Goal: Task Accomplishment & Management: Complete application form

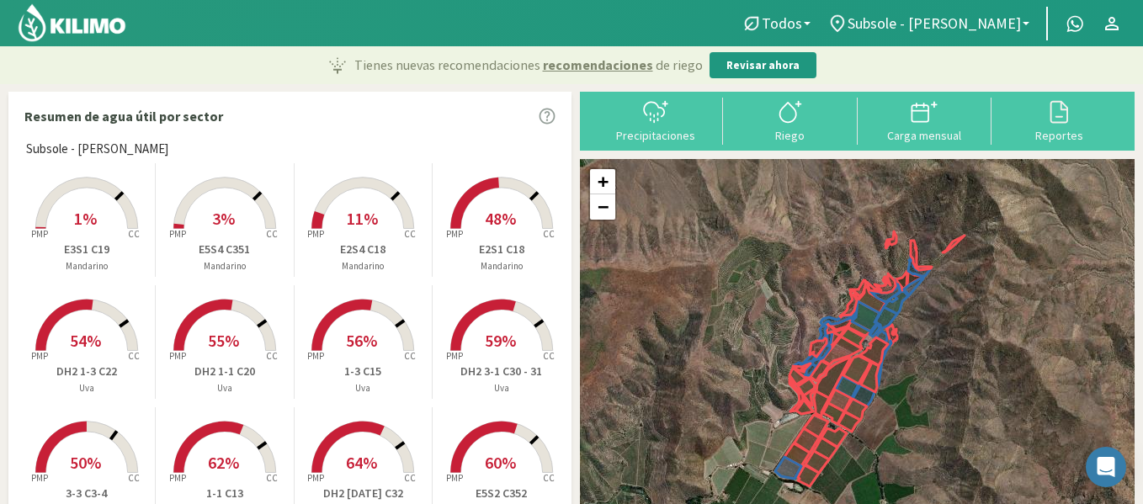
click at [120, 246] on p "E3S1 C19" at bounding box center [86, 250] width 137 height 18
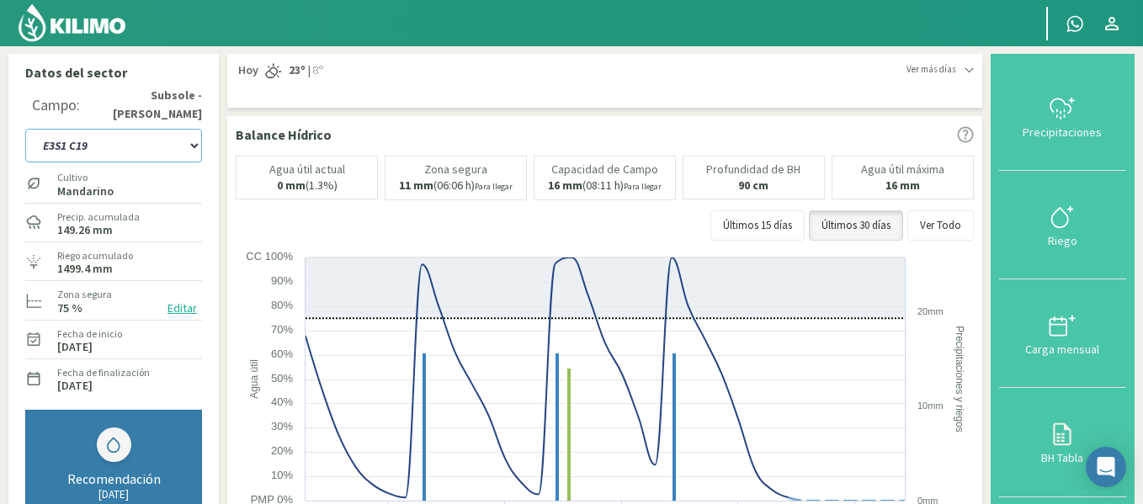
click at [140, 150] on select "1-1 C13 1-2 C14 1-3 C15 1-4 C16 2-1 C11 2-2 C7-8-9 2-3 C9-10-12 3-1 C1 3-2 C2-3…" at bounding box center [113, 146] width 177 height 34
click at [25, 129] on select "1-1 C13 1-2 C14 1-3 C15 1-4 C16 2-1 C11 2-2 C7-8-9 2-3 C9-10-12 3-1 C1 3-2 C2-3…" at bounding box center [113, 146] width 177 height 34
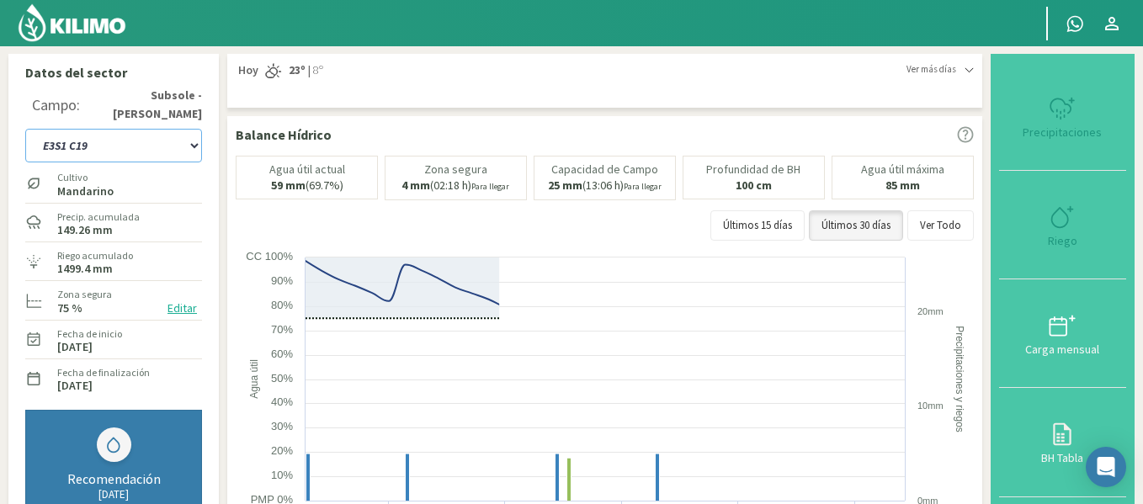
select select "73: Object"
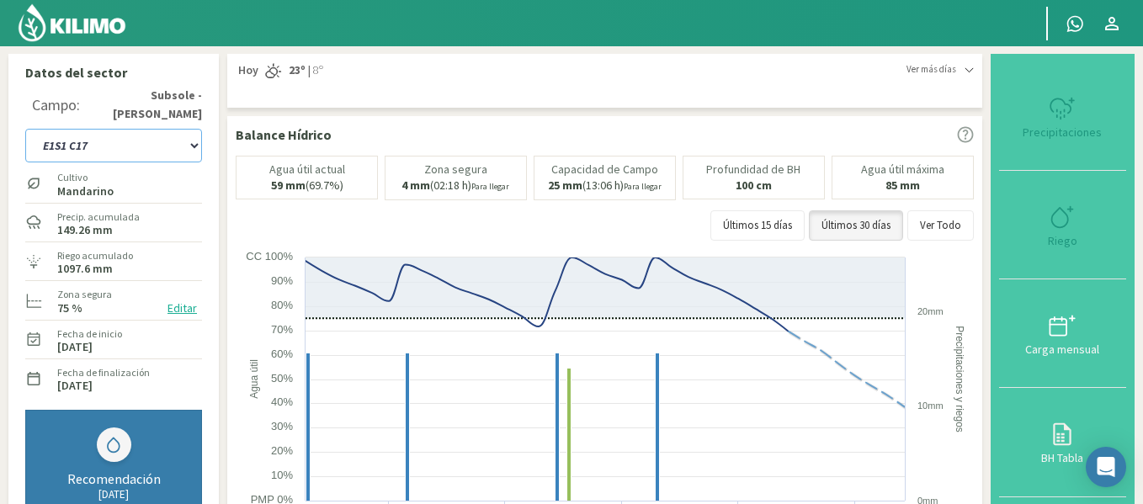
click at [437, 360] on rect at bounding box center [607, 417] width 742 height 337
click at [1059, 300] on button "Carga mensual" at bounding box center [1062, 333] width 127 height 109
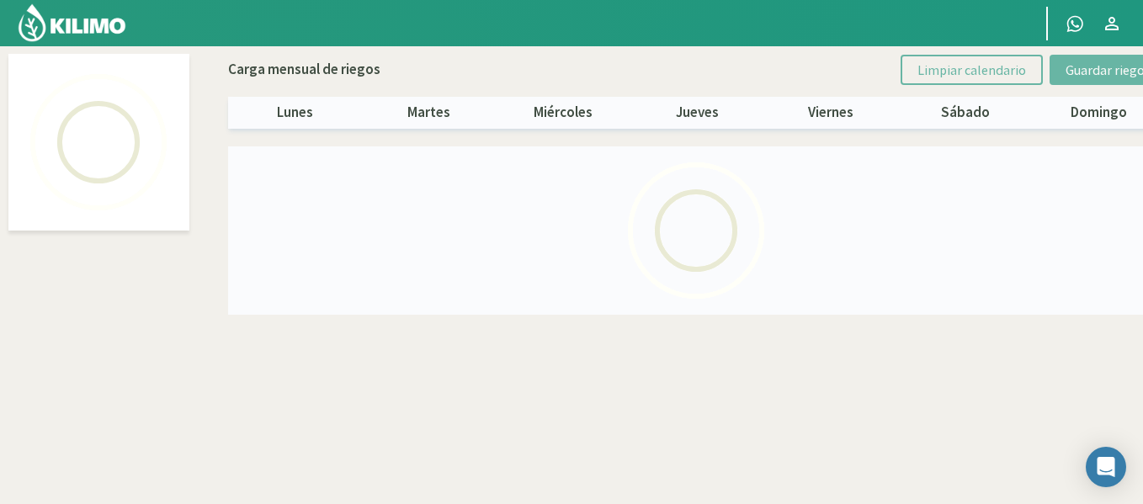
select select "24: Object"
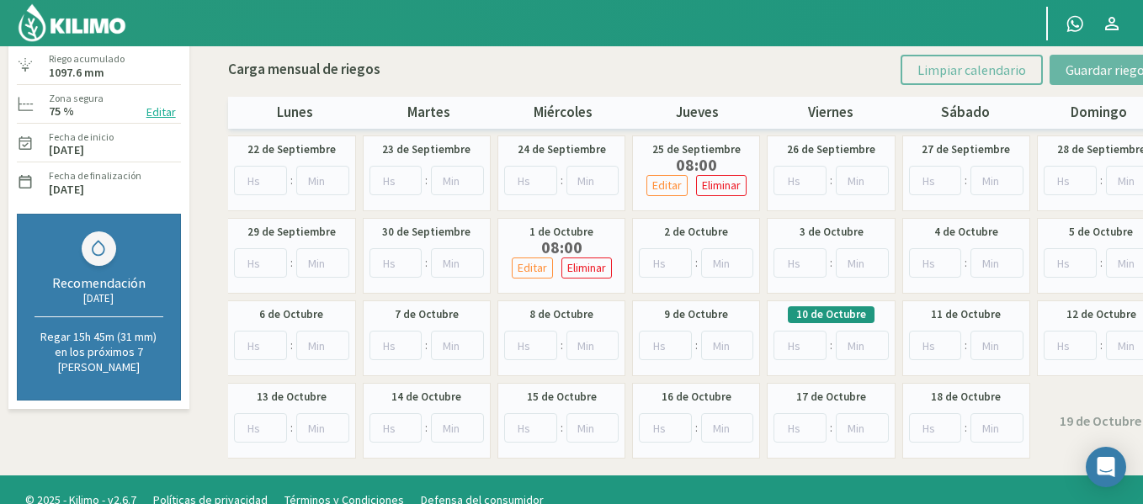
scroll to position [168, 0]
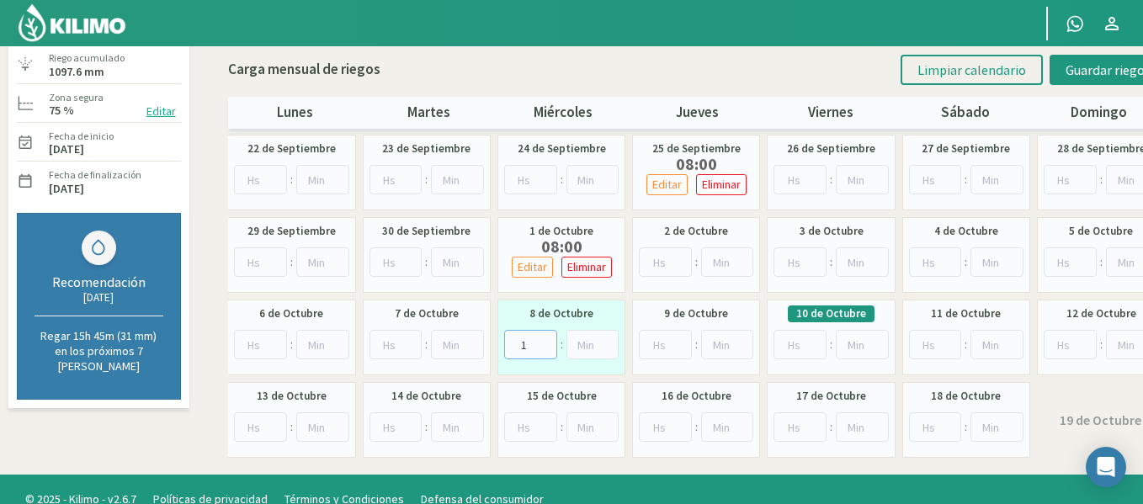
click at [545, 338] on input "1" at bounding box center [530, 344] width 53 height 29
click at [545, 338] on input "2" at bounding box center [530, 344] width 53 height 29
click at [545, 338] on input "3" at bounding box center [530, 344] width 53 height 29
click at [545, 338] on input "4" at bounding box center [530, 344] width 53 height 29
click at [545, 338] on input "5" at bounding box center [530, 344] width 53 height 29
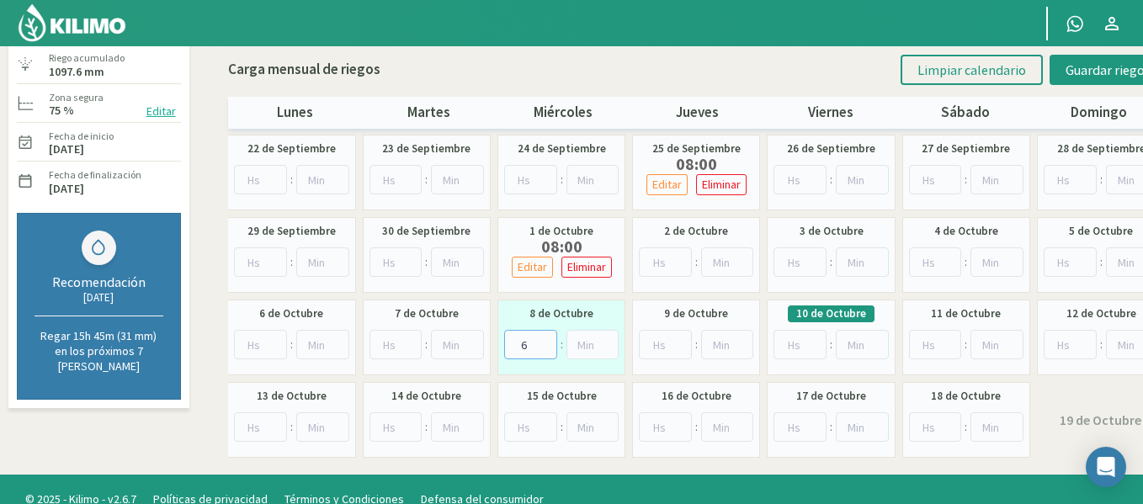
click at [545, 338] on input "6" at bounding box center [530, 344] width 53 height 29
click at [545, 338] on input "7" at bounding box center [530, 344] width 53 height 29
click at [545, 338] on input "8" at bounding box center [530, 344] width 53 height 29
click at [545, 338] on input "9" at bounding box center [530, 344] width 53 height 29
type input "8"
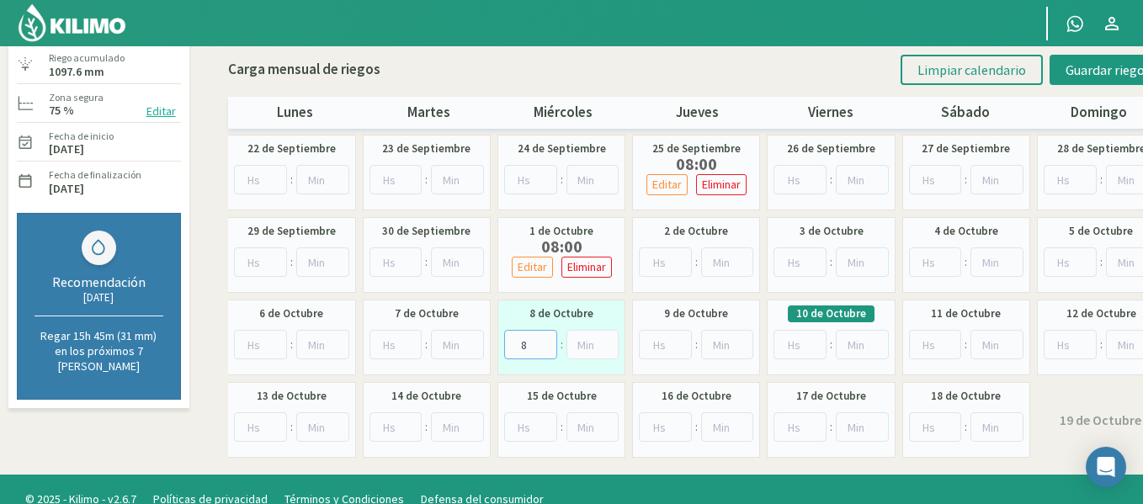
click at [546, 351] on input "8" at bounding box center [530, 344] width 53 height 29
click at [1065, 84] on button "Guardar riegos" at bounding box center [1108, 70] width 117 height 30
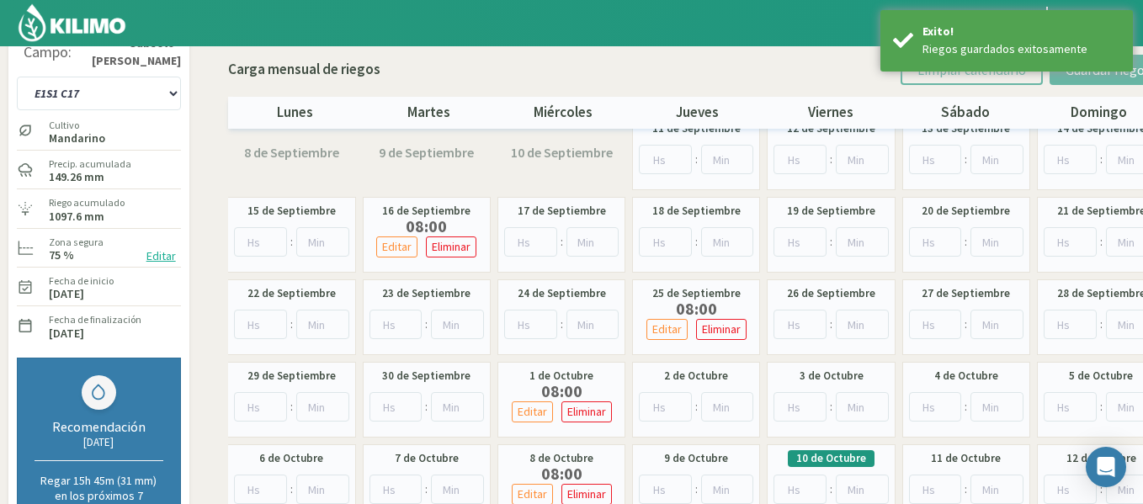
scroll to position [1, 0]
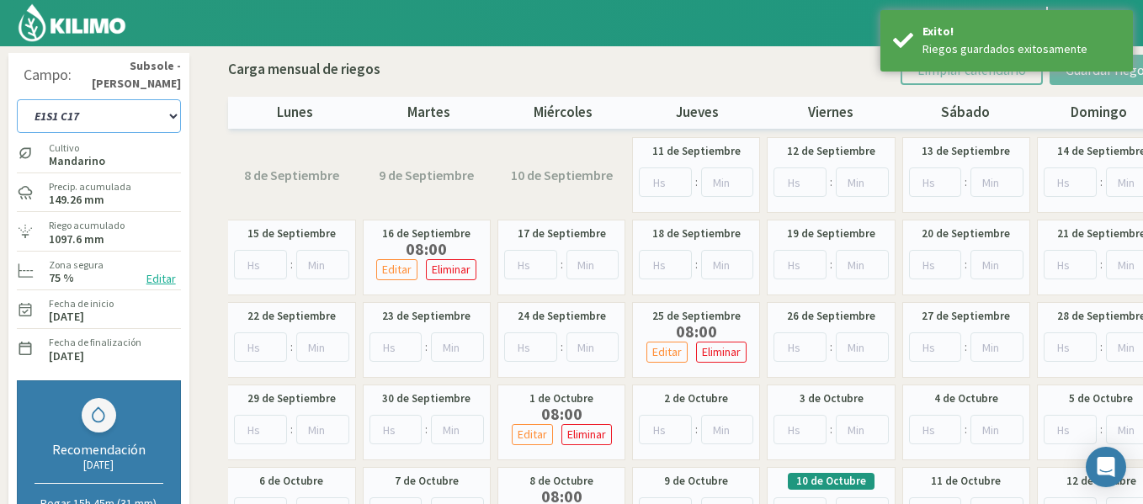
click at [127, 121] on select "1-1 C13 1-2 C14 1-3 C15 1-4 C16 2-1 C11 2-2 C7-8-9 2-3 C9-10-12 3-1 C1 3-2 C2-3…" at bounding box center [99, 116] width 164 height 34
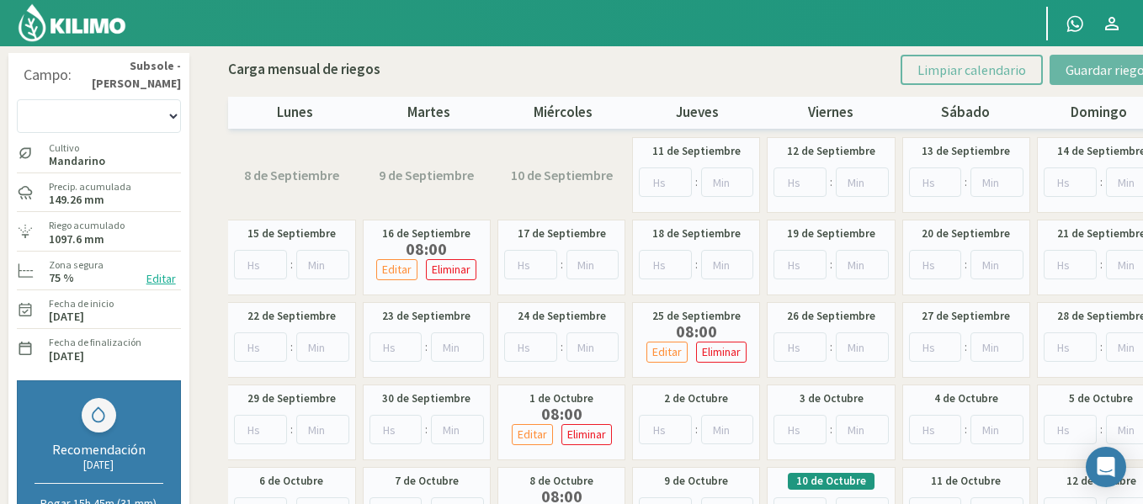
scroll to position [97, 0]
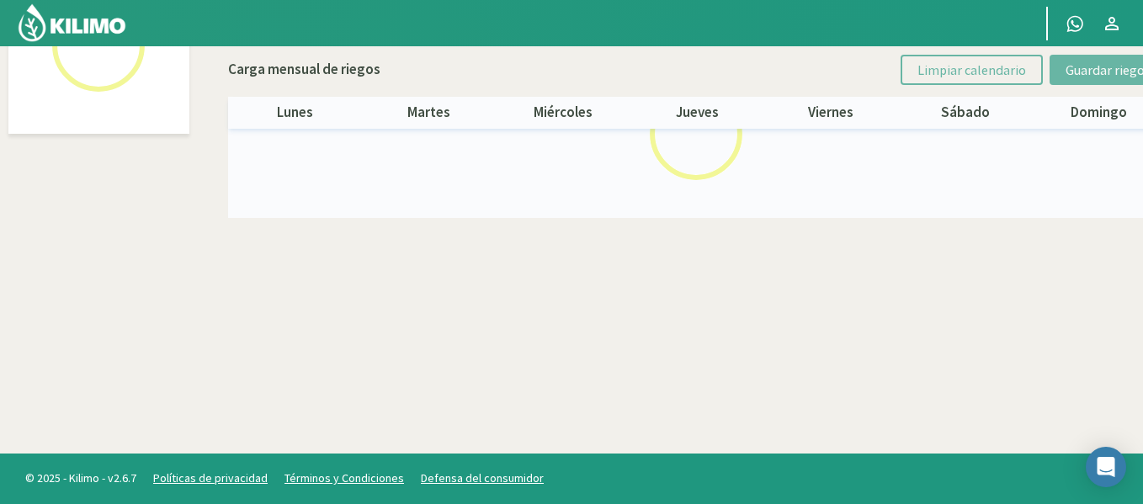
select select "25: Object"
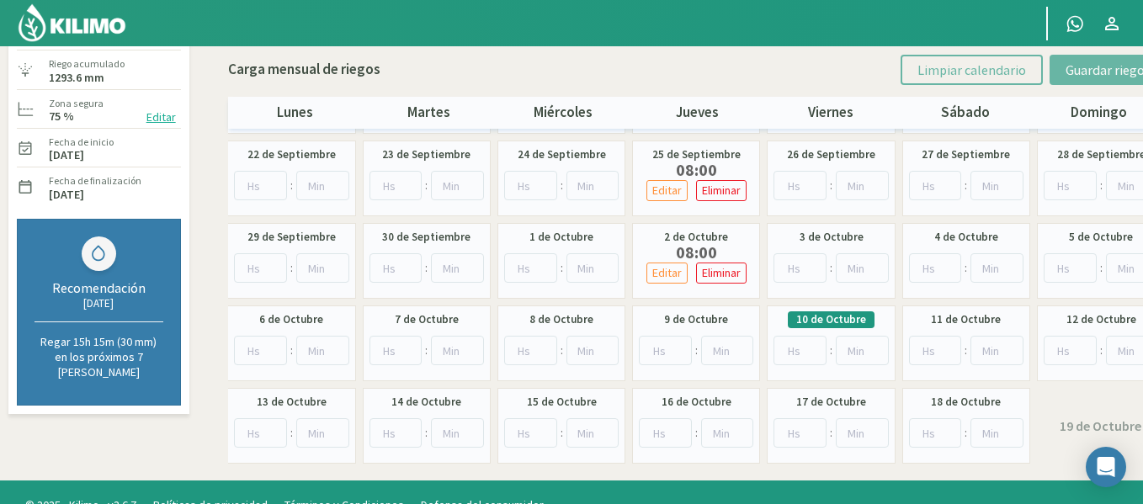
scroll to position [189, 0]
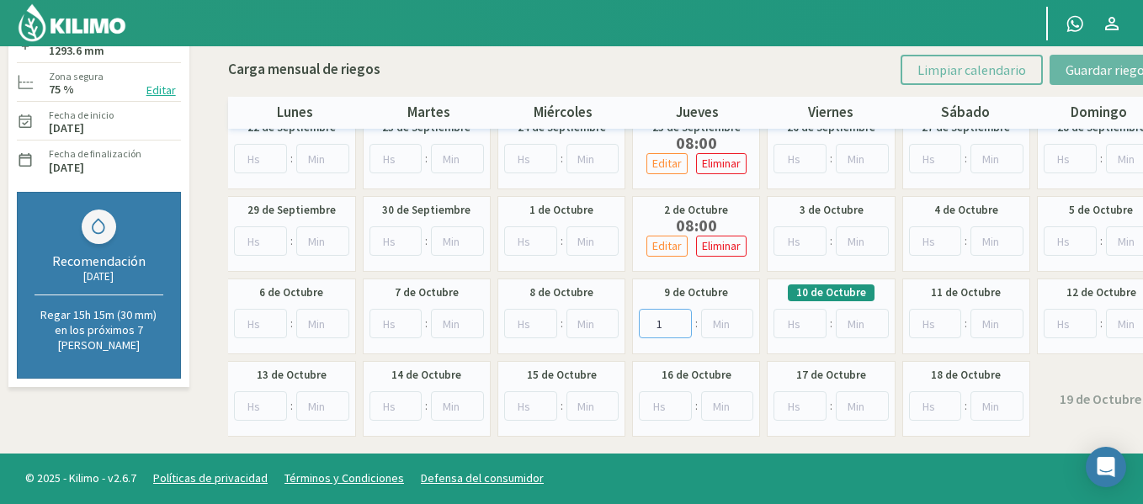
click at [679, 317] on input "1" at bounding box center [665, 323] width 53 height 29
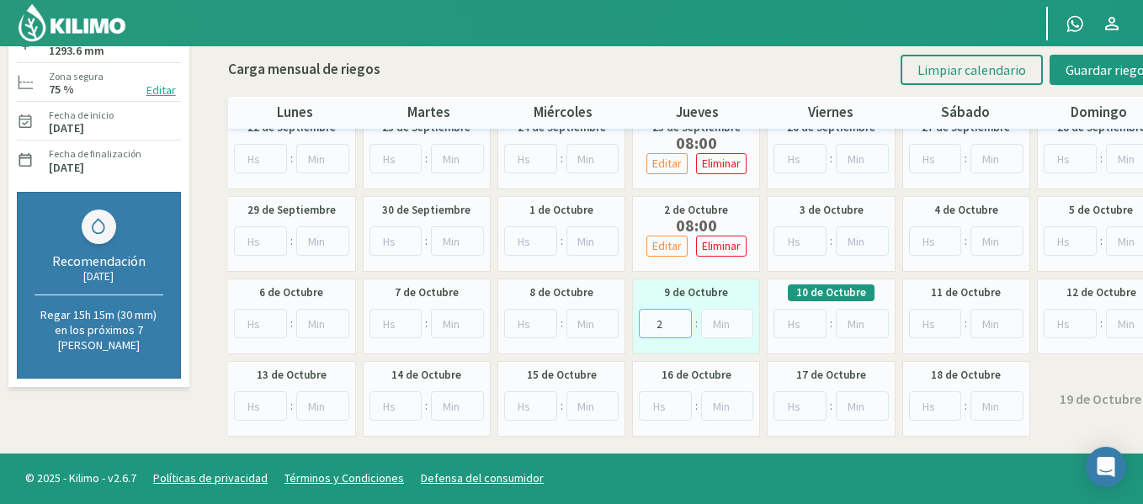
click at [679, 317] on input "2" at bounding box center [665, 323] width 53 height 29
click at [679, 317] on input "3" at bounding box center [665, 323] width 53 height 29
click at [679, 317] on input "4" at bounding box center [665, 323] width 53 height 29
click at [679, 317] on input "5" at bounding box center [665, 323] width 53 height 29
click at [679, 317] on input "6" at bounding box center [665, 323] width 53 height 29
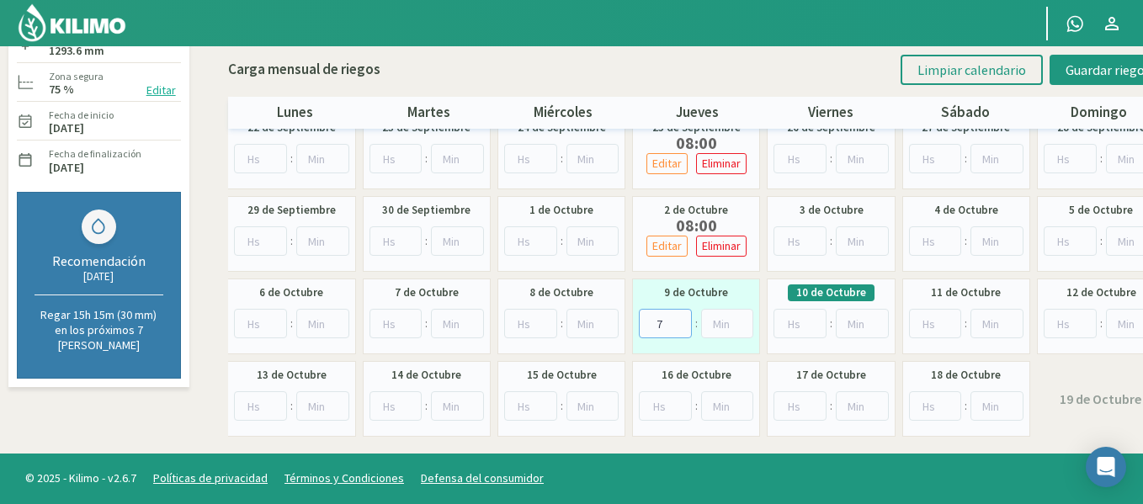
click at [679, 317] on input "7" at bounding box center [665, 323] width 53 height 29
type input "8"
click at [679, 317] on input "8" at bounding box center [665, 323] width 53 height 29
click at [1088, 75] on span "Guardar riegos" at bounding box center [1108, 69] width 85 height 17
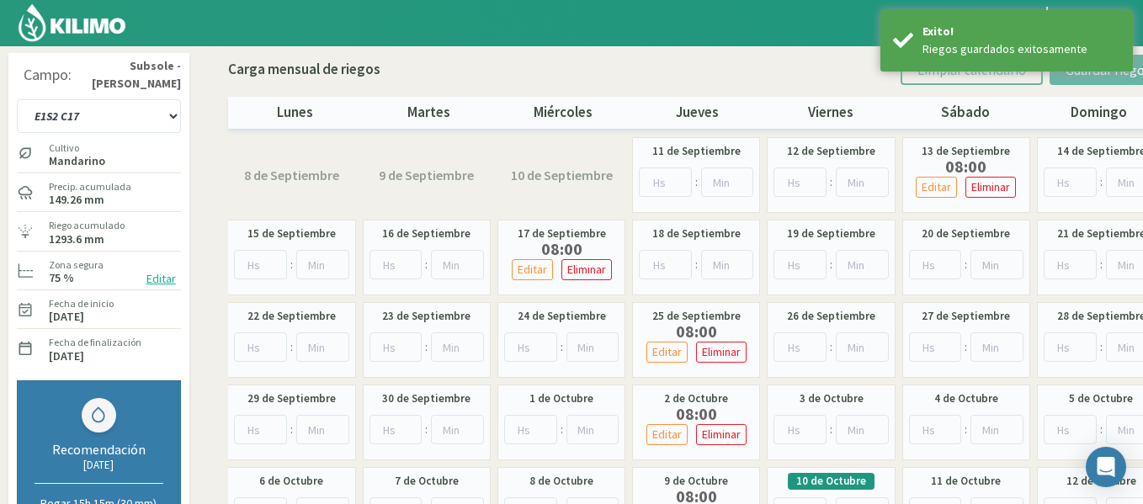
scroll to position [0, 0]
click at [152, 107] on select "1-1 C13 1-2 C14 1-3 C15 1-4 C16 2-1 C11 2-2 C7-8-9 2-3 C9-10-12 3-1 C1 3-2 C2-3…" at bounding box center [99, 117] width 164 height 34
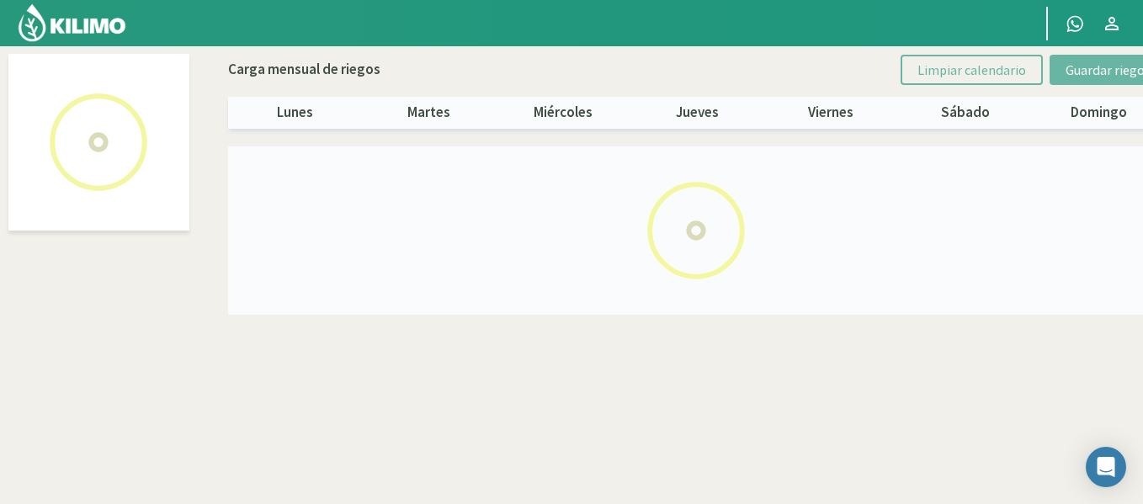
select select "26: Object"
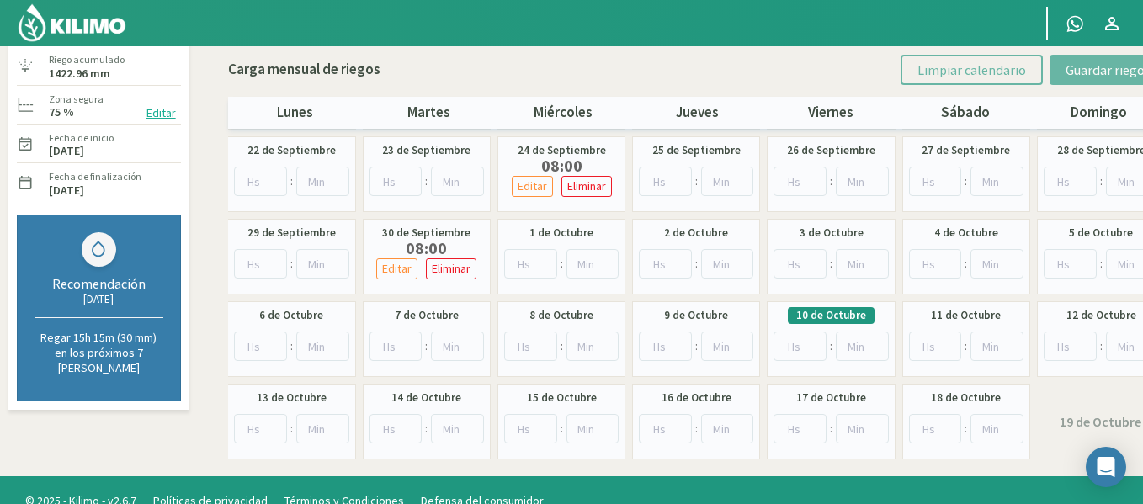
scroll to position [168, 0]
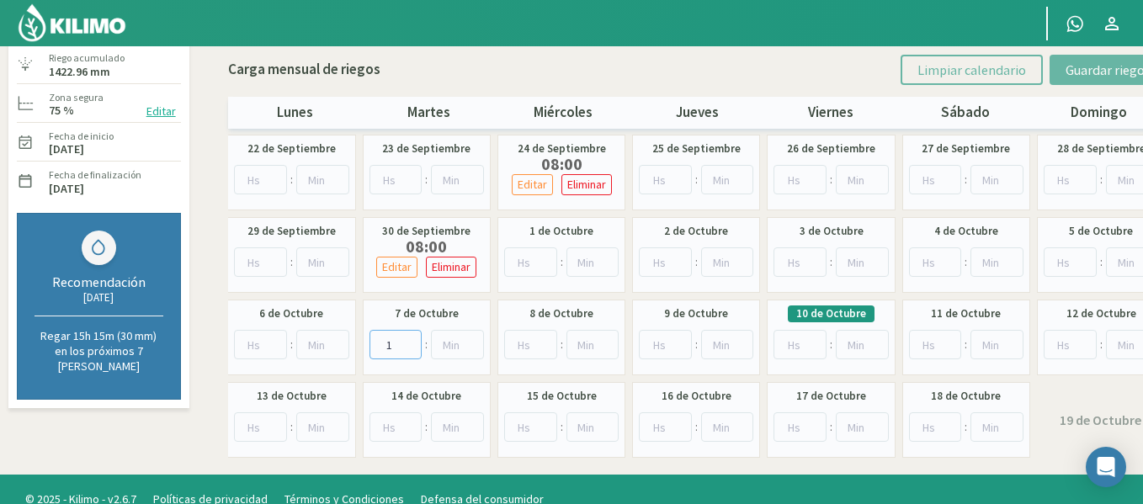
click at [412, 338] on input "1" at bounding box center [395, 344] width 53 height 29
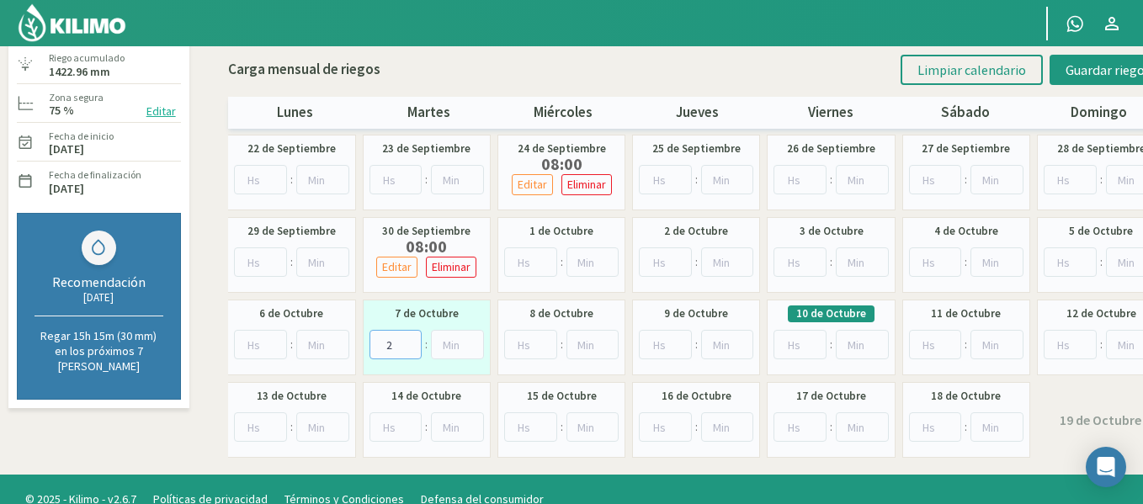
click at [412, 338] on input "2" at bounding box center [395, 344] width 53 height 29
click at [412, 338] on input "3" at bounding box center [395, 344] width 53 height 29
click at [412, 338] on input "4" at bounding box center [395, 344] width 53 height 29
click at [412, 338] on input "5" at bounding box center [395, 344] width 53 height 29
click at [412, 338] on input "6" at bounding box center [395, 344] width 53 height 29
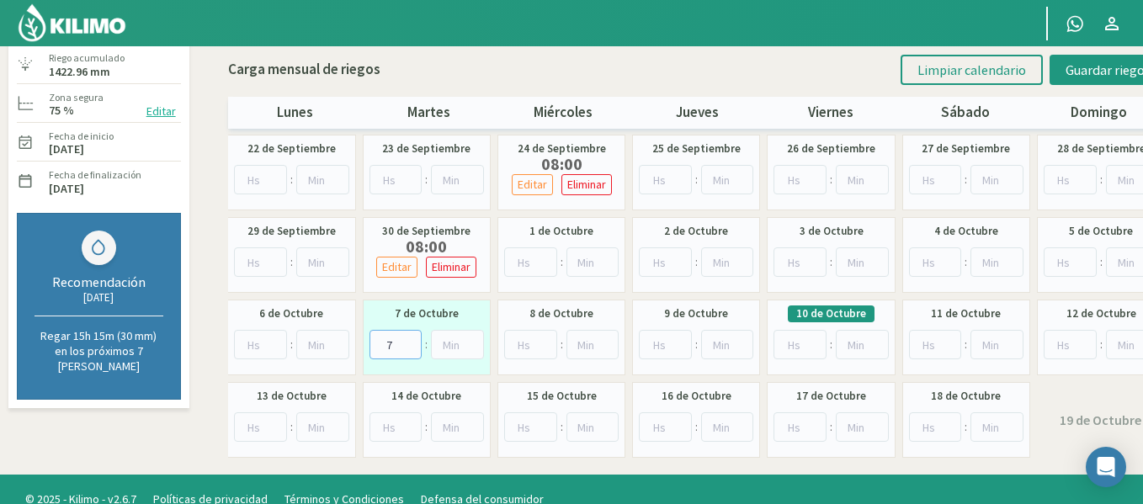
click at [412, 338] on input "7" at bounding box center [395, 344] width 53 height 29
type input "8"
click at [412, 338] on input "8" at bounding box center [395, 344] width 53 height 29
click at [1063, 76] on button "Guardar riegos" at bounding box center [1108, 70] width 117 height 30
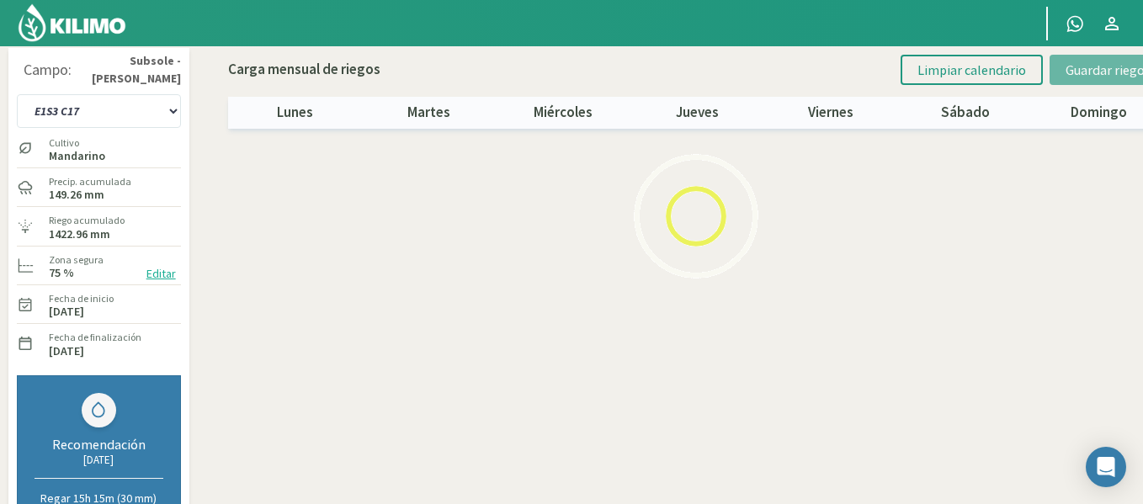
scroll to position [0, 0]
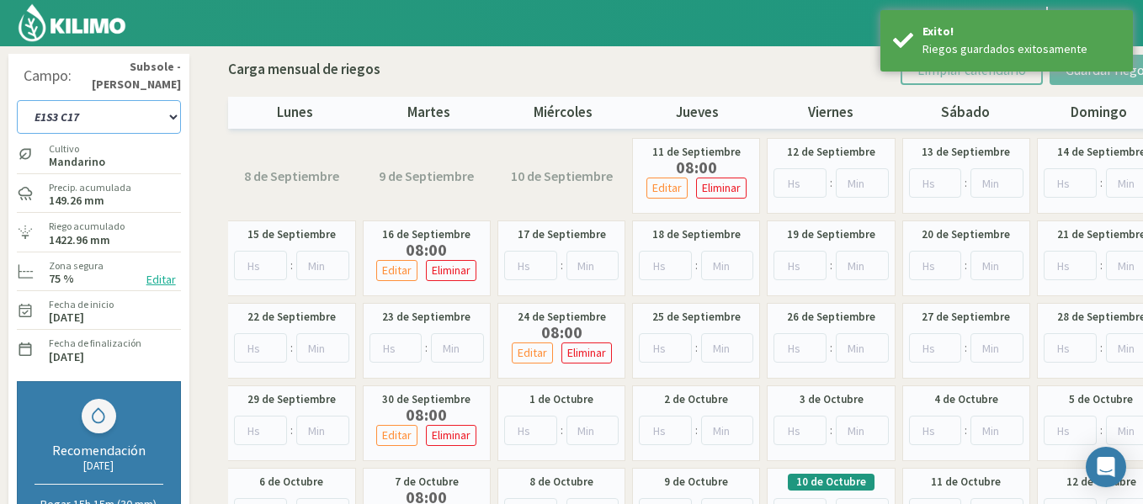
click at [135, 114] on select "1-1 C13 1-2 C14 1-3 C15 1-4 C16 2-1 C11 2-2 C7-8-9 2-3 C9-10-12 3-1 C1 3-2 C2-3…" at bounding box center [99, 117] width 164 height 34
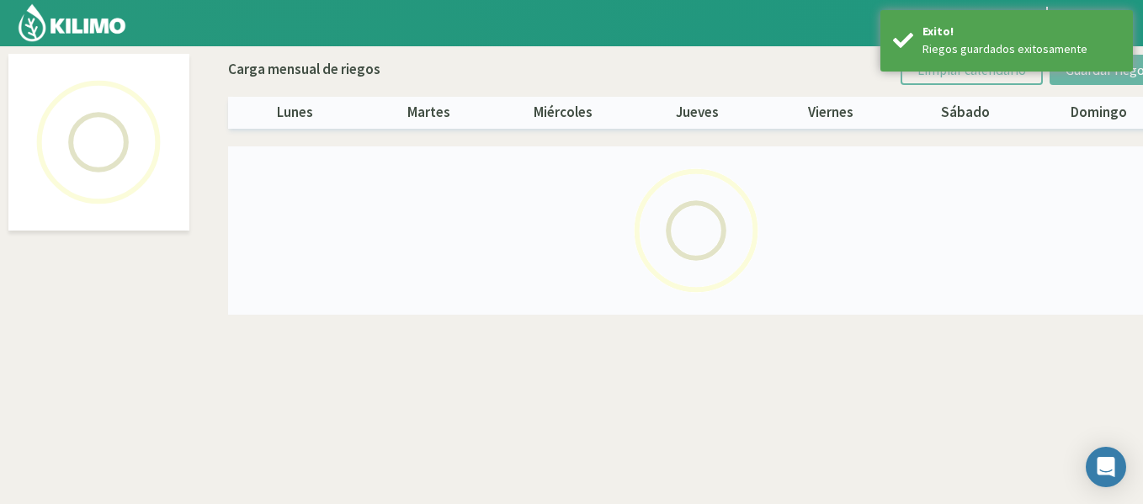
select select "27: Object"
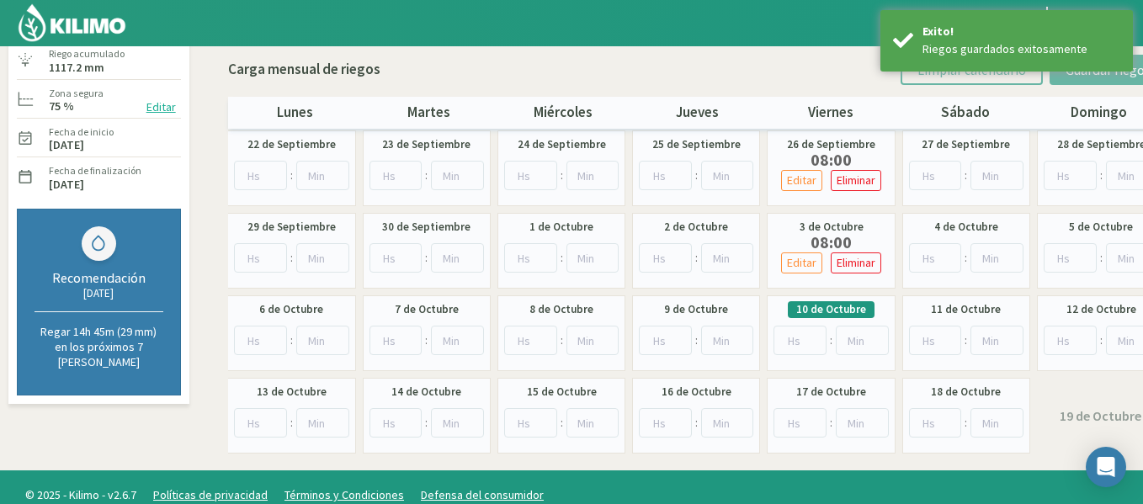
scroll to position [189, 0]
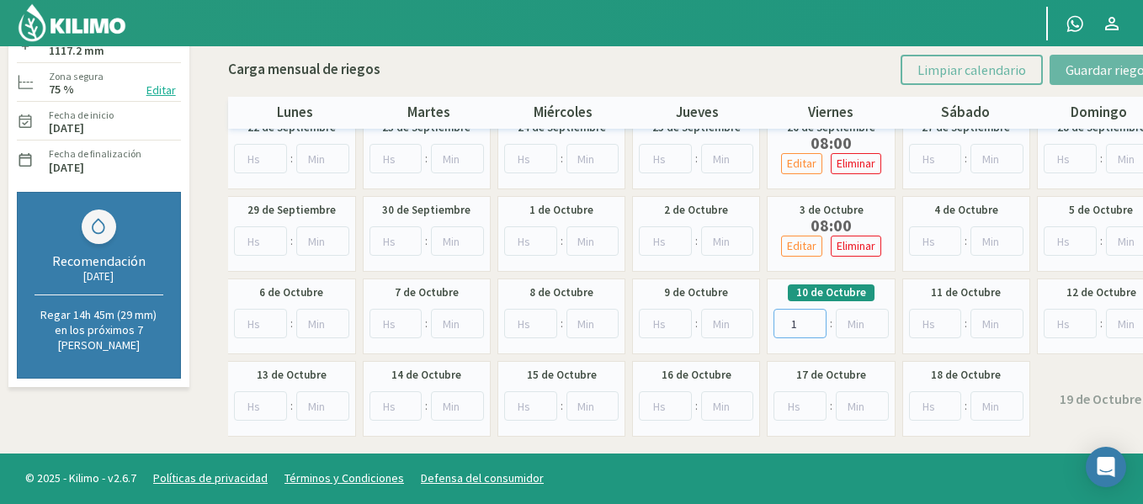
click at [812, 319] on input "1" at bounding box center [800, 323] width 53 height 29
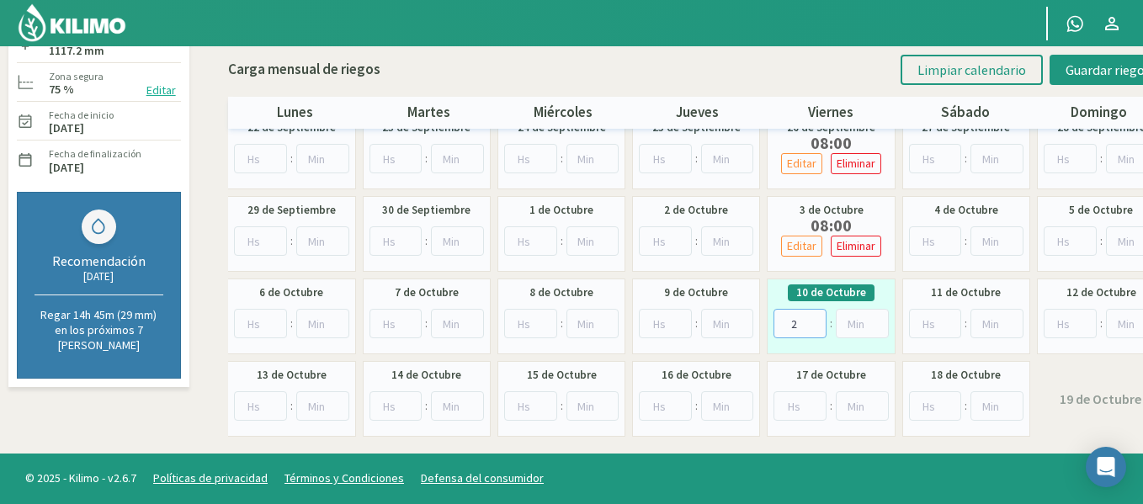
click at [812, 319] on input "2" at bounding box center [800, 323] width 53 height 29
click at [812, 319] on input "3" at bounding box center [800, 323] width 53 height 29
click at [812, 319] on input "4" at bounding box center [800, 323] width 53 height 29
click at [812, 319] on input "5" at bounding box center [800, 323] width 53 height 29
click at [812, 319] on input "6" at bounding box center [800, 323] width 53 height 29
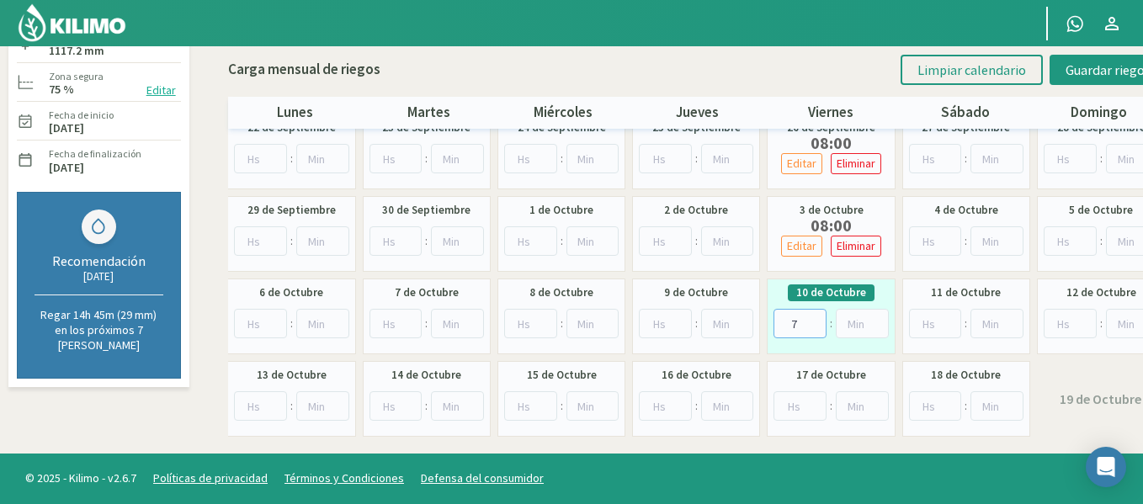
click at [812, 319] on input "7" at bounding box center [800, 323] width 53 height 29
click at [812, 319] on input "8" at bounding box center [800, 323] width 53 height 29
click at [812, 319] on input "9" at bounding box center [800, 323] width 53 height 29
click at [819, 332] on input "9" at bounding box center [800, 323] width 53 height 29
type input "8"
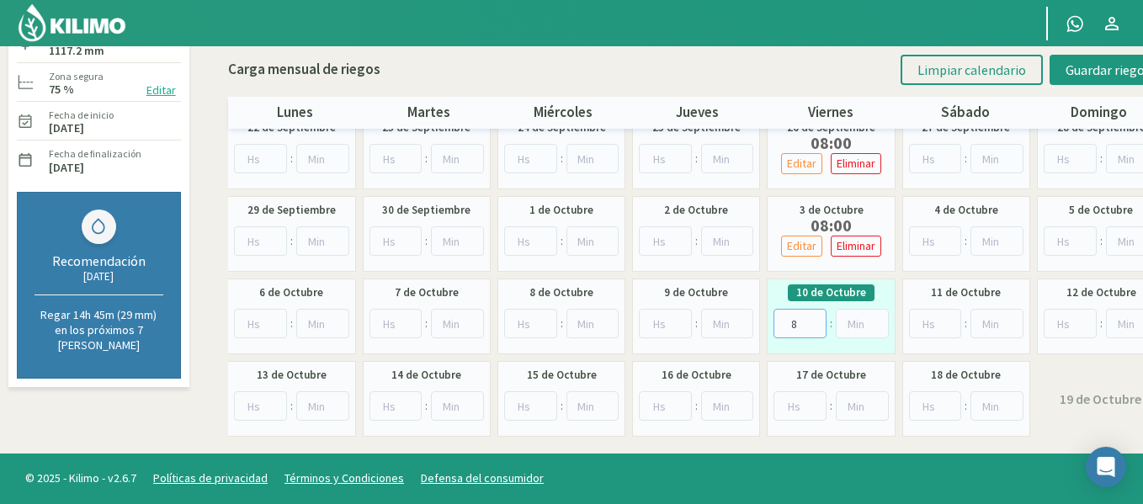
click at [814, 324] on input "8" at bounding box center [800, 323] width 53 height 29
click at [1108, 63] on span "Guardar riegos" at bounding box center [1108, 69] width 85 height 17
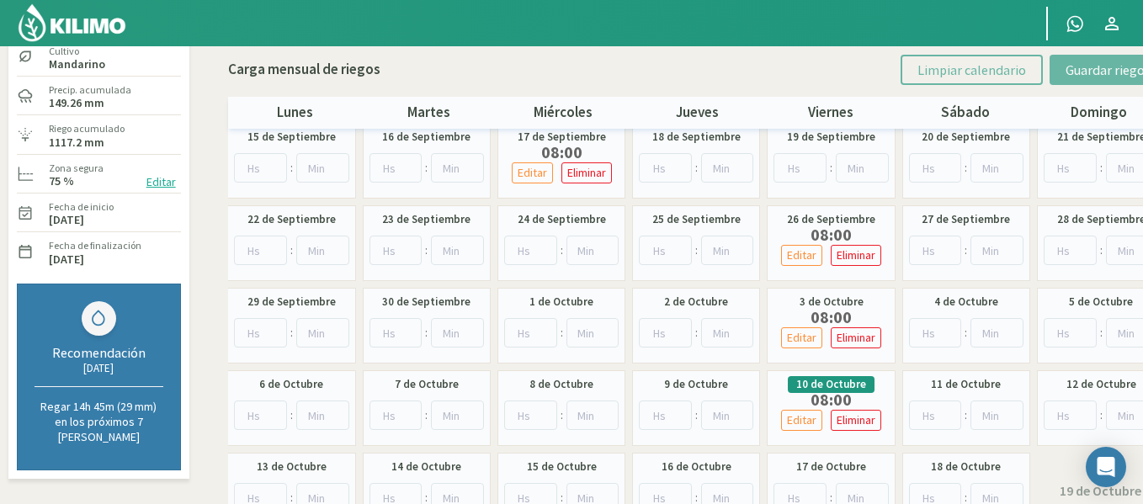
scroll to position [0, 0]
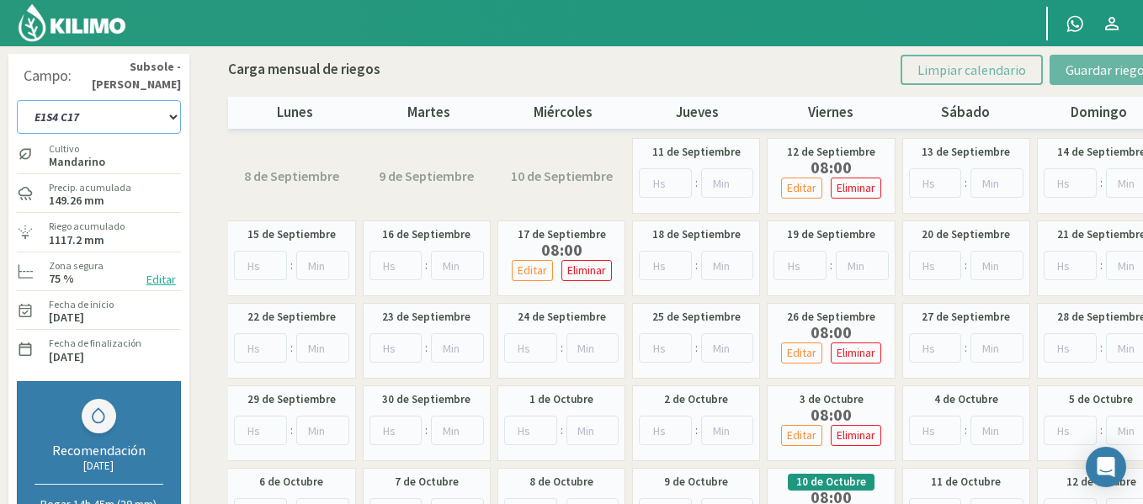
click at [155, 118] on select "1-1 C13 1-2 C14 1-3 C15 1-4 C16 2-1 C11 2-2 C7-8-9 2-3 C9-10-12 3-1 C1 3-2 C2-3…" at bounding box center [99, 117] width 164 height 34
click at [152, 130] on select "1-1 C13 1-2 C14 1-3 C15 1-4 C16 2-1 C11 2-2 C7-8-9 2-3 C9-10-12 3-1 C1 3-2 C2-3…" at bounding box center [99, 117] width 164 height 34
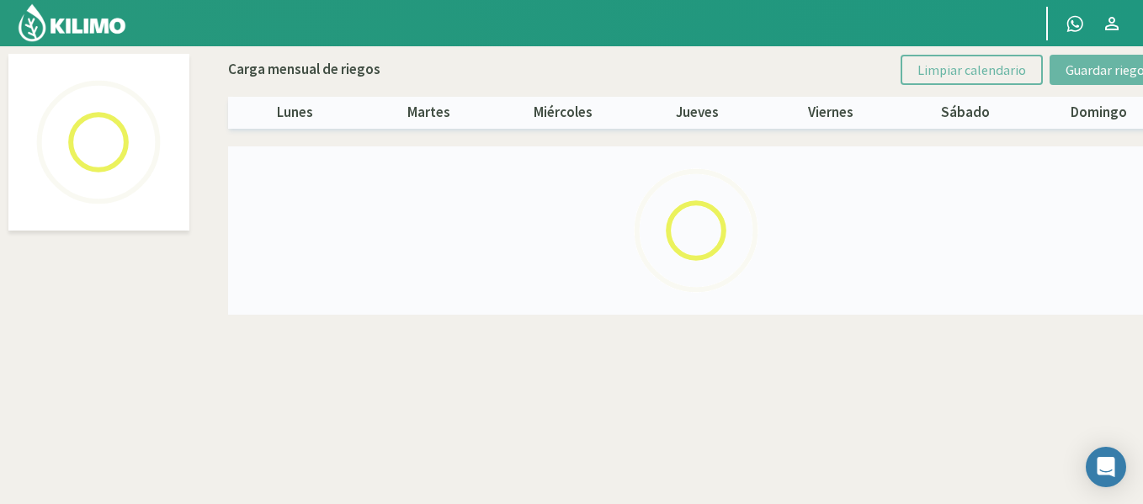
select select "28: Object"
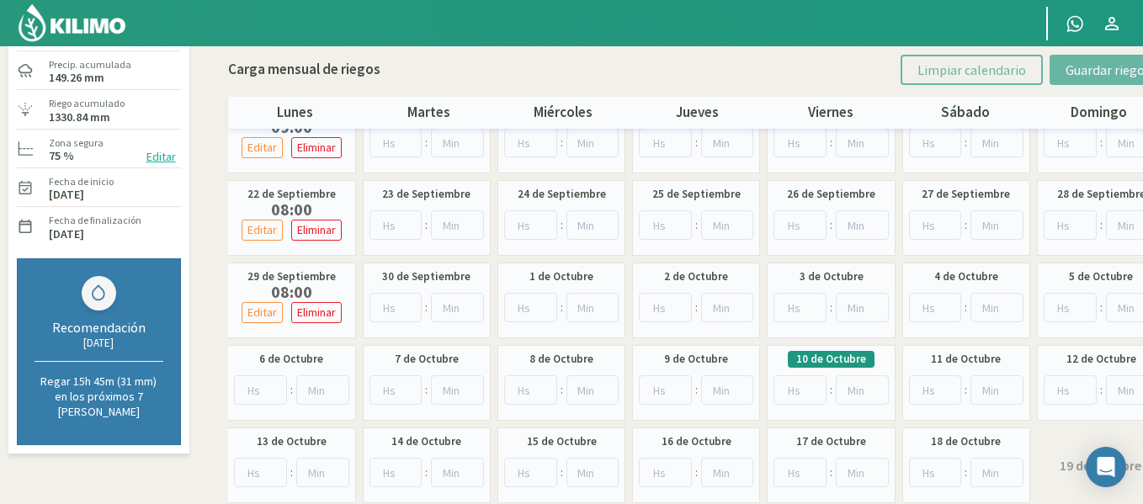
scroll to position [168, 0]
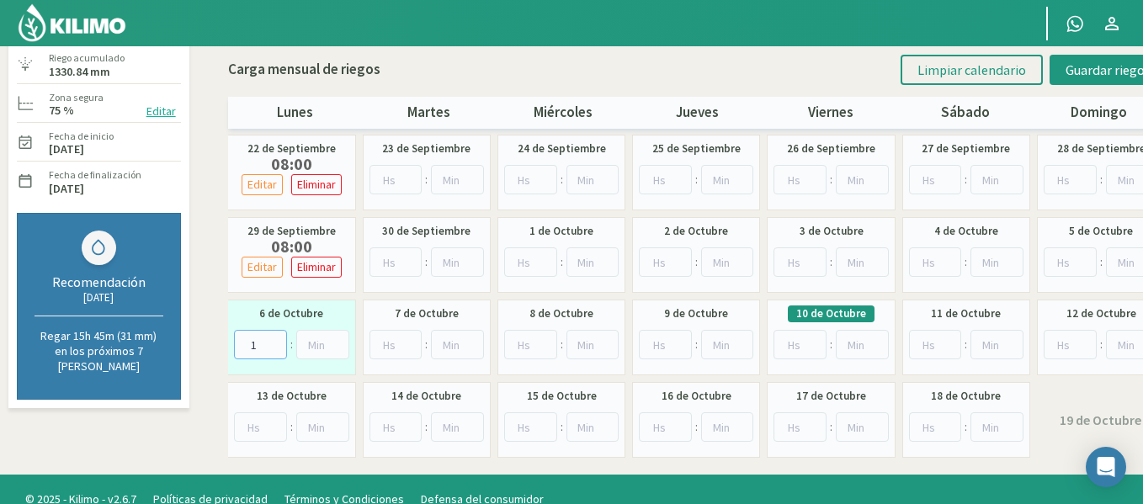
click at [279, 337] on input "1" at bounding box center [260, 344] width 53 height 29
click at [279, 337] on input "2" at bounding box center [260, 344] width 53 height 29
click at [279, 337] on input "3" at bounding box center [260, 344] width 53 height 29
click at [279, 337] on input "4" at bounding box center [260, 344] width 53 height 29
click at [279, 337] on input "5" at bounding box center [260, 344] width 53 height 29
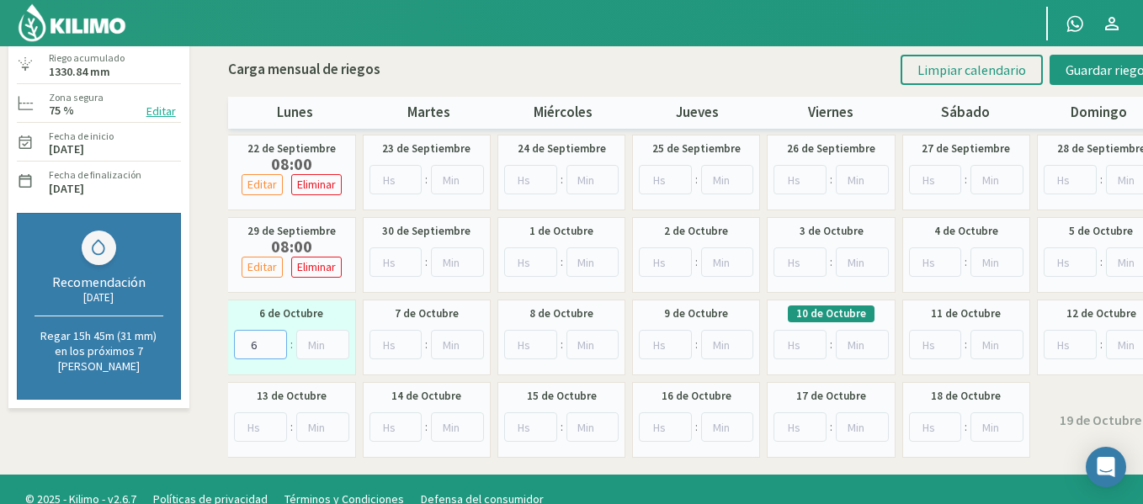
click at [279, 337] on input "6" at bounding box center [260, 344] width 53 height 29
click at [279, 337] on input "7" at bounding box center [260, 344] width 53 height 29
type input "8"
click at [279, 337] on input "8" at bounding box center [260, 344] width 53 height 29
click at [1080, 66] on span "Guardar riegos" at bounding box center [1108, 69] width 85 height 17
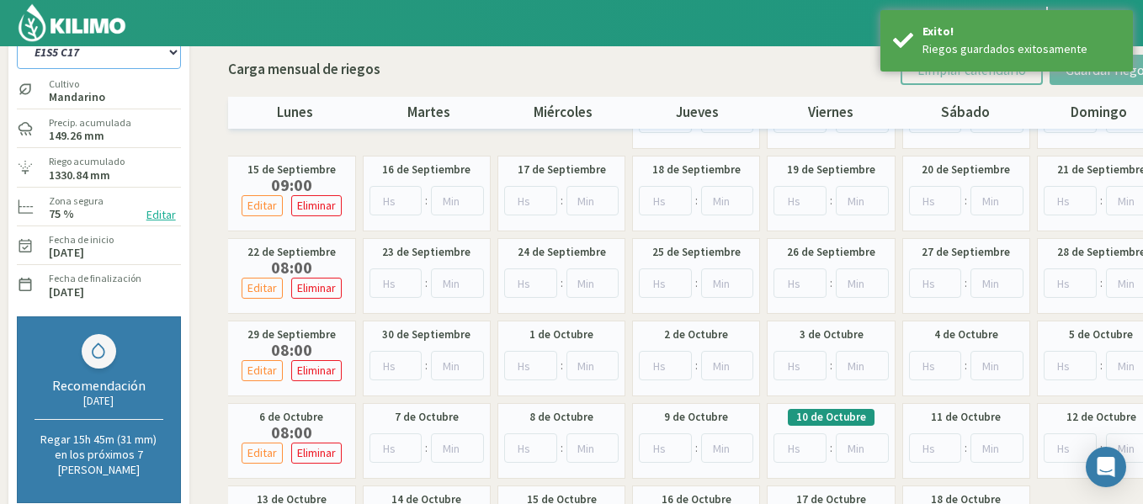
scroll to position [0, 0]
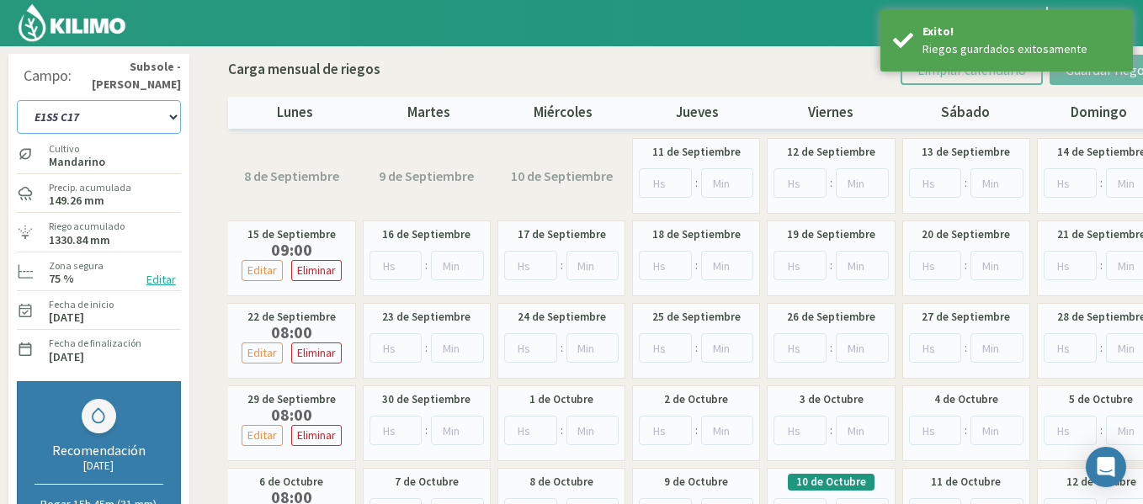
click at [160, 104] on select "1-1 C13 1-2 C14 1-3 C15 1-4 C16 2-1 C11 2-2 C7-8-9 2-3 C9-10-12 3-1 C1 3-2 C2-3…" at bounding box center [99, 117] width 164 height 34
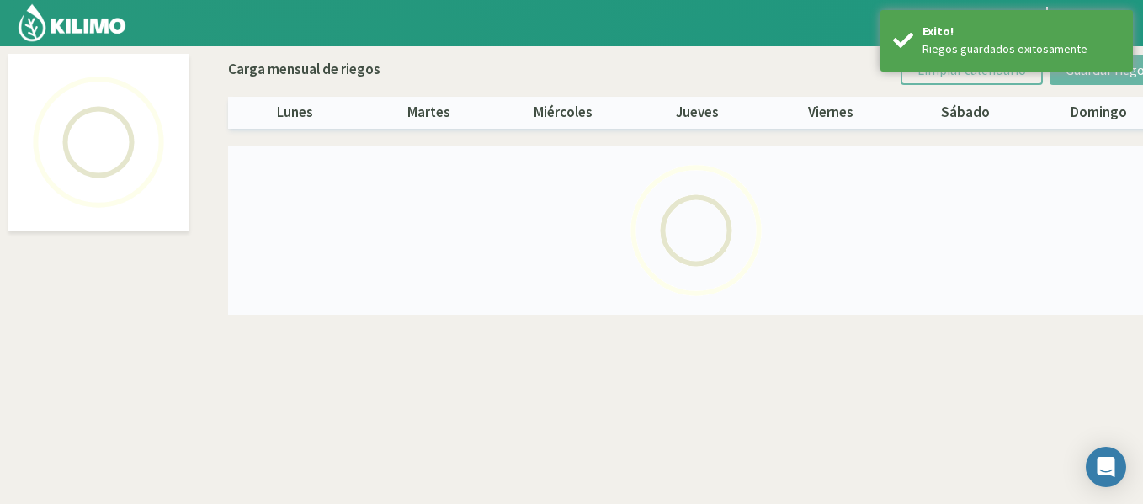
select select "29: Object"
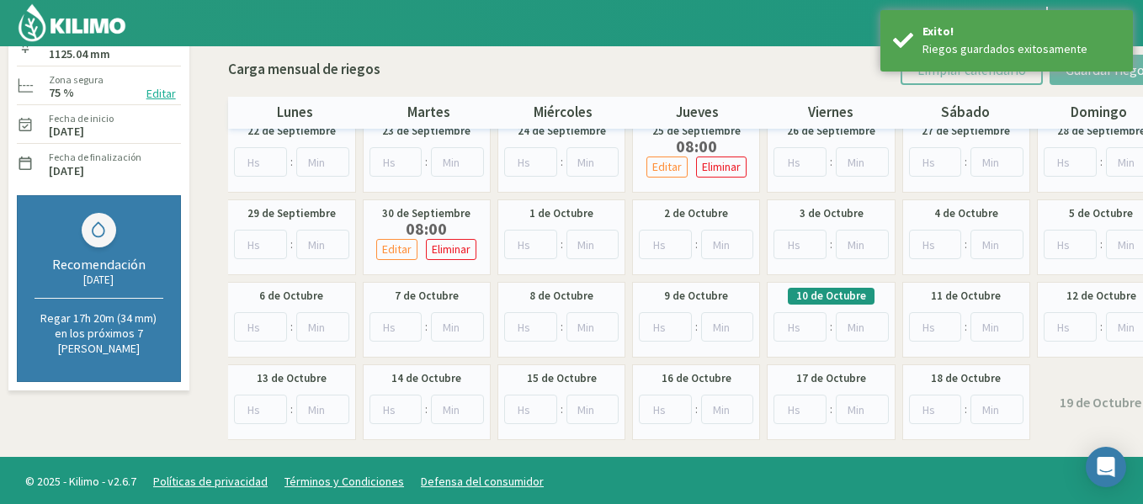
scroll to position [189, 0]
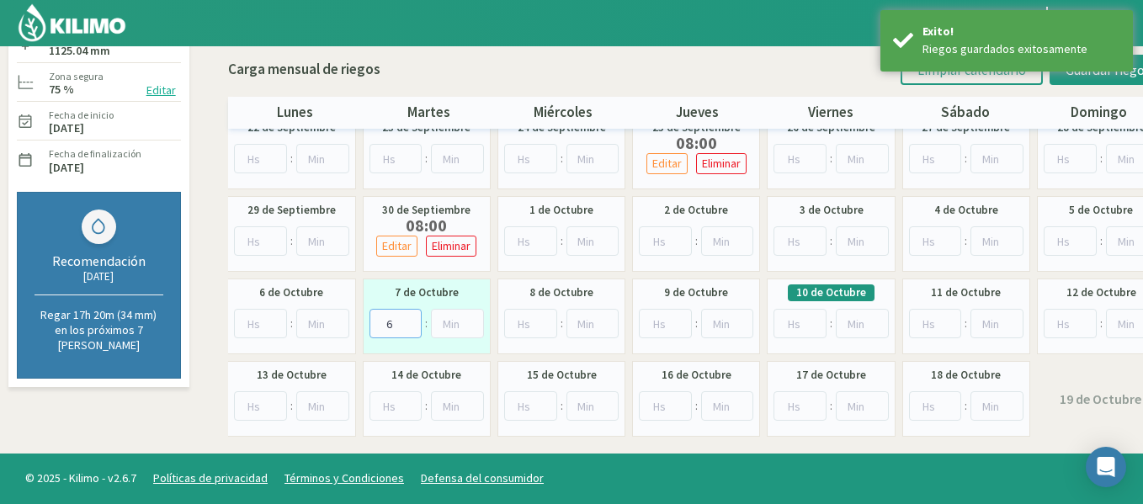
click at [411, 318] on input "6" at bounding box center [395, 323] width 53 height 29
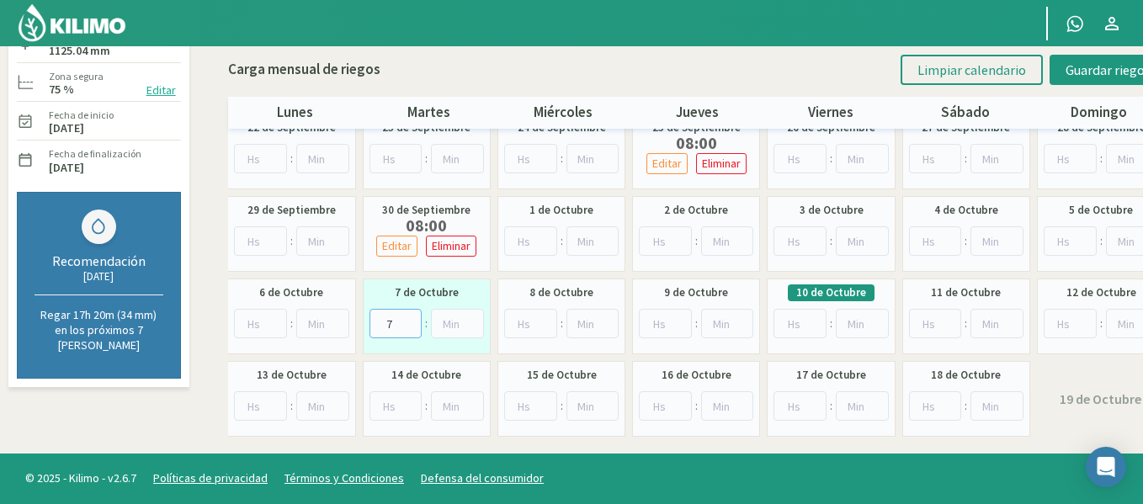
click at [411, 318] on input "7" at bounding box center [395, 323] width 53 height 29
type input "8"
click at [411, 318] on input "8" at bounding box center [395, 323] width 53 height 29
click at [1070, 61] on span "Guardar riegos" at bounding box center [1108, 69] width 85 height 17
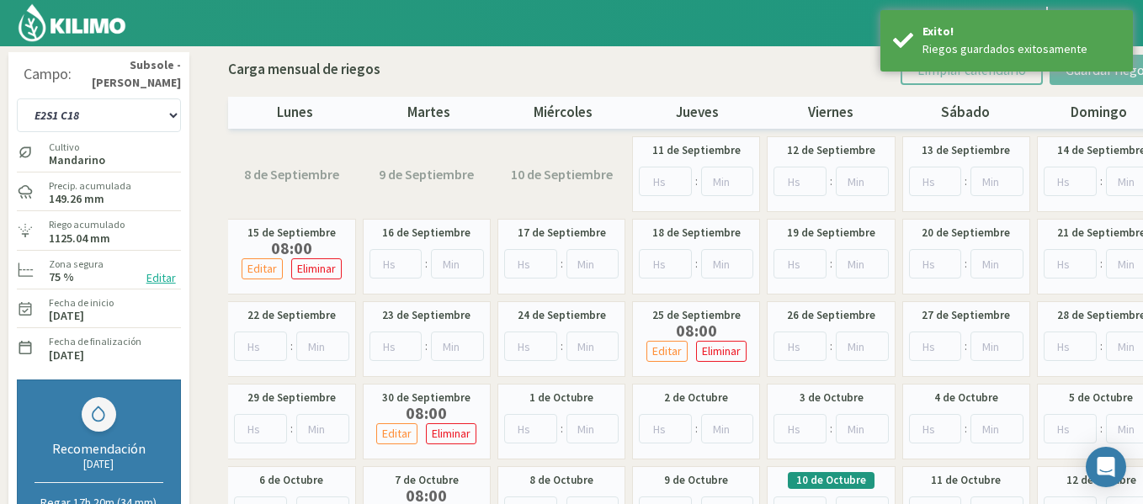
scroll to position [0, 0]
click at [125, 123] on select "1-1 C13 1-2 C14 1-3 C15 1-4 C16 2-1 C11 2-2 C7-8-9 2-3 C9-10-12 3-1 C1 3-2 C2-3…" at bounding box center [99, 117] width 164 height 34
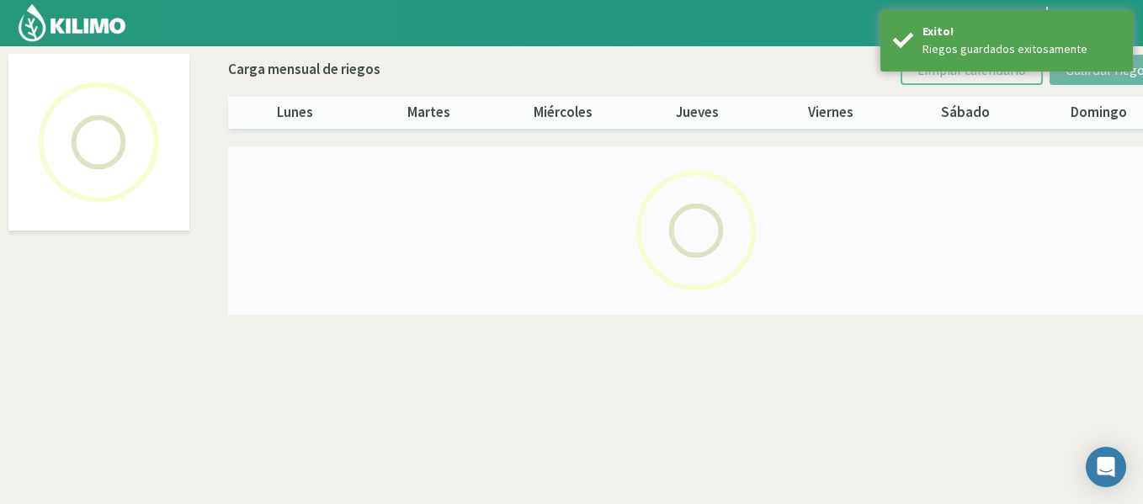
select select "30: Object"
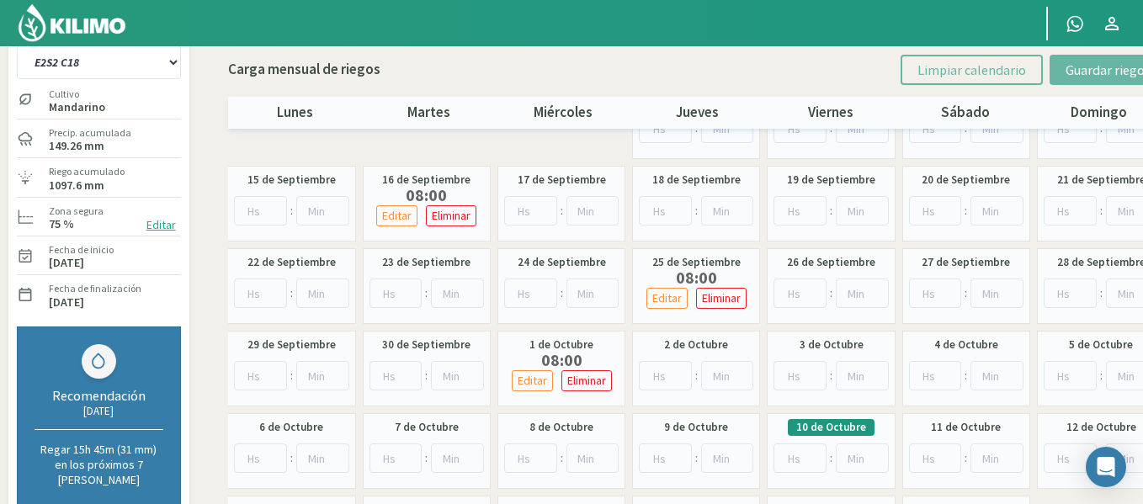
scroll to position [84, 0]
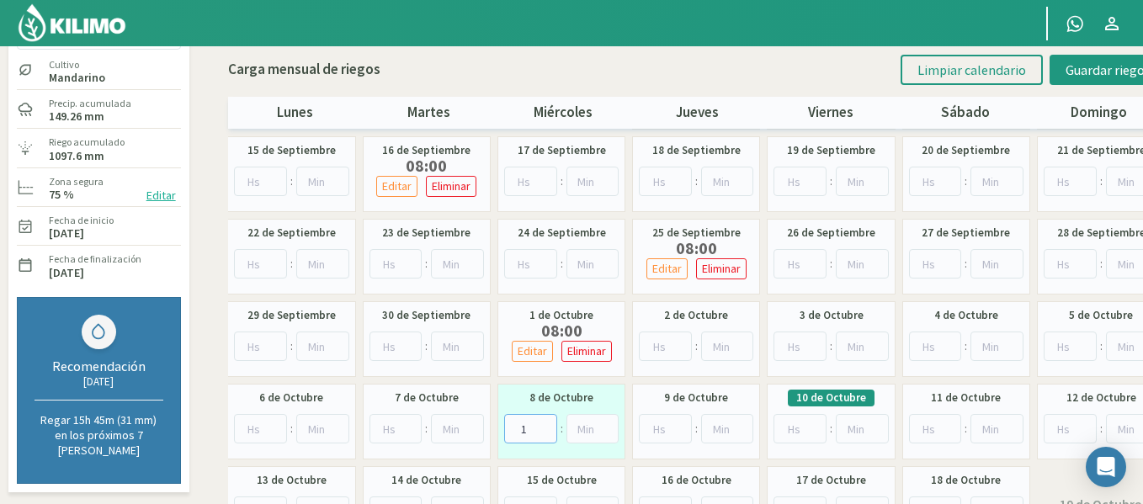
click at [546, 425] on input "1" at bounding box center [530, 428] width 53 height 29
click at [546, 424] on input "3" at bounding box center [530, 428] width 53 height 29
click at [546, 424] on input "4" at bounding box center [530, 428] width 53 height 29
click at [546, 424] on input "5" at bounding box center [530, 428] width 53 height 29
click at [546, 424] on input "6" at bounding box center [530, 428] width 53 height 29
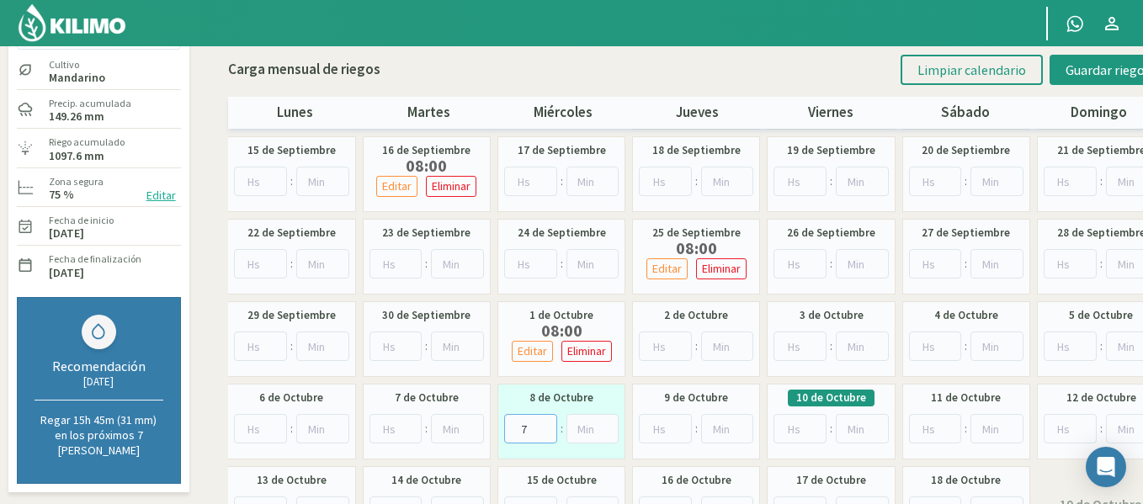
click at [546, 424] on input "7" at bounding box center [530, 428] width 53 height 29
type input "8"
click at [545, 426] on input "8" at bounding box center [530, 428] width 53 height 29
click at [1083, 76] on span "Guardar riegos" at bounding box center [1108, 69] width 85 height 17
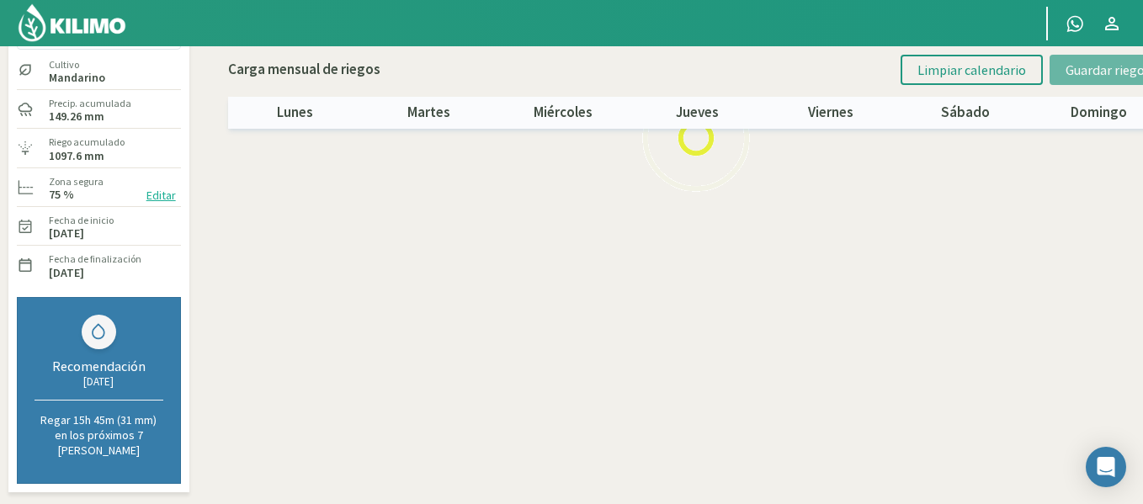
scroll to position [0, 0]
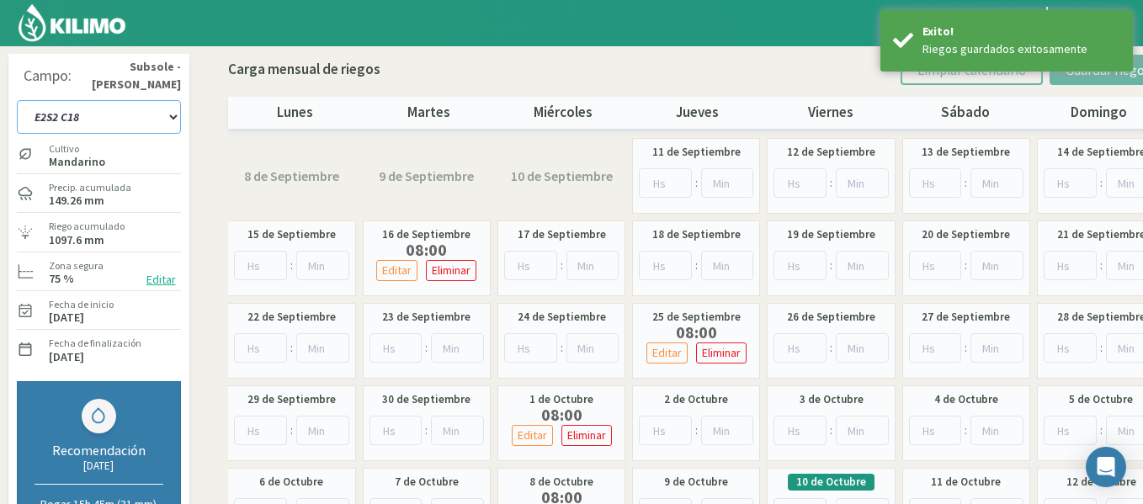
click at [109, 119] on select "1-1 C13 1-2 C14 1-3 C15 1-4 C16 2-1 C11 2-2 C7-8-9 2-3 C9-10-12 3-1 C1 3-2 C2-3…" at bounding box center [99, 117] width 164 height 34
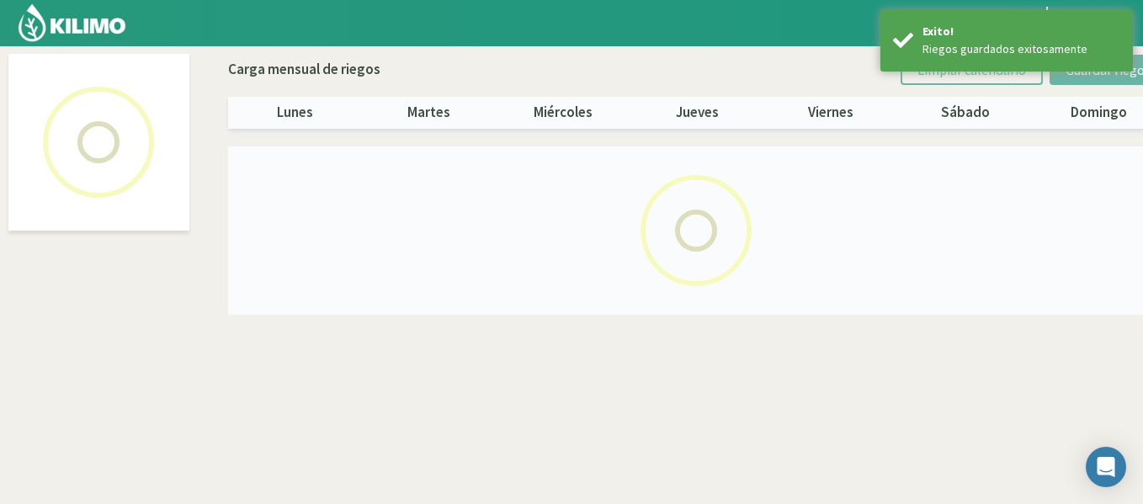
select select "31: Object"
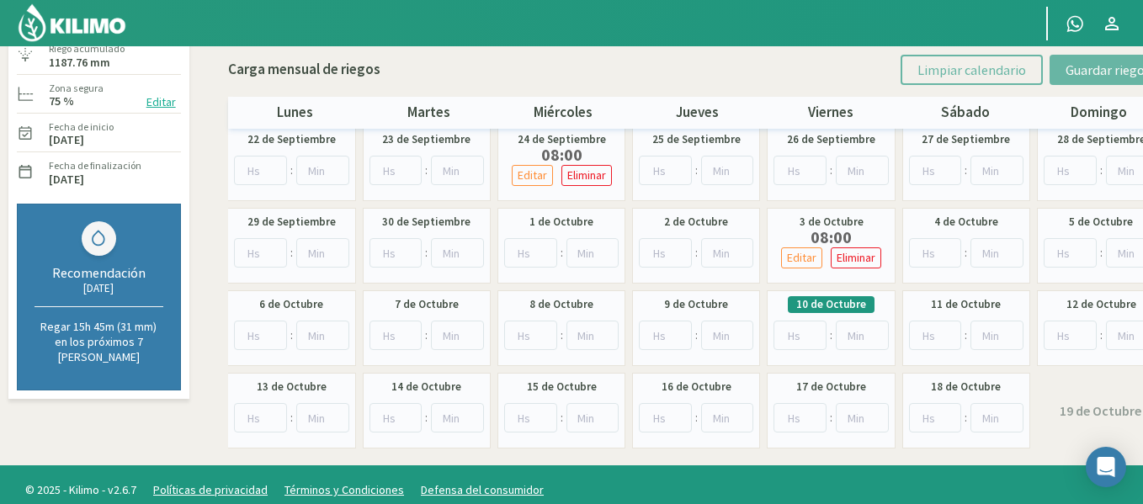
scroll to position [189, 0]
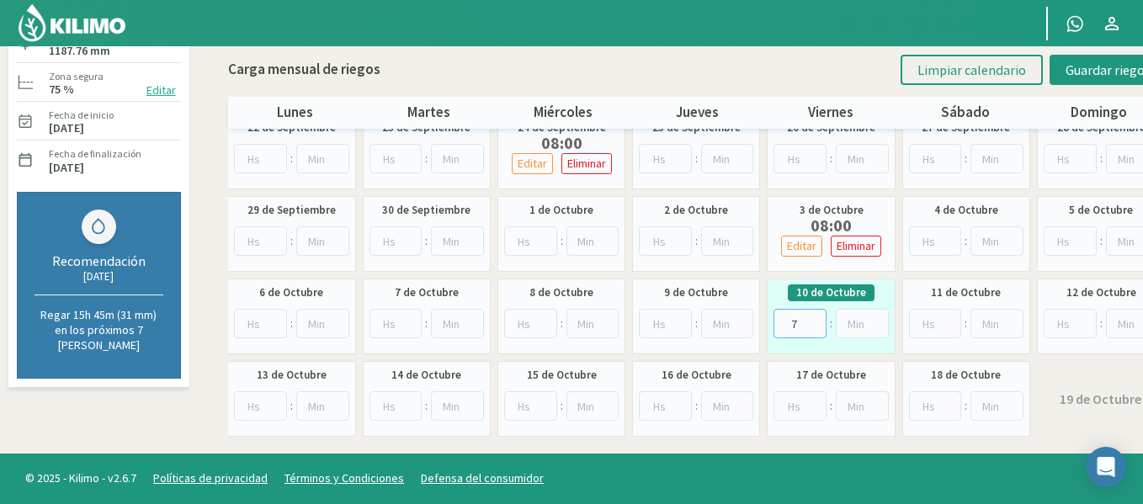
click at [815, 316] on input "7" at bounding box center [800, 323] width 53 height 29
click at [815, 316] on input "8" at bounding box center [800, 323] width 53 height 29
click at [815, 316] on input "9" at bounding box center [800, 323] width 53 height 29
type input "8"
click at [815, 326] on input "8" at bounding box center [800, 323] width 53 height 29
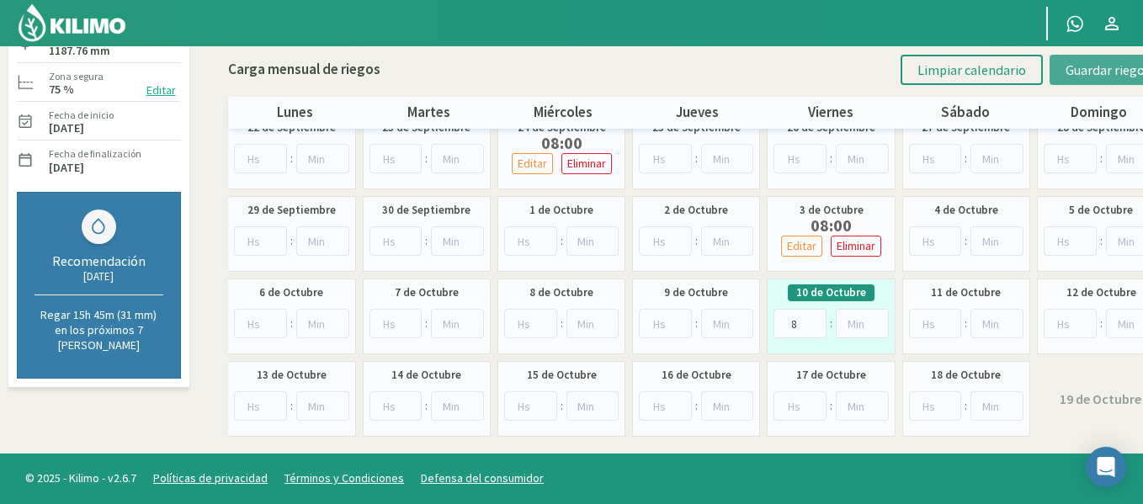
click at [1087, 66] on span "Guardar riegos" at bounding box center [1108, 69] width 85 height 17
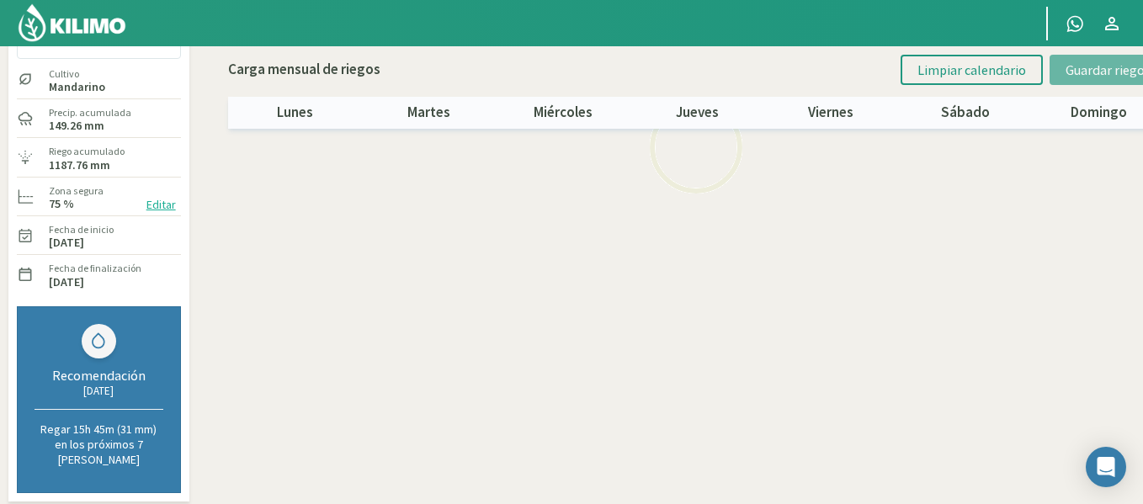
scroll to position [51, 0]
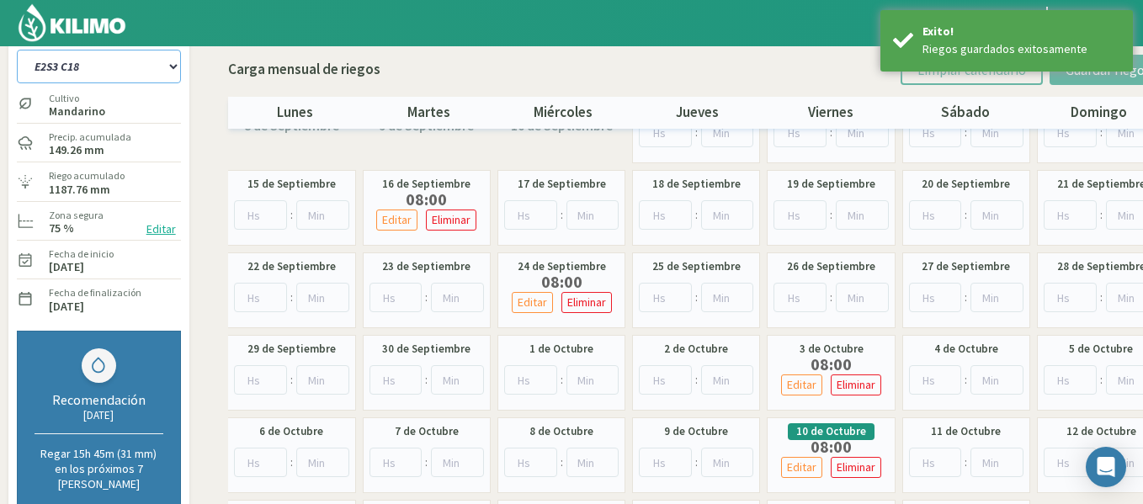
click at [130, 72] on select "1-1 C13 1-2 C14 1-3 C15 1-4 C16 2-1 C11 2-2 C7-8-9 2-3 C9-10-12 3-1 C1 3-2 C2-3…" at bounding box center [99, 67] width 164 height 34
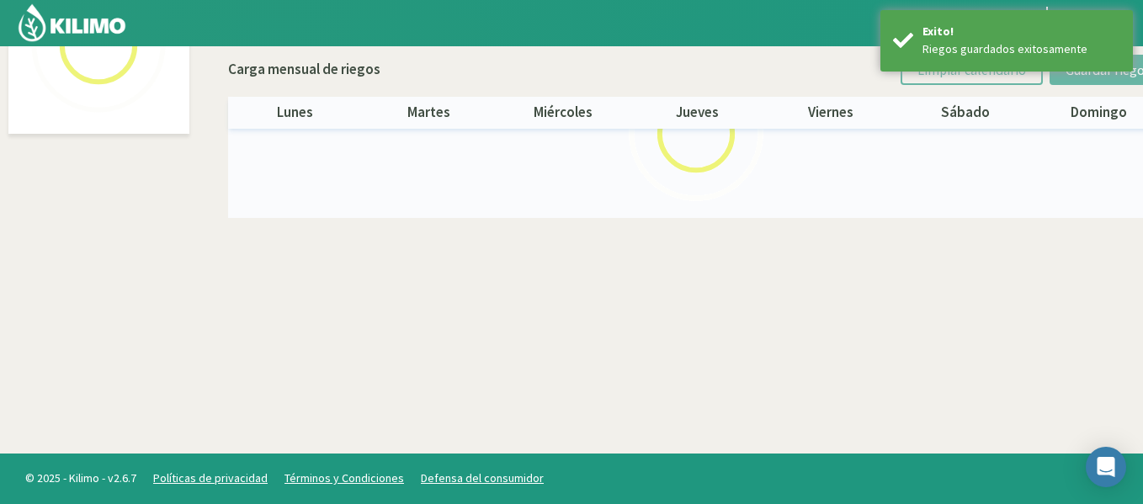
select select "32: Object"
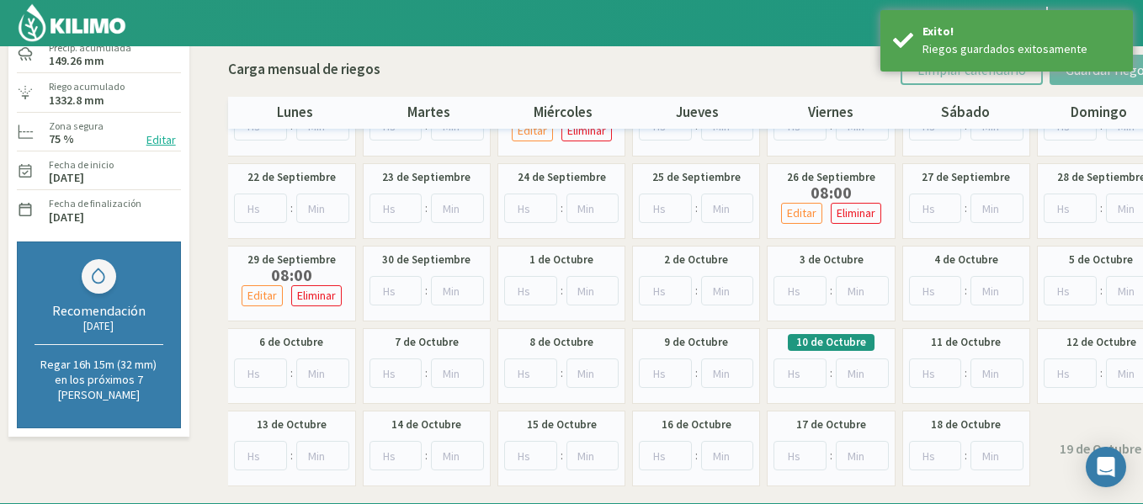
scroll to position [181, 0]
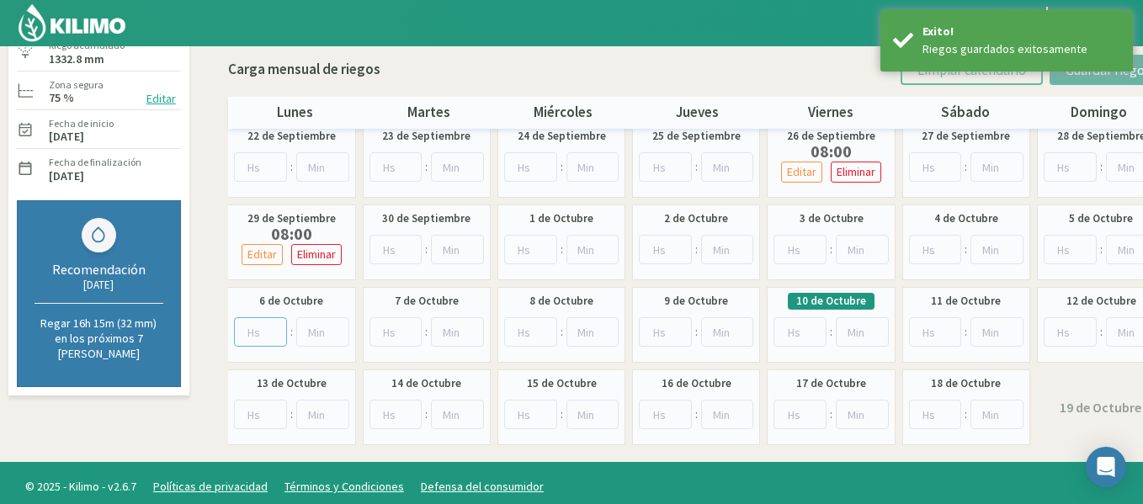
click at [273, 322] on input "number" at bounding box center [260, 331] width 53 height 29
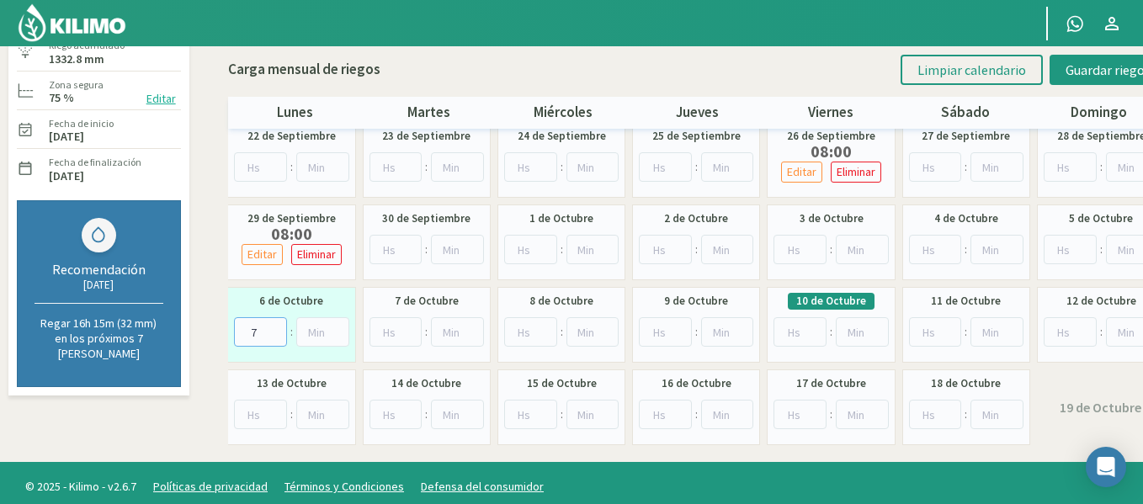
click at [273, 326] on input "7" at bounding box center [260, 331] width 53 height 29
type input "8"
click at [273, 326] on input "8" at bounding box center [260, 331] width 53 height 29
click at [1056, 66] on button "Guardar riegos" at bounding box center [1108, 70] width 117 height 30
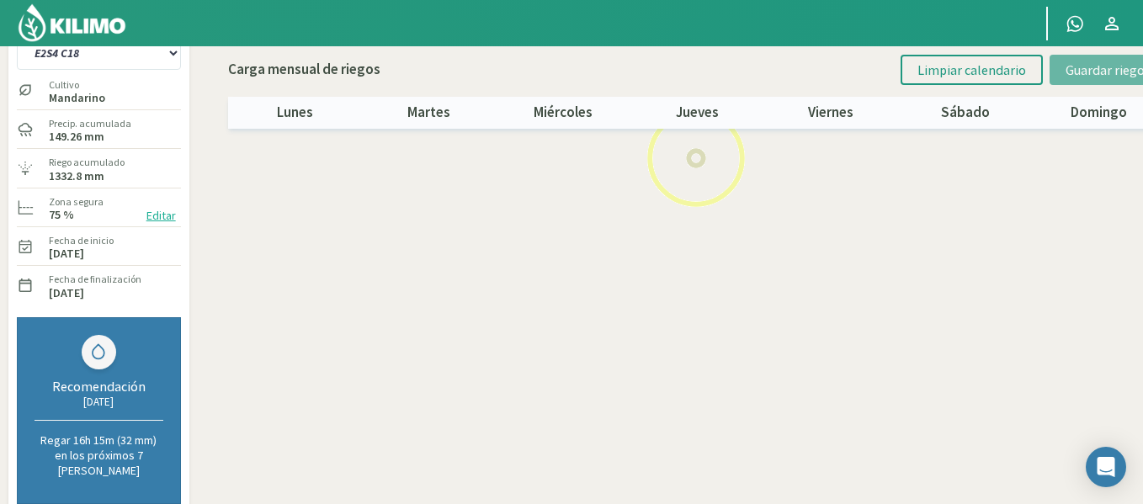
scroll to position [0, 0]
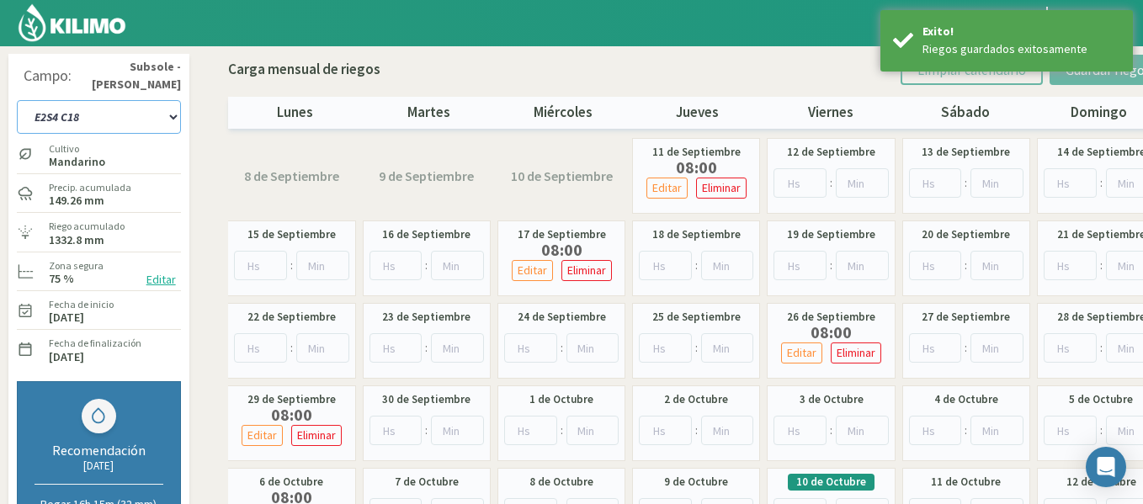
click at [133, 119] on select "1-1 C13 1-2 C14 1-3 C15 1-4 C16 2-1 C11 2-2 C7-8-9 2-3 C9-10-12 3-1 C1 3-2 C2-3…" at bounding box center [99, 117] width 164 height 34
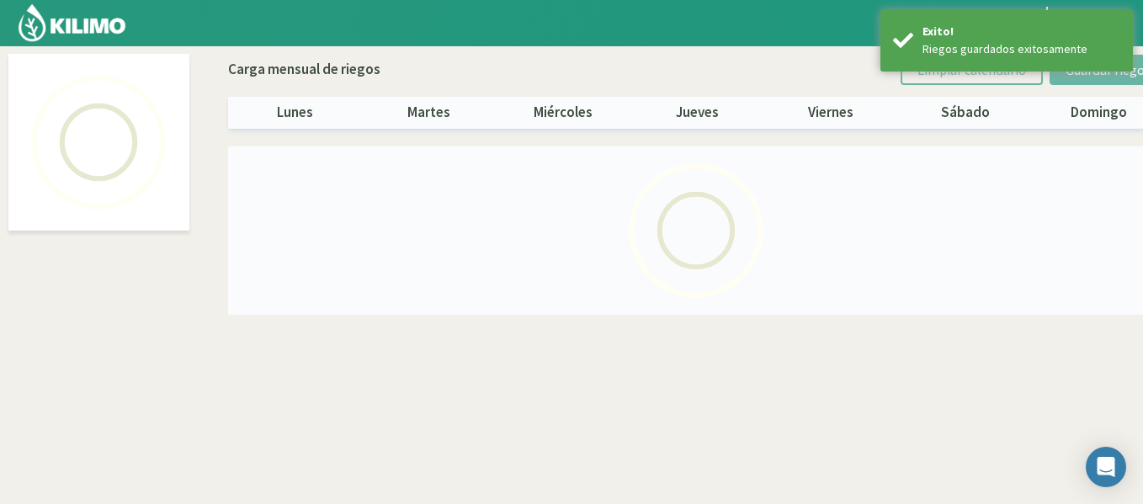
select select "33: Object"
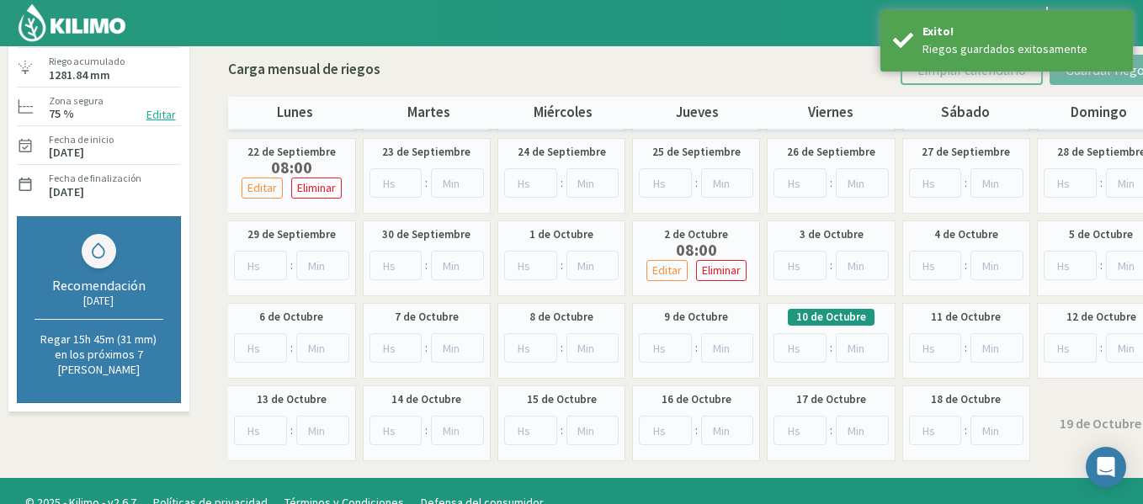
scroll to position [168, 0]
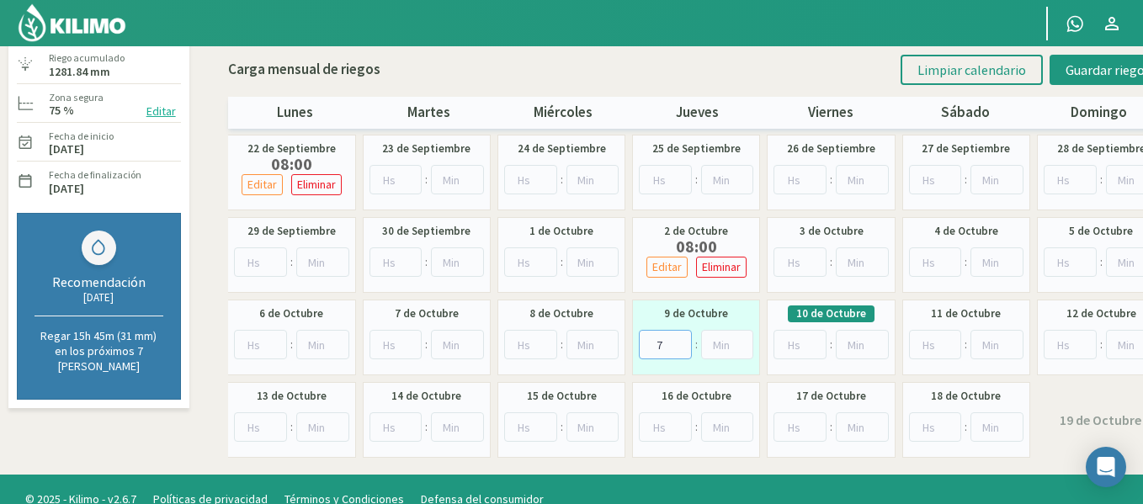
click at [678, 342] on input "7" at bounding box center [665, 344] width 53 height 29
type input "8"
click at [678, 342] on input "8" at bounding box center [665, 344] width 53 height 29
click at [1057, 77] on button "Guardar riegos" at bounding box center [1108, 70] width 117 height 30
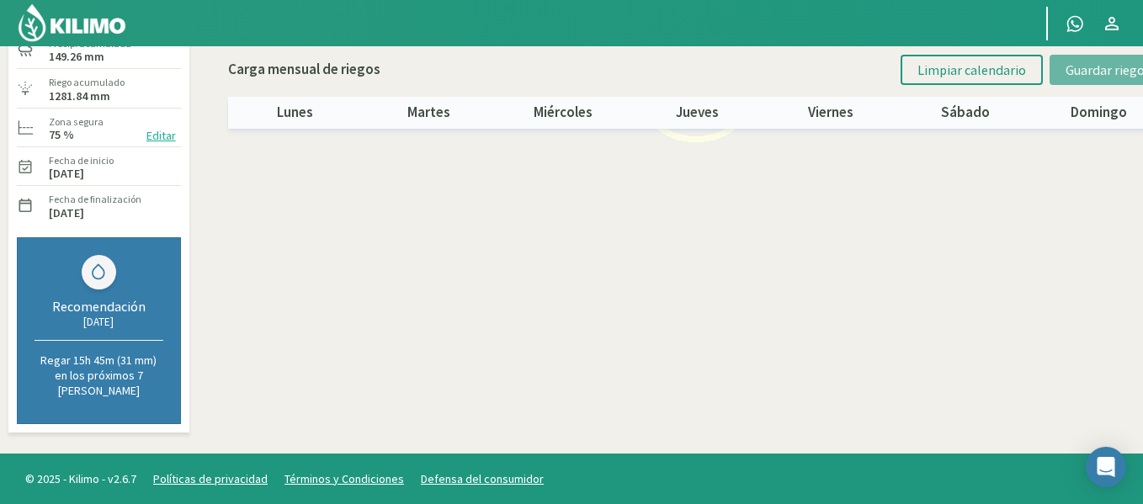
scroll to position [0, 0]
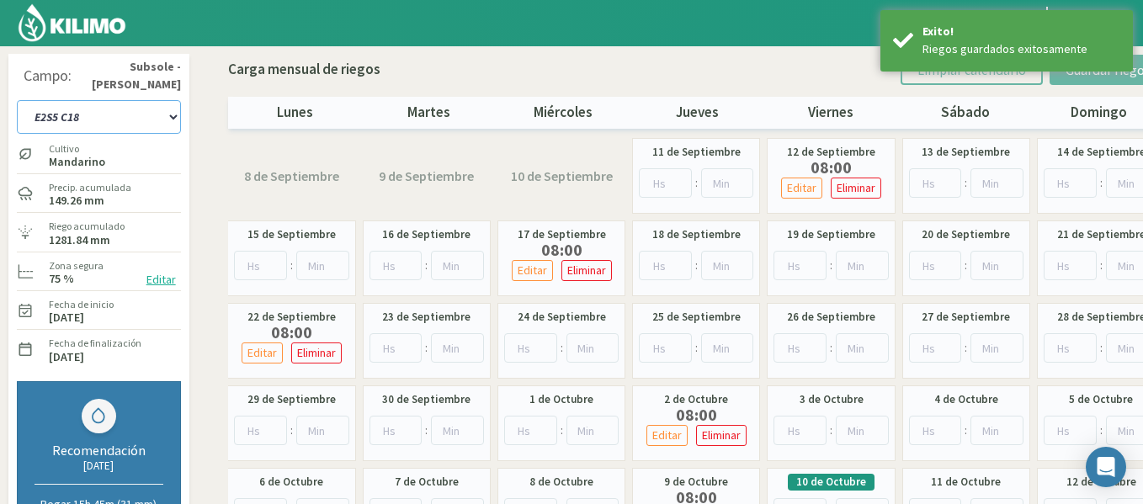
click at [156, 121] on select "1-1 C13 1-2 C14 1-3 C15 1-4 C16 2-1 C11 2-2 C7-8-9 2-3 C9-10-12 3-1 C1 3-2 C2-3…" at bounding box center [99, 117] width 164 height 34
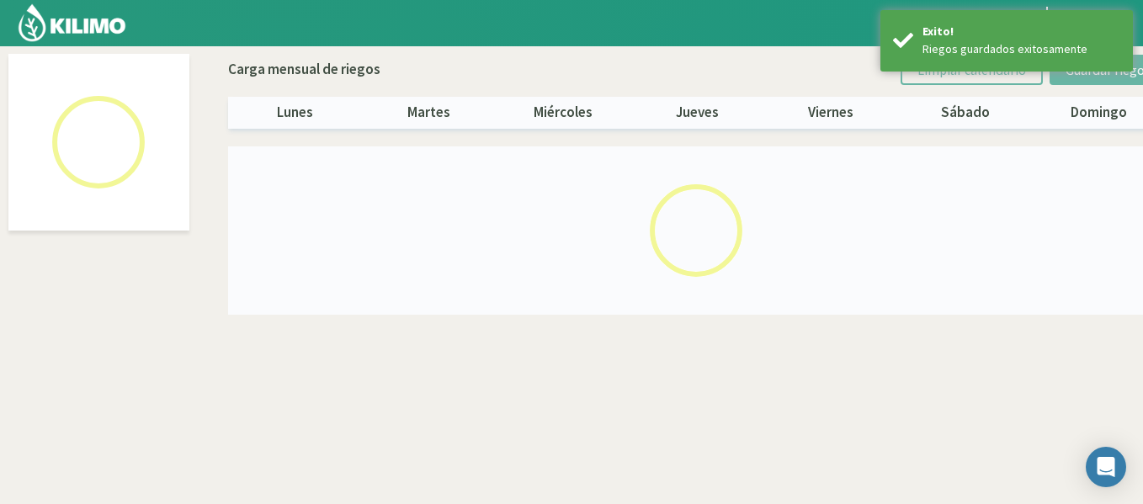
select select "34: Object"
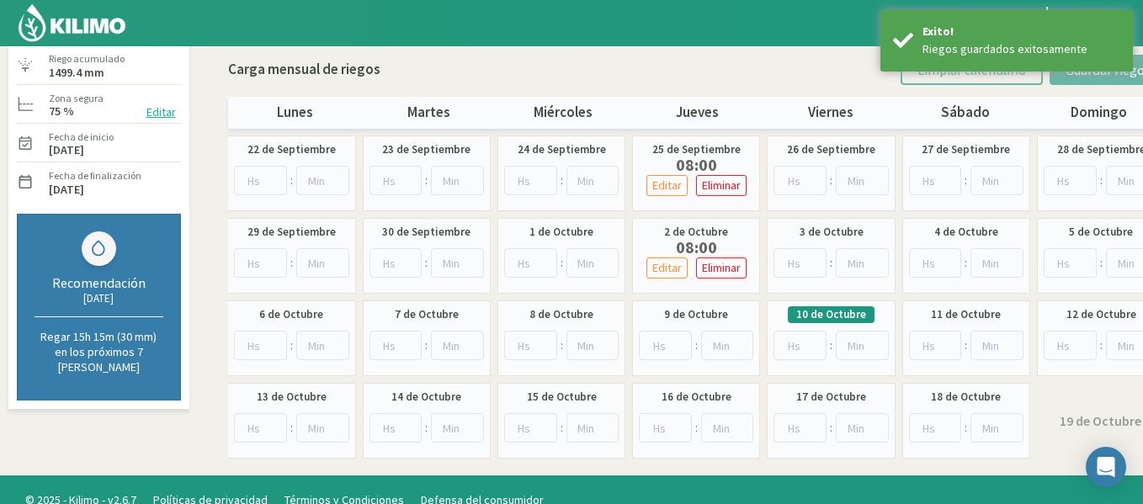
scroll to position [168, 0]
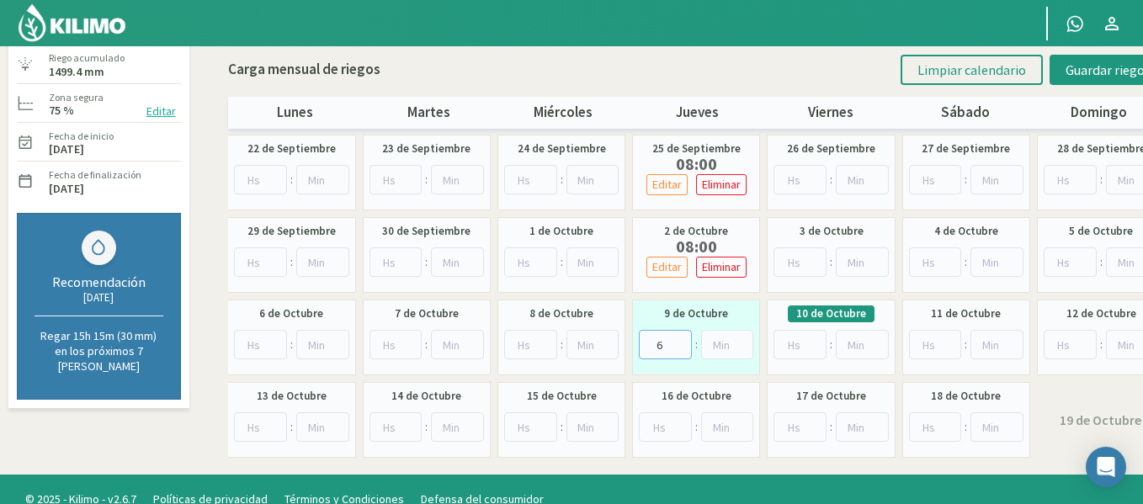
click at [678, 338] on input "6" at bounding box center [665, 344] width 53 height 29
click at [678, 337] on input "7" at bounding box center [665, 344] width 53 height 29
type input "8"
click at [678, 337] on input "8" at bounding box center [665, 344] width 53 height 29
click at [1077, 72] on span "Guardar riegos" at bounding box center [1108, 69] width 85 height 17
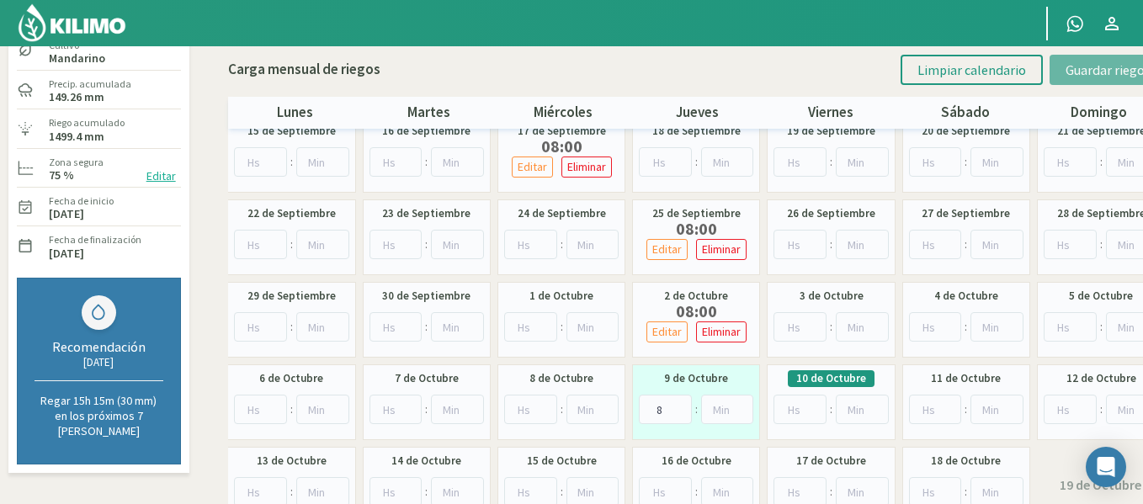
scroll to position [40, 0]
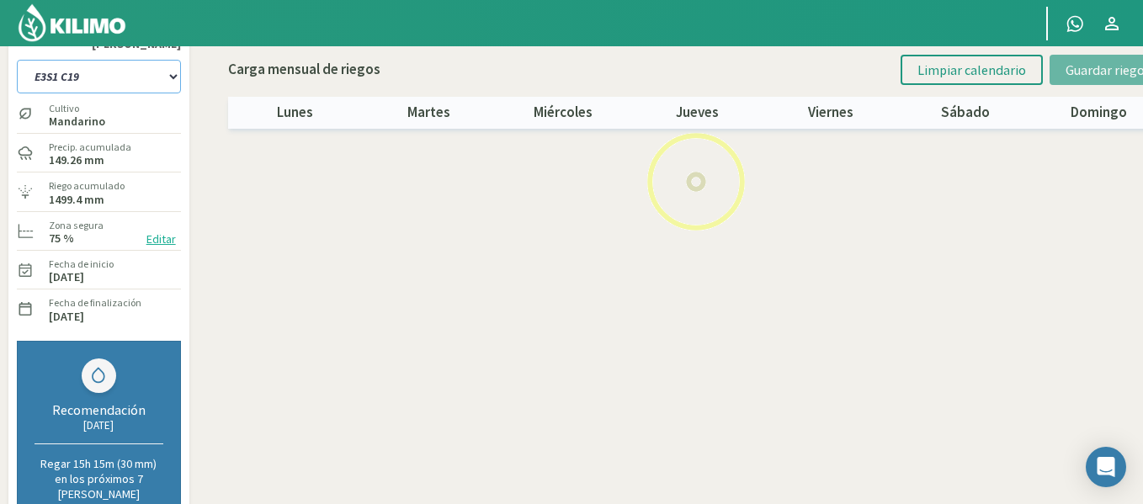
click at [82, 66] on select "1-1 C13 1-2 C14 1-3 C15 1-4 C16 2-1 C11 2-2 C7-8-9 2-3 C9-10-12 3-1 C1 3-2 C2-3…" at bounding box center [99, 77] width 164 height 34
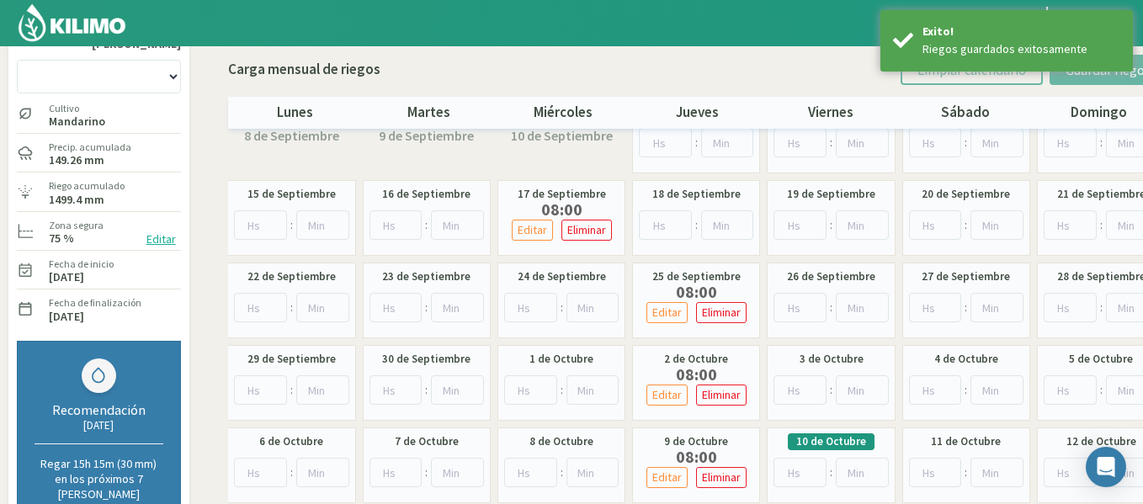
scroll to position [97, 0]
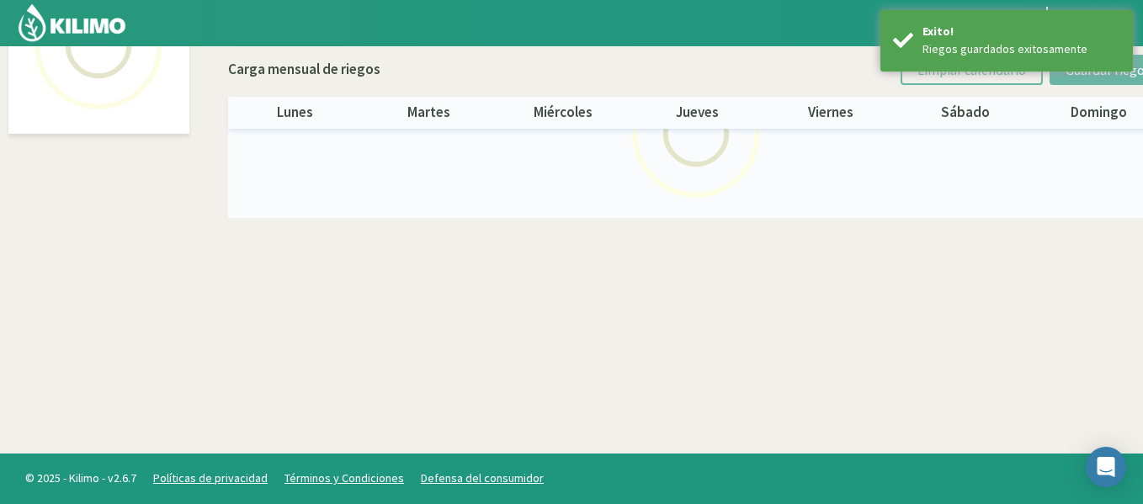
select select "35: Object"
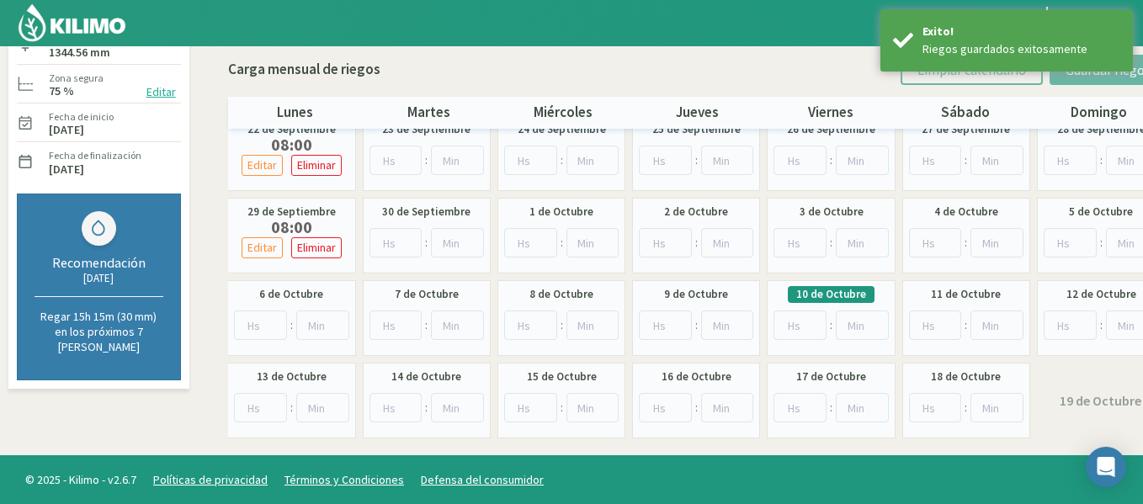
scroll to position [189, 0]
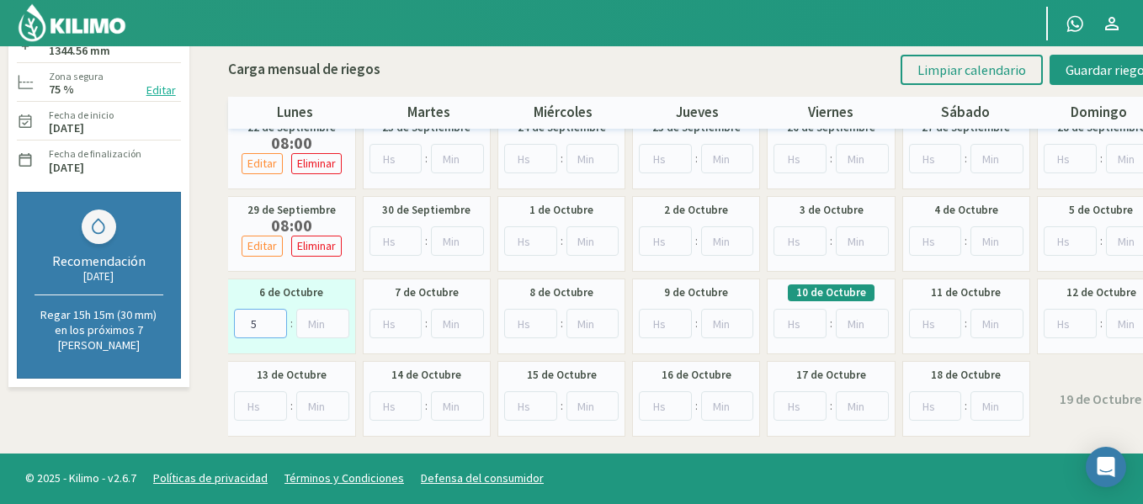
click at [275, 317] on input "5" at bounding box center [260, 323] width 53 height 29
click at [275, 317] on input "6" at bounding box center [260, 323] width 53 height 29
click at [275, 317] on input "7" at bounding box center [260, 323] width 53 height 29
type input "8"
click at [275, 317] on input "8" at bounding box center [260, 323] width 53 height 29
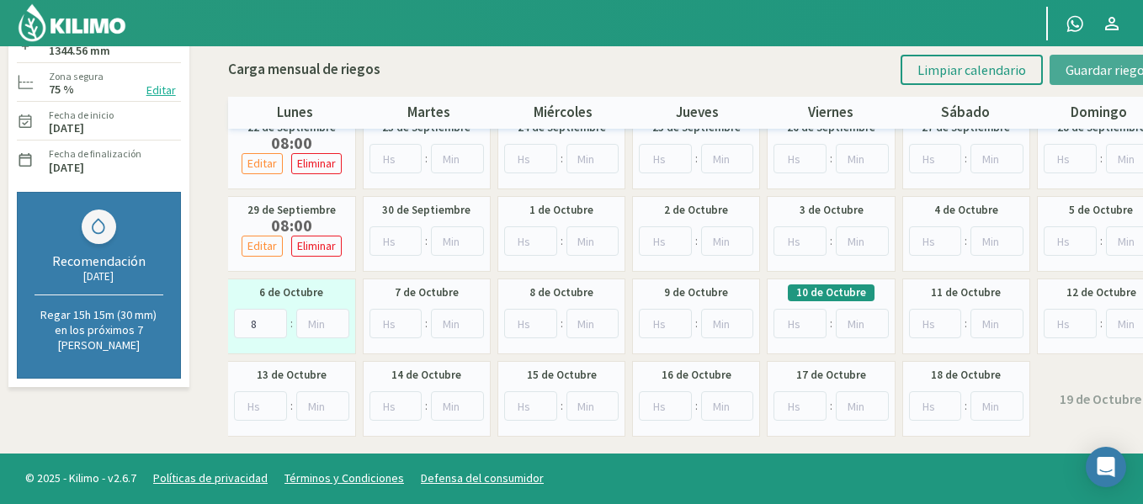
click at [1055, 67] on button "Guardar riegos" at bounding box center [1108, 70] width 117 height 30
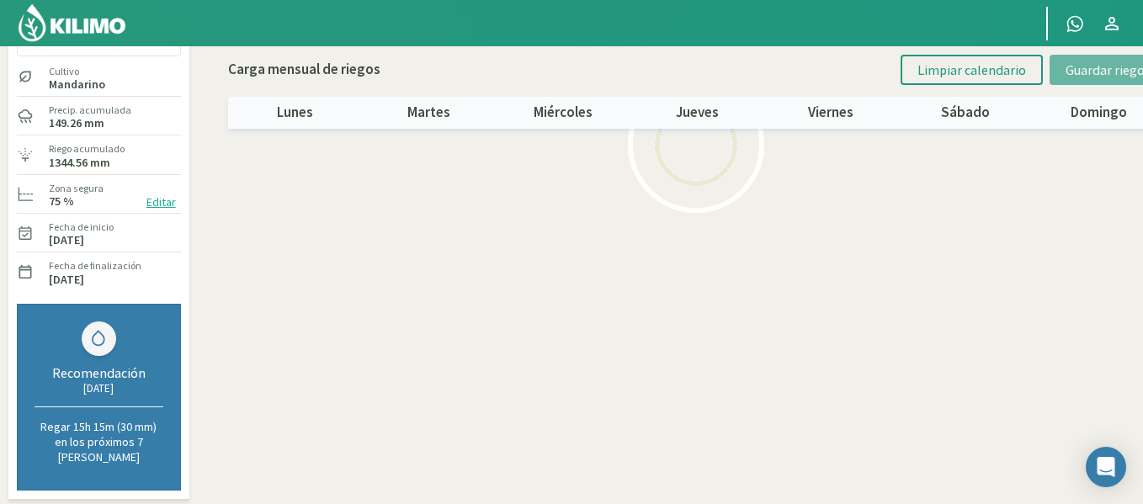
scroll to position [43, 0]
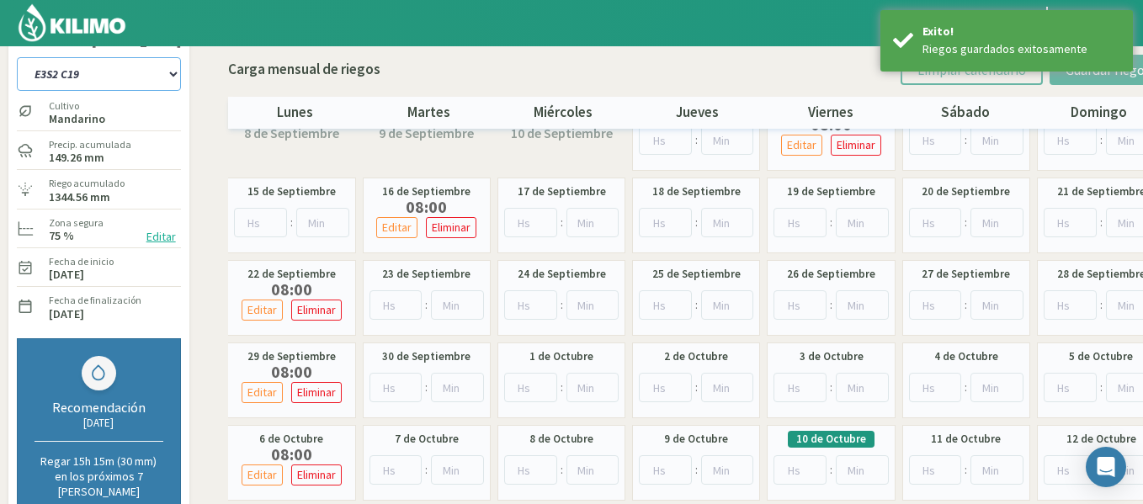
click at [135, 80] on select "1-1 C13 1-2 C14 1-3 C15 1-4 C16 2-1 C11 2-2 C7-8-9 2-3 C9-10-12 3-1 C1 3-2 C2-3…" at bounding box center [99, 74] width 164 height 34
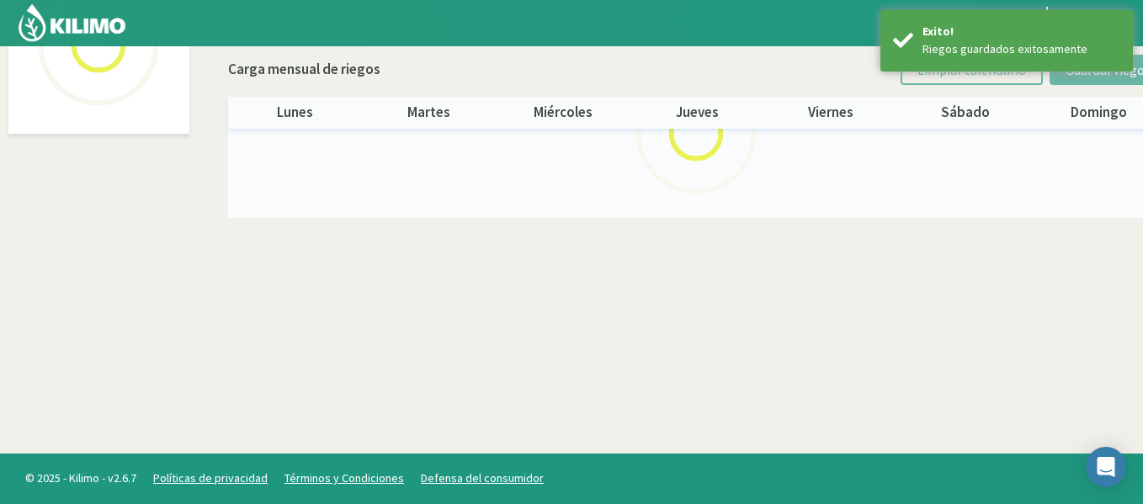
select select "36: Object"
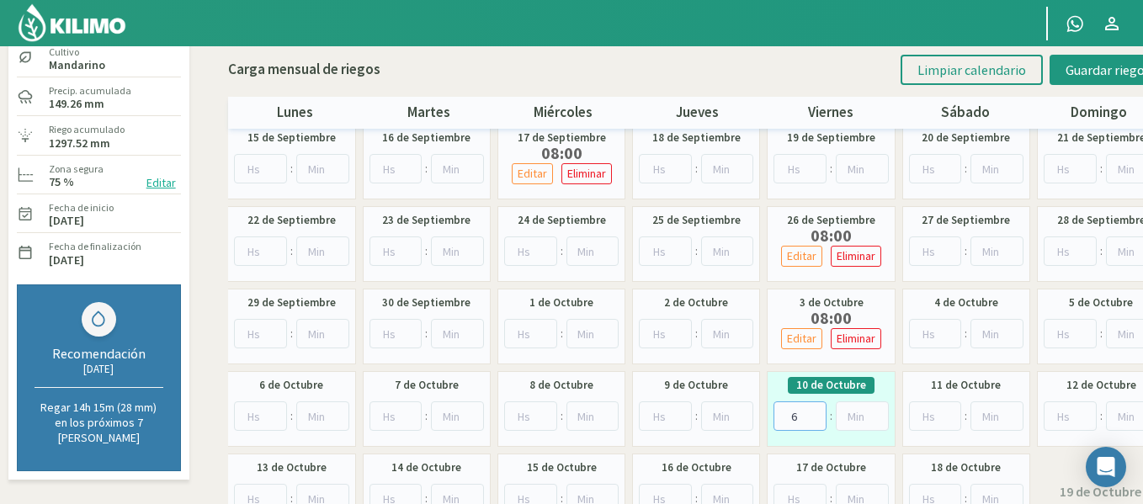
click at [817, 409] on input "6" at bounding box center [800, 415] width 53 height 29
click at [817, 409] on input "7" at bounding box center [800, 415] width 53 height 29
click at [817, 409] on input "8" at bounding box center [800, 415] width 53 height 29
click at [817, 409] on input "9" at bounding box center [800, 415] width 53 height 29
type input "8"
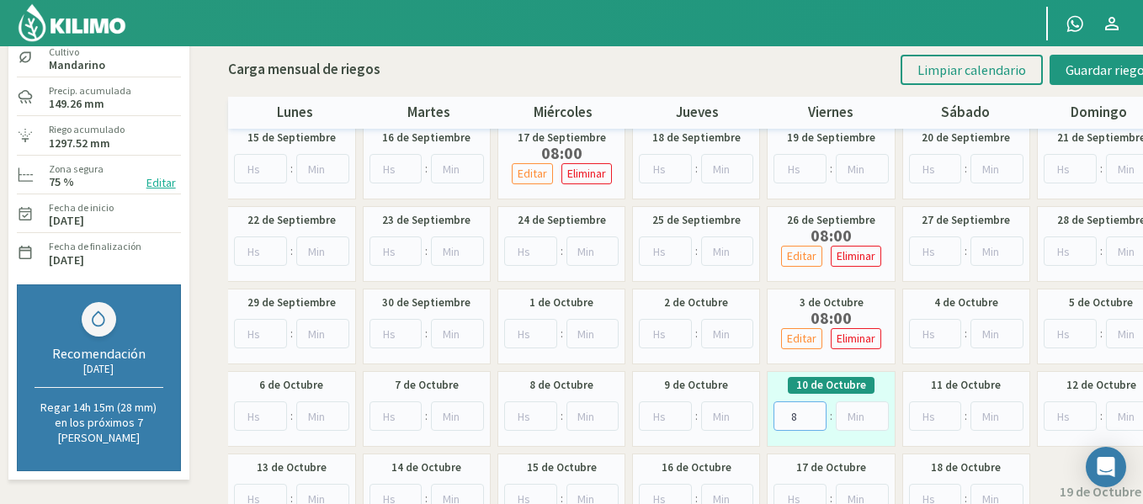
click at [815, 418] on input "8" at bounding box center [800, 415] width 53 height 29
click at [1115, 71] on span "Guardar riegos" at bounding box center [1108, 69] width 85 height 17
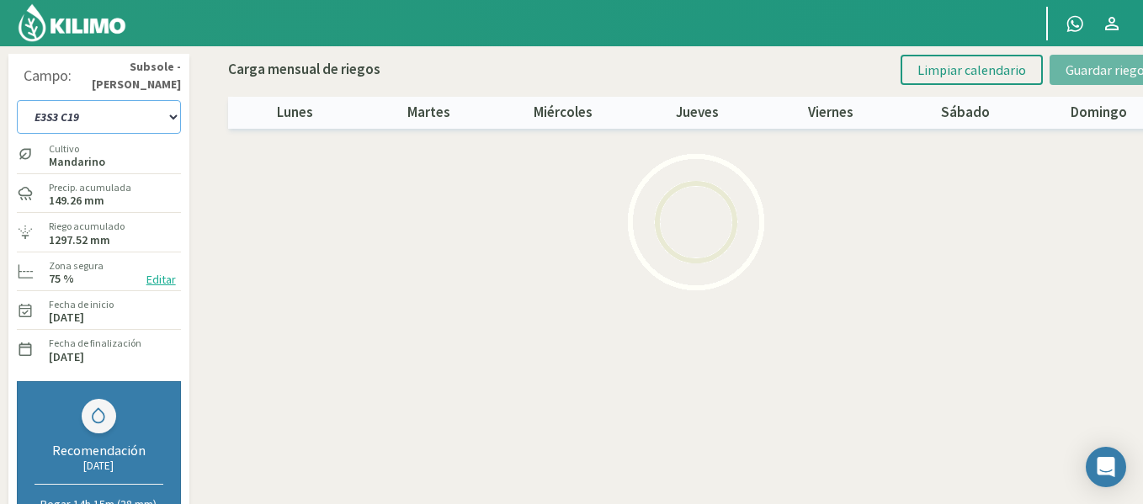
click at [115, 125] on select "1-1 C13 1-2 C14 1-3 C15 1-4 C16 2-1 C11 2-2 C7-8-9 2-3 C9-10-12 3-1 C1 3-2 C2-3…" at bounding box center [99, 117] width 164 height 34
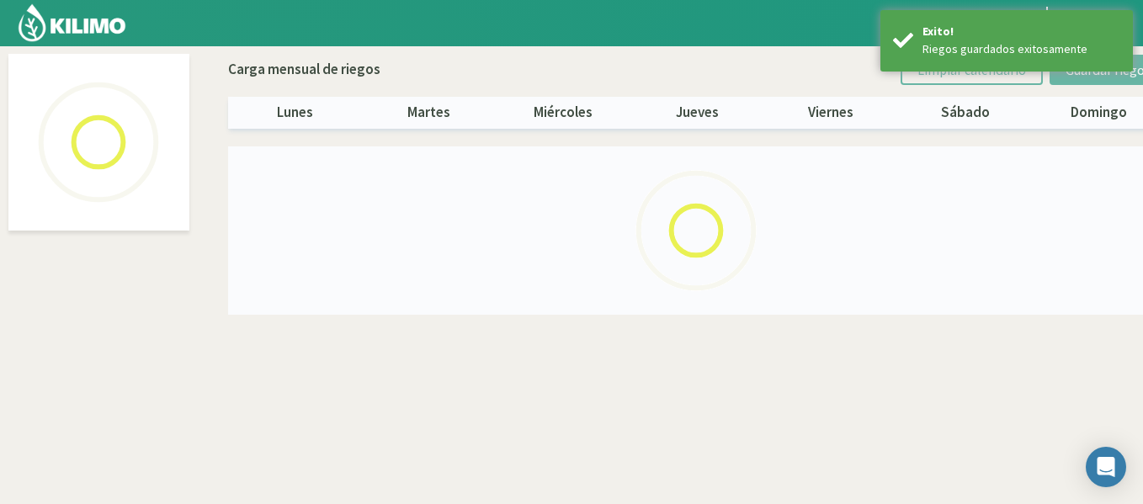
select select "37: Object"
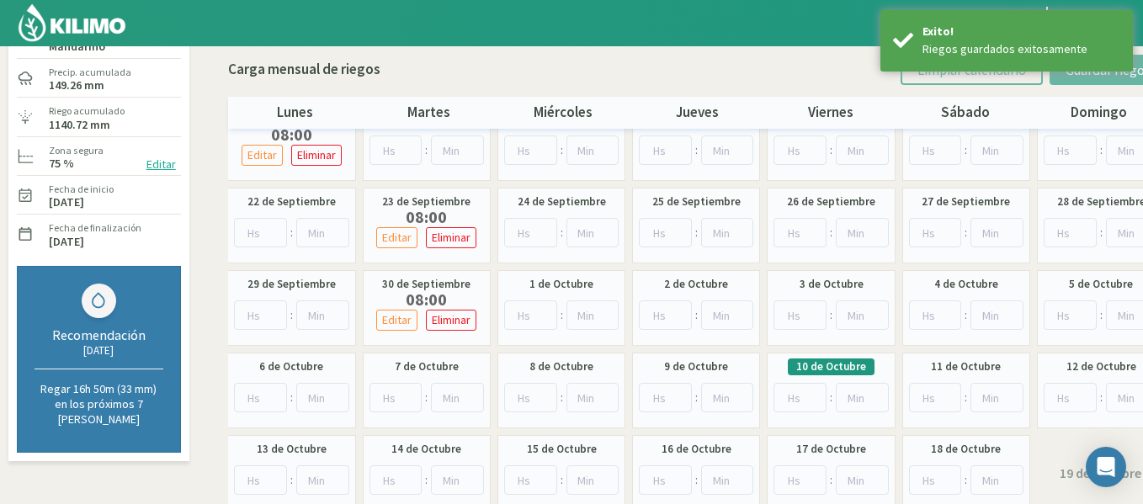
scroll to position [168, 0]
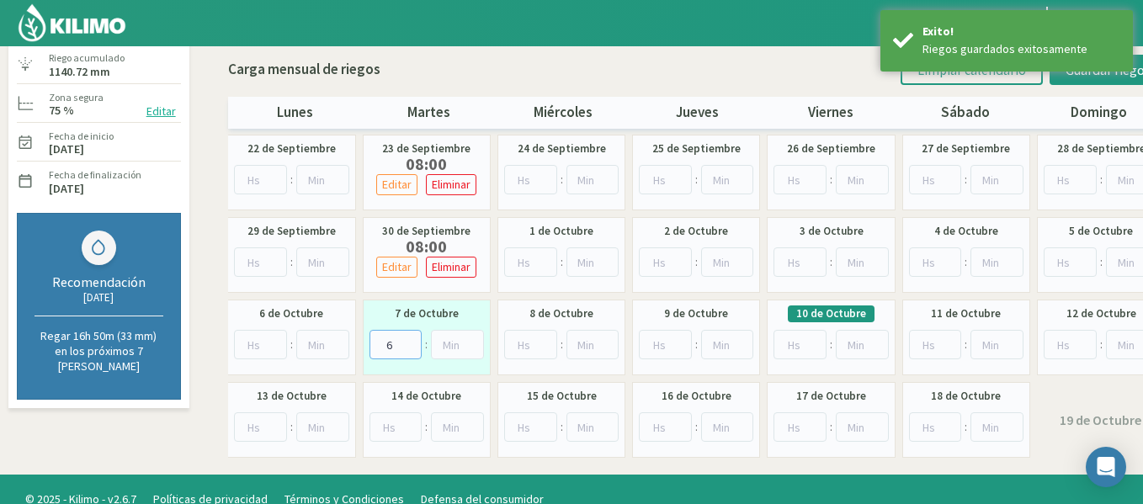
click at [409, 341] on input "6" at bounding box center [395, 344] width 53 height 29
click at [409, 341] on input "7" at bounding box center [395, 344] width 53 height 29
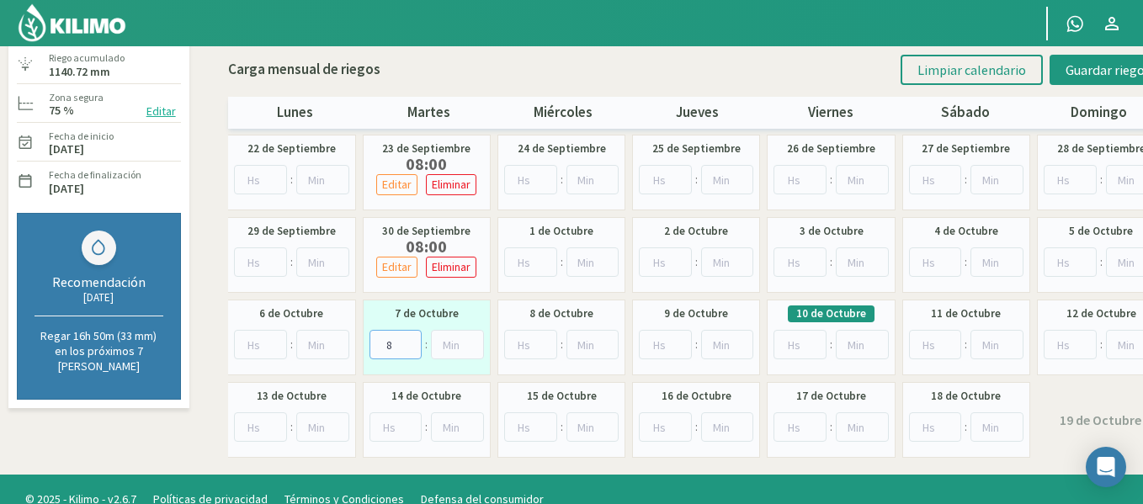
type input "8"
click at [409, 341] on input "8" at bounding box center [395, 344] width 53 height 29
click at [1082, 66] on span "Guardar riegos" at bounding box center [1108, 69] width 85 height 17
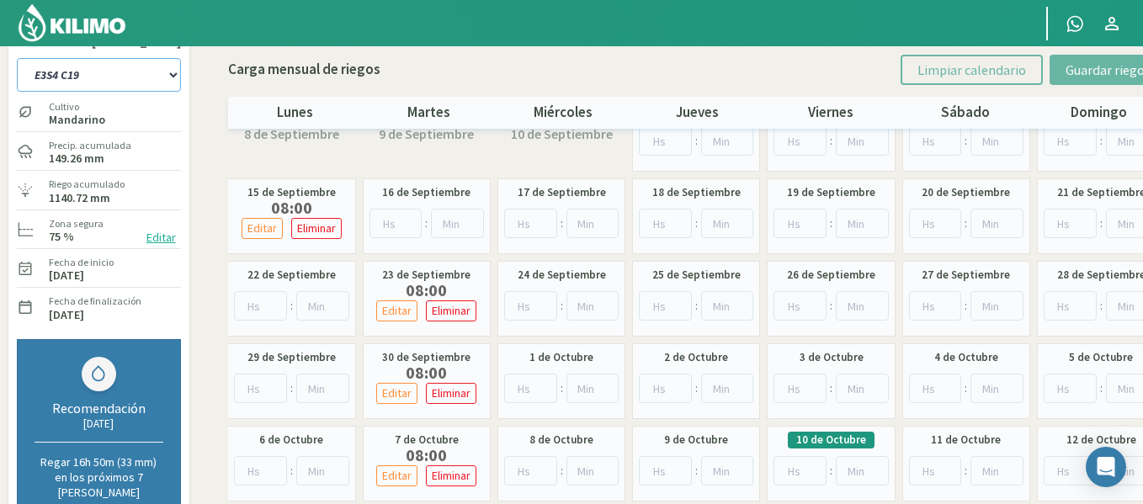
click at [72, 84] on select "1-1 C13 1-2 C14 1-3 C15 1-4 C16 2-1 C11 2-2 C7-8-9 2-3 C9-10-12 3-1 C1 3-2 C2-3…" at bounding box center [99, 75] width 164 height 34
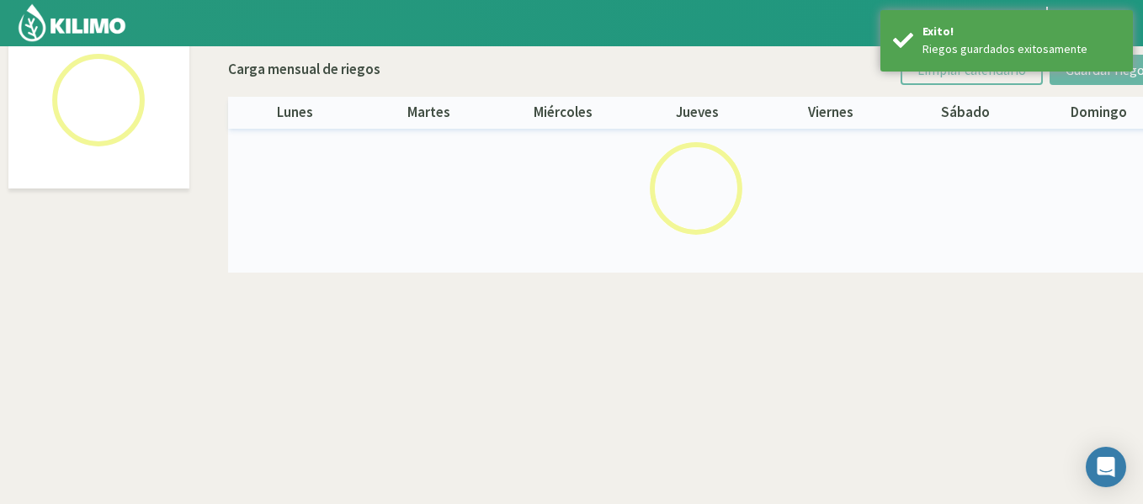
scroll to position [97, 0]
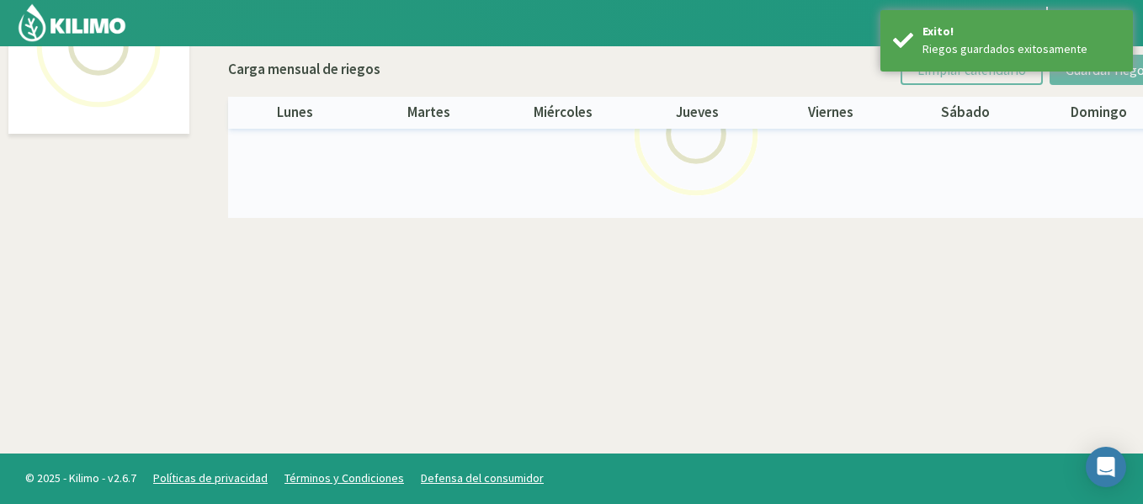
select select "38: Object"
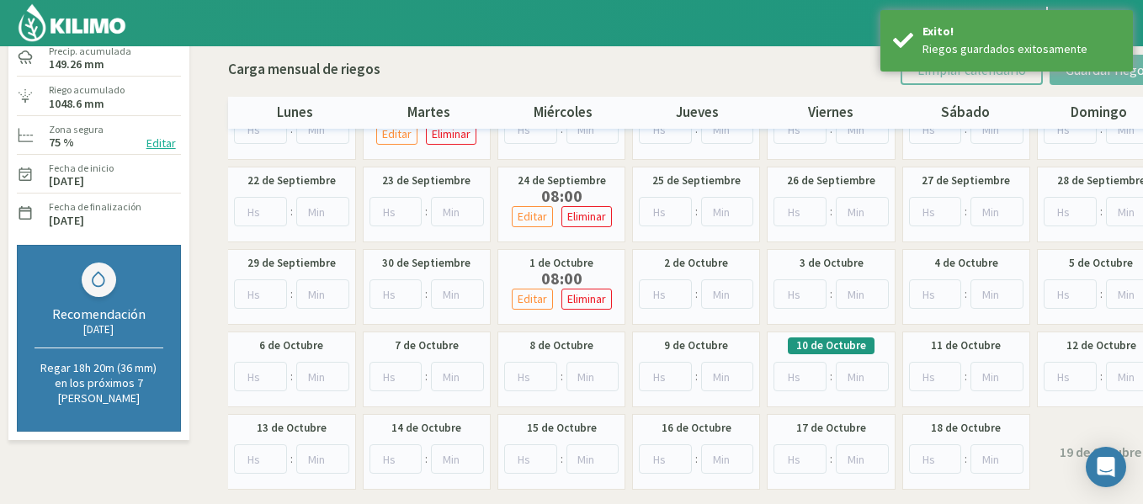
scroll to position [168, 0]
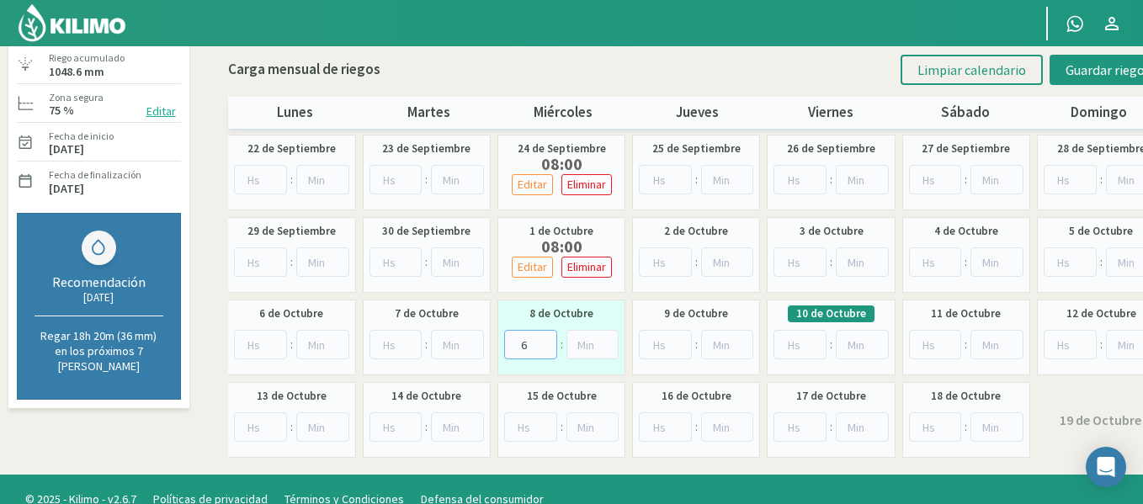
click at [545, 338] on input "6" at bounding box center [530, 344] width 53 height 29
click at [545, 338] on input "7" at bounding box center [530, 344] width 53 height 29
type input "8"
click at [545, 338] on input "8" at bounding box center [530, 344] width 53 height 29
click at [1110, 78] on button "Guardar riegos" at bounding box center [1108, 70] width 117 height 30
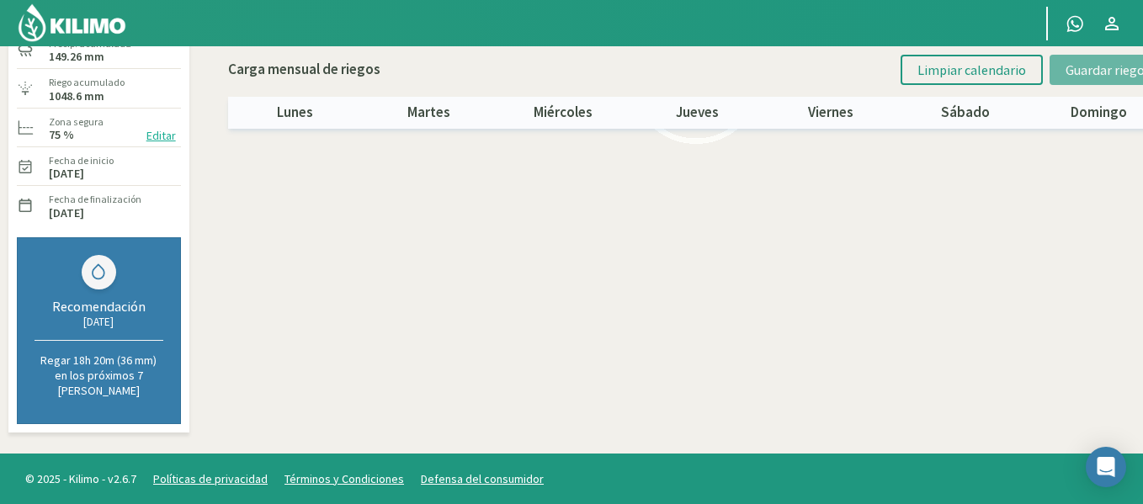
scroll to position [0, 0]
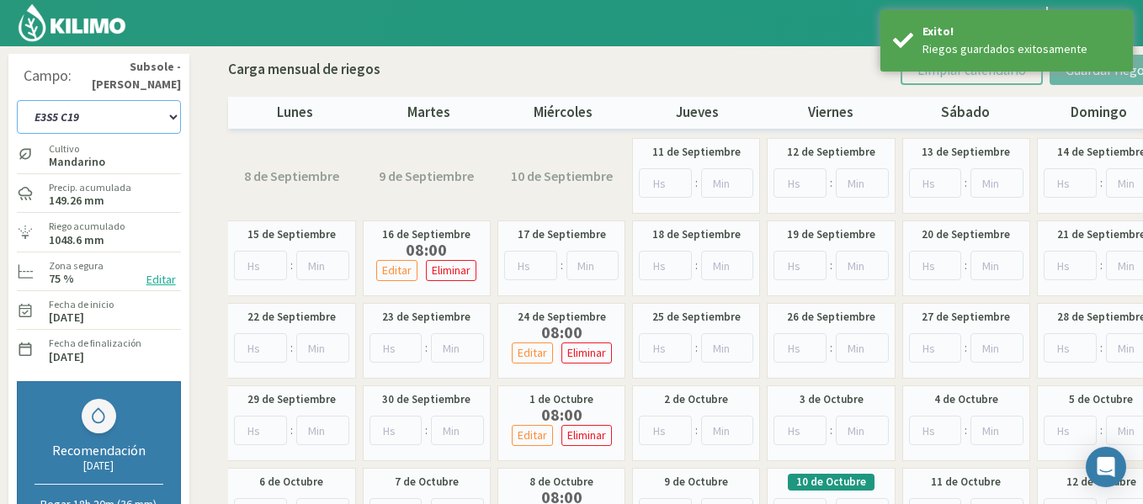
click at [77, 117] on select "1-1 C13 1-2 C14 1-3 C15 1-4 C16 2-1 C11 2-2 C7-8-9 2-3 C9-10-12 3-1 C1 3-2 C2-3…" at bounding box center [99, 117] width 164 height 34
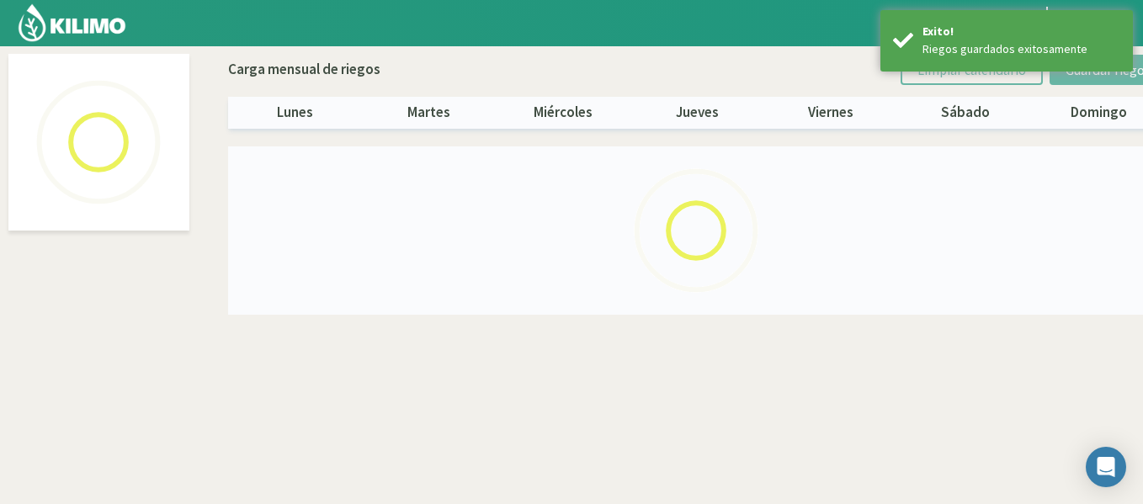
select select "39: Object"
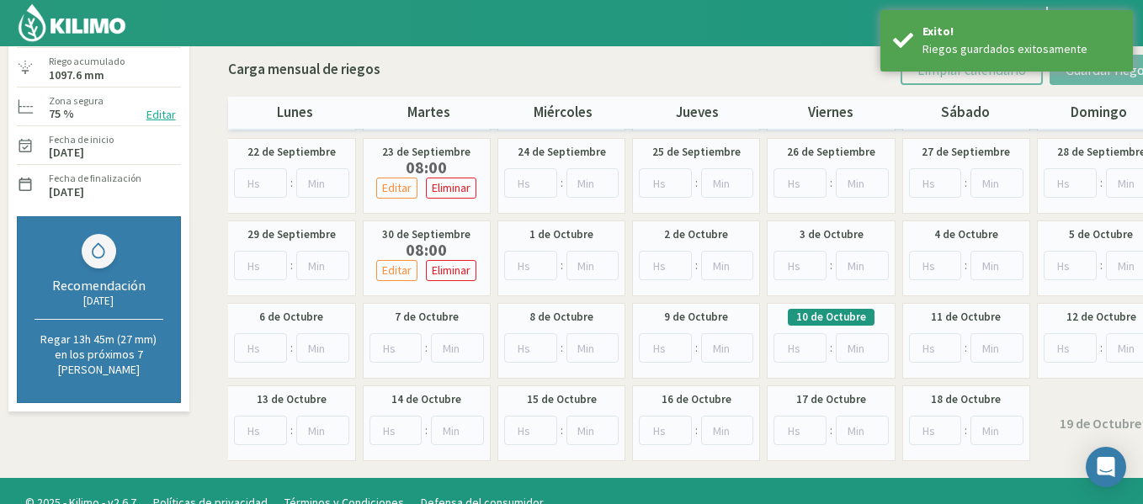
scroll to position [168, 0]
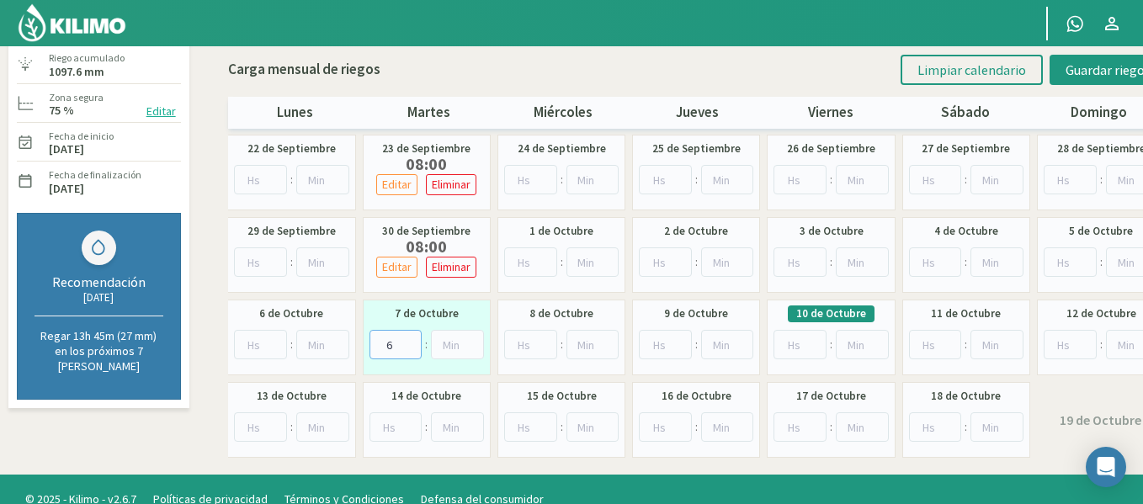
click at [410, 339] on input "6" at bounding box center [395, 344] width 53 height 29
click at [410, 339] on input "7" at bounding box center [395, 344] width 53 height 29
type input "8"
click at [410, 339] on input "8" at bounding box center [395, 344] width 53 height 29
click at [1103, 75] on span "Guardar riegos" at bounding box center [1108, 69] width 85 height 17
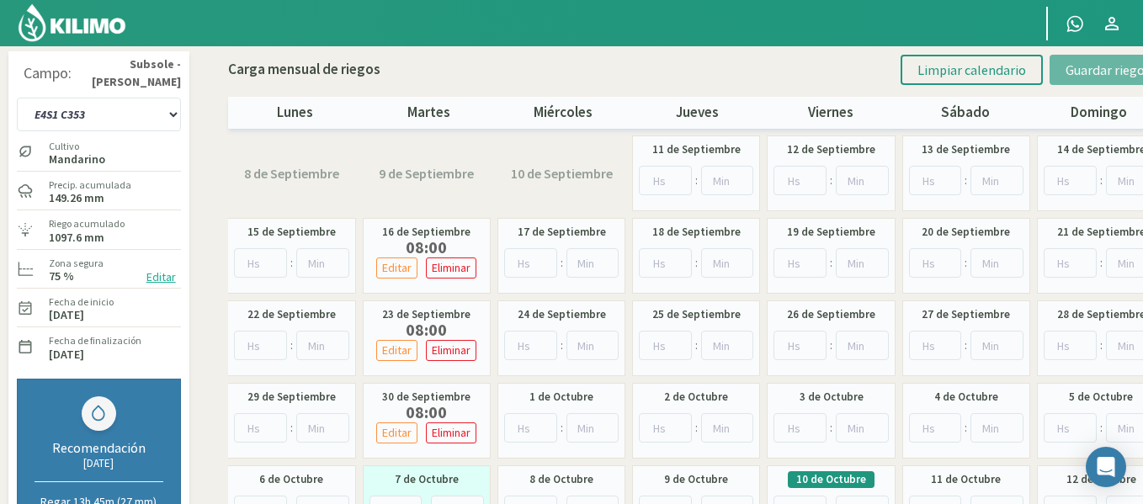
scroll to position [0, 0]
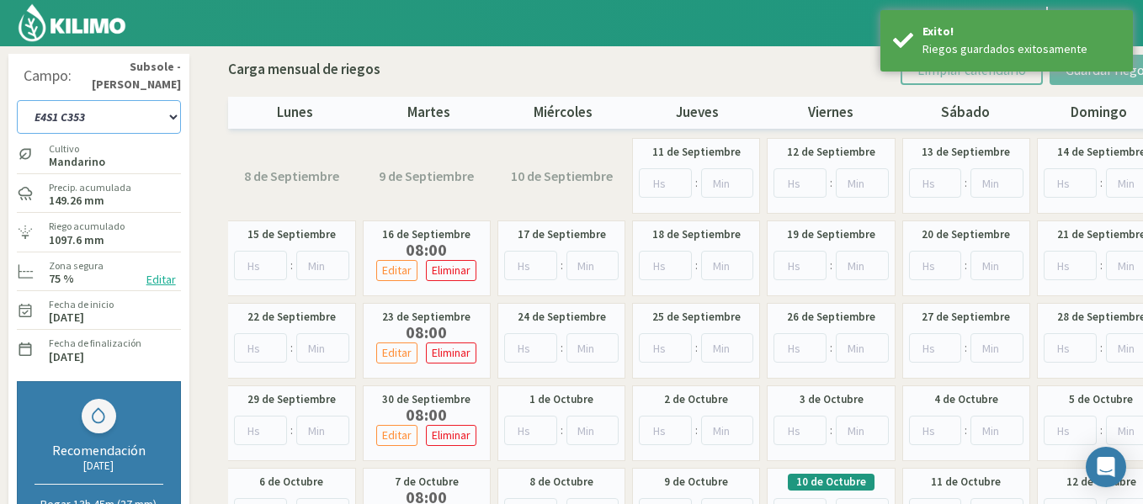
click at [99, 126] on select "1-1 C13 1-2 C14 1-3 C15 1-4 C16 2-1 C11 2-2 C7-8-9 2-3 C9-10-12 3-1 C1 3-2 C2-3…" at bounding box center [99, 117] width 164 height 34
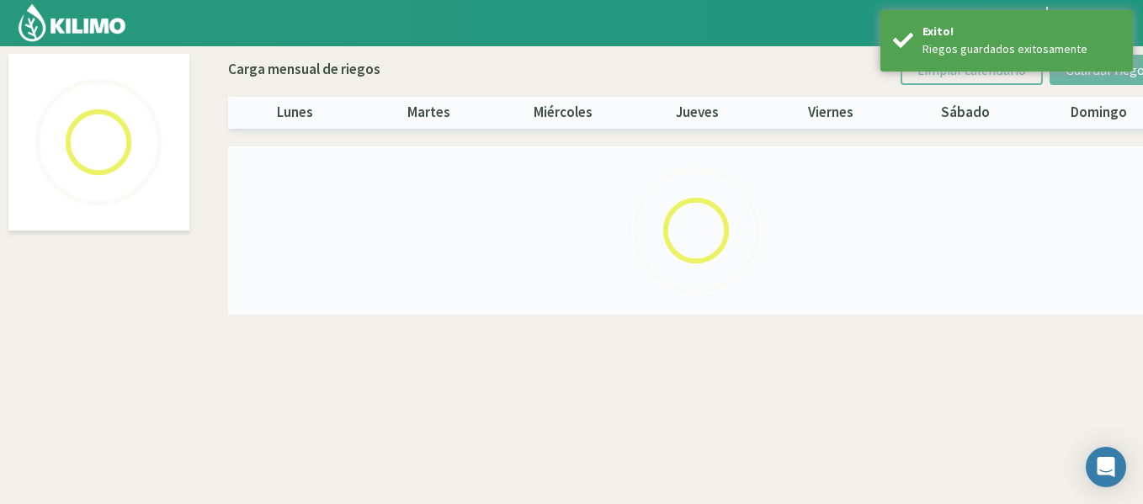
select select "40: Object"
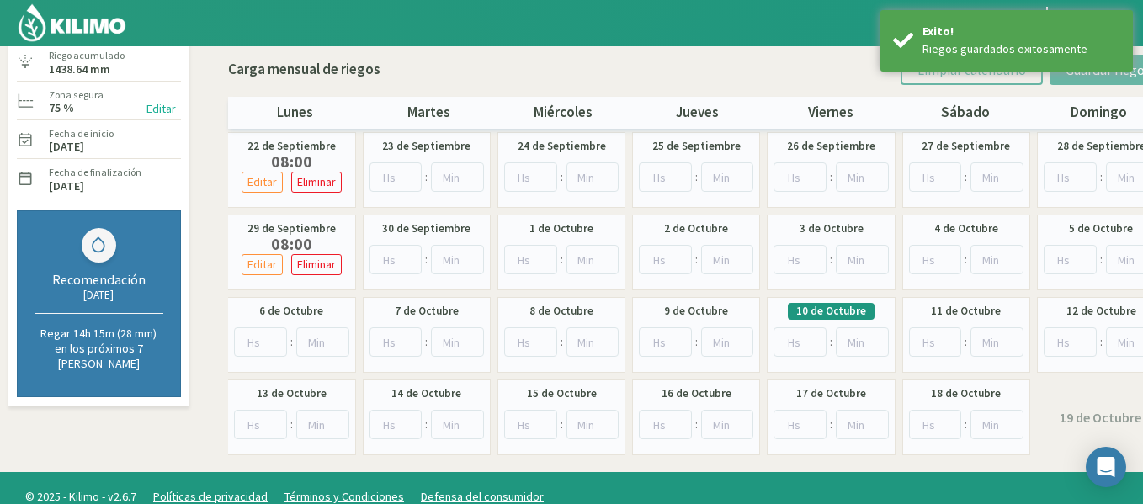
scroll to position [189, 0]
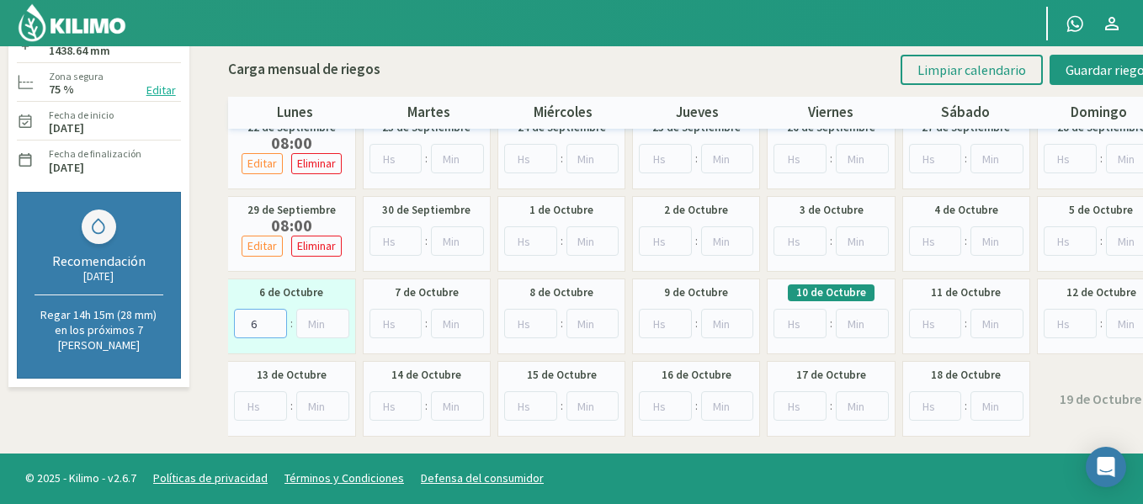
click at [276, 317] on input "6" at bounding box center [260, 323] width 53 height 29
click at [276, 317] on input "7" at bounding box center [260, 323] width 53 height 29
type input "8"
click at [276, 317] on input "8" at bounding box center [260, 323] width 53 height 29
click at [1082, 71] on span "Guardar riegos" at bounding box center [1108, 69] width 85 height 17
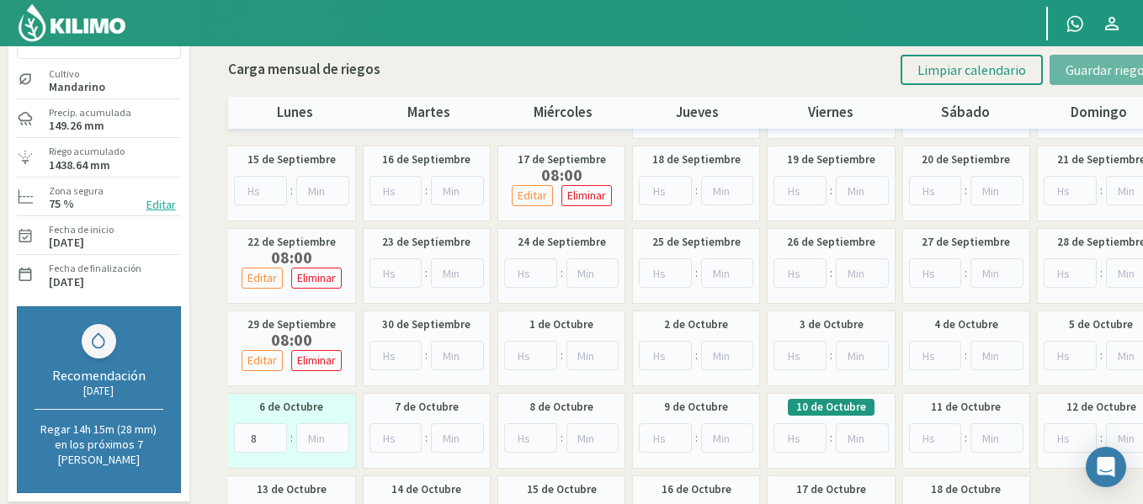
scroll to position [36, 0]
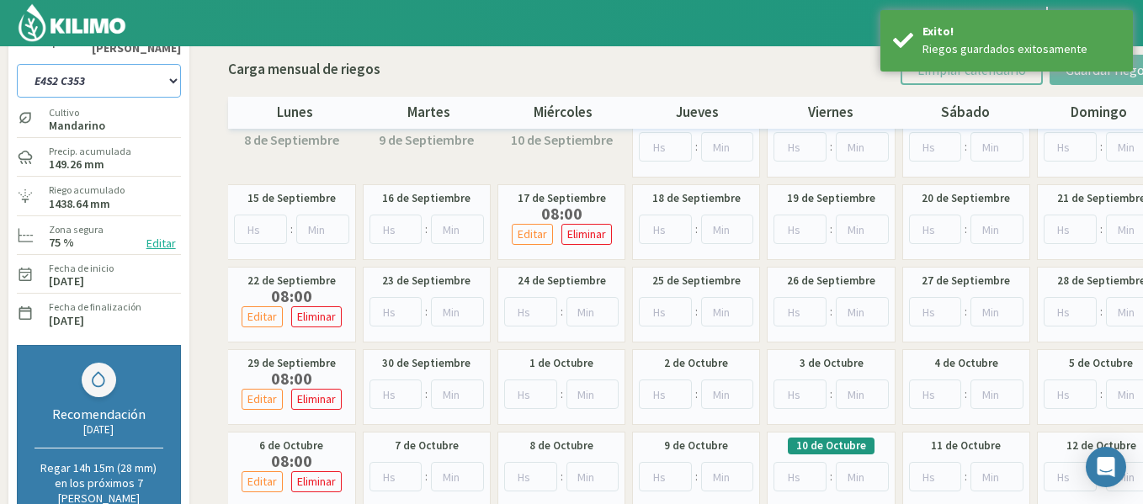
click at [108, 90] on select "1-1 C13 1-2 C14 1-3 C15 1-4 C16 2-1 C11 2-2 C7-8-9 2-3 C9-10-12 3-1 C1 3-2 C2-3…" at bounding box center [99, 81] width 164 height 34
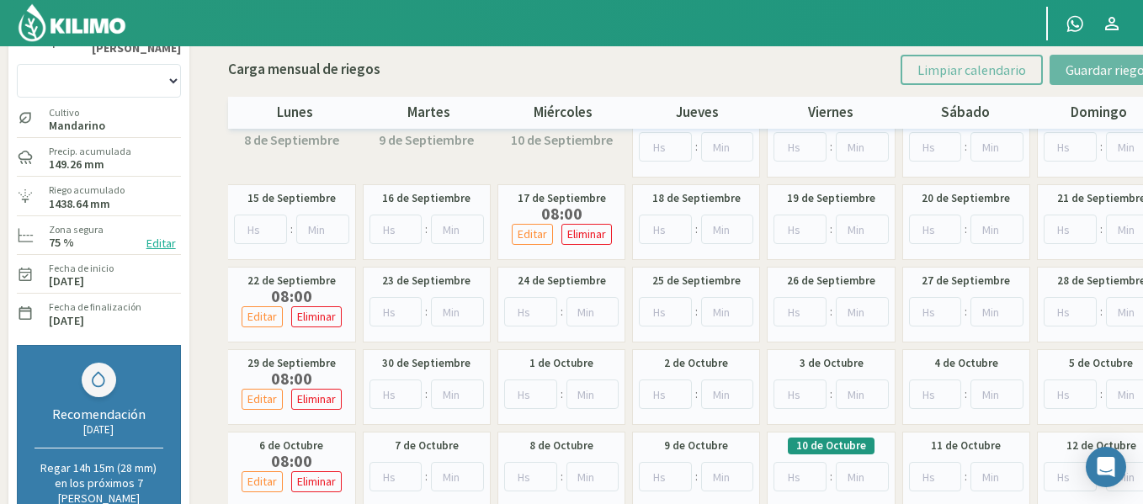
scroll to position [97, 0]
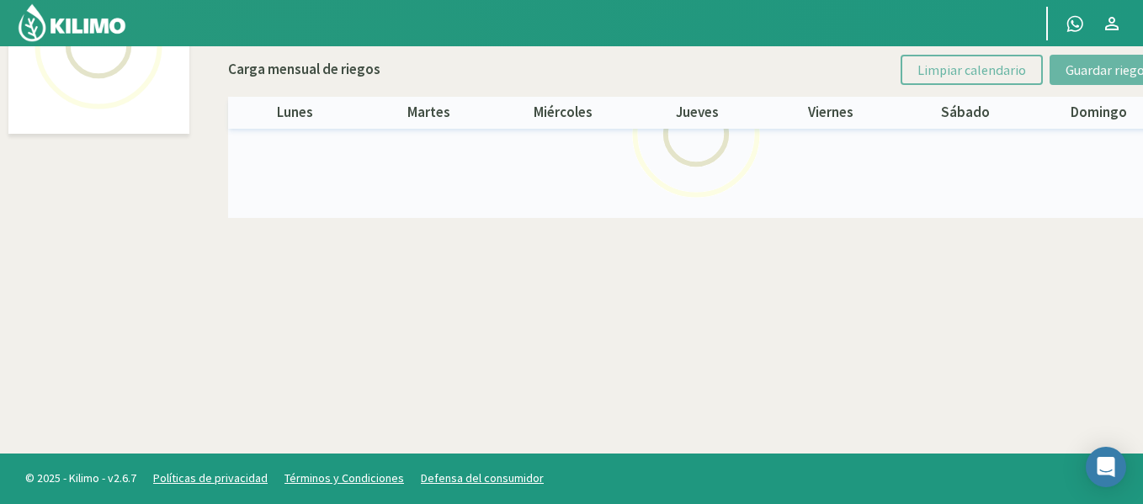
select select "41: Object"
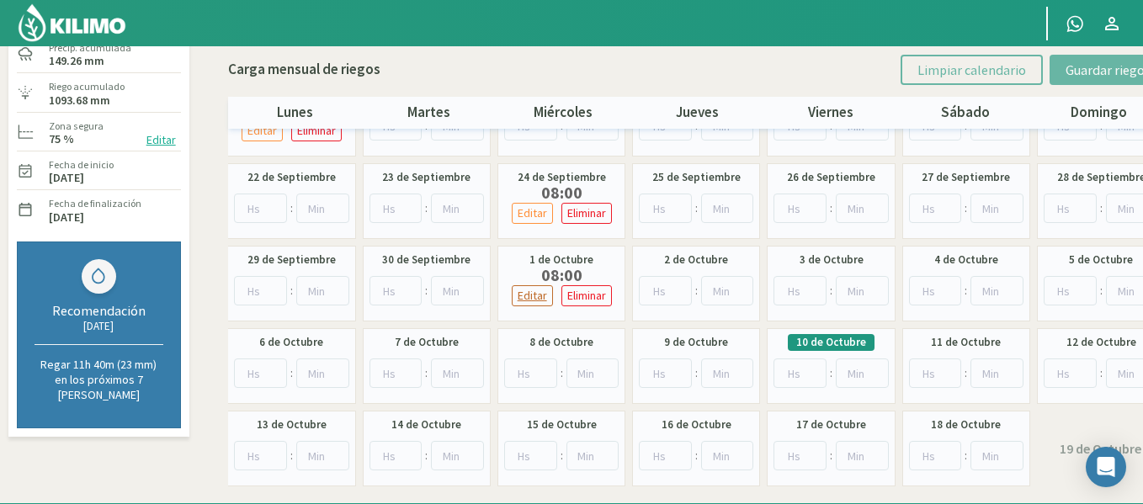
scroll to position [181, 0]
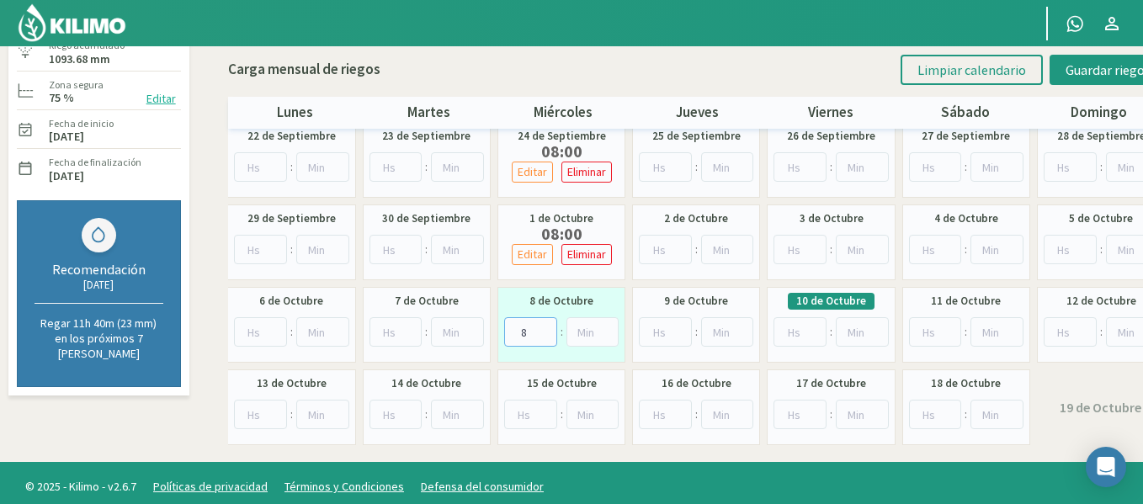
click at [543, 327] on input "8" at bounding box center [530, 331] width 53 height 29
click at [543, 327] on input "9" at bounding box center [530, 331] width 53 height 29
type input "8"
click at [545, 333] on input "8" at bounding box center [530, 331] width 53 height 29
click at [1061, 80] on button "Guardar riegos" at bounding box center [1108, 70] width 117 height 30
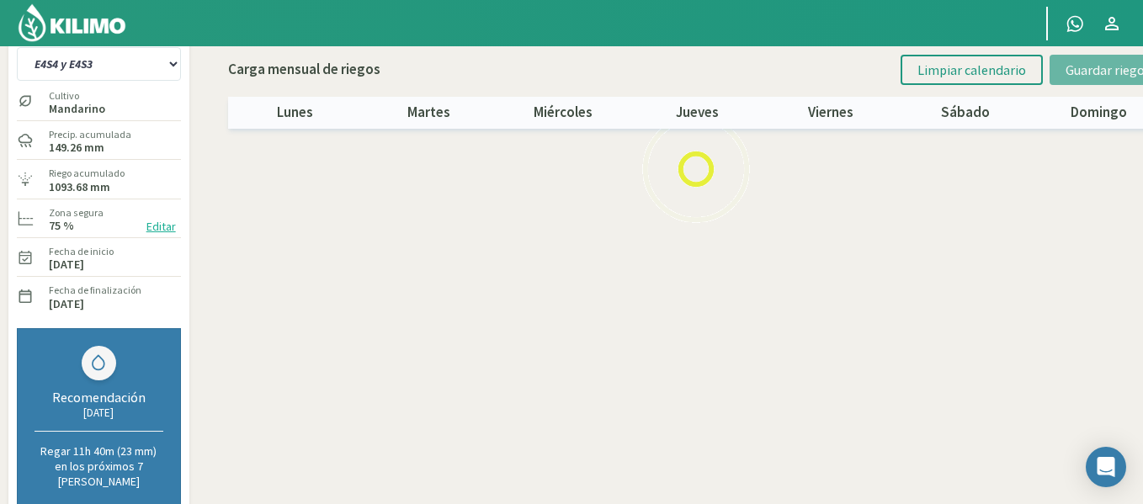
scroll to position [0, 0]
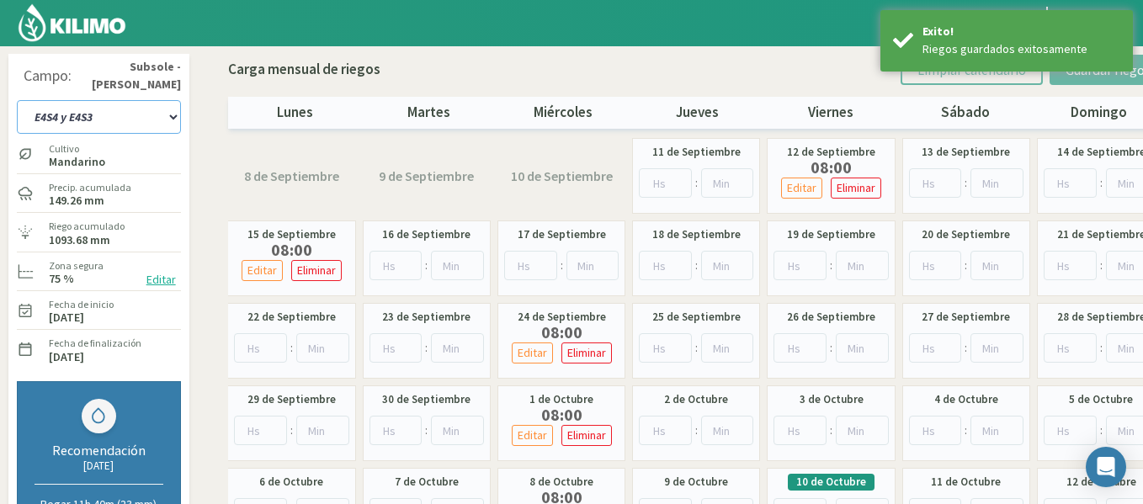
click at [85, 119] on select "1-1 C13 1-2 C14 1-3 C15 1-4 C16 2-1 C11 2-2 C7-8-9 2-3 C9-10-12 3-1 C1 3-2 C2-3…" at bounding box center [99, 117] width 164 height 34
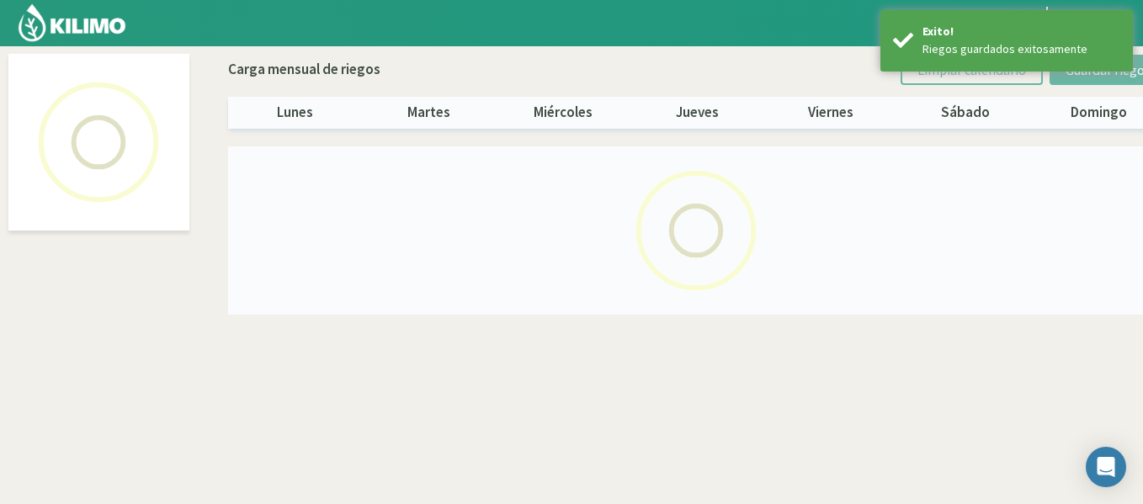
select select "42: Object"
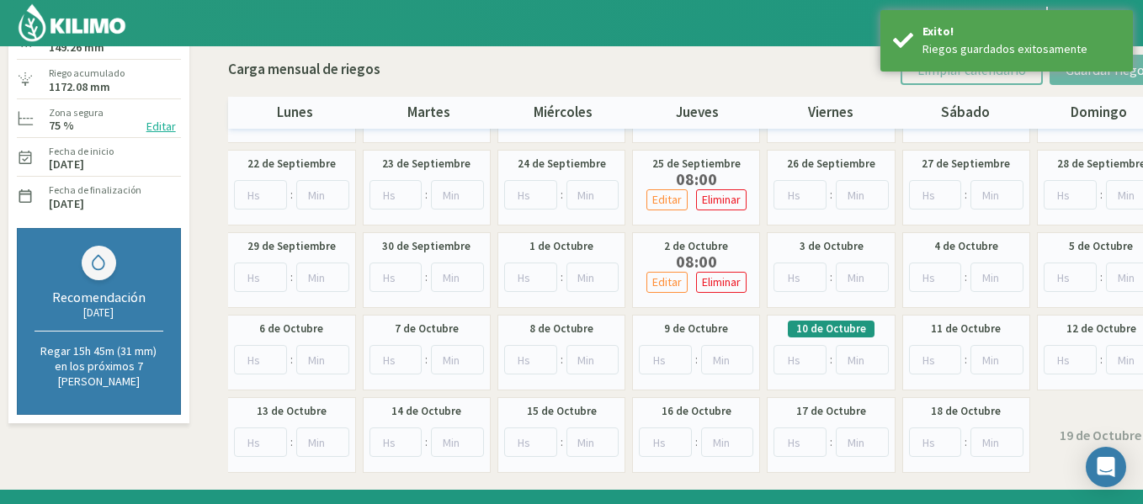
scroll to position [168, 0]
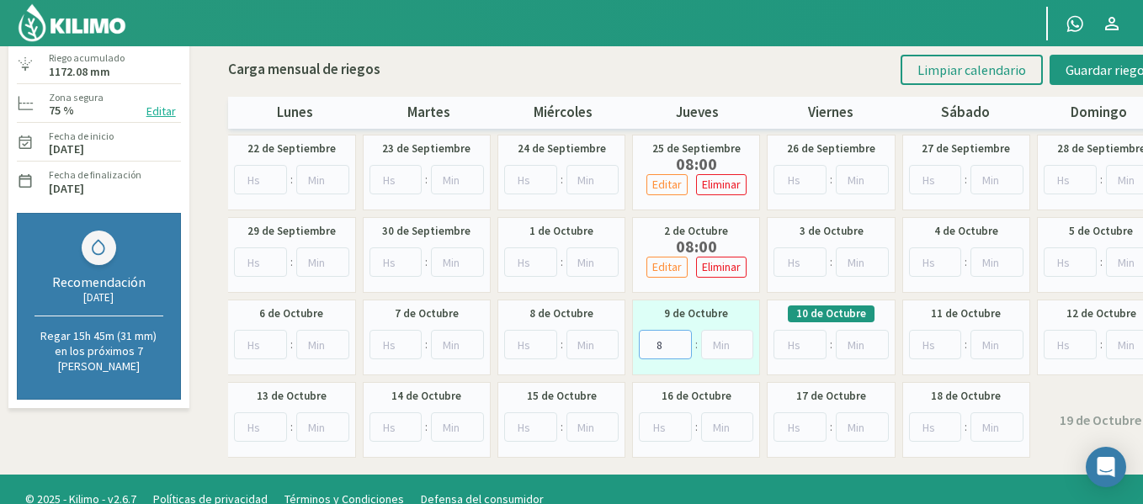
type input "8"
click at [679, 338] on input "8" at bounding box center [665, 344] width 53 height 29
click at [1062, 77] on button "Guardar riegos" at bounding box center [1108, 70] width 117 height 30
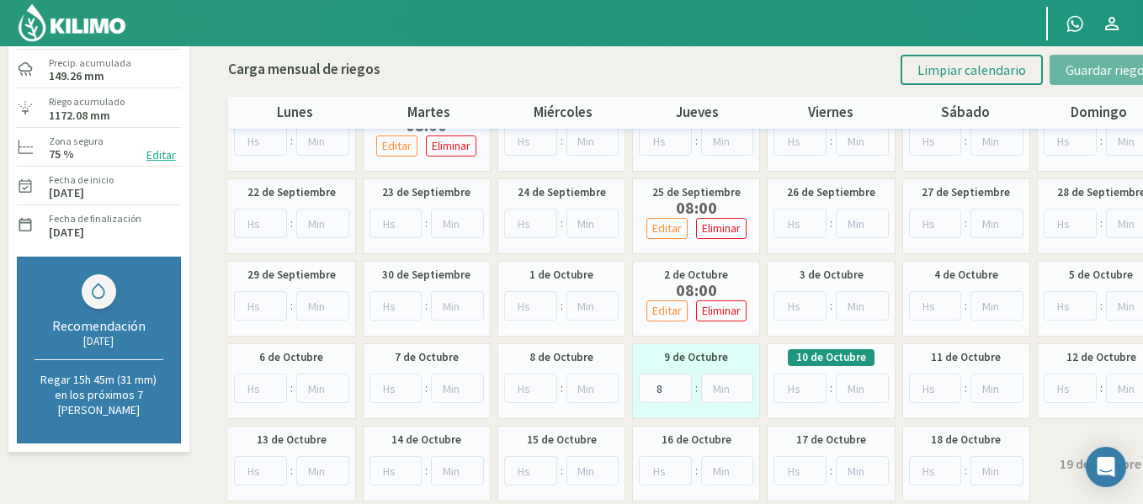
scroll to position [0, 0]
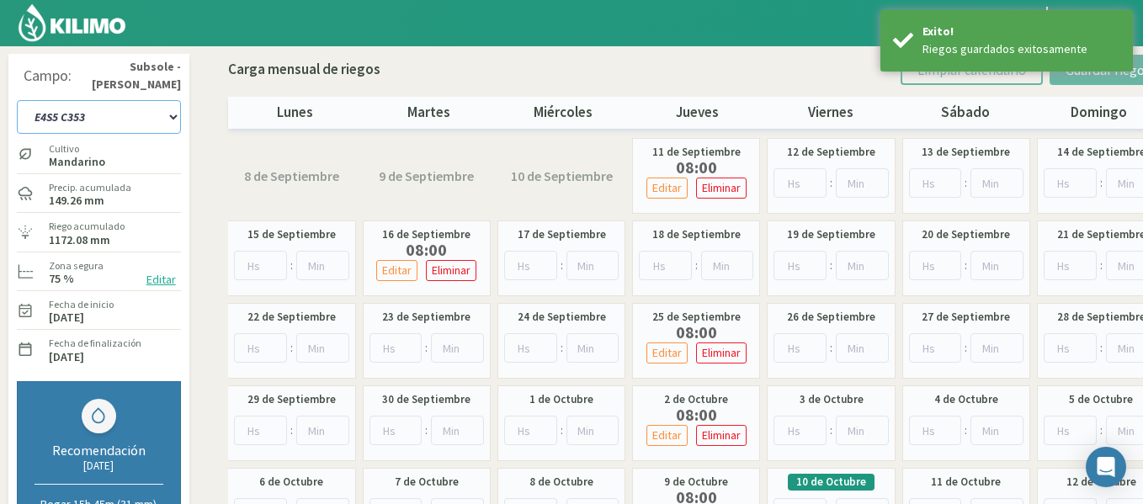
click at [55, 114] on select "1-1 C13 1-2 C14 1-3 C15 1-4 C16 2-1 C11 2-2 C7-8-9 2-3 C9-10-12 3-1 C1 3-2 C2-3…" at bounding box center [99, 117] width 164 height 34
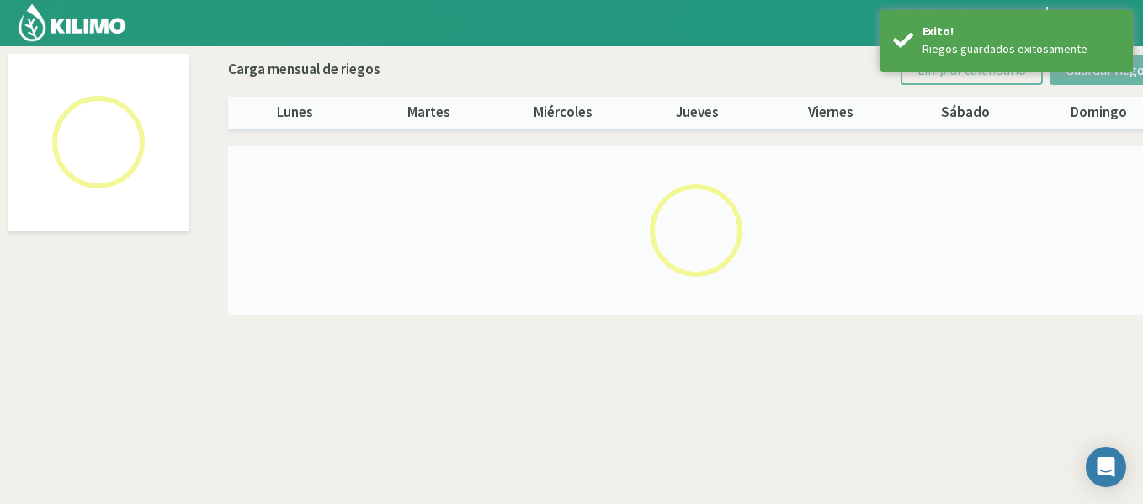
select select "43: Object"
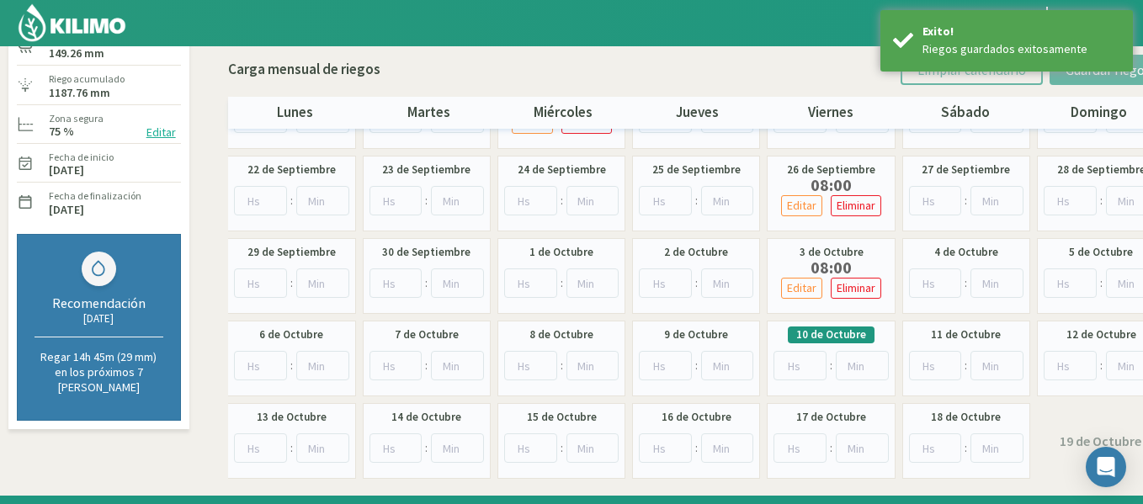
scroll to position [189, 0]
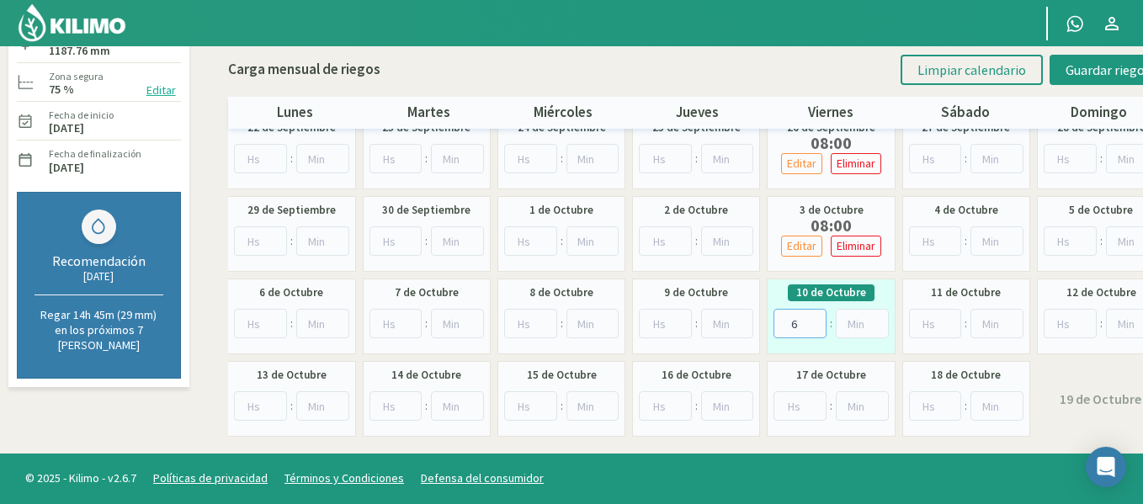
click at [814, 318] on input "6" at bounding box center [800, 323] width 53 height 29
click at [814, 318] on input "7" at bounding box center [800, 323] width 53 height 29
type input "8"
click at [814, 318] on input "8" at bounding box center [800, 323] width 53 height 29
click at [1097, 70] on span "Guardar riegos" at bounding box center [1108, 69] width 85 height 17
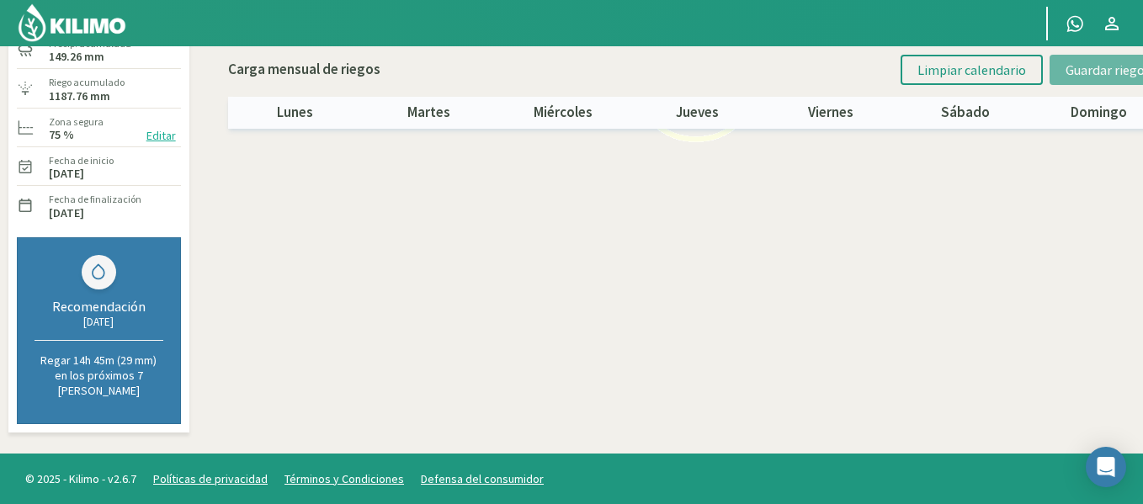
scroll to position [129, 0]
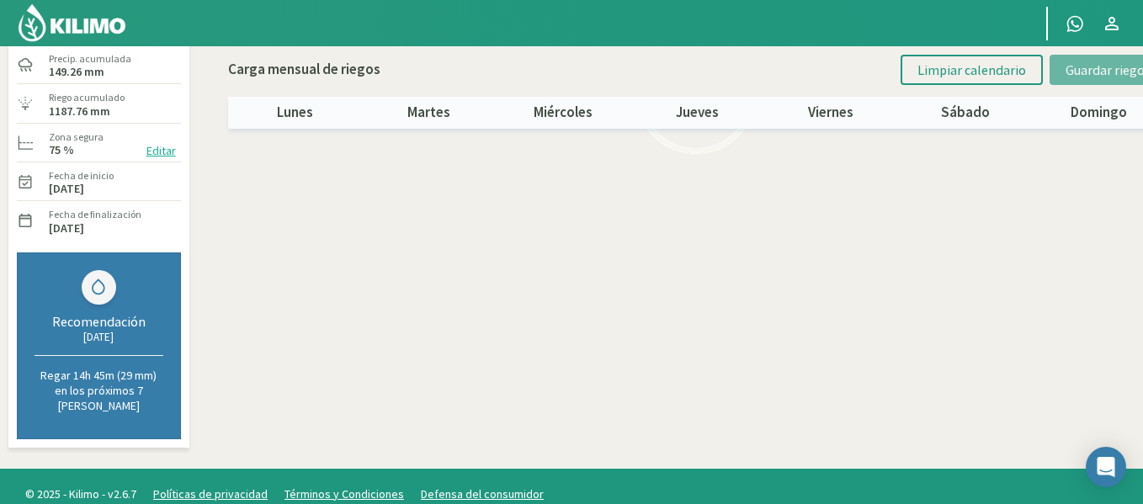
drag, startPoint x: 1137, startPoint y: 264, endPoint x: 1149, endPoint y: 183, distance: 82.5
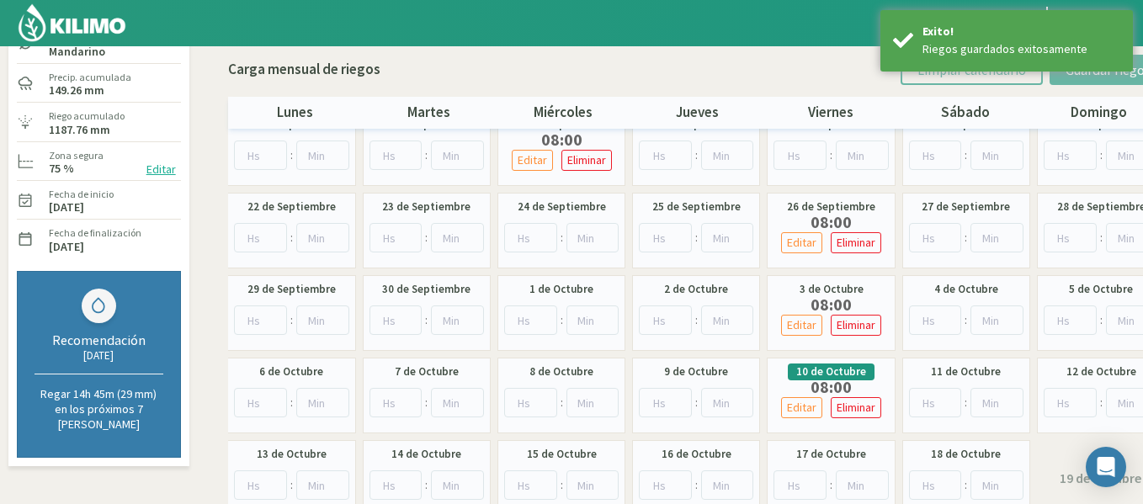
scroll to position [0, 0]
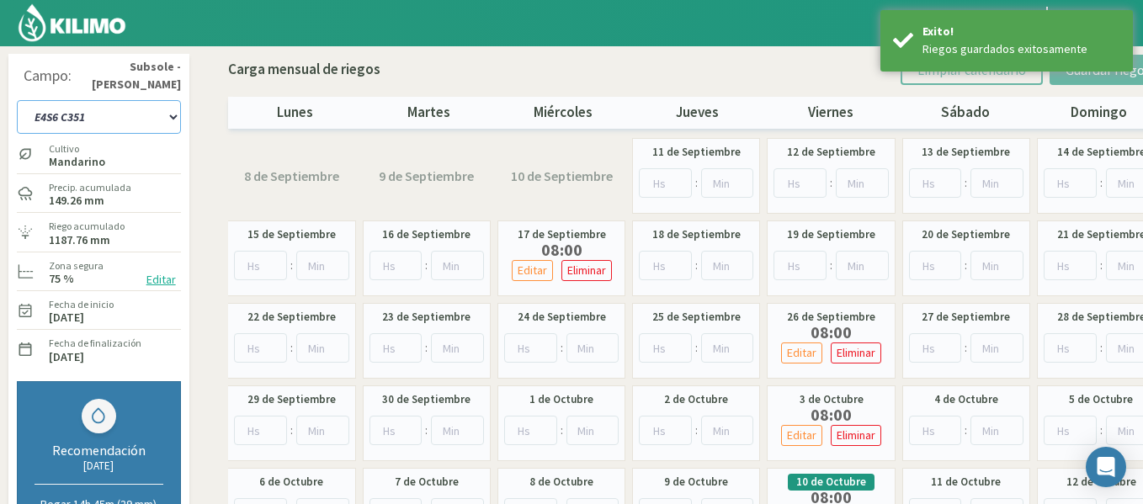
click at [136, 121] on select "1-1 C13 1-2 C14 1-3 C15 1-4 C16 2-1 C11 2-2 C7-8-9 2-3 C9-10-12 3-1 C1 3-2 C2-3…" at bounding box center [99, 117] width 164 height 34
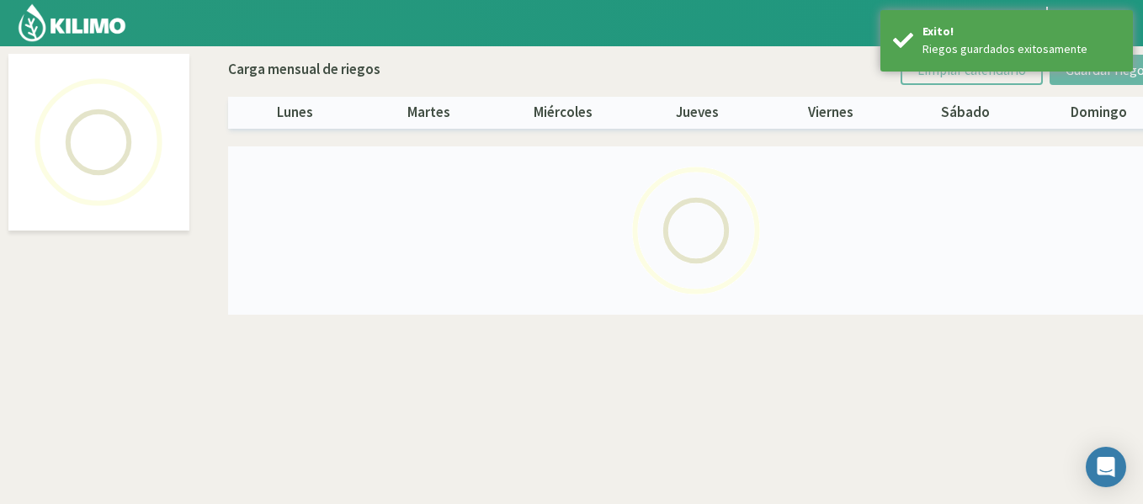
select select "44: Object"
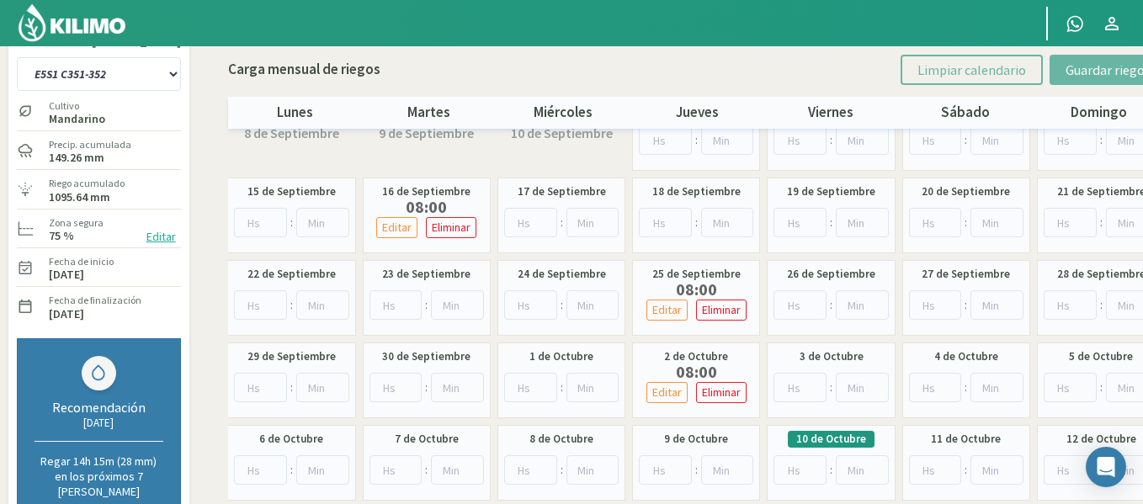
scroll to position [168, 0]
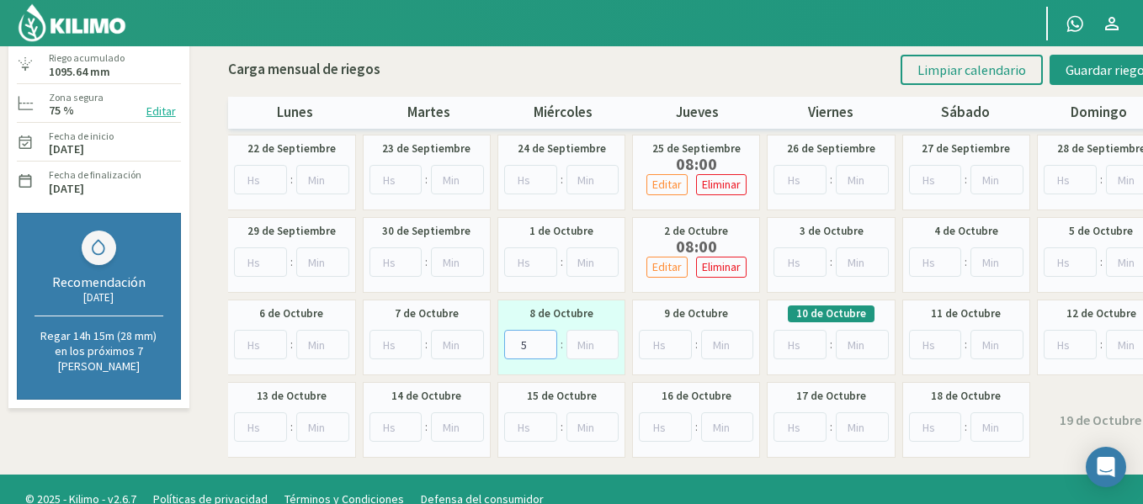
click at [546, 339] on input "5" at bounding box center [530, 344] width 53 height 29
click at [546, 339] on input "6" at bounding box center [530, 344] width 53 height 29
click at [546, 339] on input "7" at bounding box center [530, 344] width 53 height 29
type input "8"
click at [546, 339] on input "8" at bounding box center [530, 344] width 53 height 29
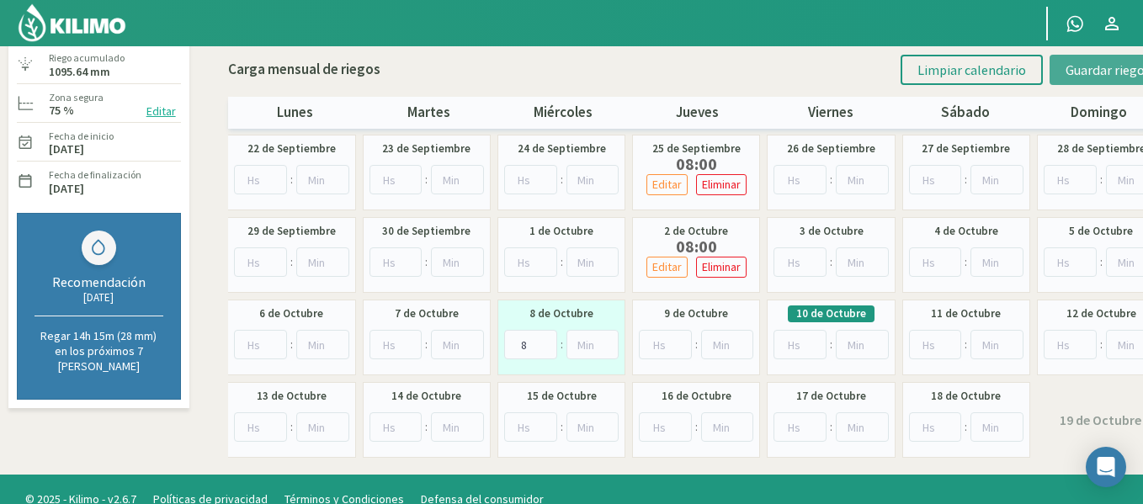
click at [1108, 70] on span "Guardar riegos" at bounding box center [1108, 69] width 85 height 17
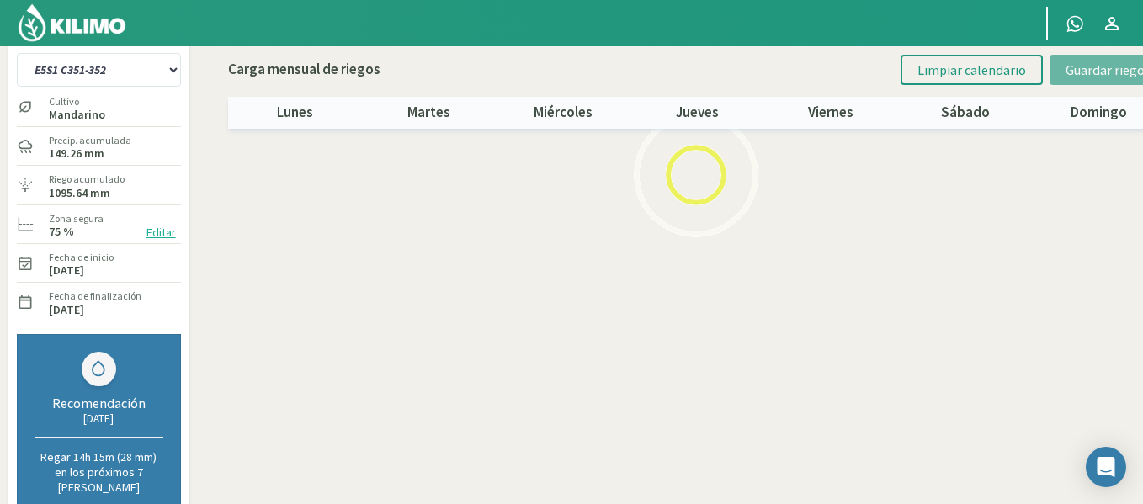
scroll to position [43, 0]
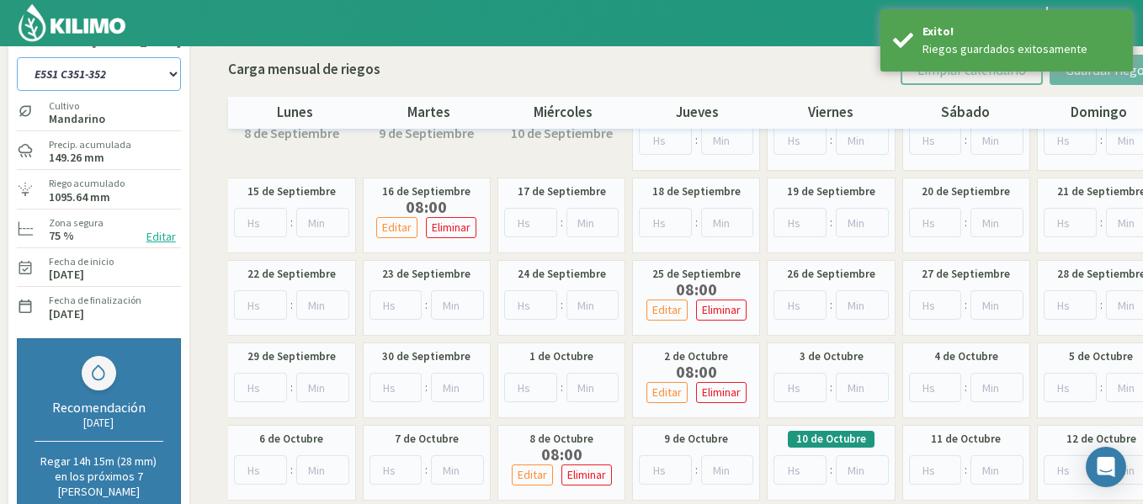
click at [147, 72] on select "1-1 C13 1-2 C14 1-3 C15 1-4 C16 2-1 C11 2-2 C7-8-9 2-3 C9-10-12 3-1 C1 3-2 C2-3…" at bounding box center [99, 74] width 164 height 34
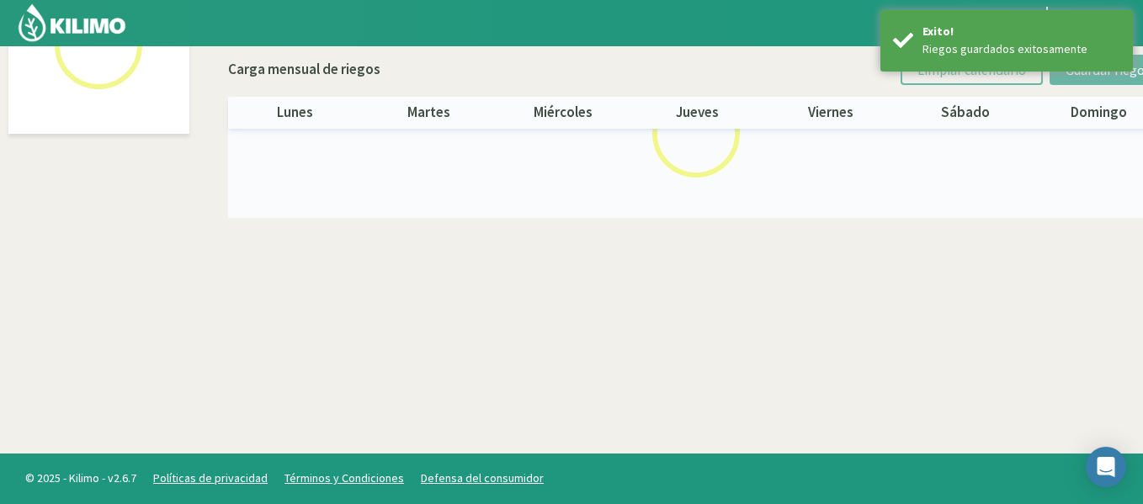
select select "45: Object"
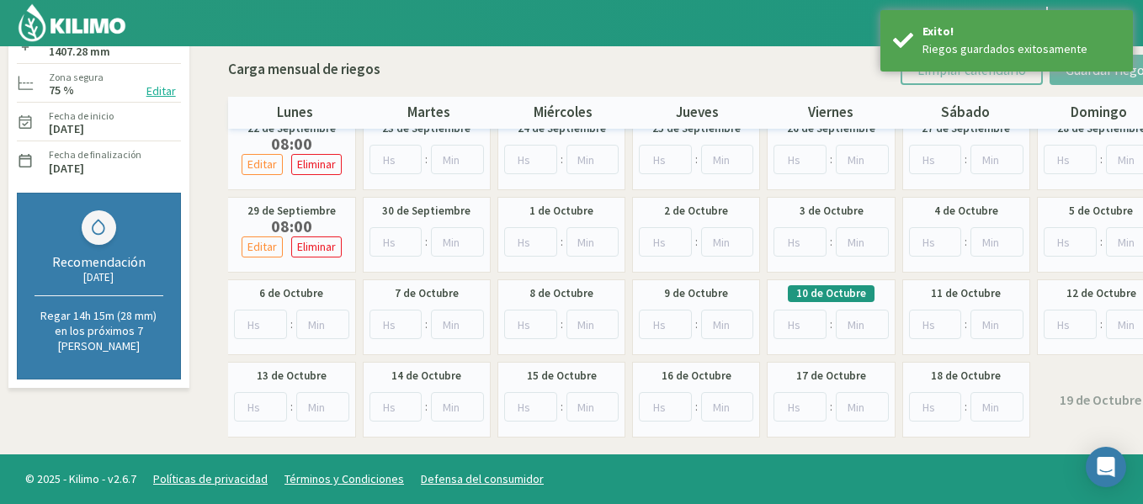
scroll to position [189, 0]
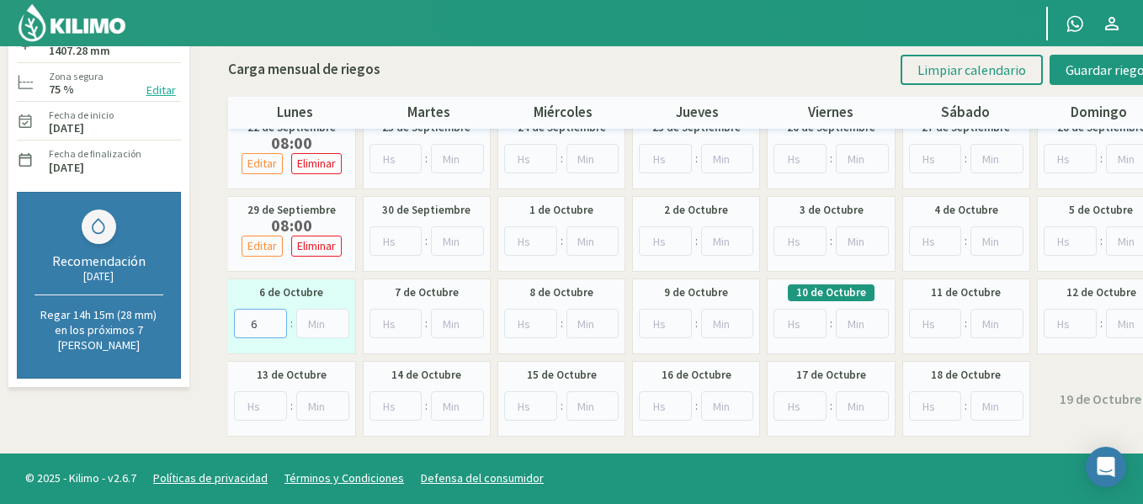
click at [274, 316] on input "6" at bounding box center [260, 323] width 53 height 29
click at [274, 316] on input "7" at bounding box center [260, 323] width 53 height 29
type input "8"
click at [274, 316] on input "8" at bounding box center [260, 323] width 53 height 29
click at [1071, 63] on span "Guardar riegos" at bounding box center [1108, 69] width 85 height 17
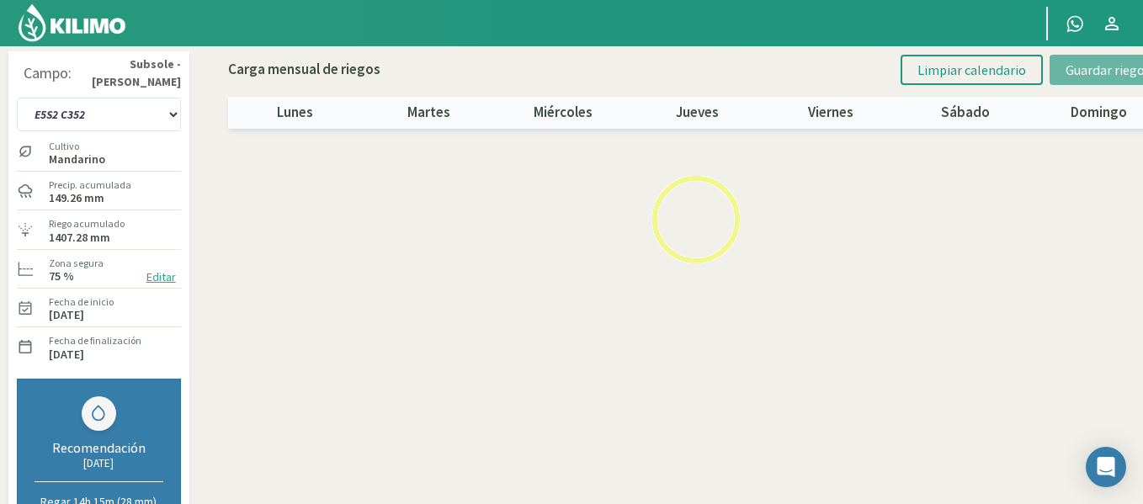
scroll to position [0, 0]
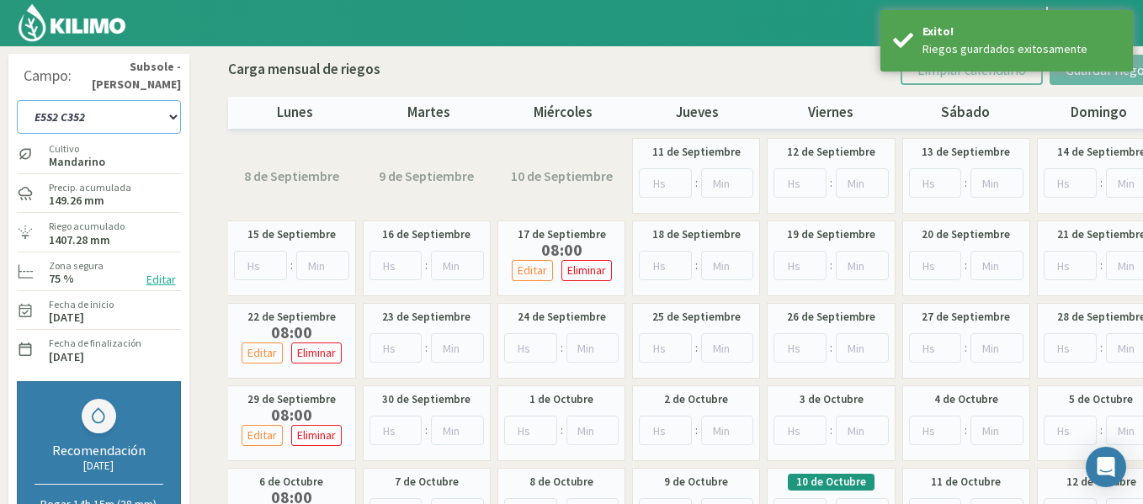
click at [106, 119] on select "1-1 C13 1-2 C14 1-3 C15 1-4 C16 2-1 C11 2-2 C7-8-9 2-3 C9-10-12 3-1 C1 3-2 C2-3…" at bounding box center [99, 117] width 164 height 34
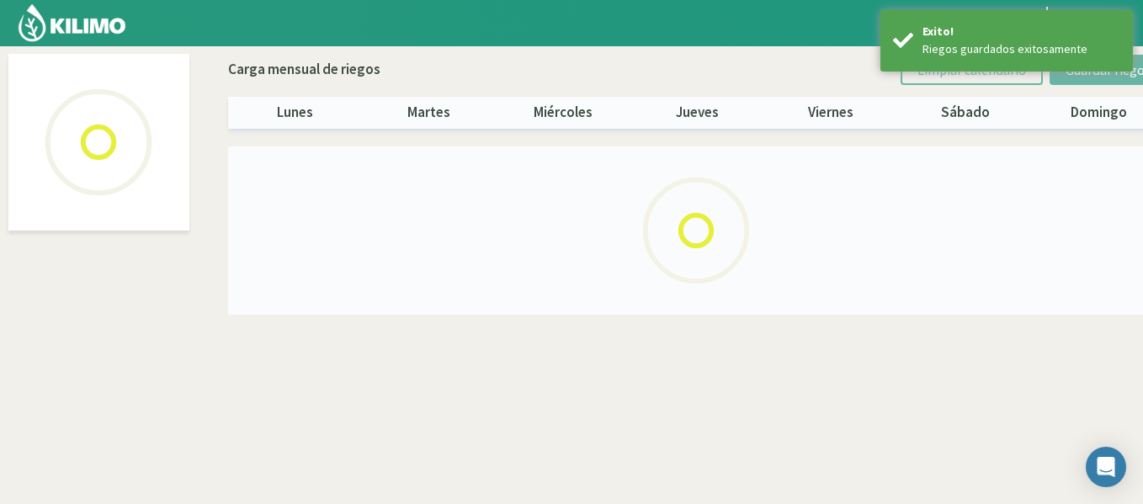
select select "46: Object"
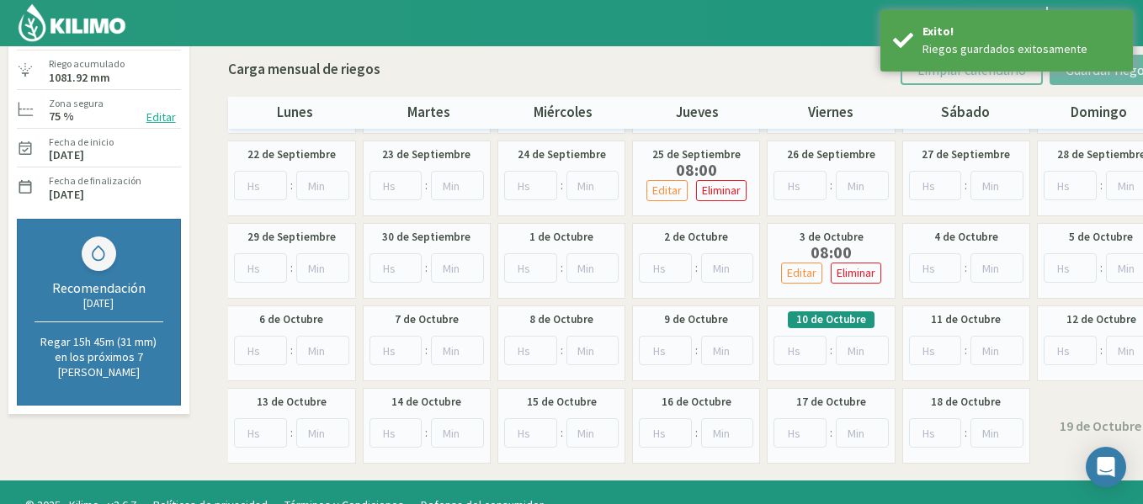
scroll to position [168, 0]
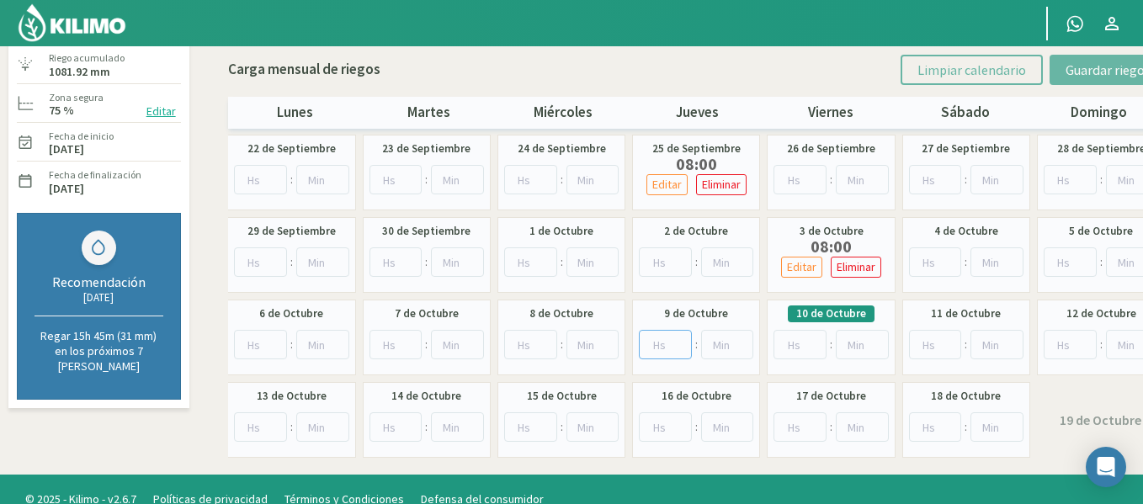
click at [679, 336] on input "number" at bounding box center [665, 344] width 53 height 29
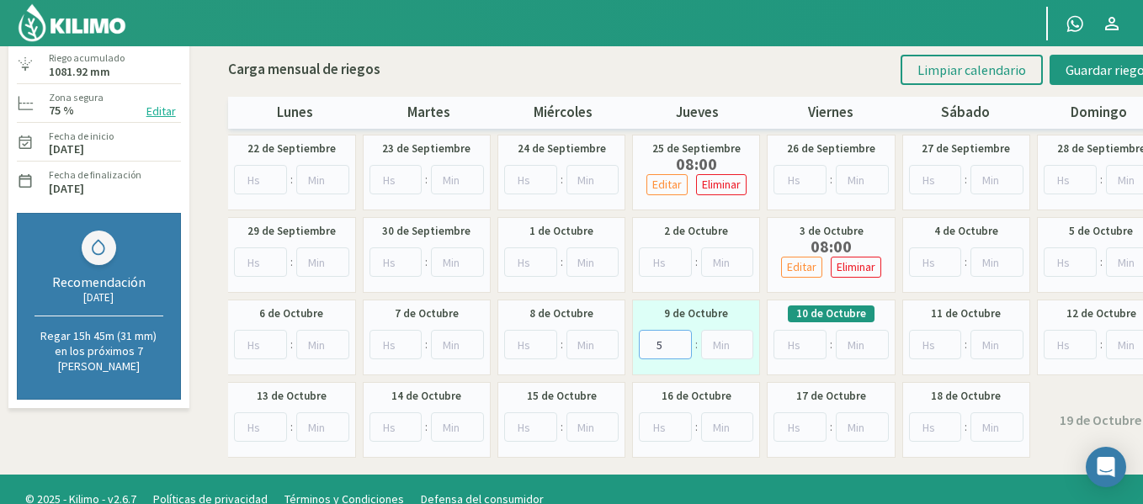
click at [678, 339] on input "5" at bounding box center [665, 344] width 53 height 29
click at [678, 339] on input "6" at bounding box center [665, 344] width 53 height 29
click at [678, 339] on input "7" at bounding box center [665, 344] width 53 height 29
type input "8"
click at [678, 339] on input "8" at bounding box center [665, 344] width 53 height 29
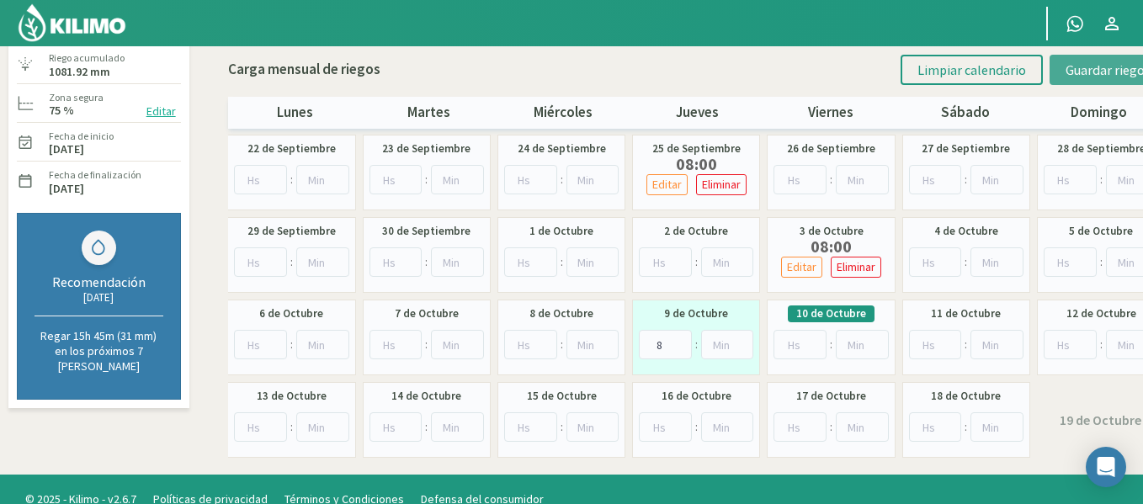
click at [1100, 78] on button "Guardar riegos" at bounding box center [1108, 70] width 117 height 30
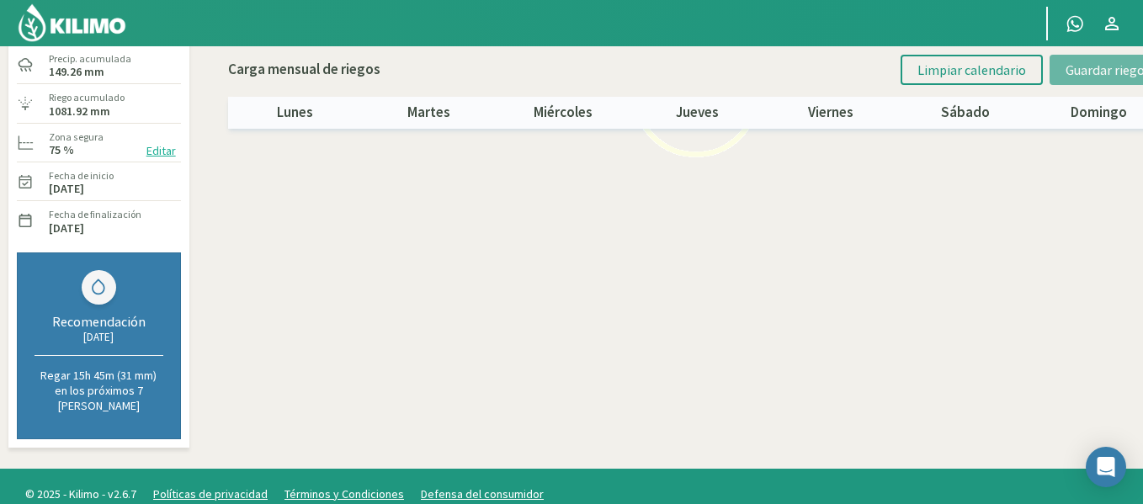
scroll to position [31, 0]
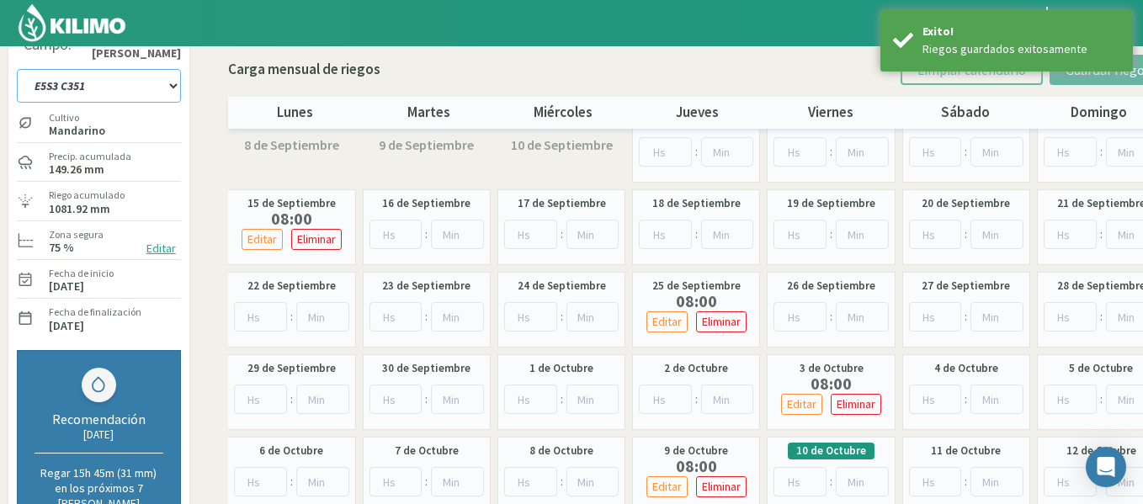
click at [126, 91] on select "1-1 C13 1-2 C14 1-3 C15 1-4 C16 2-1 C11 2-2 C7-8-9 2-3 C9-10-12 3-1 C1 3-2 C2-3…" at bounding box center [99, 86] width 164 height 34
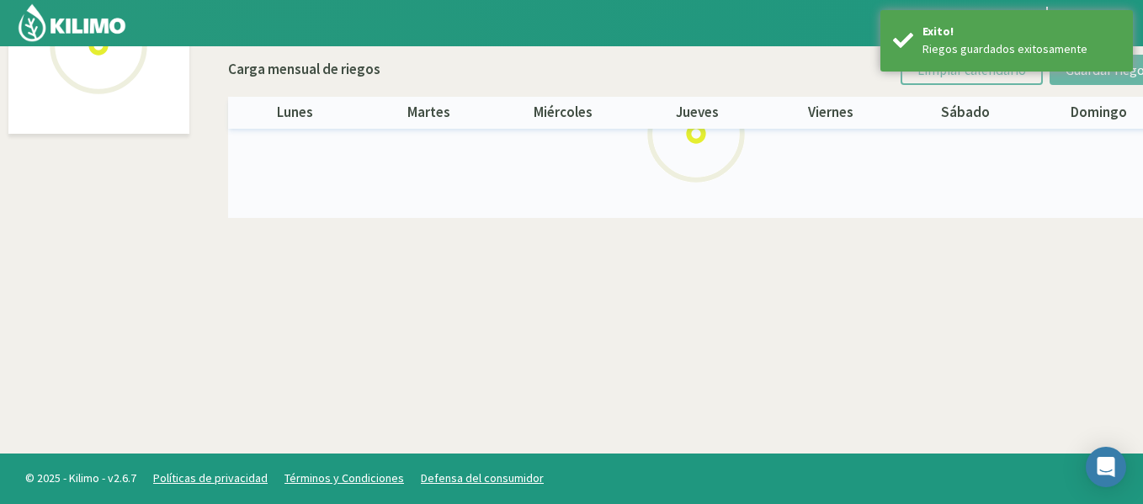
select select "47: Object"
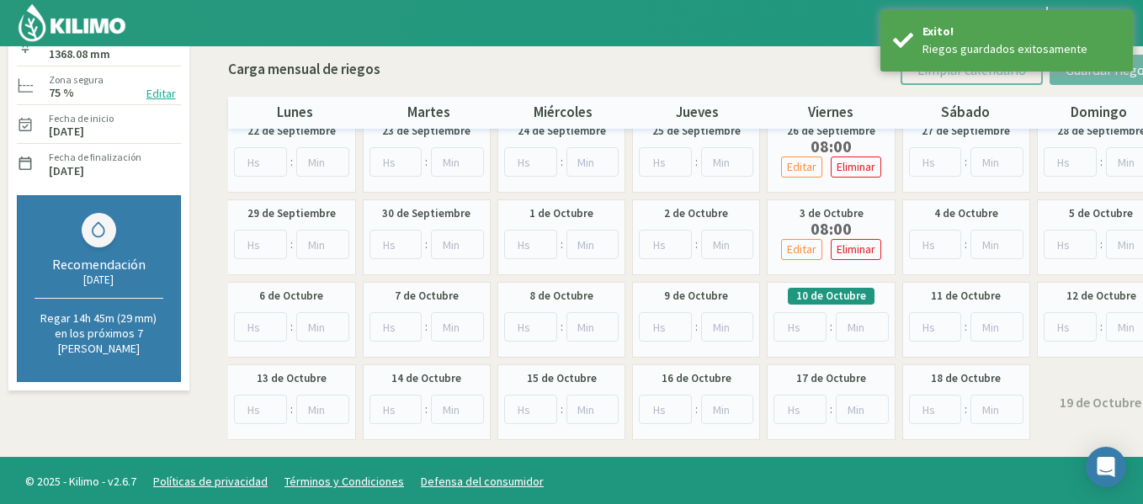
scroll to position [189, 0]
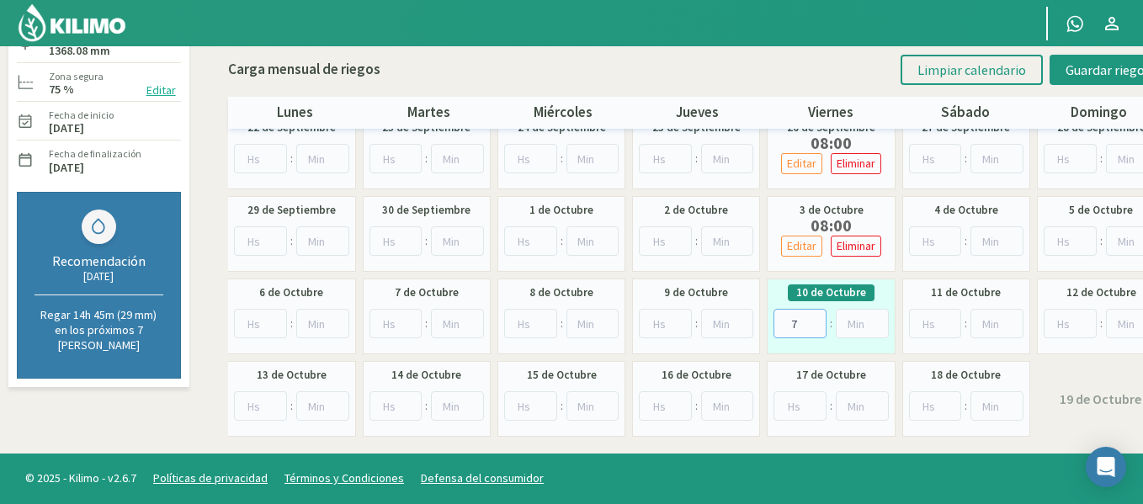
click at [819, 317] on input "7" at bounding box center [800, 323] width 53 height 29
type input "8"
click at [819, 317] on input "8" at bounding box center [800, 323] width 53 height 29
click at [1066, 64] on button "Guardar riegos" at bounding box center [1108, 70] width 117 height 30
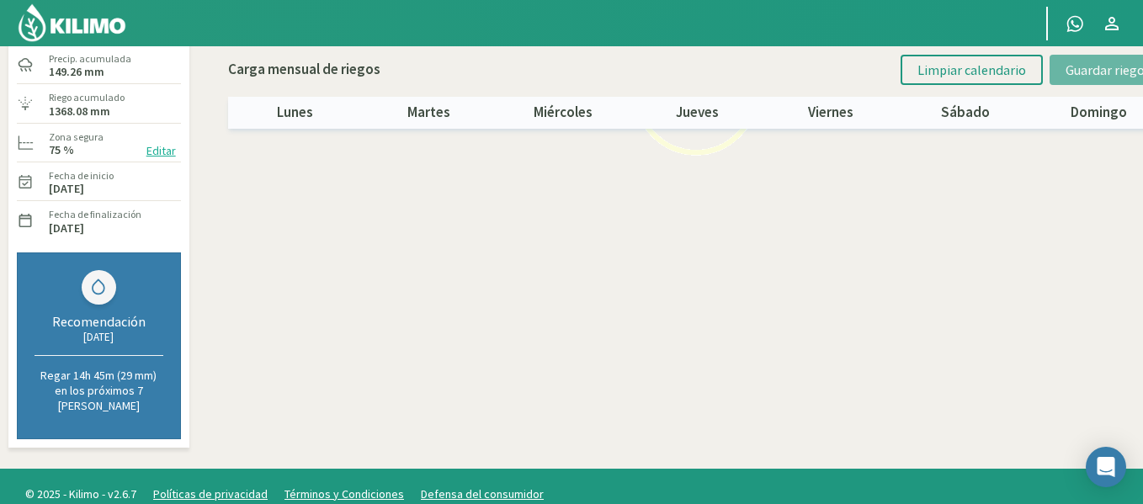
scroll to position [0, 0]
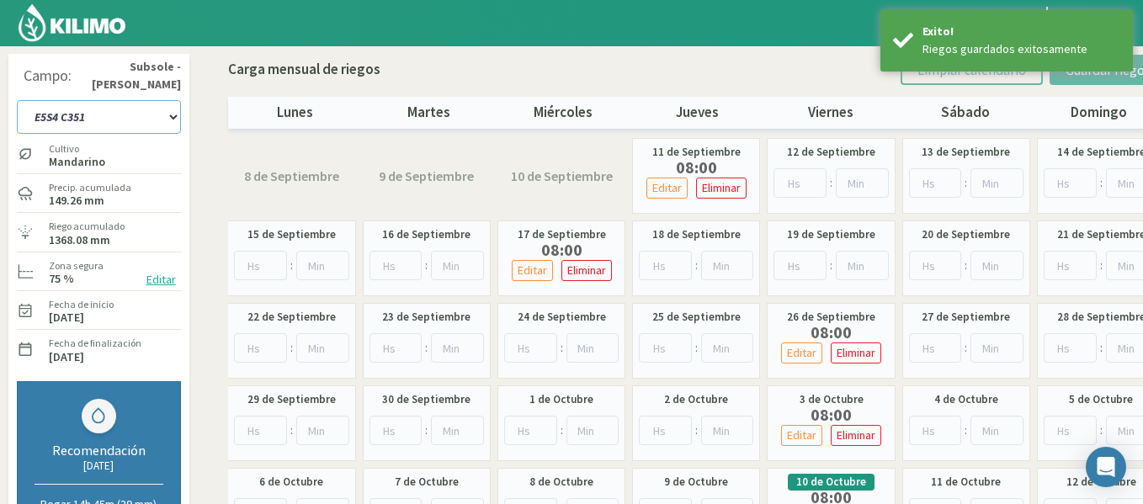
click at [120, 123] on select "1-1 C13 1-2 C14 1-3 C15 1-4 C16 2-1 C11 2-2 C7-8-9 2-3 C9-10-12 3-1 C1 3-2 C2-3…" at bounding box center [99, 117] width 164 height 34
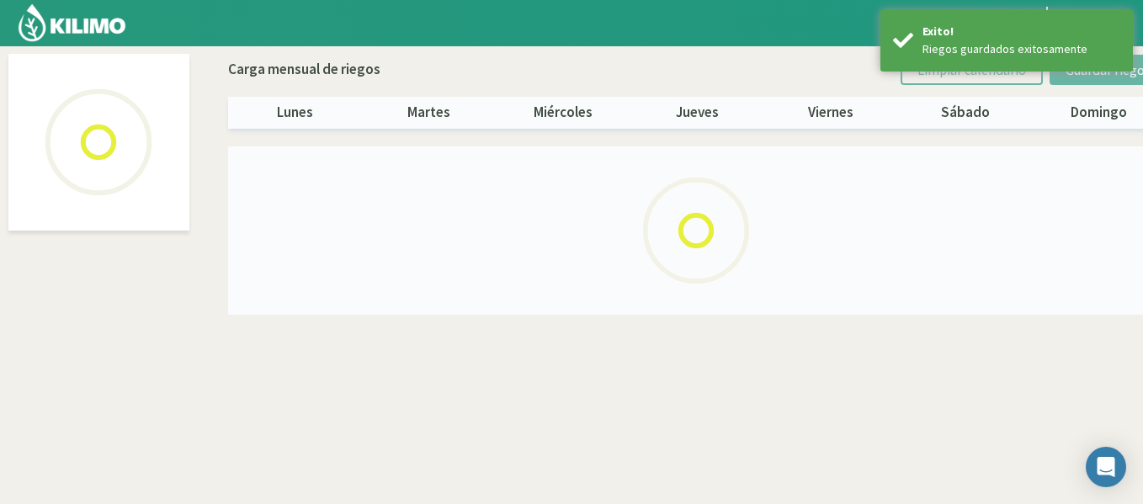
select select "48: Object"
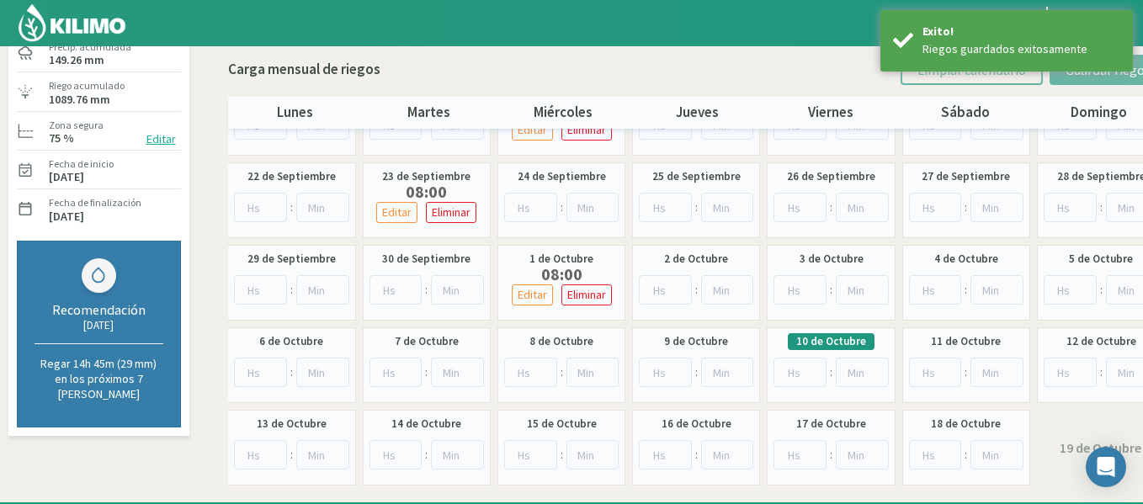
scroll to position [189, 0]
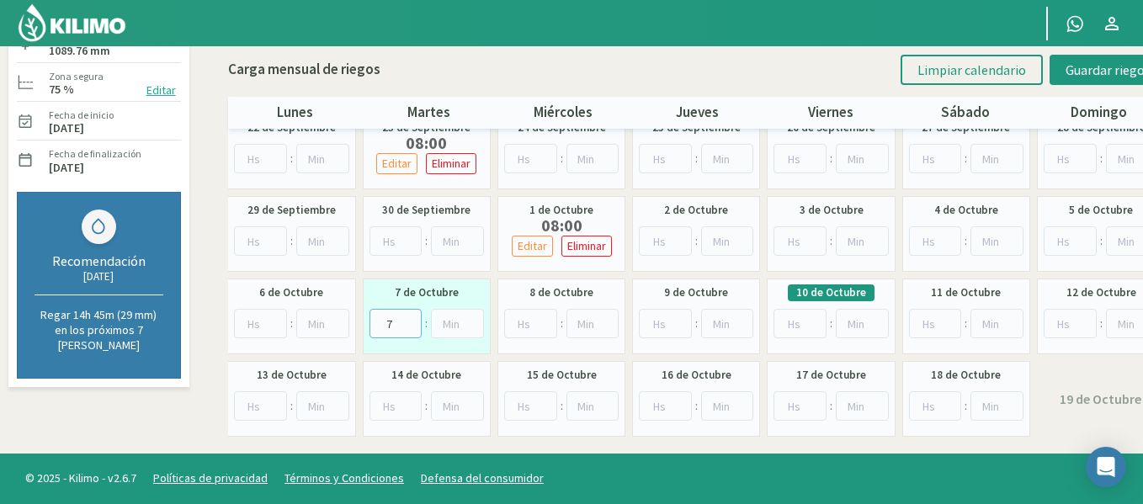
click at [412, 320] on input "7" at bounding box center [395, 323] width 53 height 29
type input "8"
click at [412, 320] on input "8" at bounding box center [395, 323] width 53 height 29
click at [1127, 81] on button "Guardar riegos" at bounding box center [1108, 70] width 117 height 30
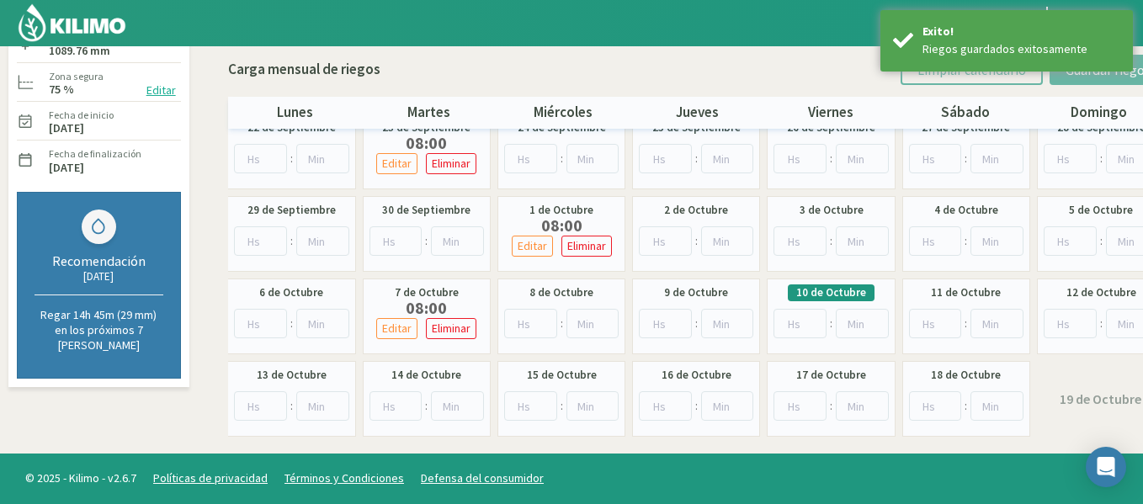
click at [82, 21] on img at bounding box center [72, 23] width 110 height 40
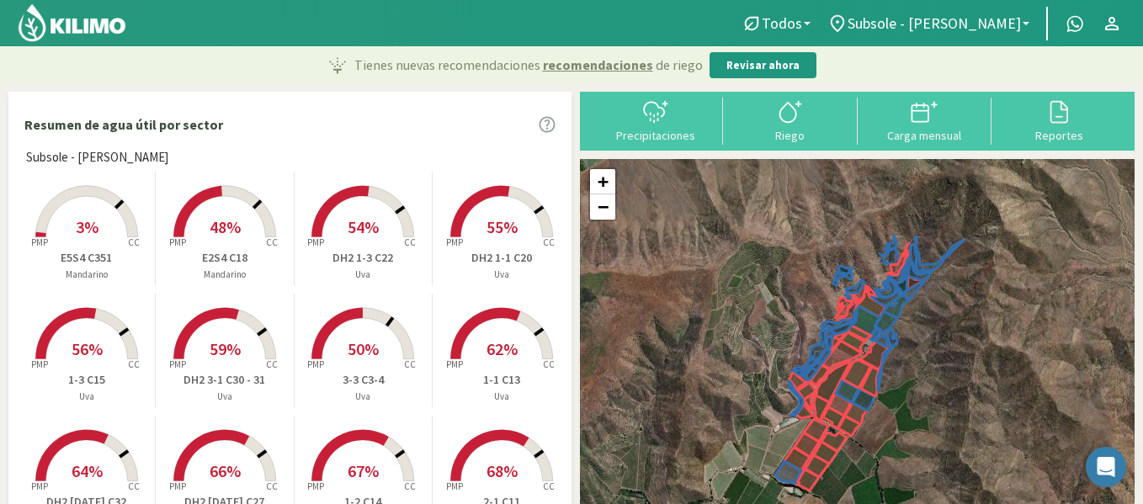
click at [374, 238] on rect at bounding box center [362, 239] width 135 height 135
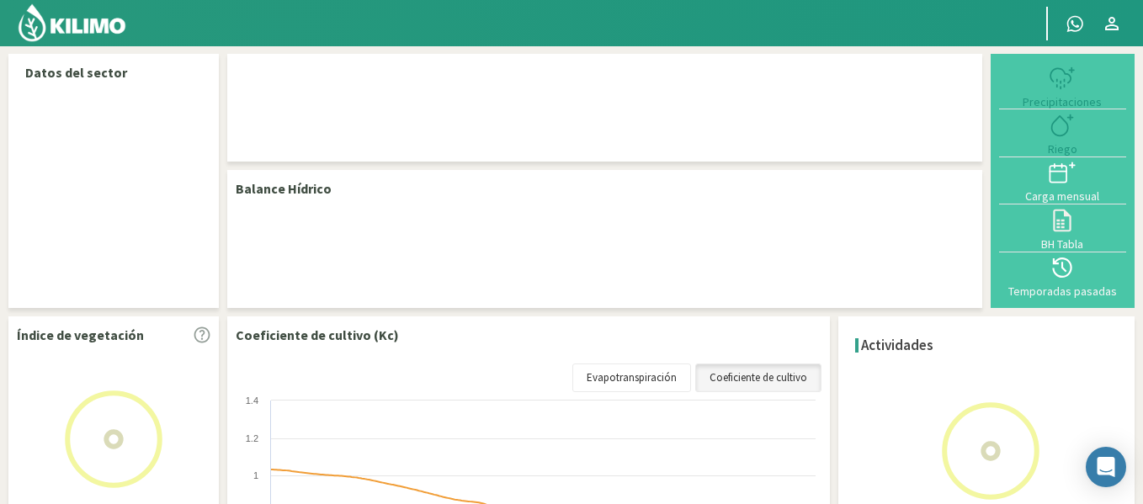
select select "13: Object"
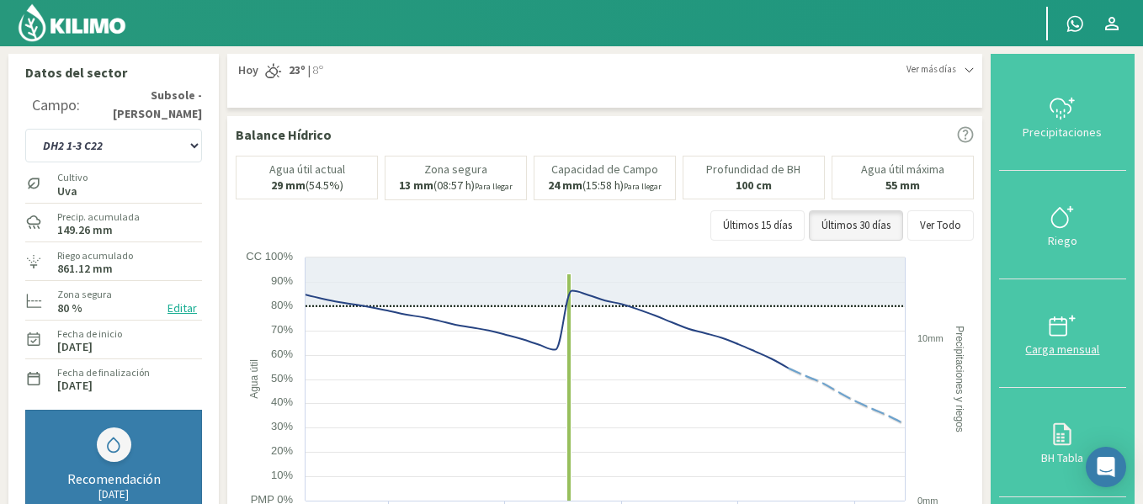
click at [1090, 288] on button "Carga mensual" at bounding box center [1062, 333] width 127 height 109
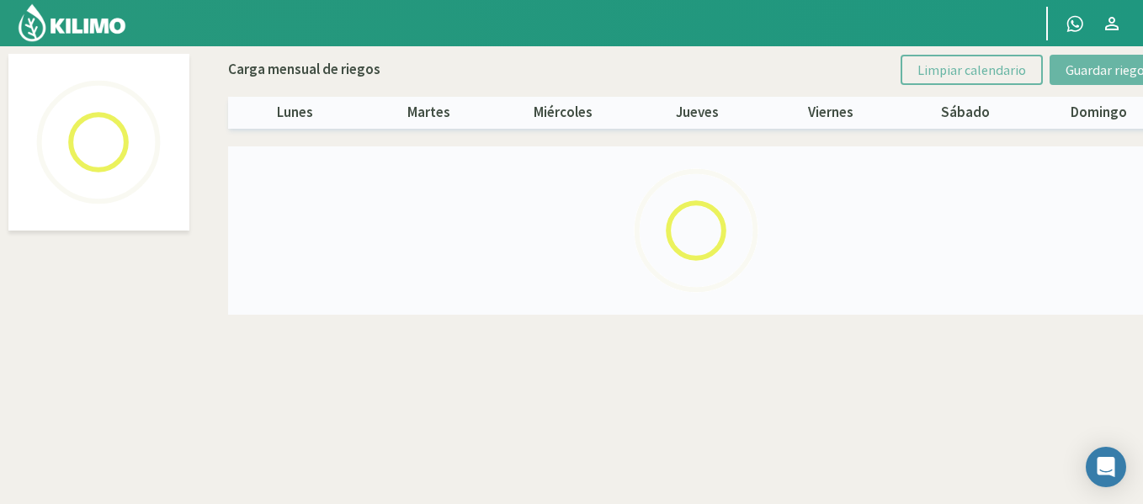
select select "13: Object"
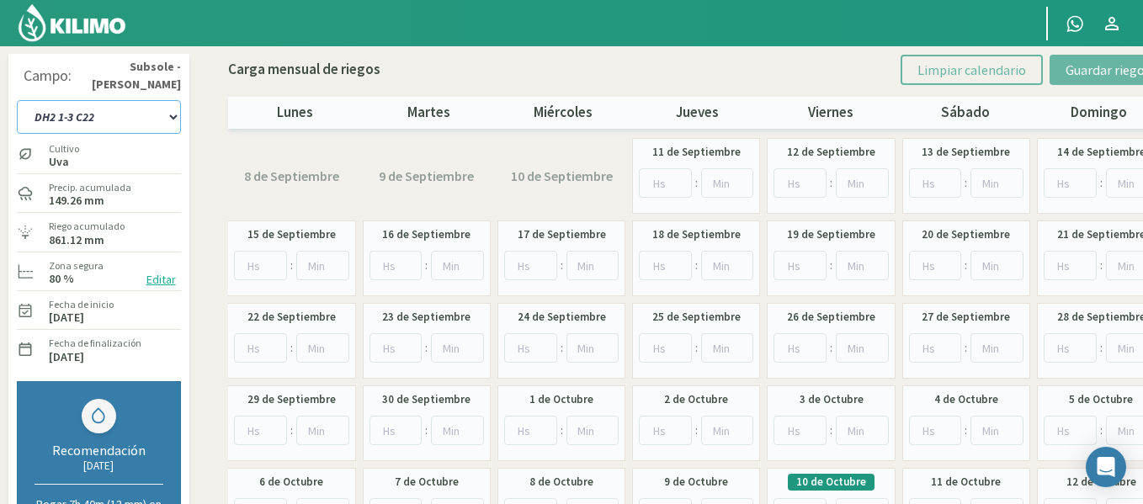
click at [178, 123] on select "1-1 C13 1-2 C14 1-3 C15 1-4 C16 2-1 C11 2-2 C7-8-9 2-3 C9-10-12 3-1 C1 3-2 C2-3…" at bounding box center [99, 117] width 164 height 34
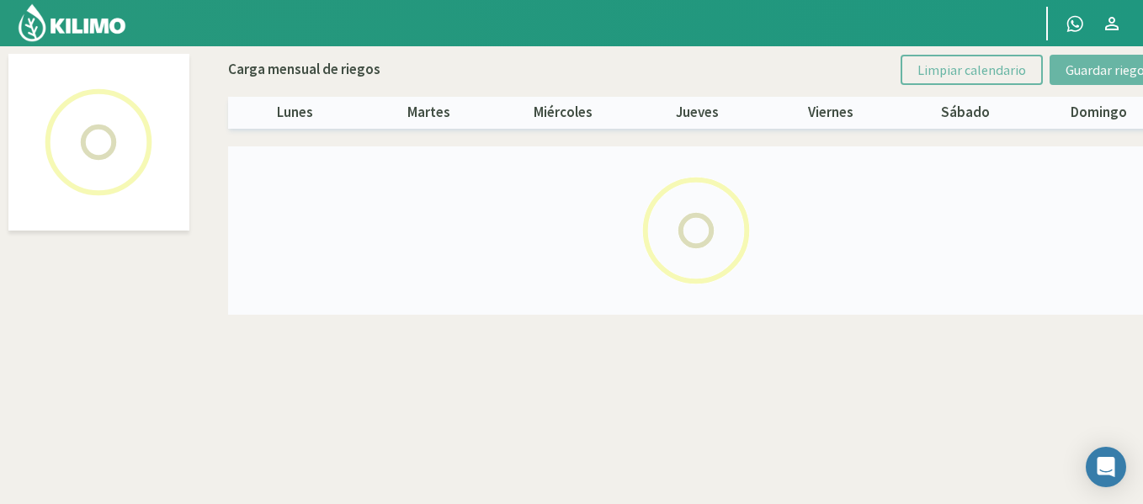
select select "7: Object"
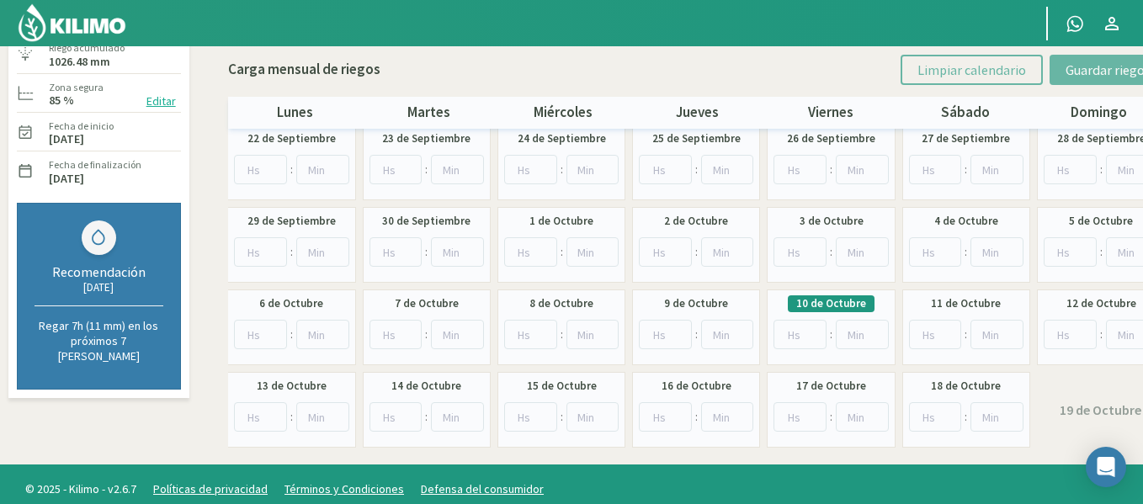
scroll to position [189, 0]
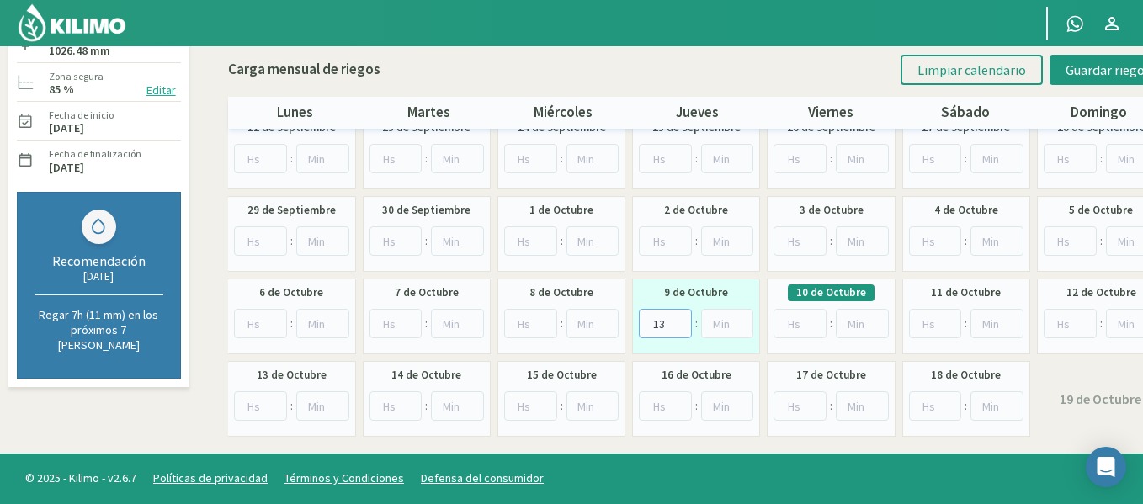
click at [681, 320] on input "13" at bounding box center [665, 323] width 53 height 29
type input "14"
click at [681, 320] on input "14" at bounding box center [665, 323] width 53 height 29
click at [1102, 82] on button "Guardar riegos" at bounding box center [1108, 70] width 117 height 30
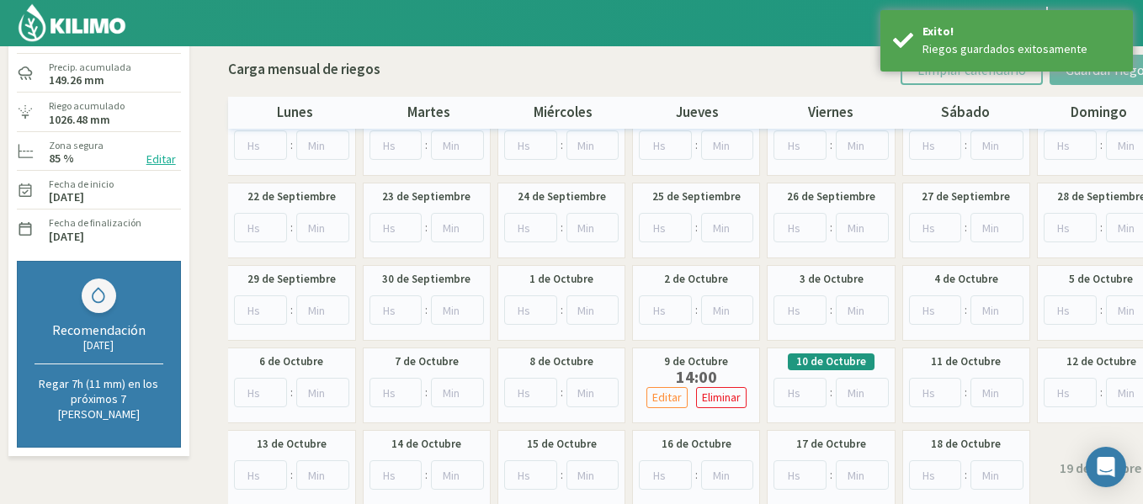
scroll to position [0, 0]
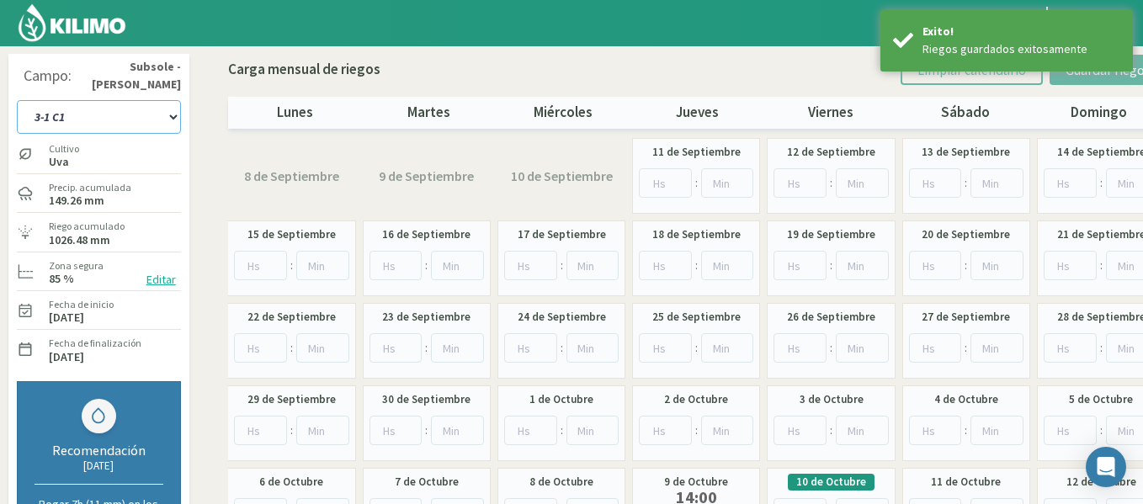
click at [149, 113] on select "1-1 C13 1-2 C14 1-3 C15 1-4 C16 2-1 C11 2-2 C7-8-9 2-3 C9-10-12 3-1 C1 3-2 C2-3…" at bounding box center [99, 117] width 164 height 34
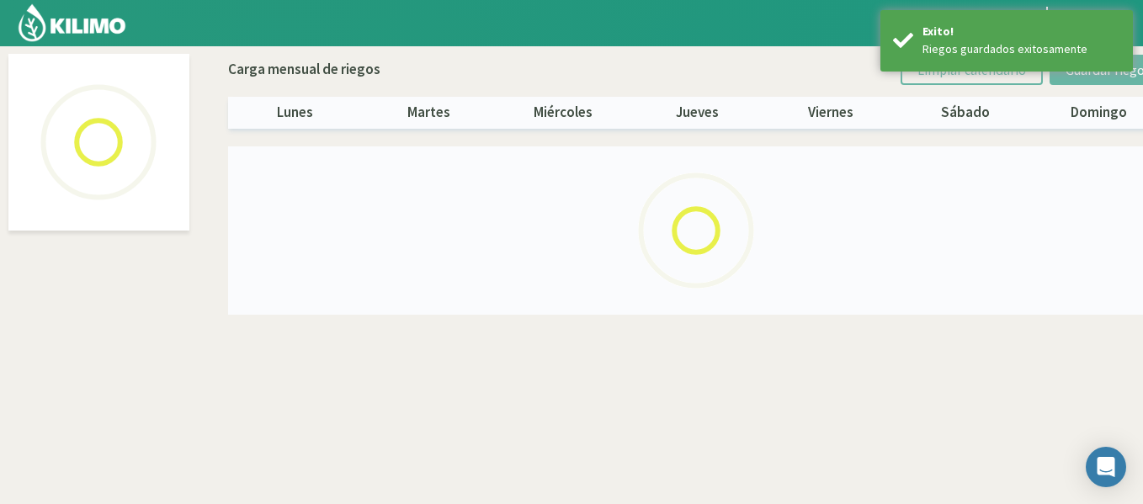
select select "8: Object"
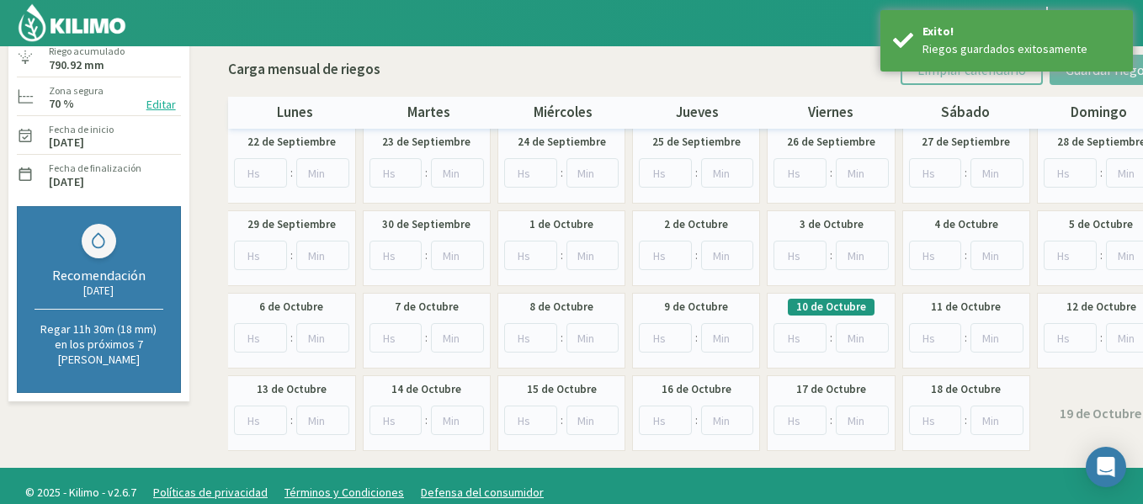
scroll to position [189, 0]
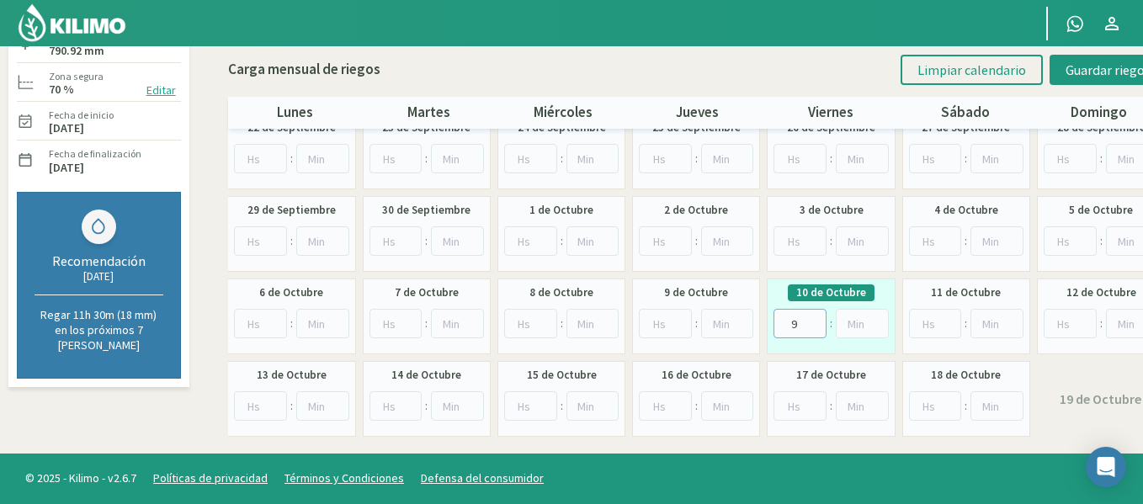
click at [812, 319] on input "9" at bounding box center [800, 323] width 53 height 29
click at [812, 319] on input "10" at bounding box center [800, 323] width 53 height 29
click at [812, 319] on input "11" at bounding box center [800, 323] width 53 height 29
click at [812, 319] on input "12" at bounding box center [800, 323] width 53 height 29
click at [812, 319] on input "13" at bounding box center [800, 323] width 53 height 29
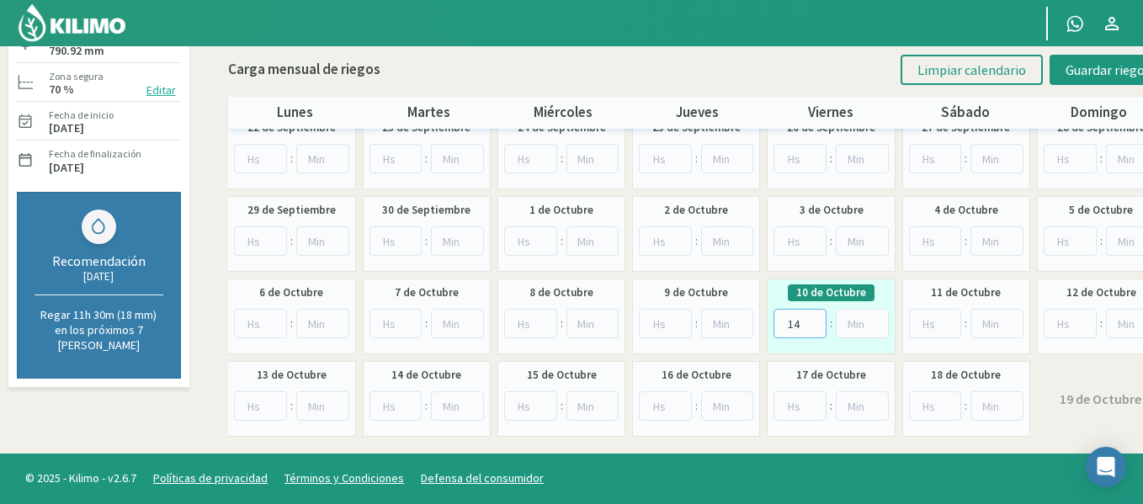
type input "14"
click at [812, 319] on input "14" at bounding box center [800, 323] width 53 height 29
click at [1060, 76] on button "Guardar riegos" at bounding box center [1108, 70] width 117 height 30
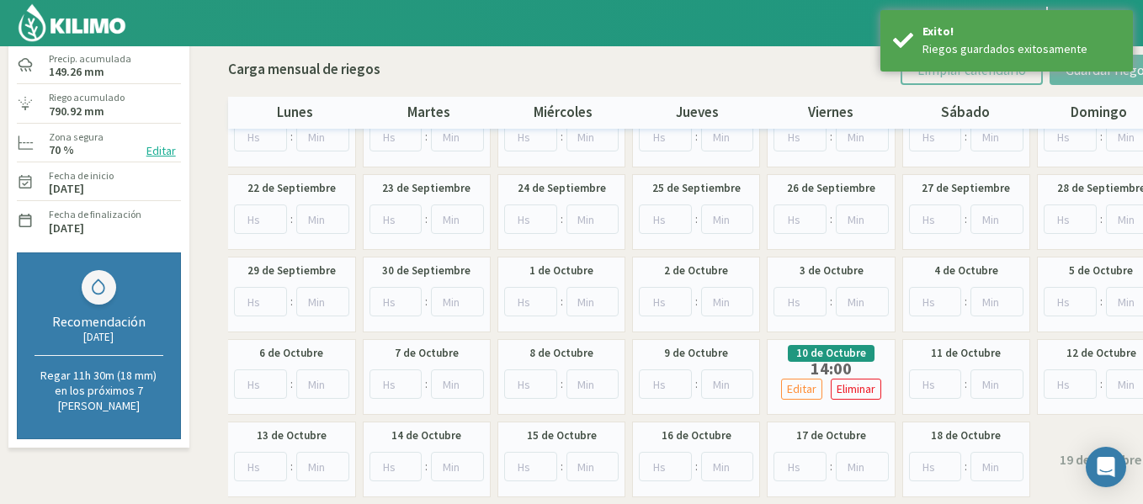
scroll to position [0, 0]
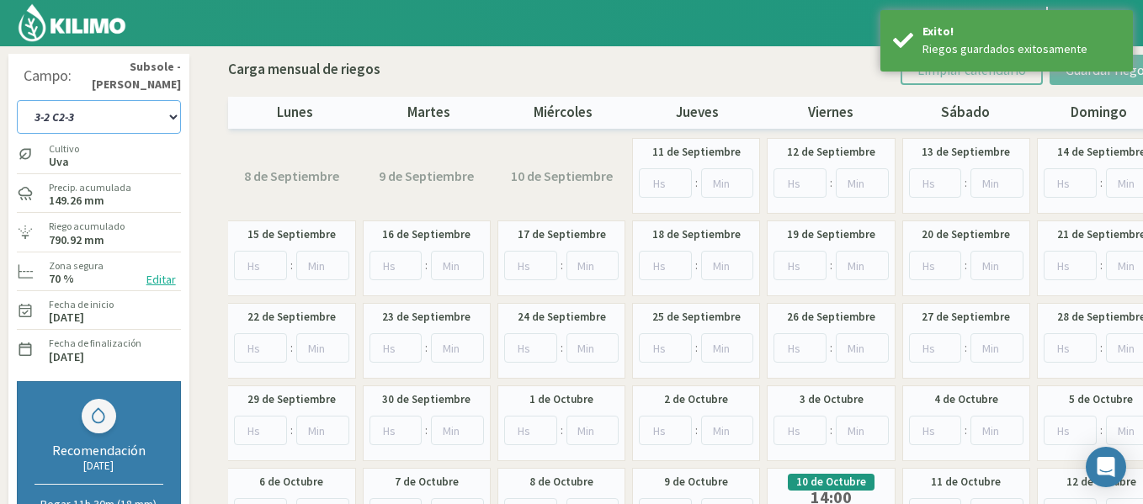
click at [105, 116] on select "1-1 C13 1-2 C14 1-3 C15 1-4 C16 2-1 C11 2-2 C7-8-9 2-3 C9-10-12 3-1 C1 3-2 C2-3…" at bounding box center [99, 117] width 164 height 34
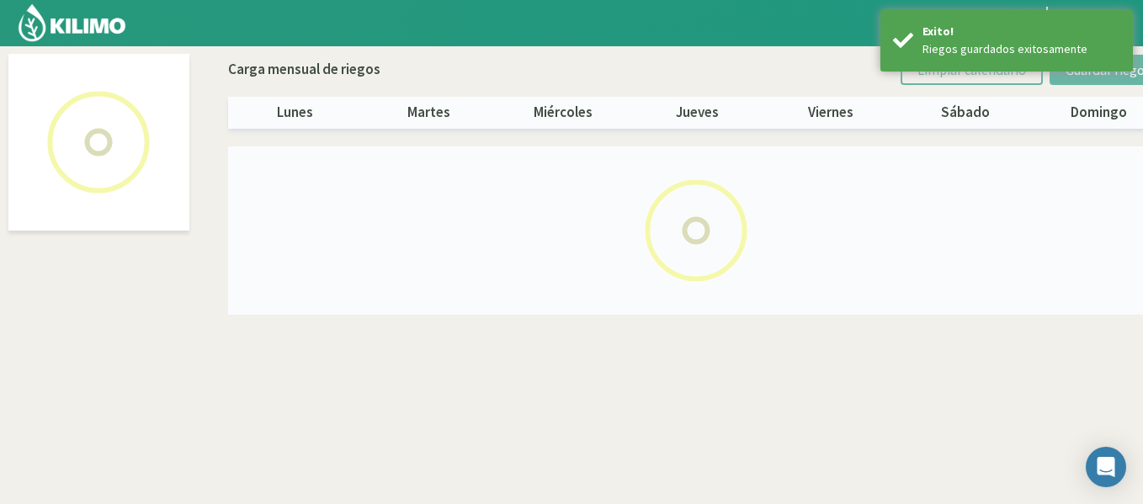
select select "9: Object"
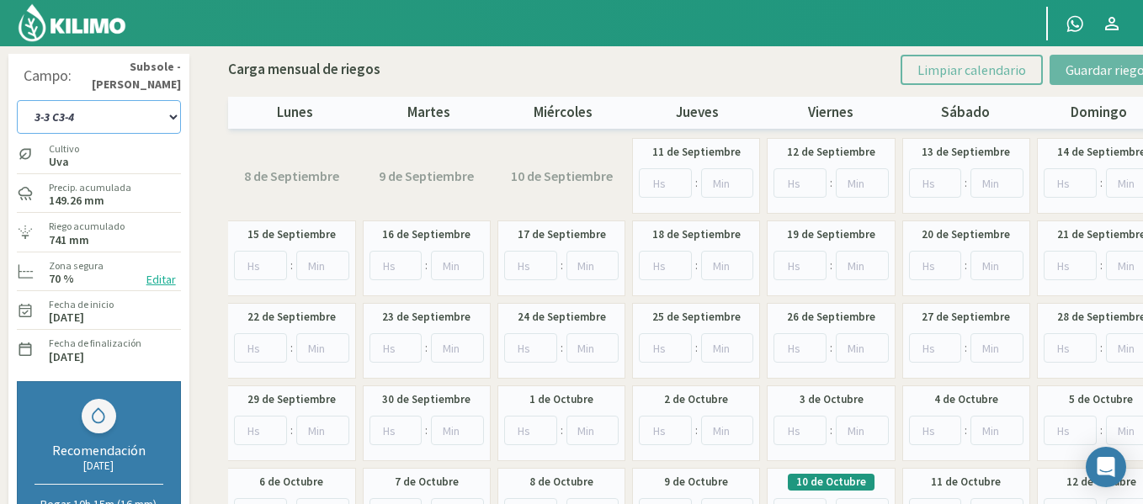
click at [138, 100] on select "1-1 C13 1-2 C14 1-3 C15 1-4 C16 2-1 C11 2-2 C7-8-9 2-3 C9-10-12 3-1 C1 3-2 C2-3…" at bounding box center [99, 117] width 164 height 34
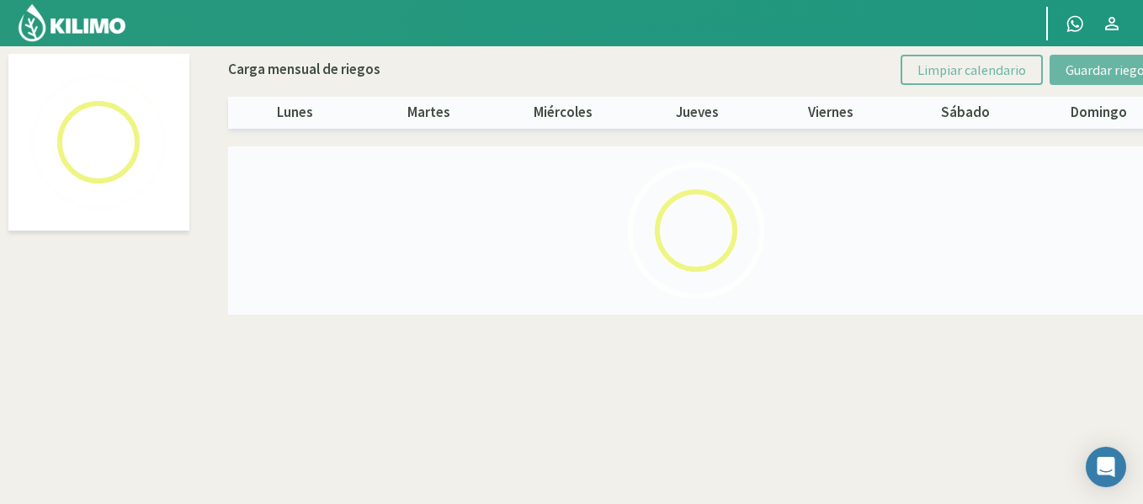
select select "7: Object"
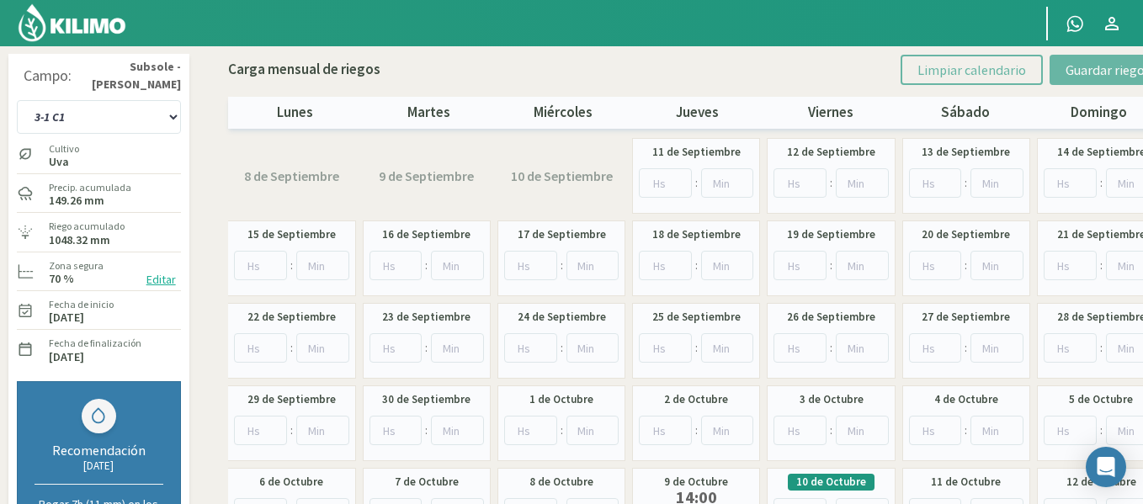
scroll to position [84, 0]
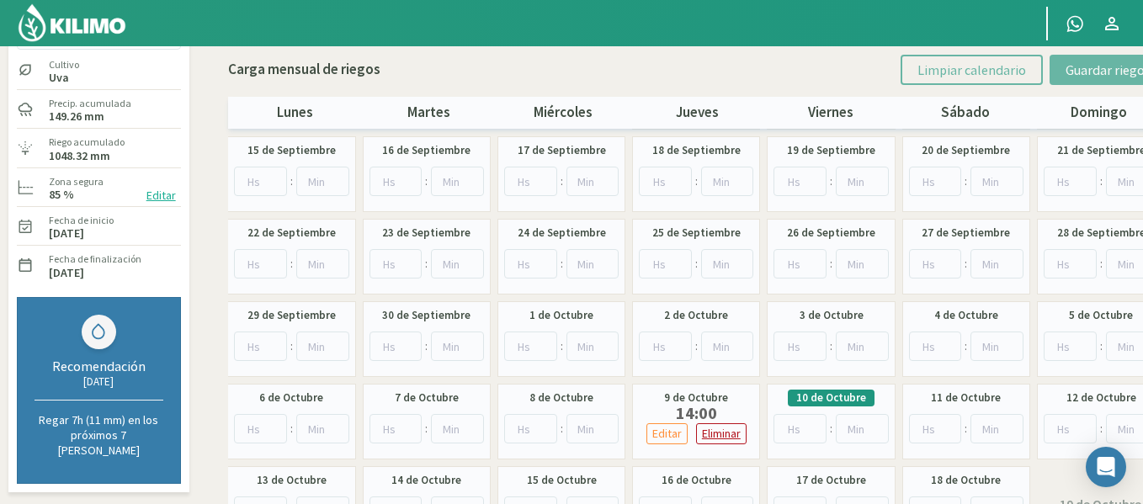
click at [717, 433] on p "Eliminar" at bounding box center [721, 433] width 39 height 19
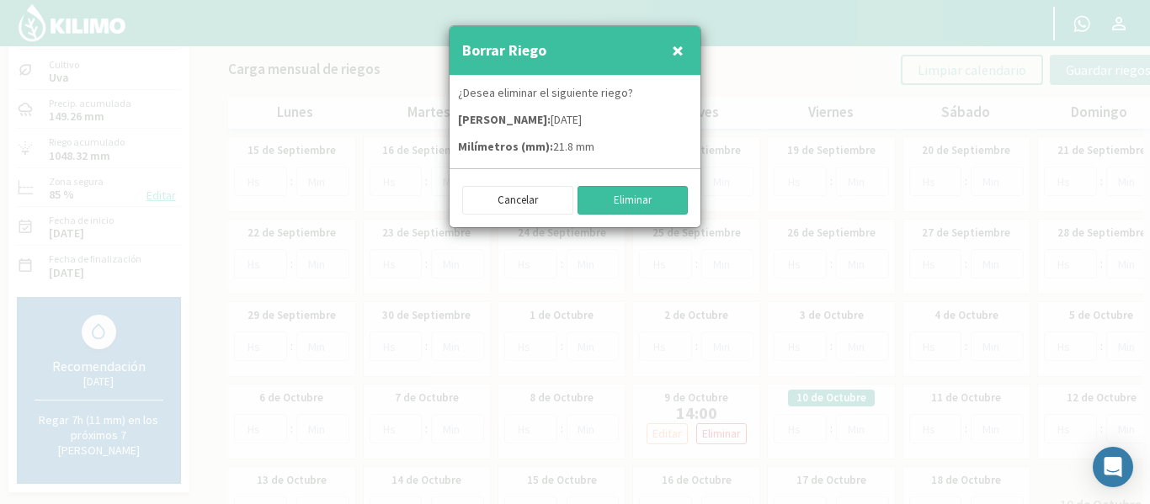
click at [662, 207] on button "Eliminar" at bounding box center [632, 200] width 111 height 29
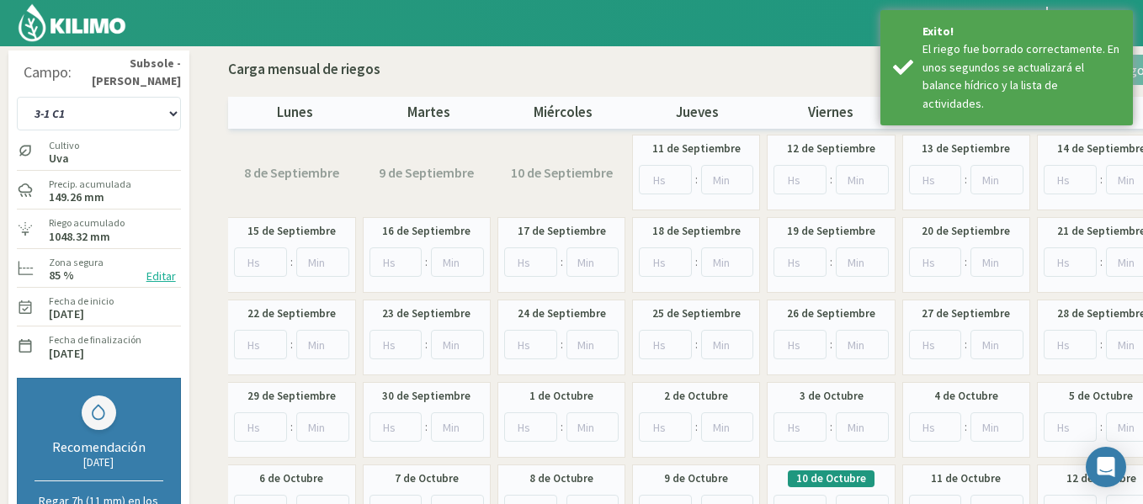
scroll to position [0, 0]
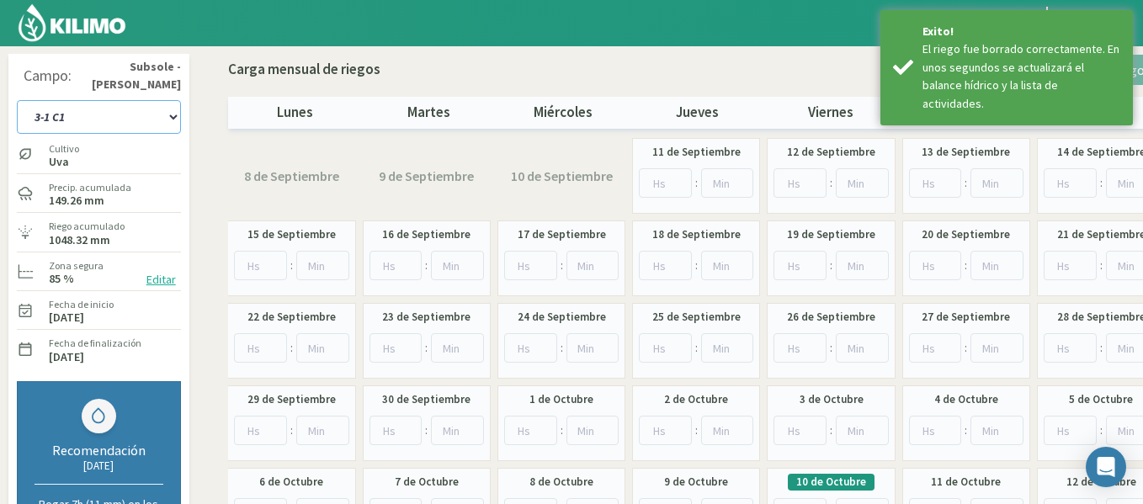
click at [105, 125] on select "1-1 C13 1-2 C14 1-3 C15 1-4 C16 2-1 C11 2-2 C7-8-9 2-3 C9-10-12 3-1 C1 3-2 C2-3…" at bounding box center [99, 117] width 164 height 34
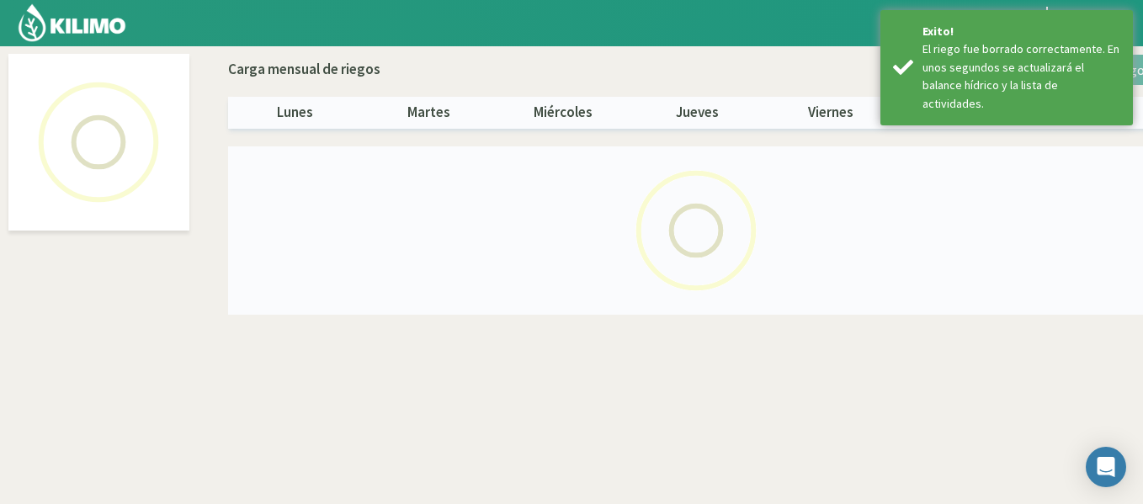
select select "8: Object"
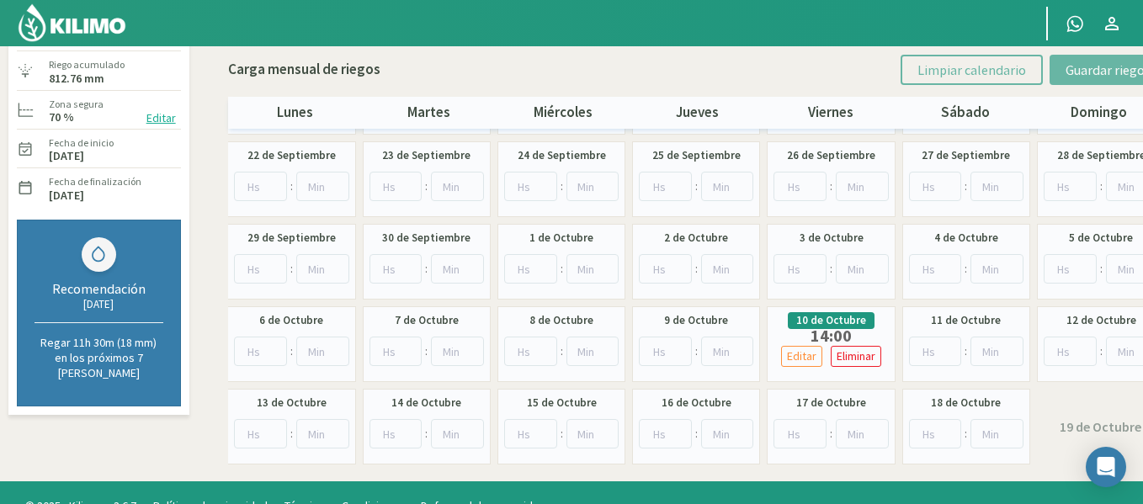
scroll to position [168, 0]
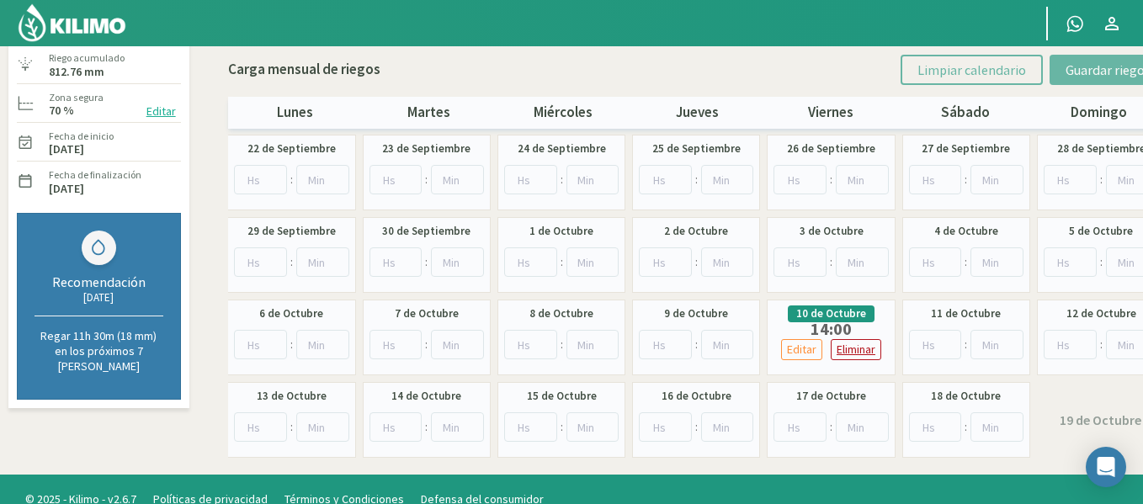
click at [871, 348] on p "Eliminar" at bounding box center [856, 349] width 39 height 19
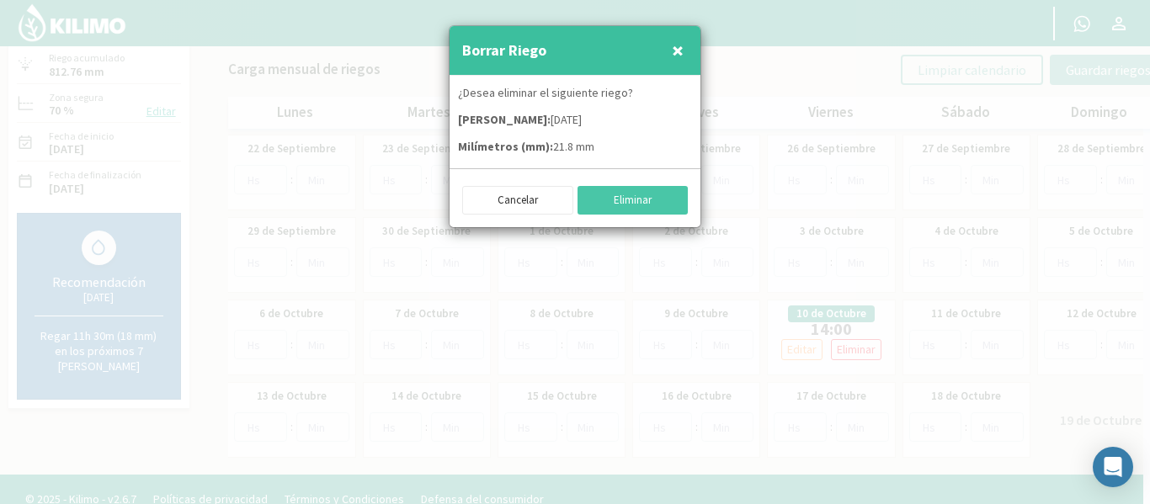
click at [642, 173] on div "Cancelar Eliminar" at bounding box center [574, 197] width 251 height 59
click at [640, 189] on button "Eliminar" at bounding box center [632, 200] width 111 height 29
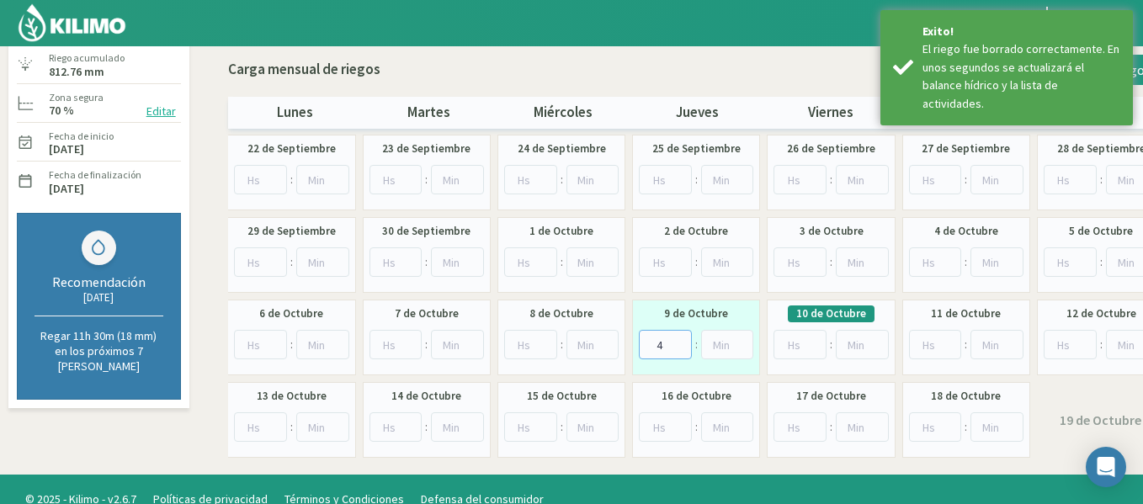
click at [683, 338] on input "4" at bounding box center [665, 344] width 53 height 29
click at [683, 338] on input "5" at bounding box center [665, 344] width 53 height 29
click at [683, 338] on input "6" at bounding box center [665, 344] width 53 height 29
click at [683, 338] on input "7" at bounding box center [665, 344] width 53 height 29
click at [683, 338] on input "8" at bounding box center [665, 344] width 53 height 29
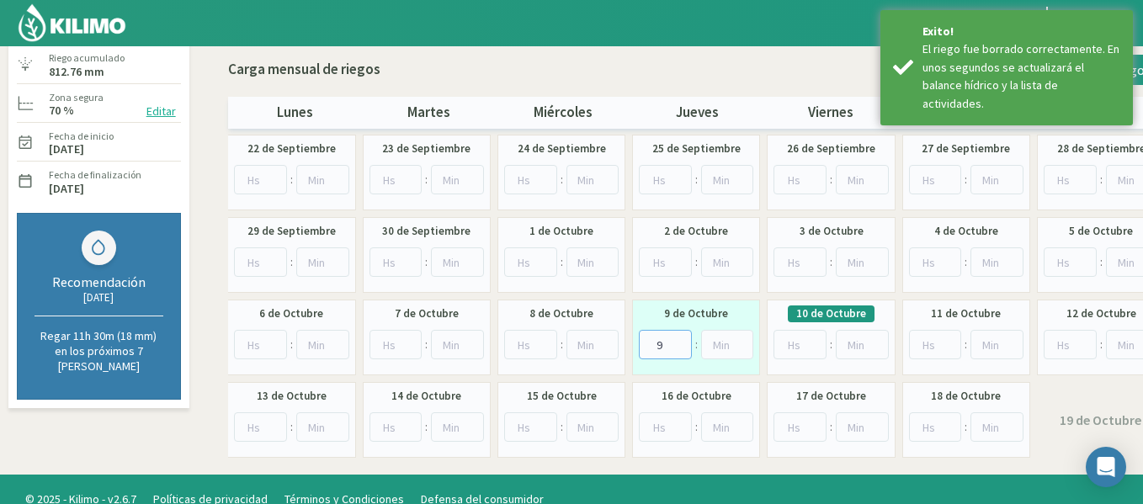
click at [683, 338] on input "9" at bounding box center [665, 344] width 53 height 29
click at [683, 338] on input "10" at bounding box center [665, 344] width 53 height 29
click at [683, 338] on input "11" at bounding box center [665, 344] width 53 height 29
click at [683, 338] on input "12" at bounding box center [665, 344] width 53 height 29
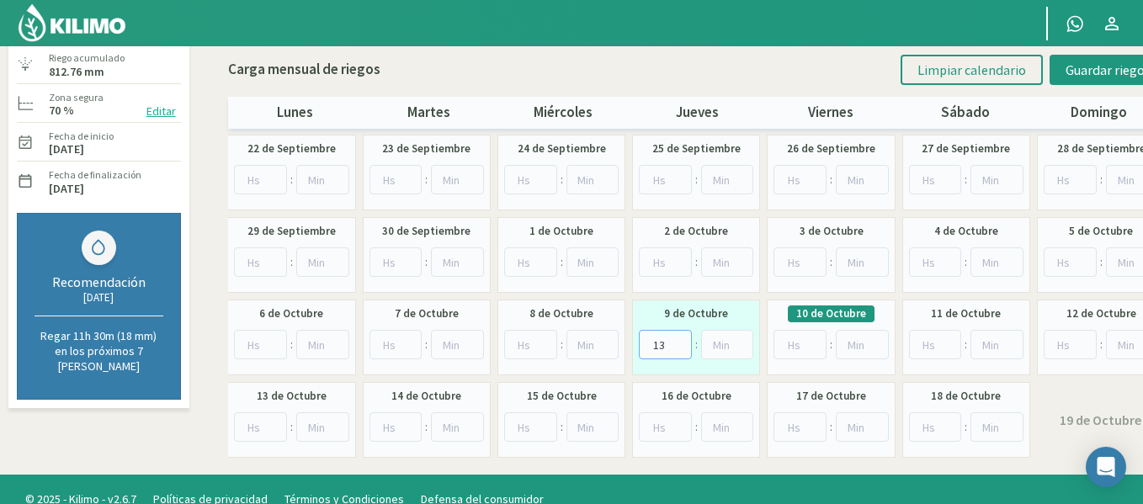
click at [683, 338] on input "13" at bounding box center [665, 344] width 53 height 29
type input "14"
click at [683, 338] on input "14" at bounding box center [665, 344] width 53 height 29
click at [1060, 73] on button "Guardar riegos" at bounding box center [1108, 70] width 117 height 30
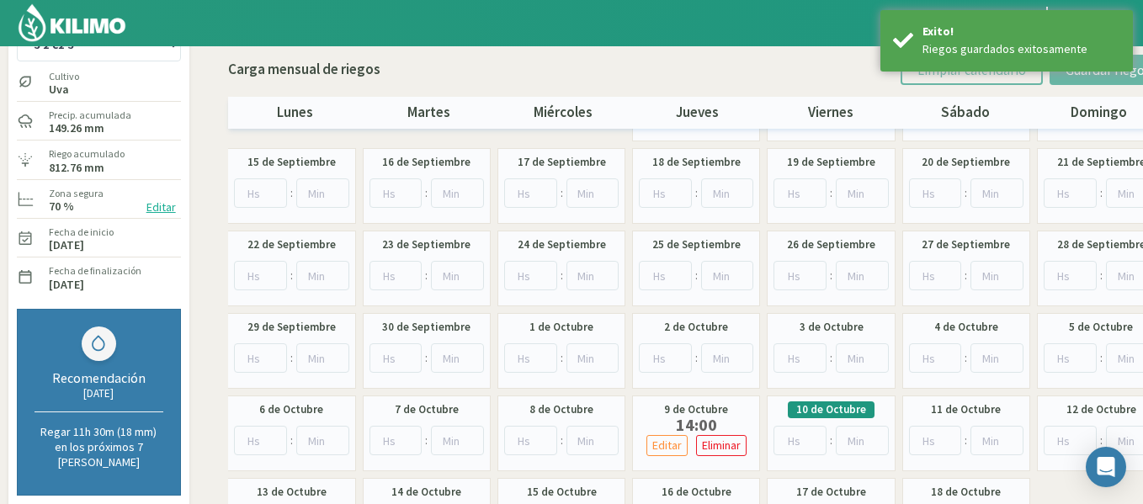
scroll to position [0, 0]
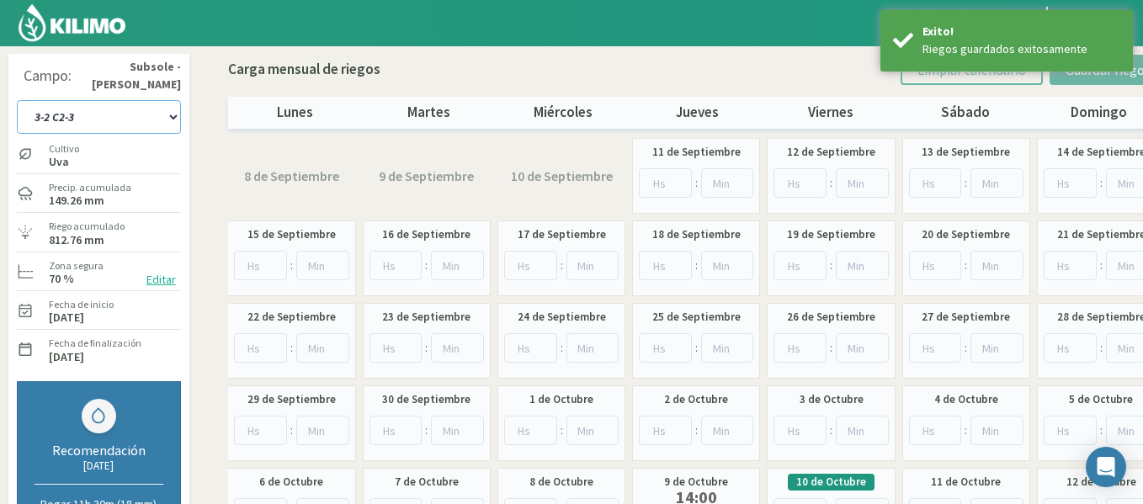
click at [160, 117] on select "1-1 C13 1-2 C14 1-3 C15 1-4 C16 2-1 C11 2-2 C7-8-9 2-3 C9-10-12 3-1 C1 3-2 C2-3…" at bounding box center [99, 117] width 164 height 34
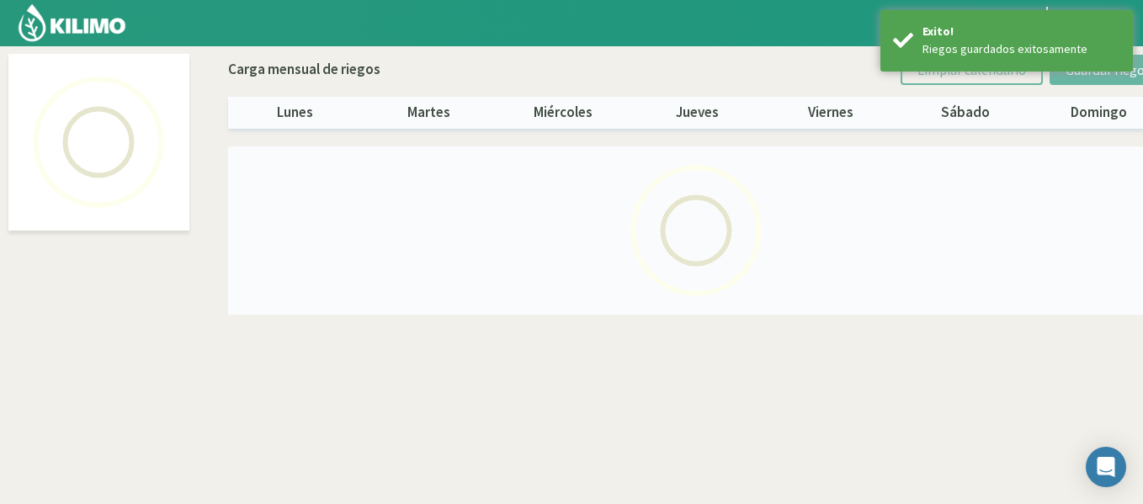
select select "9: Object"
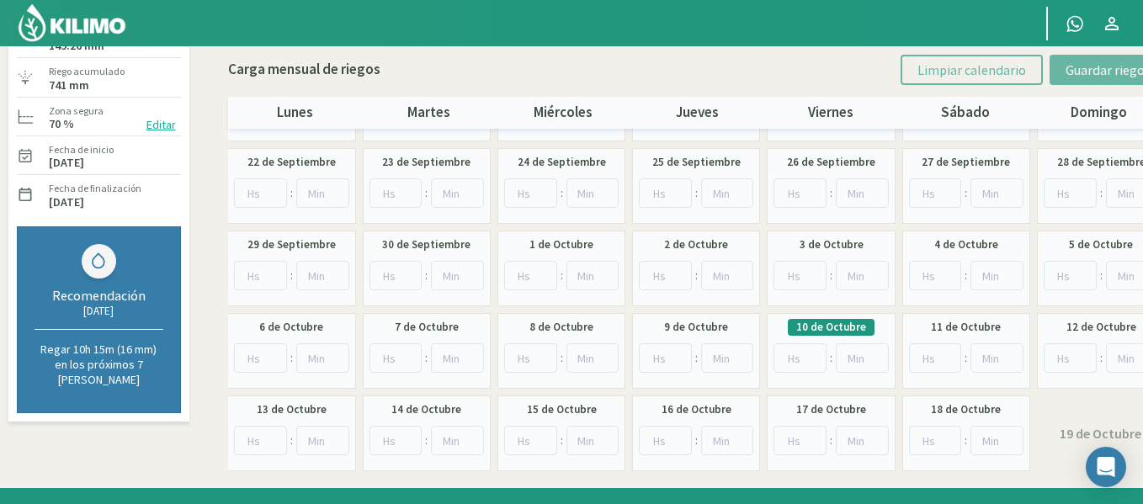
scroll to position [168, 0]
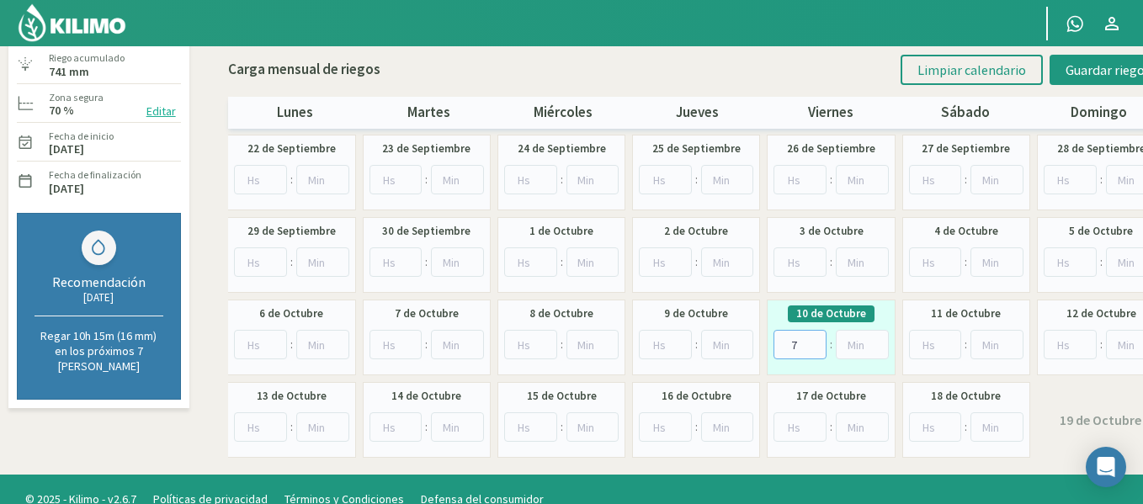
click at [814, 337] on input "7" at bounding box center [800, 344] width 53 height 29
click at [814, 337] on input "8" at bounding box center [800, 344] width 53 height 29
click at [814, 337] on input "9" at bounding box center [800, 344] width 53 height 29
click at [814, 337] on input "10" at bounding box center [800, 344] width 53 height 29
click at [814, 337] on input "11" at bounding box center [800, 344] width 53 height 29
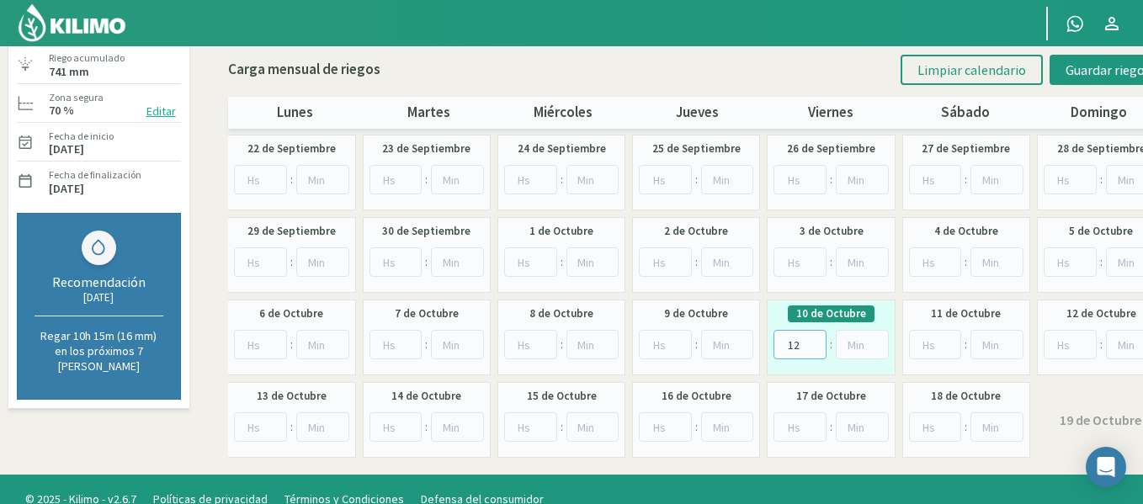
click at [814, 337] on input "12" at bounding box center [800, 344] width 53 height 29
click at [814, 337] on input "13" at bounding box center [800, 344] width 53 height 29
type input "14"
click at [814, 337] on input "14" at bounding box center [800, 344] width 53 height 29
click at [1074, 71] on span "Guardar riegos" at bounding box center [1108, 69] width 85 height 17
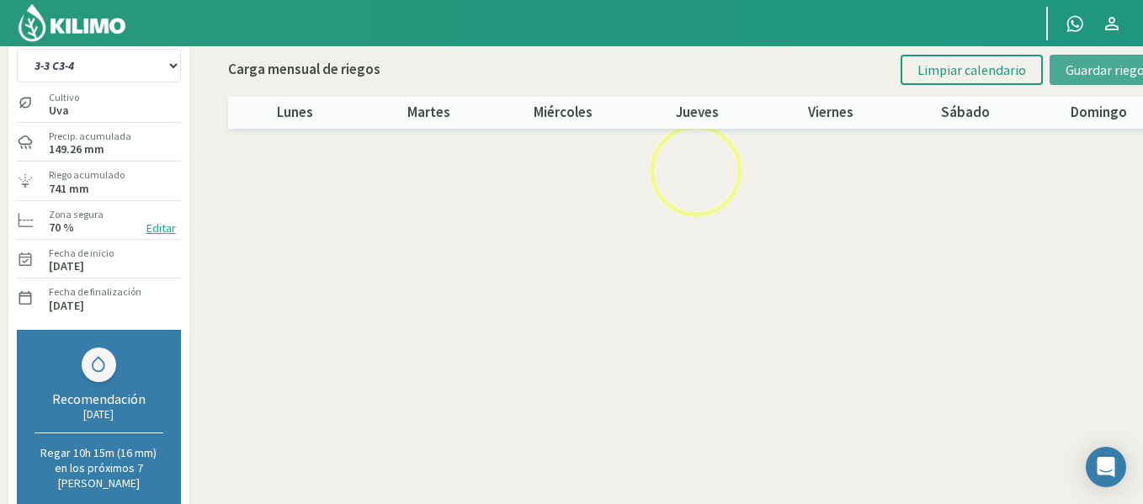
scroll to position [35, 0]
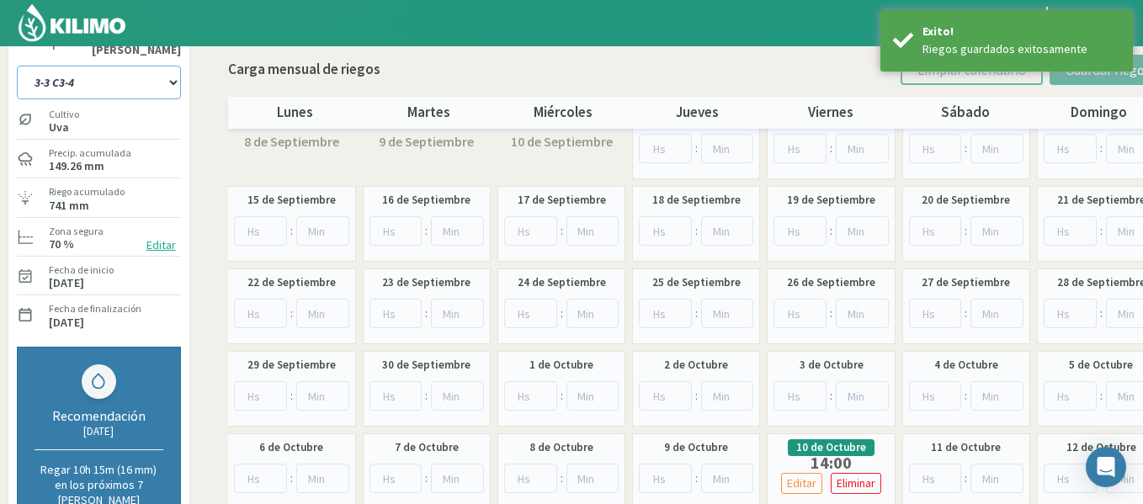
click at [136, 82] on select "1-1 C13 1-2 C14 1-3 C15 1-4 C16 2-1 C11 2-2 C7-8-9 2-3 C9-10-12 3-1 C1 3-2 C2-3…" at bounding box center [99, 83] width 164 height 34
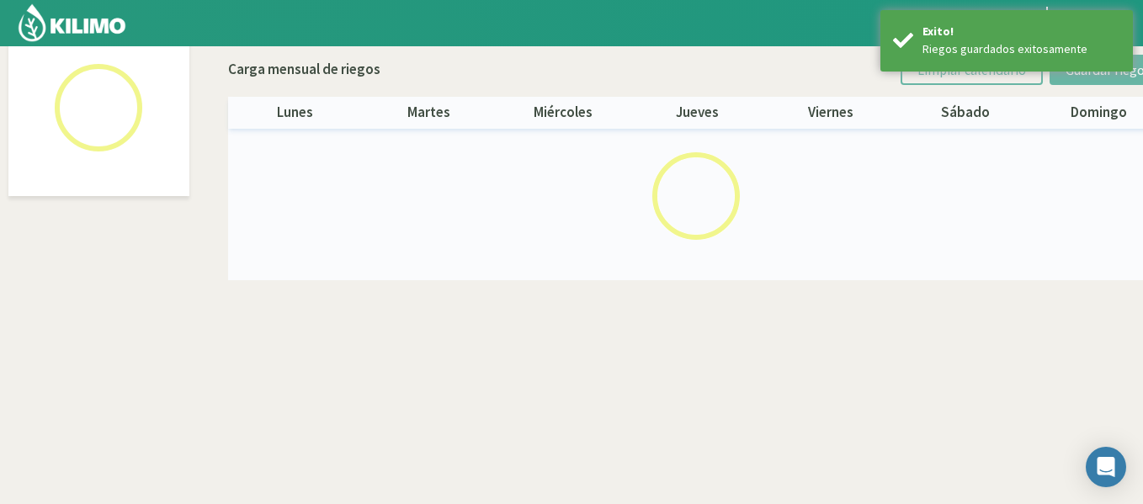
scroll to position [97, 0]
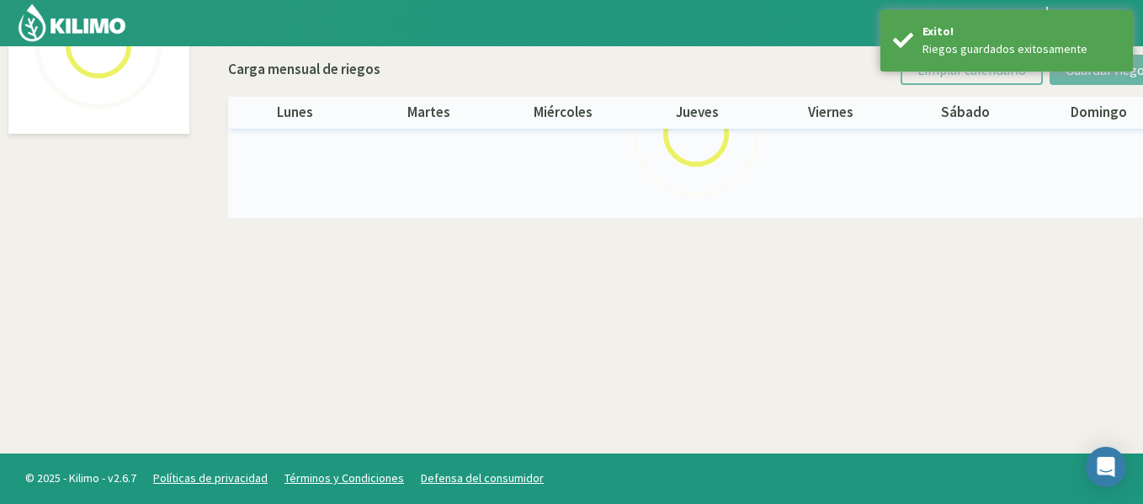
select select "10: Object"
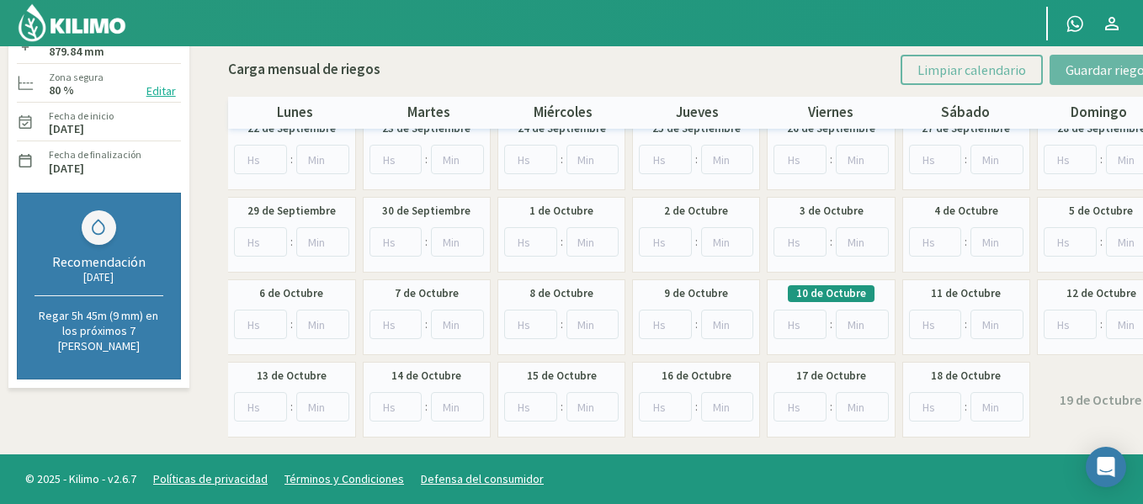
scroll to position [189, 0]
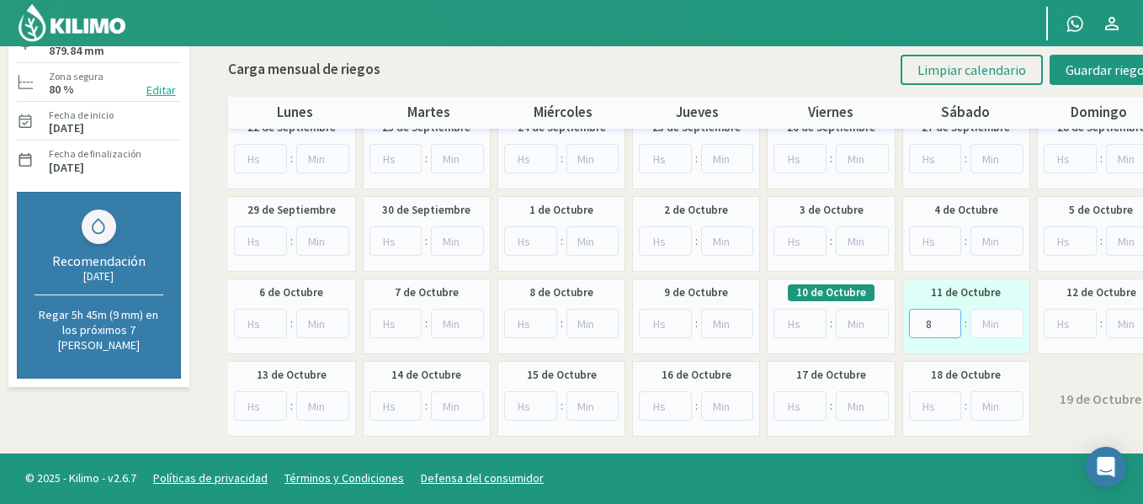
click at [944, 316] on input "8" at bounding box center [935, 323] width 53 height 29
click at [944, 316] on input "9" at bounding box center [935, 323] width 53 height 29
click at [944, 316] on input "10" at bounding box center [935, 323] width 53 height 29
click at [944, 316] on input "11" at bounding box center [935, 323] width 53 height 29
click at [944, 315] on input "12" at bounding box center [935, 323] width 53 height 29
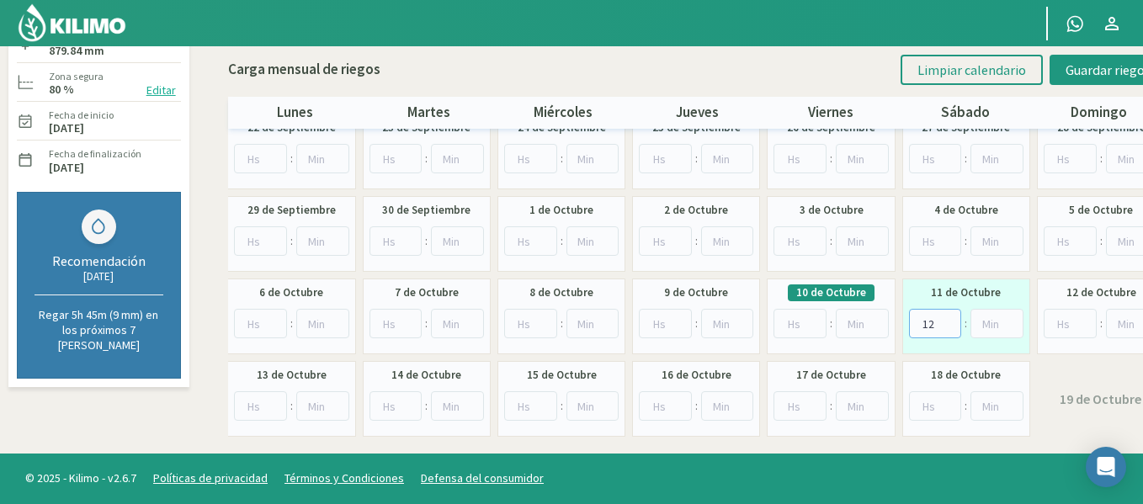
click at [944, 315] on input "12" at bounding box center [935, 323] width 53 height 29
click at [950, 320] on input "13" at bounding box center [935, 323] width 53 height 29
type input "14"
click at [950, 320] on input "14" at bounding box center [935, 323] width 53 height 29
click at [1073, 82] on button "Guardar riegos" at bounding box center [1108, 70] width 117 height 30
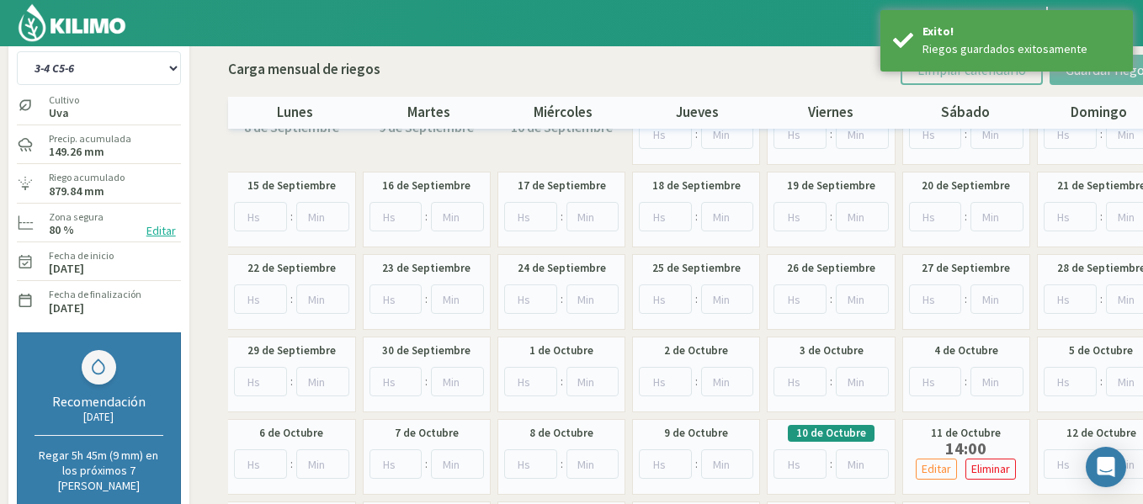
scroll to position [0, 0]
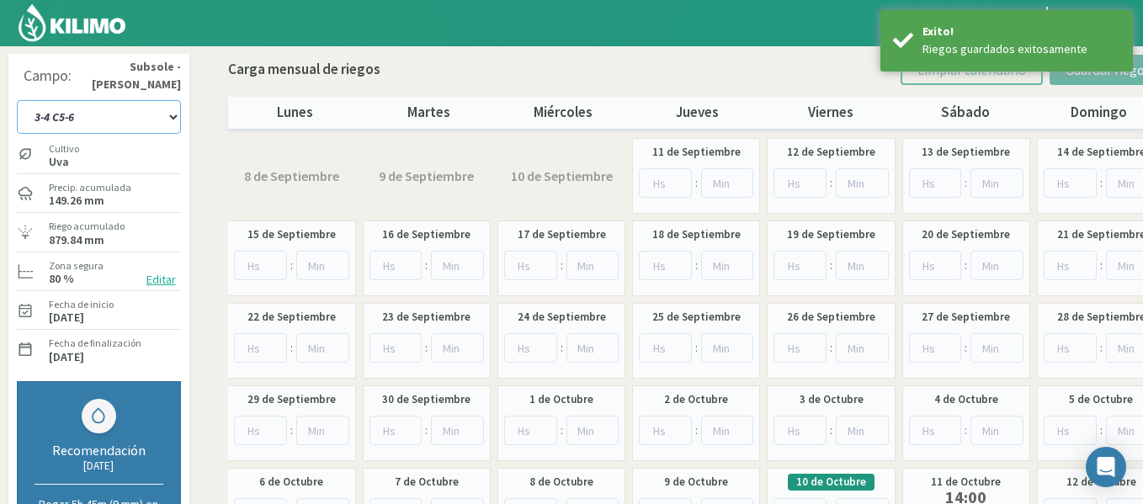
click at [110, 120] on select "1-1 C13 1-2 C14 1-3 C15 1-4 C16 2-1 C11 2-2 C7-8-9 2-3 C9-10-12 3-1 C1 3-2 C2-3…" at bounding box center [99, 117] width 164 height 34
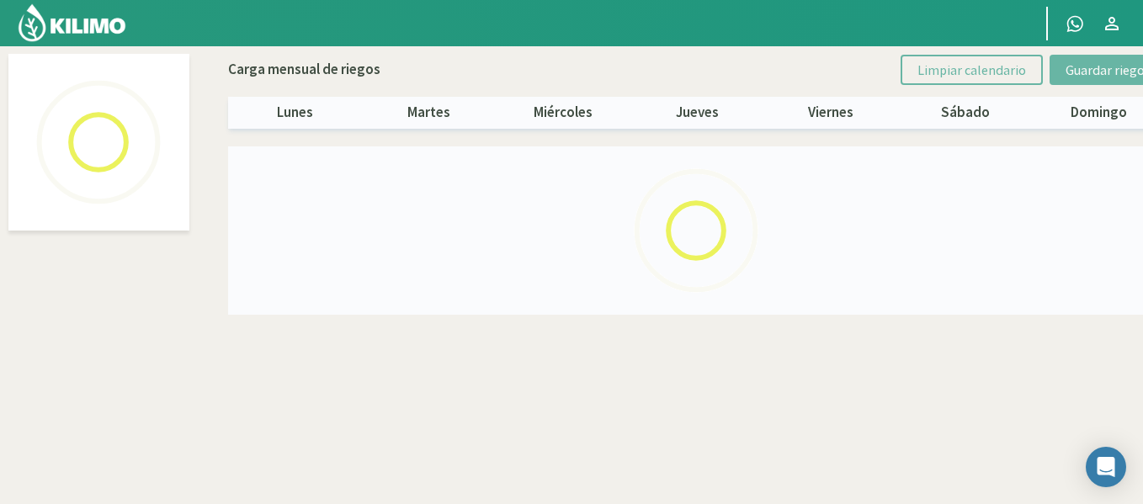
select select "4: Object"
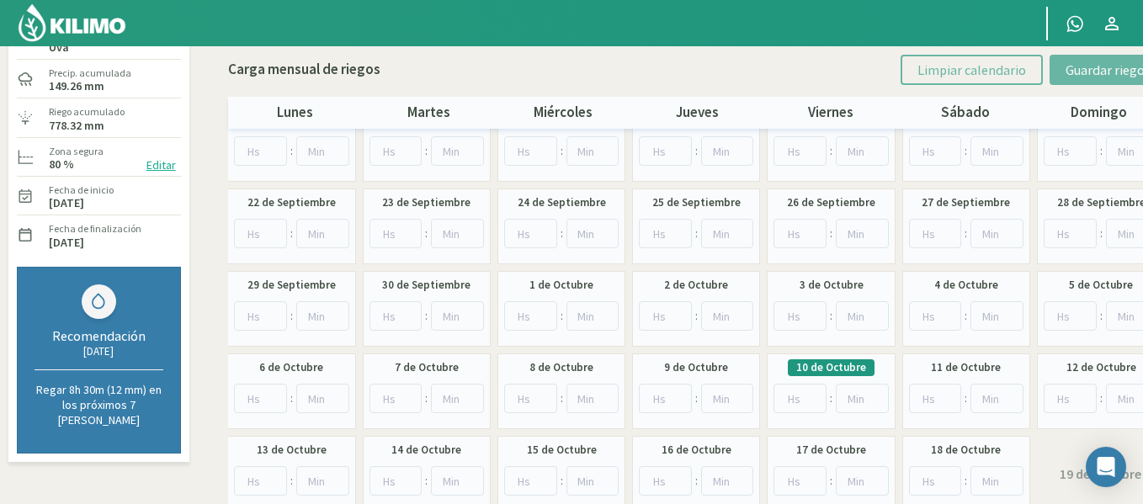
scroll to position [168, 0]
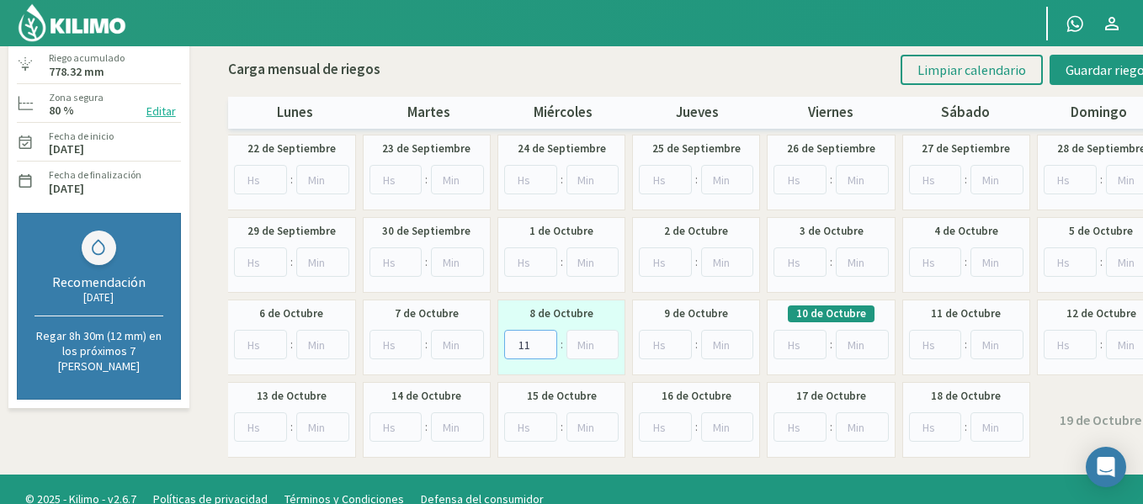
click at [542, 340] on input "11" at bounding box center [530, 344] width 53 height 29
click at [542, 340] on input "12" at bounding box center [530, 344] width 53 height 29
click at [542, 340] on input "13" at bounding box center [530, 344] width 53 height 29
type input "14"
click at [542, 340] on input "14" at bounding box center [530, 344] width 53 height 29
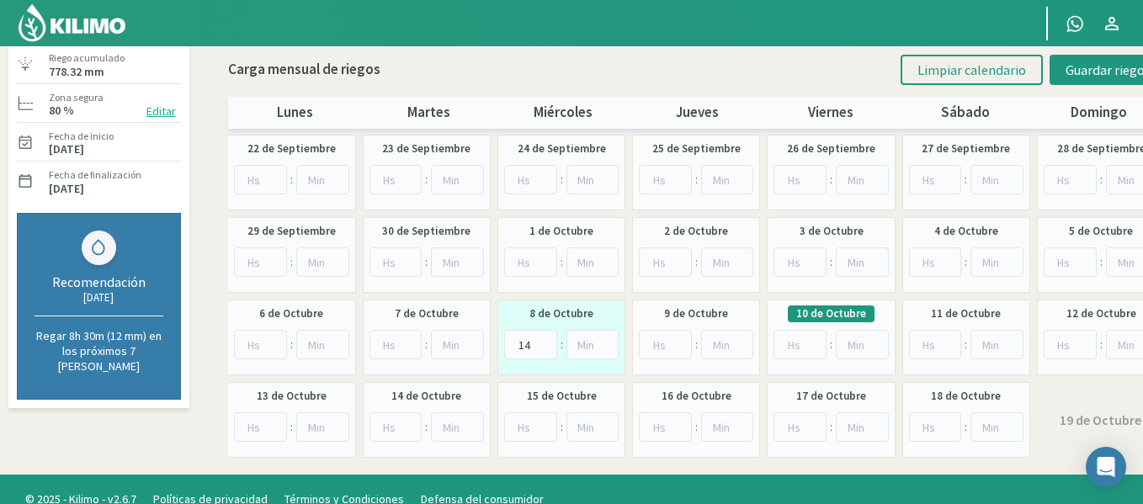
click at [1065, 88] on div "Carga mensual de riegos Limpiar calendario Guardar riegos lunes martes miércole…" at bounding box center [697, 87] width 938 height 82
click at [1065, 79] on button "Guardar riegos" at bounding box center [1108, 70] width 117 height 30
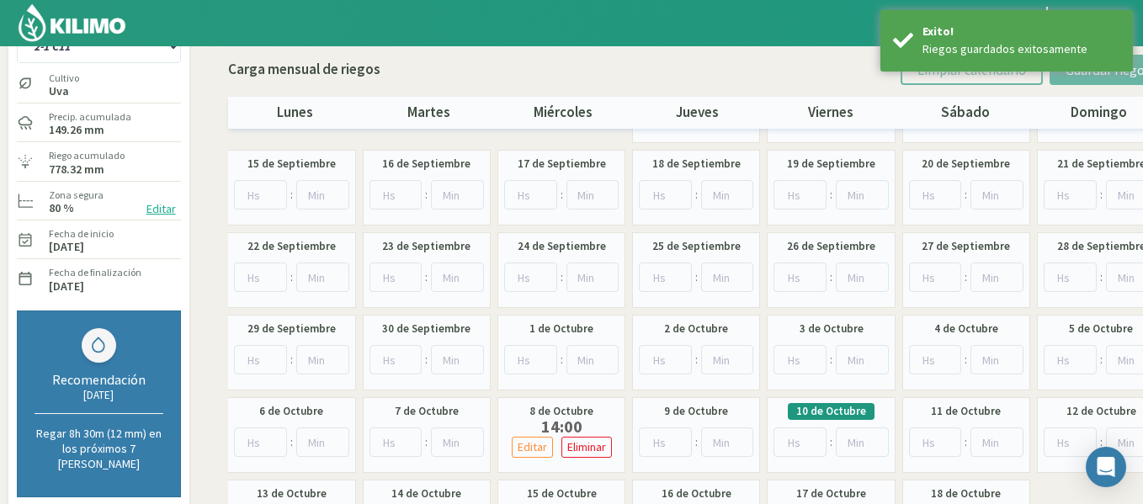
scroll to position [33, 0]
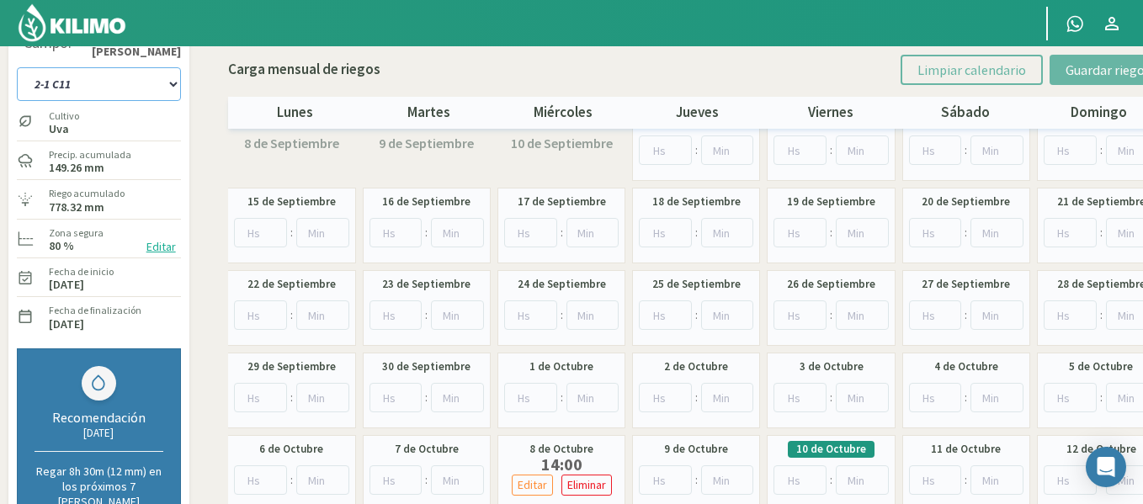
click at [91, 73] on select "1-1 C13 1-2 C14 1-3 C15 1-4 C16 2-1 C11 2-2 C7-8-9 2-3 C9-10-12 3-1 C1 3-2 C2-3…" at bounding box center [99, 84] width 164 height 34
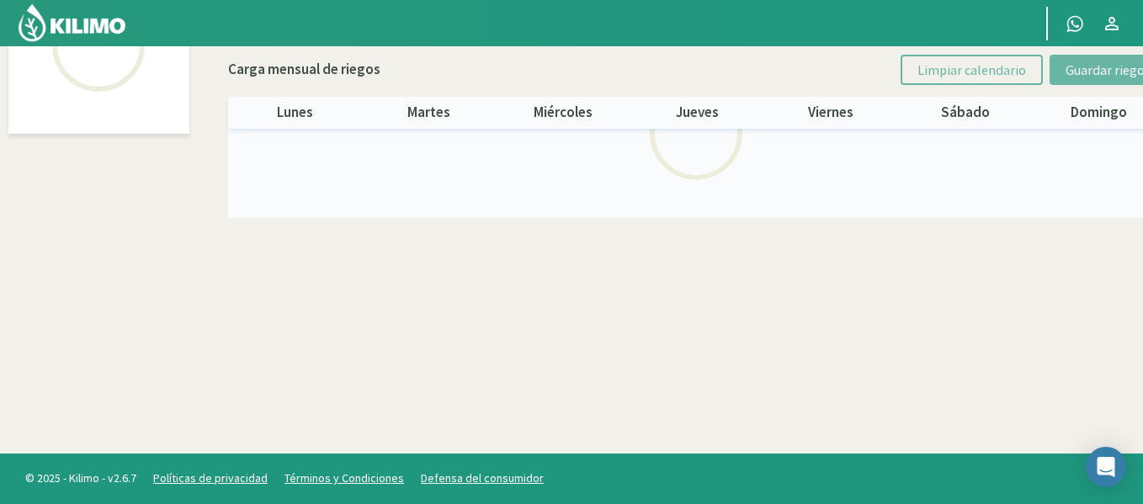
select select "5: Object"
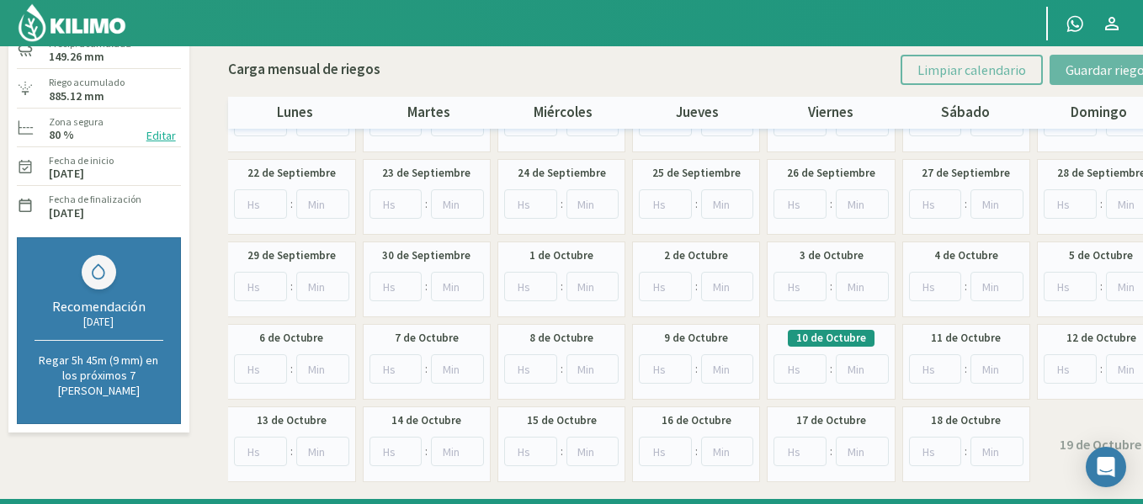
scroll to position [189, 0]
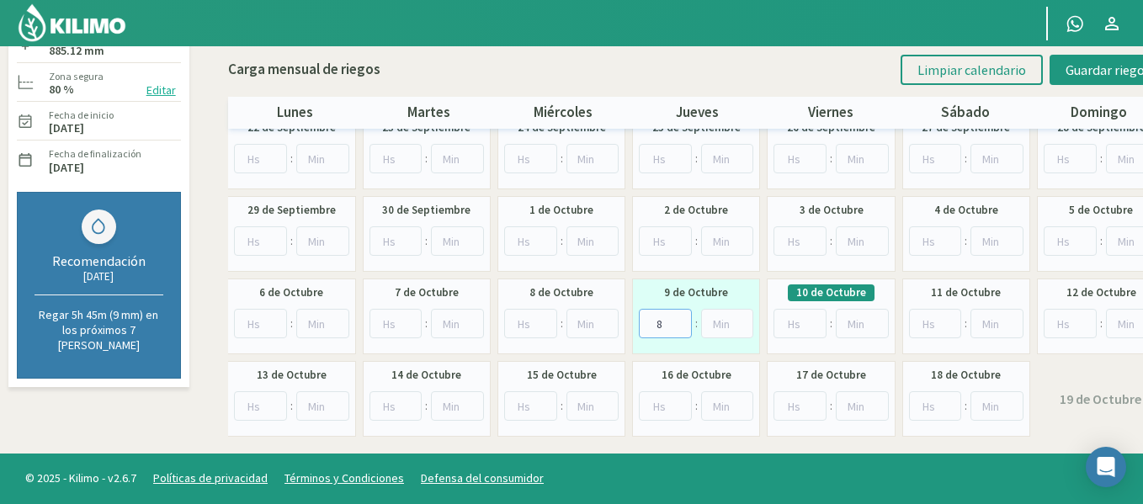
click at [678, 317] on input "8" at bounding box center [665, 323] width 53 height 29
click at [678, 317] on input "9" at bounding box center [665, 323] width 53 height 29
click at [678, 317] on input "10" at bounding box center [665, 323] width 53 height 29
click at [678, 317] on input "11" at bounding box center [665, 323] width 53 height 29
click at [678, 317] on input "12" at bounding box center [665, 323] width 53 height 29
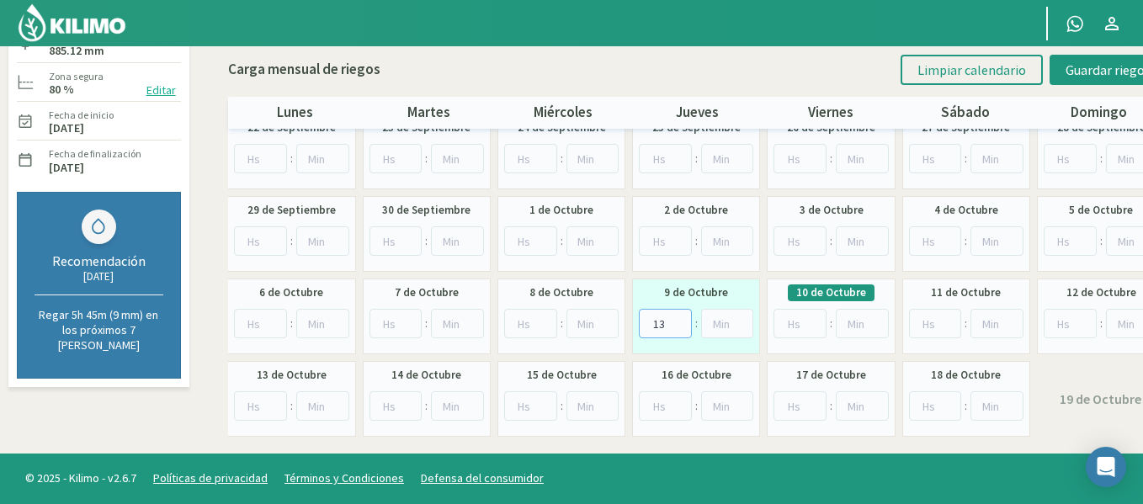
click at [678, 317] on input "13" at bounding box center [665, 323] width 53 height 29
type input "14"
click at [678, 317] on input "14" at bounding box center [665, 323] width 53 height 29
click at [1068, 79] on button "Guardar riegos" at bounding box center [1108, 70] width 117 height 30
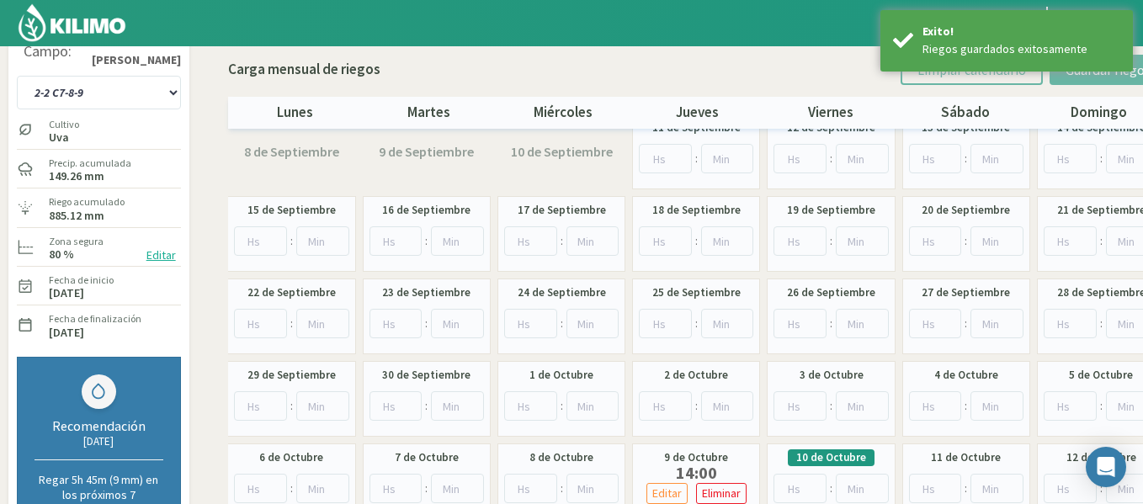
scroll to position [0, 0]
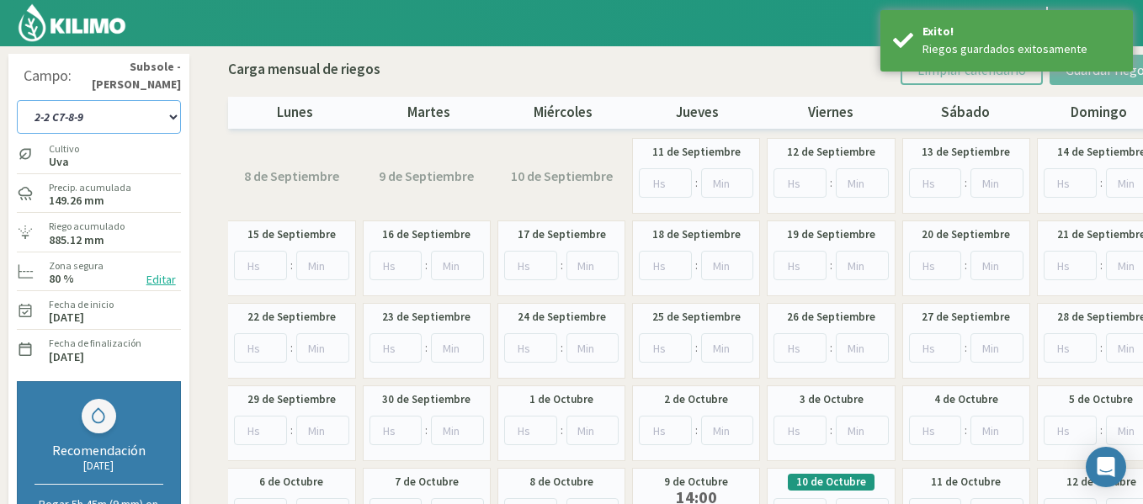
click at [113, 119] on select "1-1 C13 1-2 C14 1-3 C15 1-4 C16 2-1 C11 2-2 C7-8-9 2-3 C9-10-12 3-1 C1 3-2 C2-3…" at bounding box center [99, 117] width 164 height 34
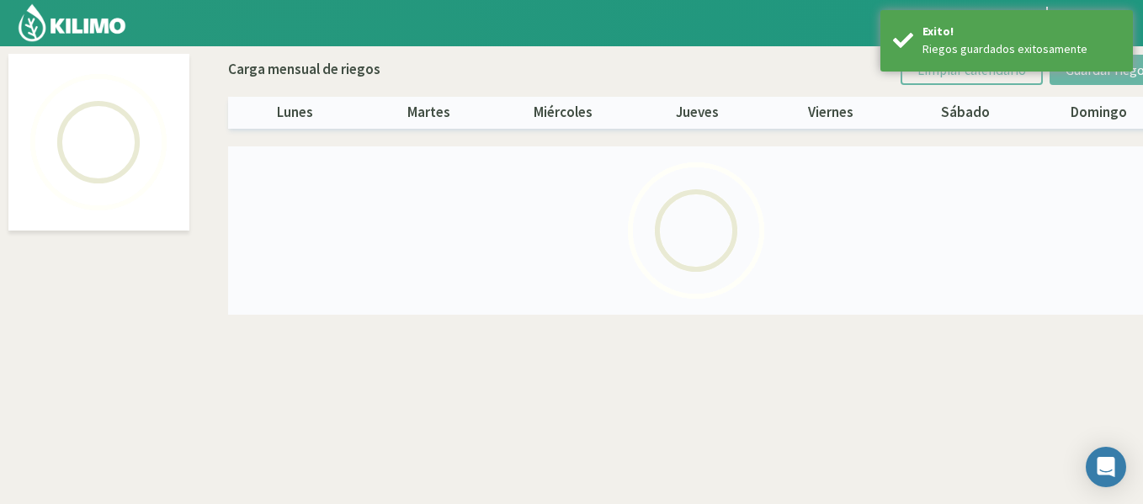
select select "6: Object"
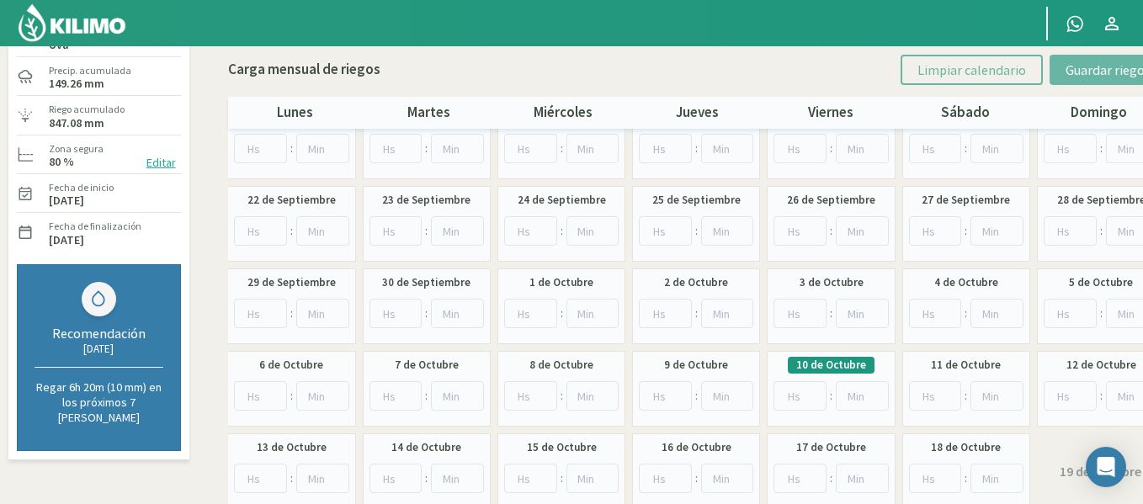
scroll to position [168, 0]
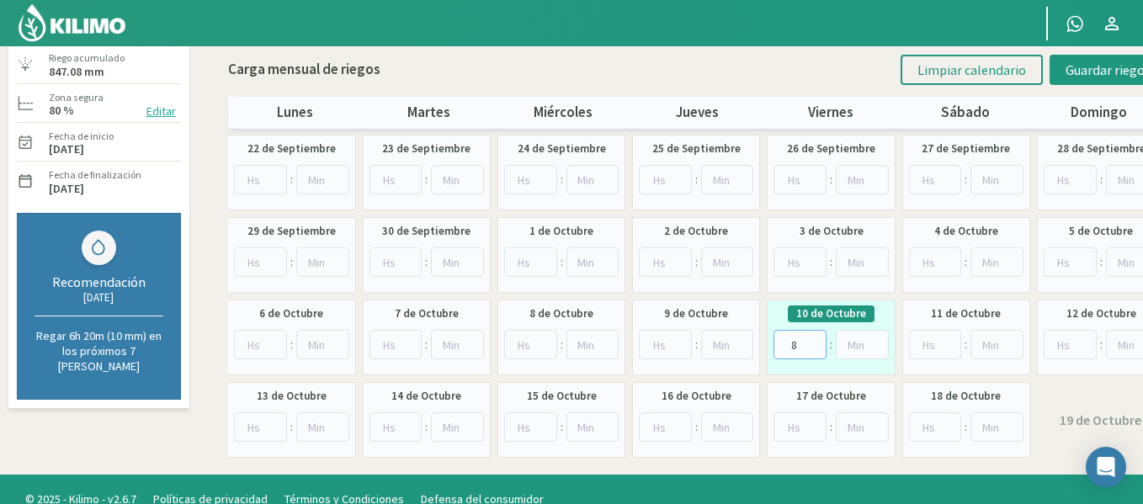
click at [813, 339] on input "8" at bounding box center [800, 344] width 53 height 29
click at [813, 339] on input "9" at bounding box center [800, 344] width 53 height 29
click at [813, 339] on input "10" at bounding box center [800, 344] width 53 height 29
click at [813, 339] on input "11" at bounding box center [800, 344] width 53 height 29
click at [813, 339] on input "12" at bounding box center [800, 344] width 53 height 29
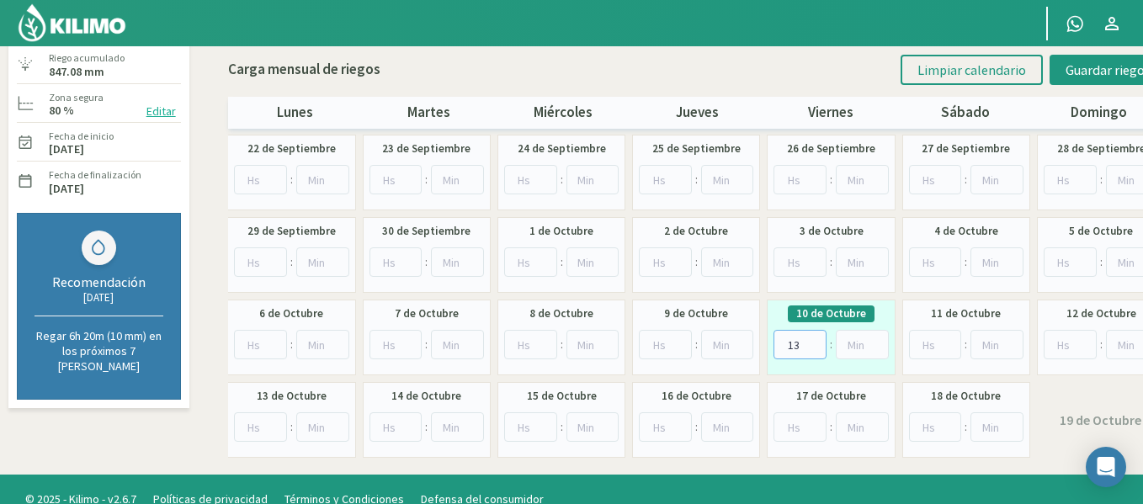
click at [813, 339] on input "13" at bounding box center [800, 344] width 53 height 29
click at [813, 339] on input "14" at bounding box center [800, 344] width 53 height 29
click at [813, 339] on input "15" at bounding box center [800, 344] width 53 height 29
type input "14"
click at [818, 346] on input "14" at bounding box center [800, 344] width 53 height 29
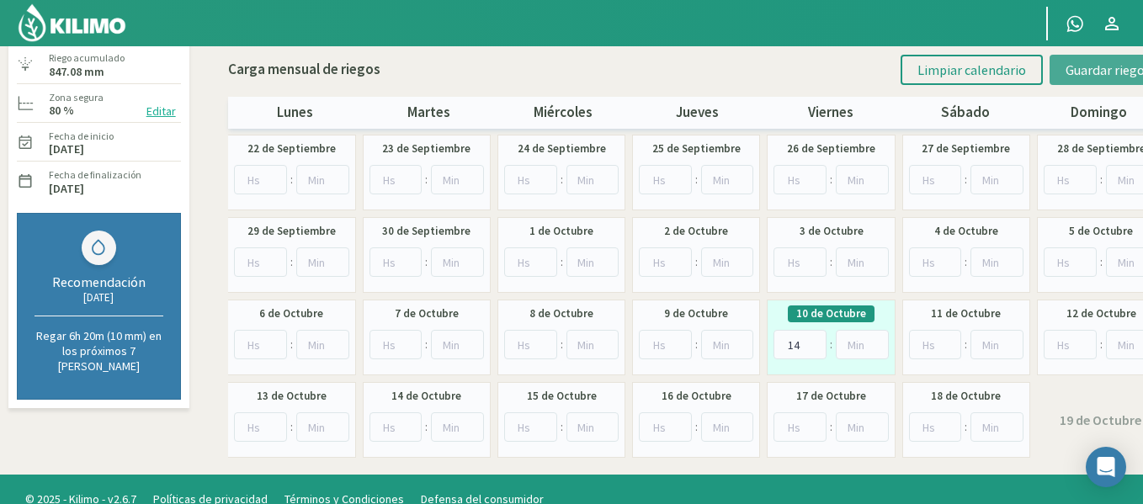
click at [1067, 78] on button "Guardar riegos" at bounding box center [1108, 70] width 117 height 30
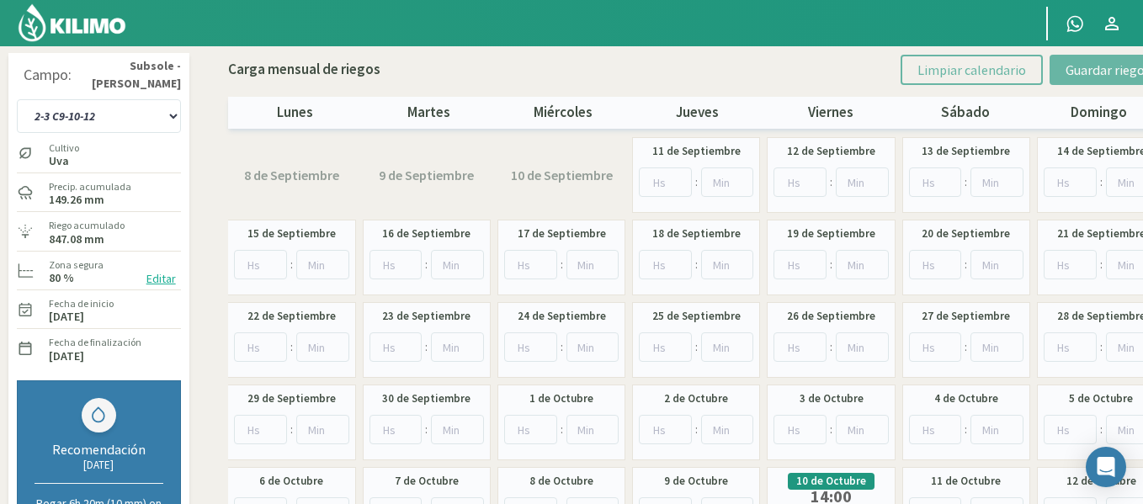
scroll to position [0, 0]
click at [115, 134] on div "1-1 C13 1-2 C14 1-3 C15 1-4 C16 2-1 C11 2-2 C7-8-9 2-3 C9-10-12 3-1 C1 3-2 C2-3…" at bounding box center [99, 115] width 164 height 42
click at [117, 122] on select "1-1 C13 1-2 C14 1-3 C15 1-4 C16 2-1 C11 2-2 C7-8-9 2-3 C9-10-12 3-1 C1 3-2 C2-3…" at bounding box center [99, 117] width 164 height 34
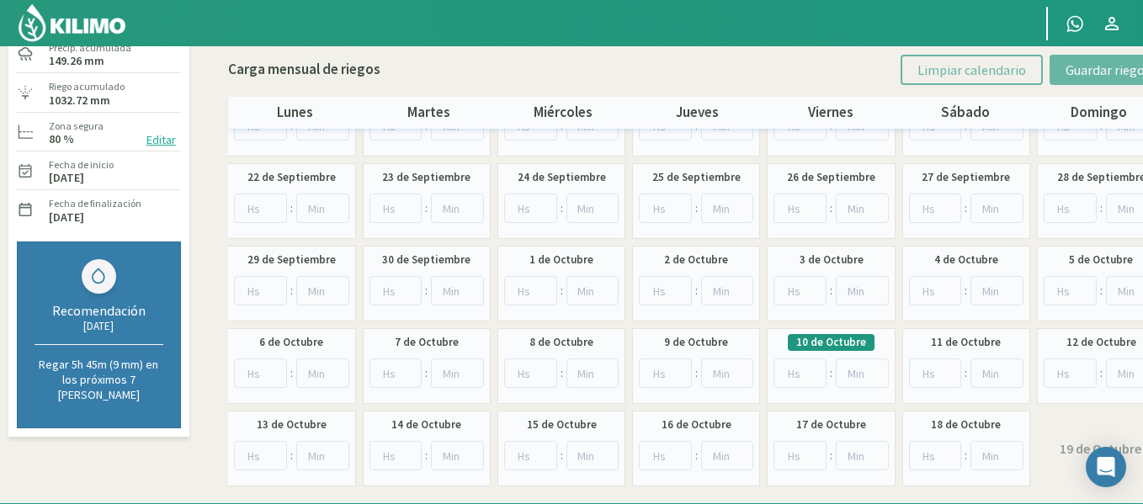
scroll to position [168, 0]
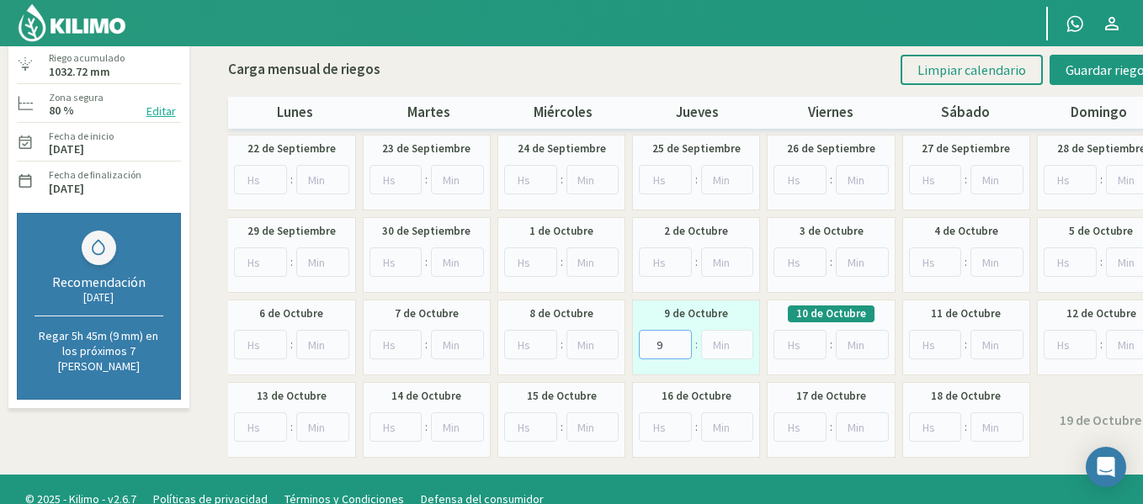
click at [682, 337] on input "9" at bounding box center [665, 344] width 53 height 29
click at [682, 337] on input "10" at bounding box center [665, 344] width 53 height 29
click at [682, 337] on input "11" at bounding box center [665, 344] width 53 height 29
click at [682, 337] on input "12" at bounding box center [665, 344] width 53 height 29
click at [682, 337] on input "13" at bounding box center [665, 344] width 53 height 29
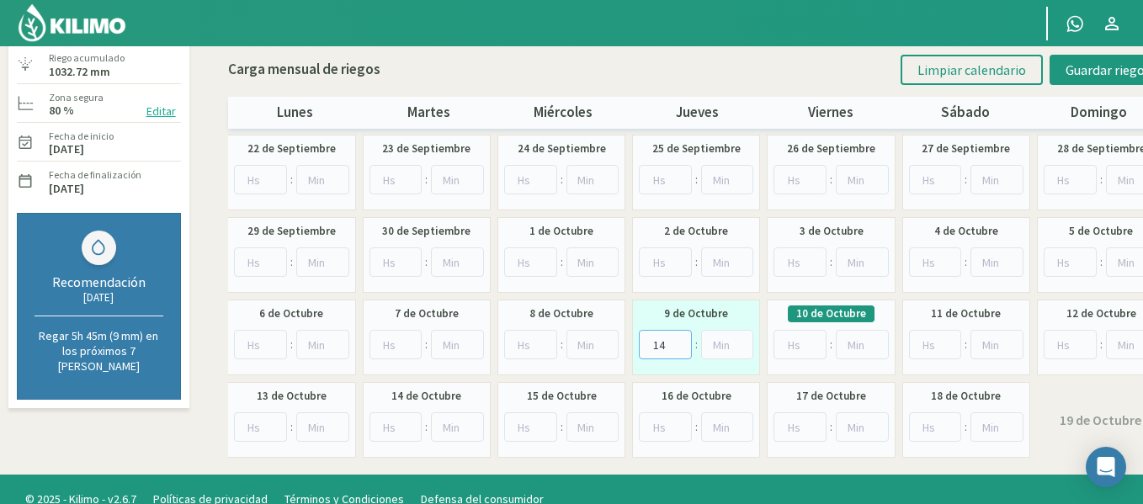
type input "14"
click at [682, 337] on input "14" at bounding box center [665, 344] width 53 height 29
click at [1087, 76] on span "Guardar riegos" at bounding box center [1108, 69] width 85 height 17
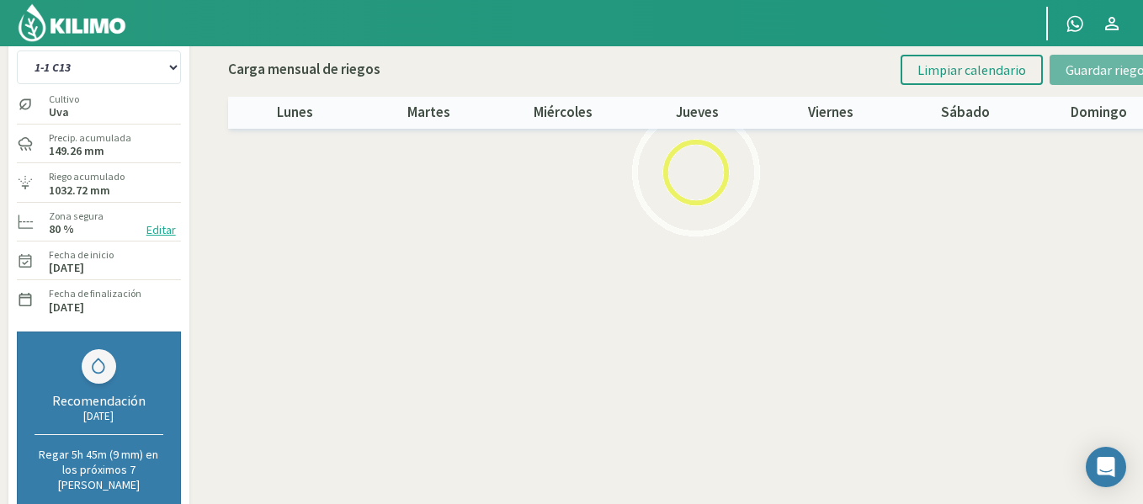
scroll to position [44, 0]
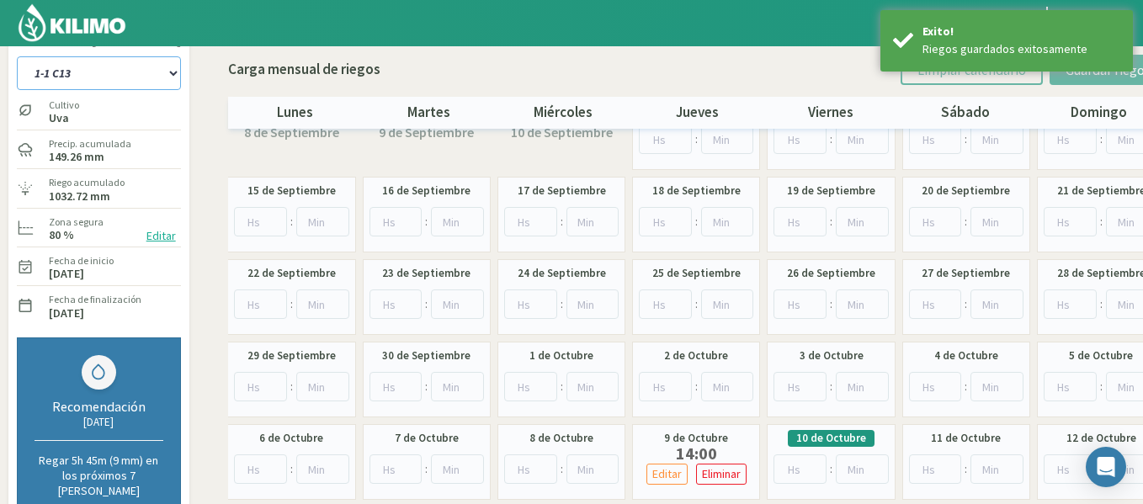
click at [137, 75] on select "1-1 C13 1-2 C14 1-3 C15 1-4 C16 2-1 C11 2-2 C7-8-9 2-3 C9-10-12 3-1 C1 3-2 C2-3…" at bounding box center [99, 73] width 164 height 34
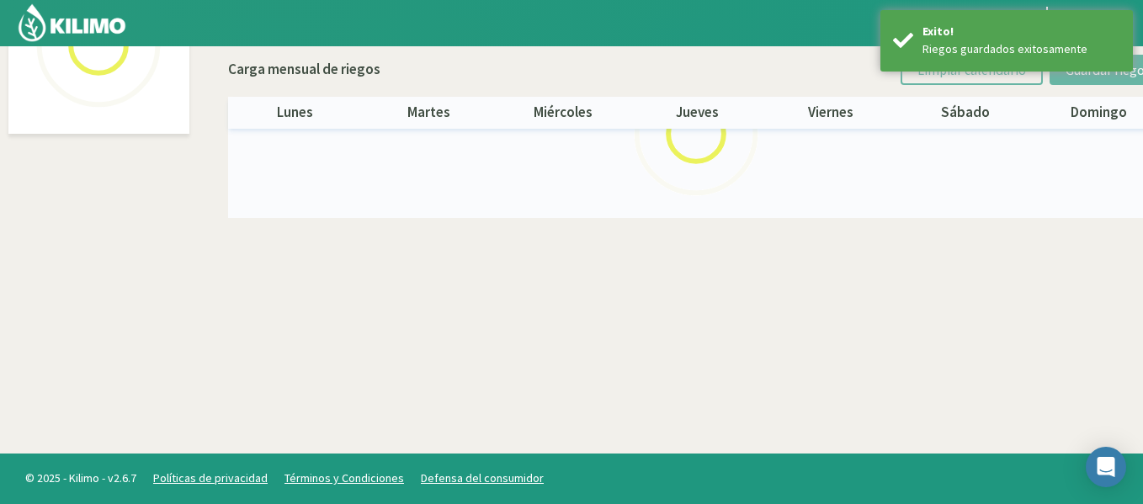
select select "1: Object"
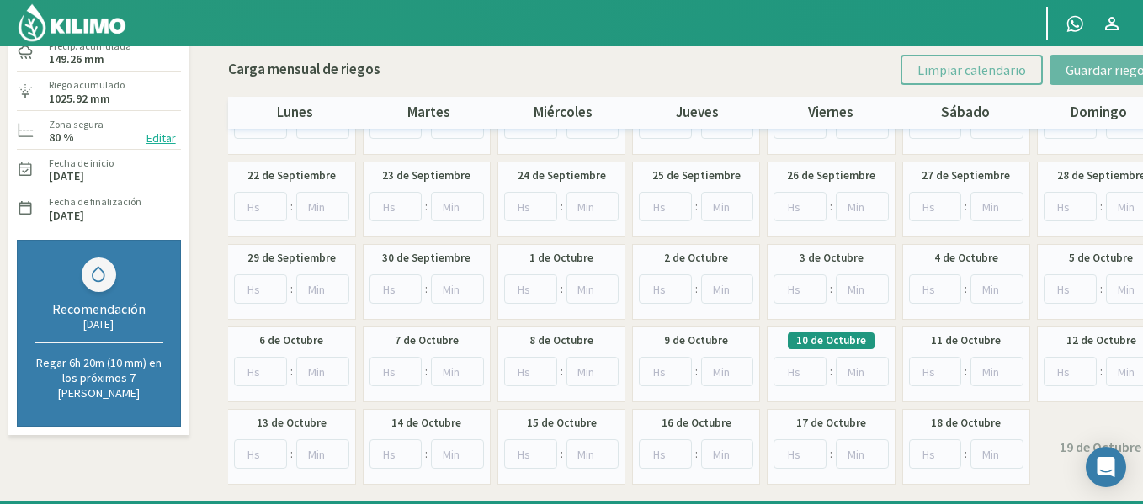
scroll to position [181, 0]
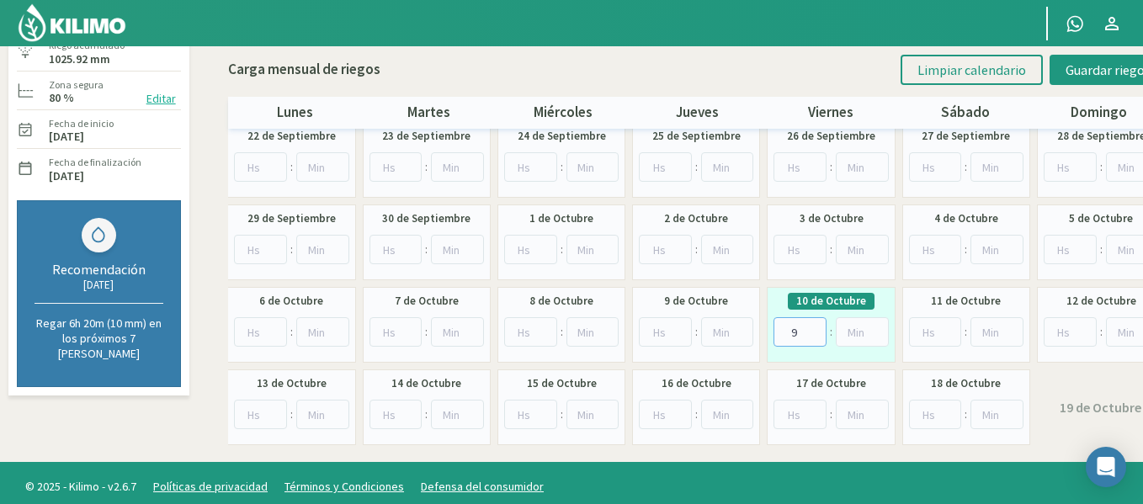
click at [816, 329] on input "9" at bounding box center [800, 331] width 53 height 29
click at [816, 329] on input "10" at bounding box center [800, 331] width 53 height 29
click at [816, 329] on input "11" at bounding box center [800, 331] width 53 height 29
click at [816, 329] on input "12" at bounding box center [800, 331] width 53 height 29
click at [816, 329] on input "13" at bounding box center [800, 331] width 53 height 29
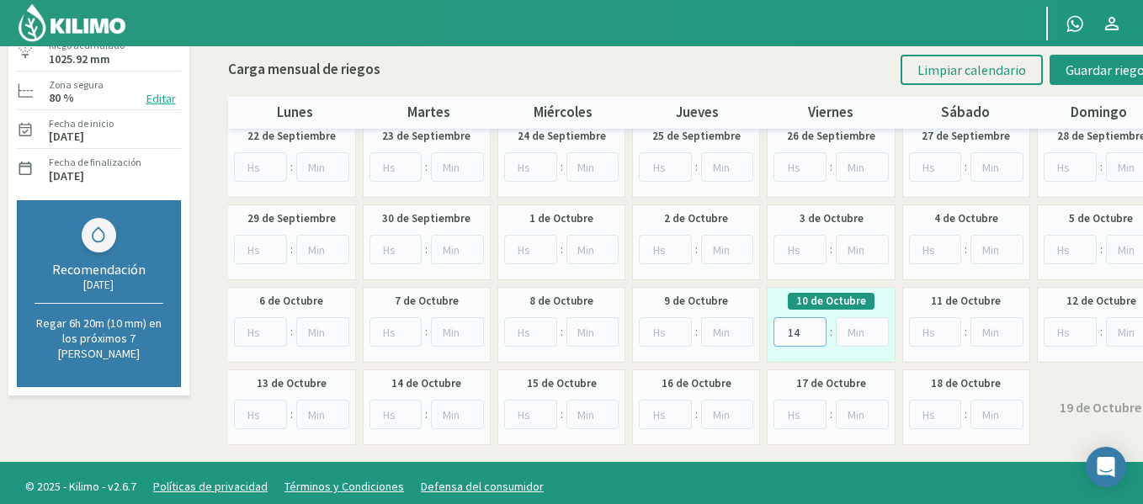
type input "14"
click at [816, 329] on input "14" at bounding box center [800, 331] width 53 height 29
click at [1062, 72] on button "Guardar riegos" at bounding box center [1108, 70] width 117 height 30
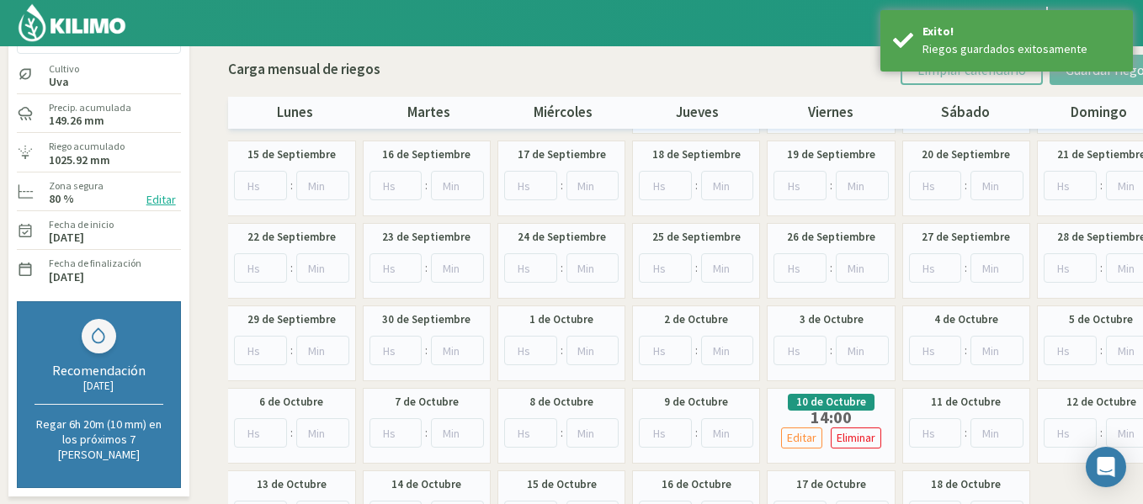
scroll to position [53, 0]
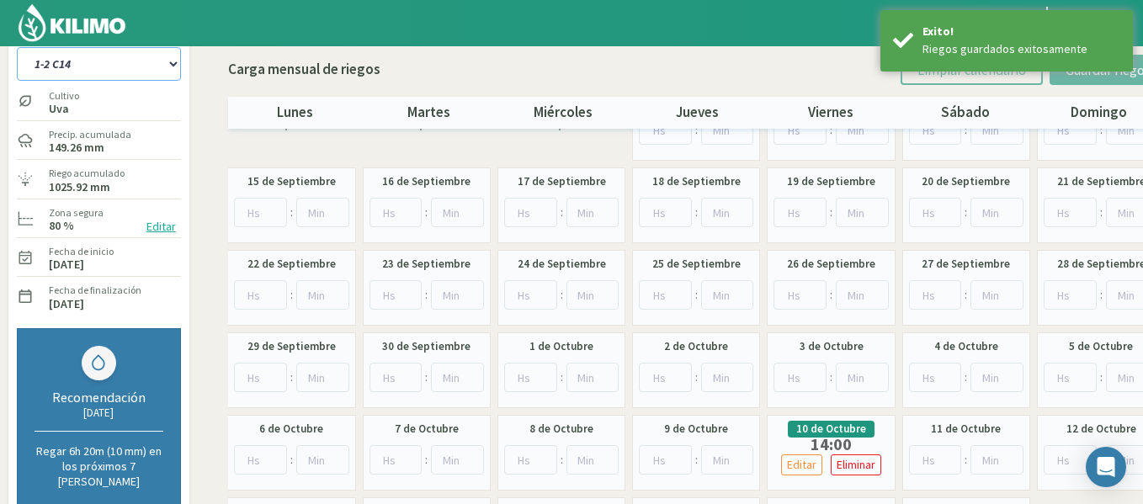
click at [63, 64] on select "1-1 C13 1-2 C14 1-3 C15 1-4 C16 2-1 C11 2-2 C7-8-9 2-3 C9-10-12 3-1 C1 3-2 C2-3…" at bounding box center [99, 64] width 164 height 34
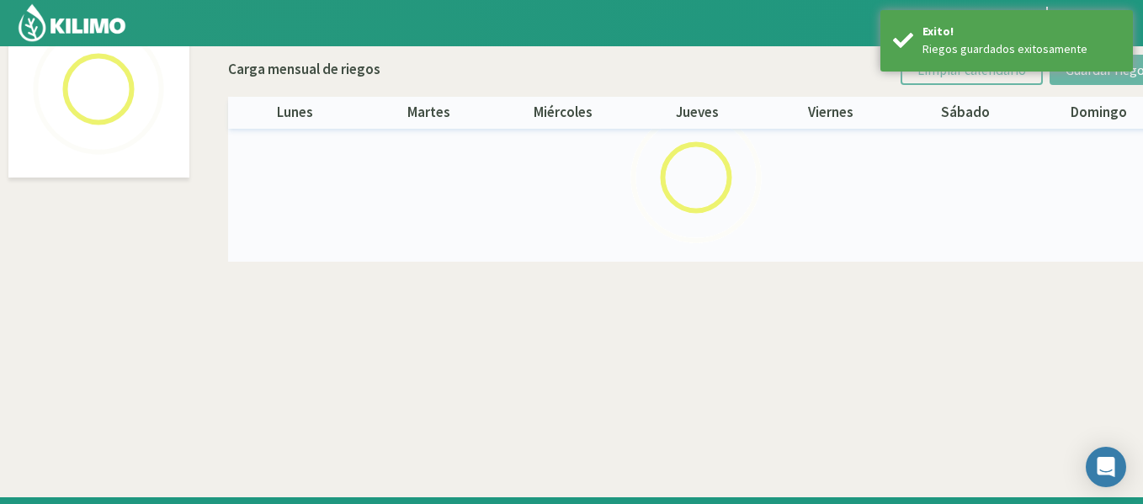
scroll to position [97, 0]
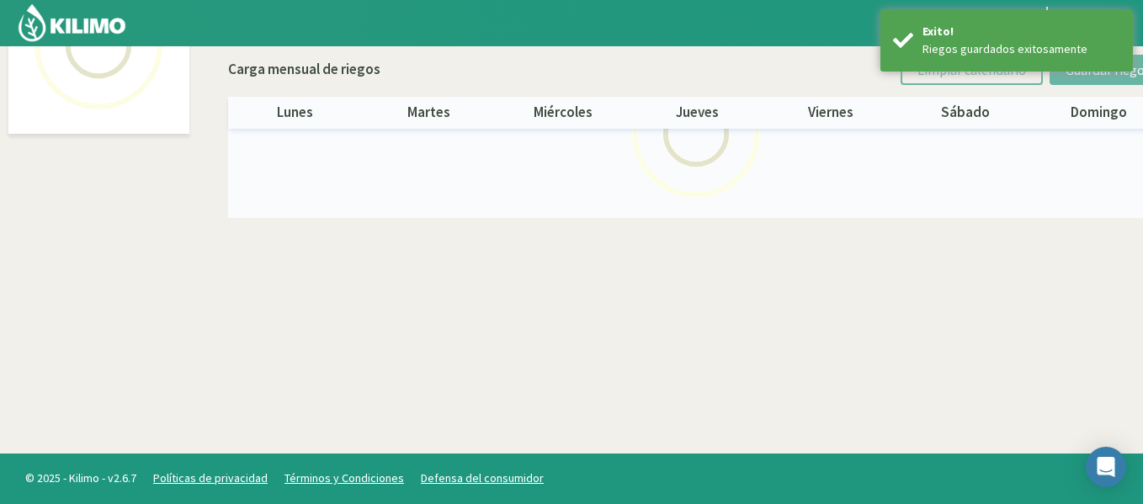
select select "2: Object"
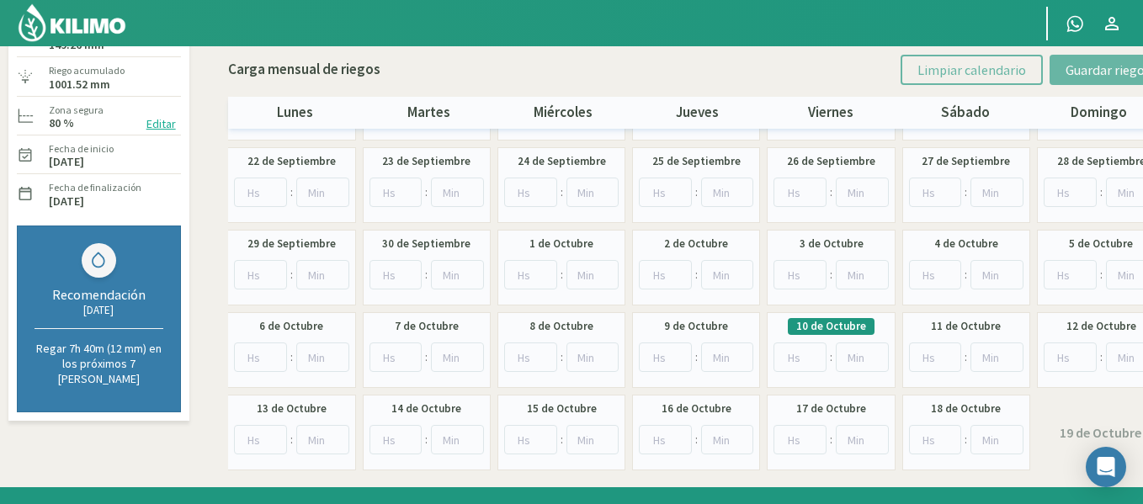
scroll to position [181, 0]
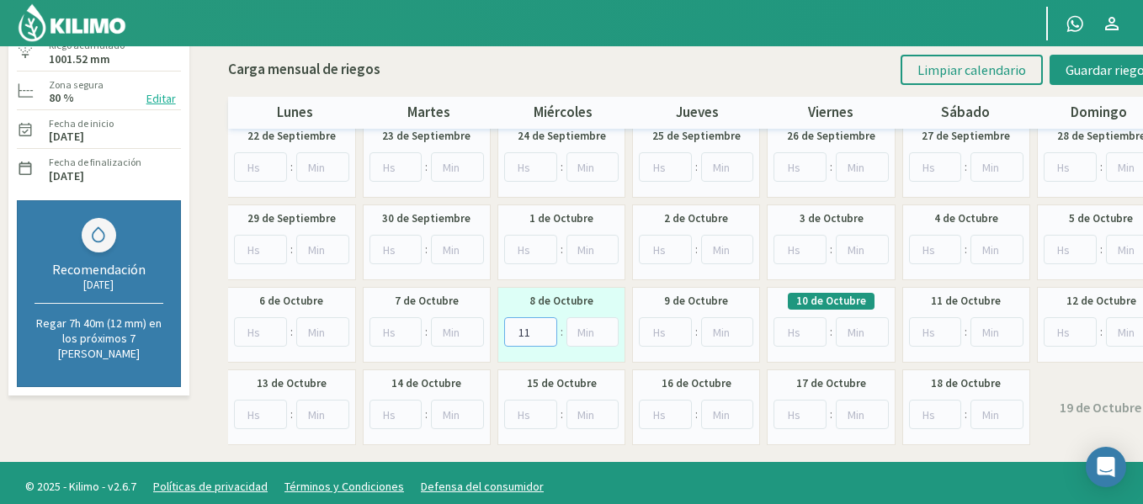
click at [544, 329] on input "11" at bounding box center [530, 331] width 53 height 29
click at [544, 329] on input "12" at bounding box center [530, 331] width 53 height 29
click at [544, 329] on input "13" at bounding box center [530, 331] width 53 height 29
type input "14"
click at [544, 329] on input "14" at bounding box center [530, 331] width 53 height 29
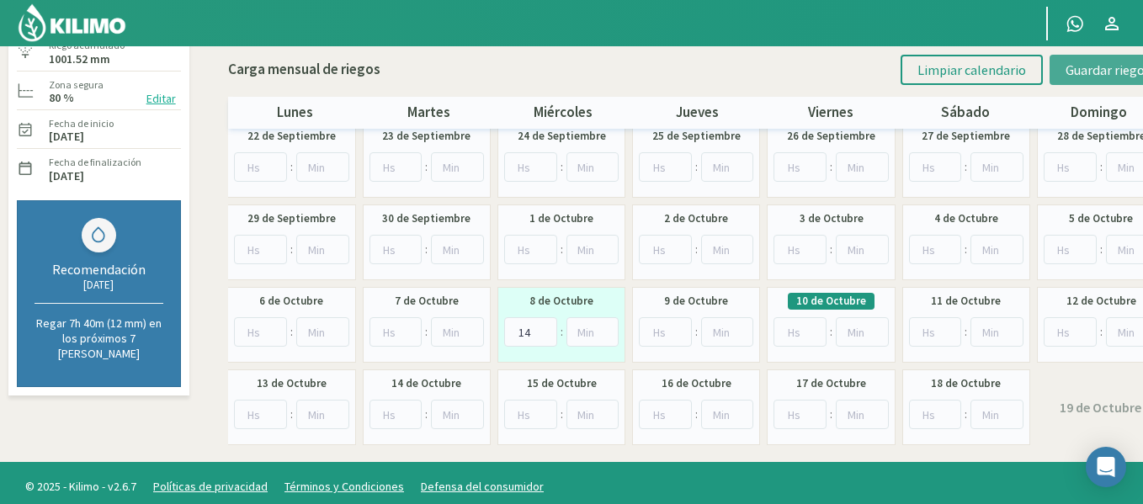
click at [1059, 76] on button "Guardar riegos" at bounding box center [1108, 70] width 117 height 30
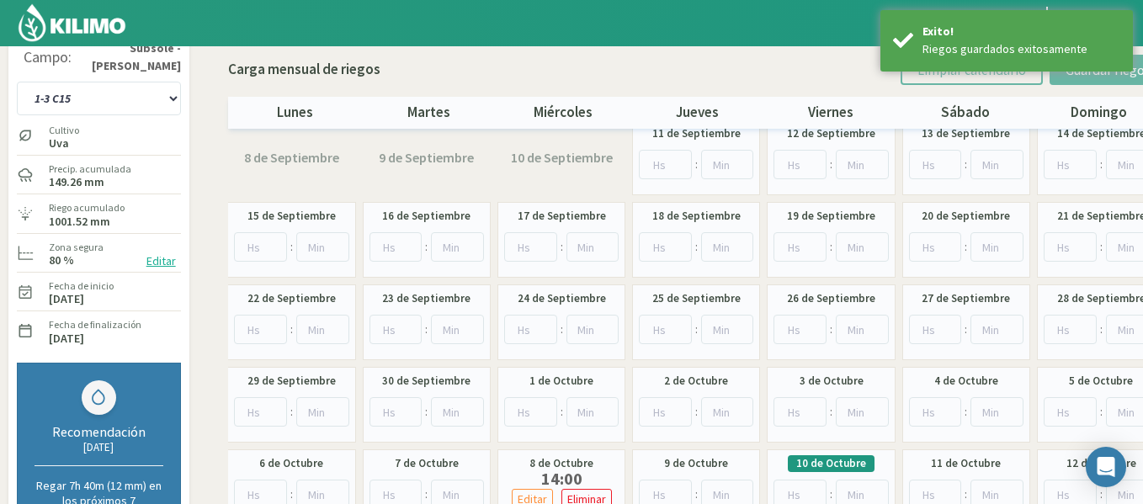
scroll to position [0, 0]
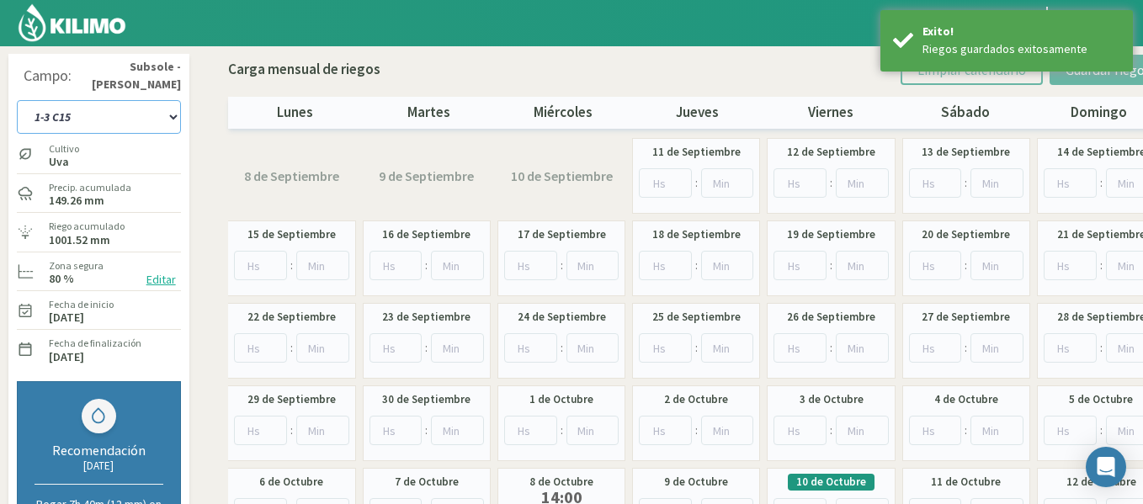
click at [104, 114] on select "1-1 C13 1-2 C14 1-3 C15 1-4 C16 2-1 C11 2-2 C7-8-9 2-3 C9-10-12 3-1 C1 3-2 C2-3…" at bounding box center [99, 117] width 164 height 34
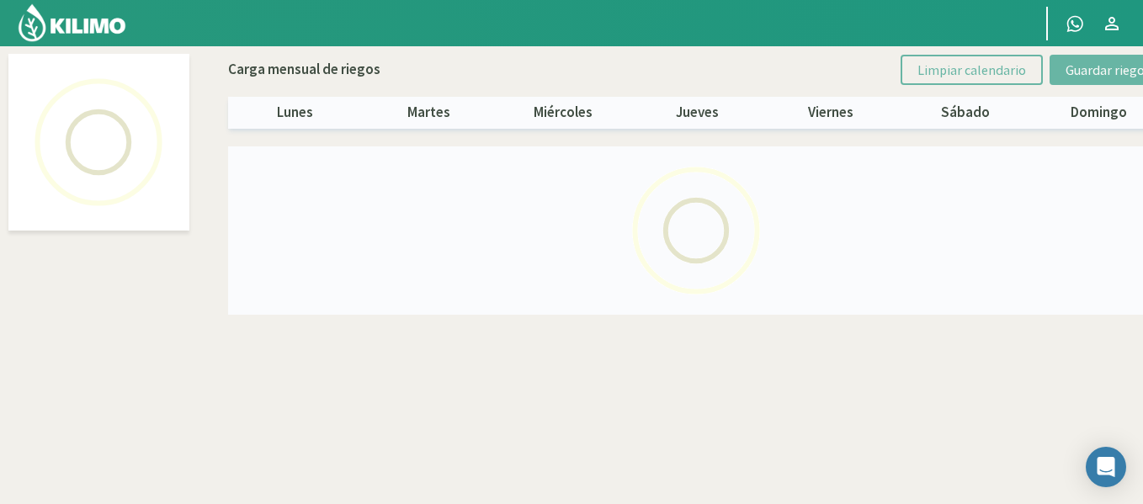
select select "3: Object"
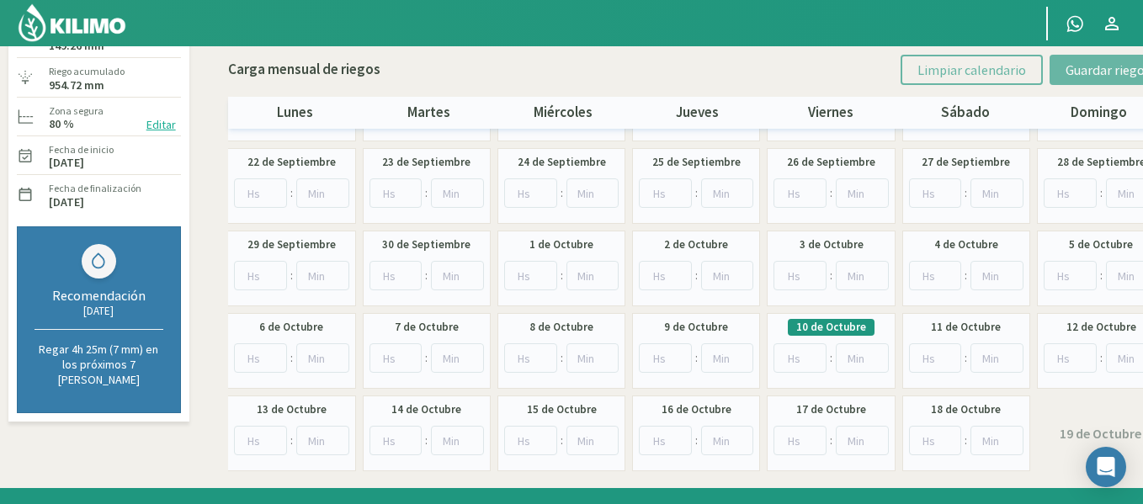
scroll to position [168, 0]
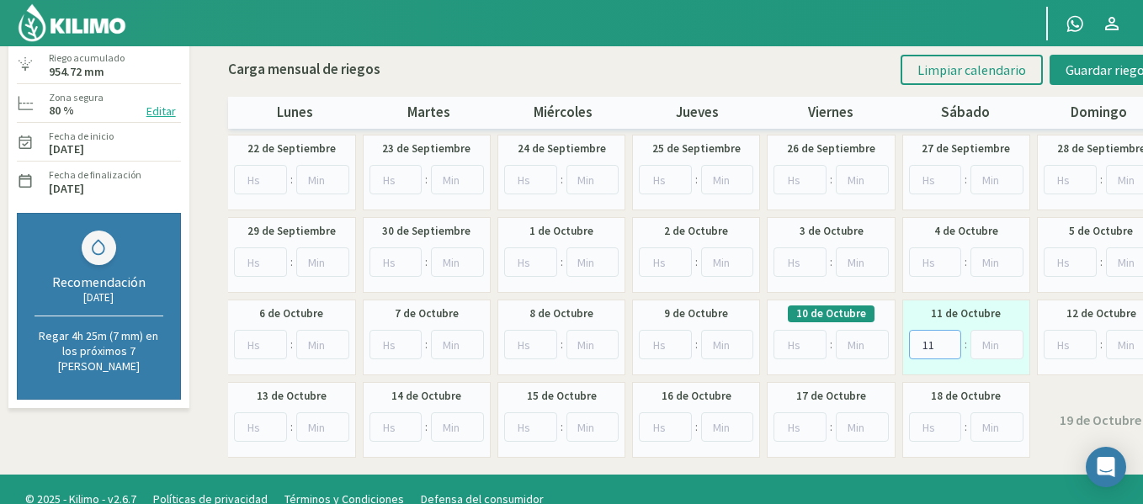
click at [954, 341] on input "11" at bounding box center [935, 344] width 53 height 29
click at [954, 341] on input "12" at bounding box center [935, 344] width 53 height 29
click at [954, 341] on input "13" at bounding box center [935, 344] width 53 height 29
type input "14"
click at [954, 341] on input "14" at bounding box center [935, 344] width 53 height 29
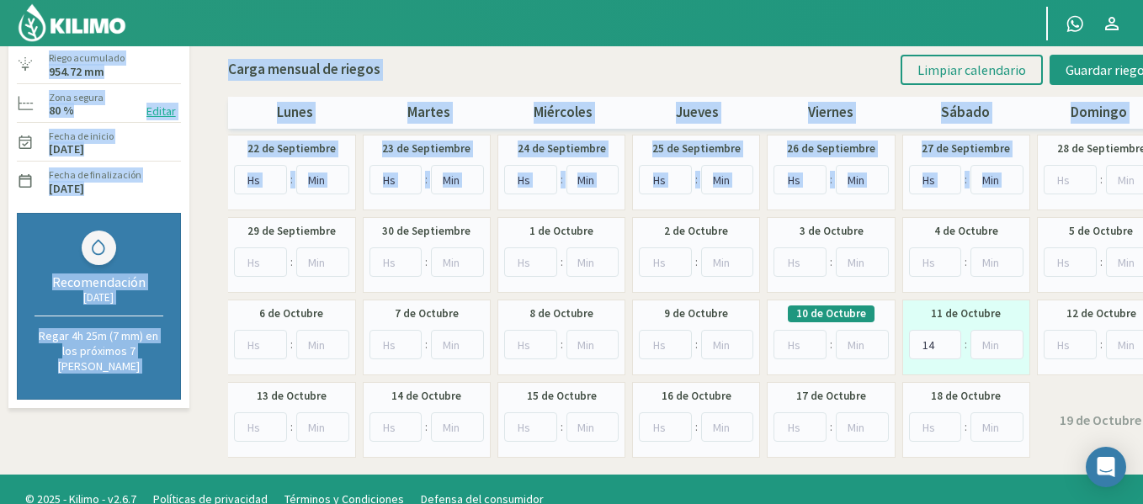
drag, startPoint x: 1109, startPoint y: 61, endPoint x: 1057, endPoint y: 154, distance: 106.3
click at [1057, 154] on div "Principal Contactar ejecutivo Perfil Perfil Salir Campo: Subsole - [GEOGRAPHIC_…" at bounding box center [571, 179] width 1143 height 694
click at [800, 65] on div "Carga mensual de riegos Limpiar calendario Guardar riegos" at bounding box center [697, 70] width 938 height 30
click at [1087, 70] on span "Guardar riegos" at bounding box center [1108, 69] width 85 height 17
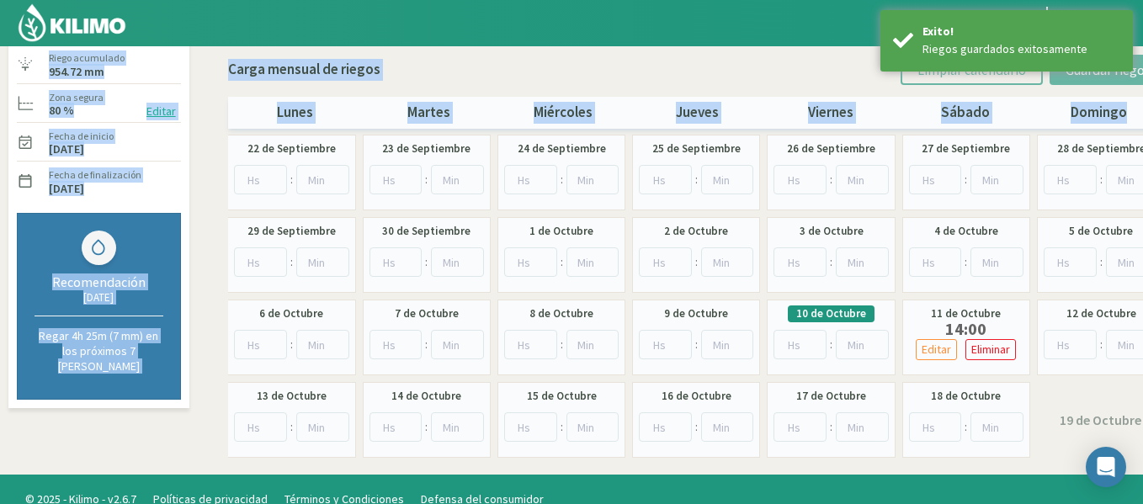
click at [721, 79] on div "Carga mensual de riegos Limpiar calendario Guardar riegos" at bounding box center [697, 70] width 938 height 30
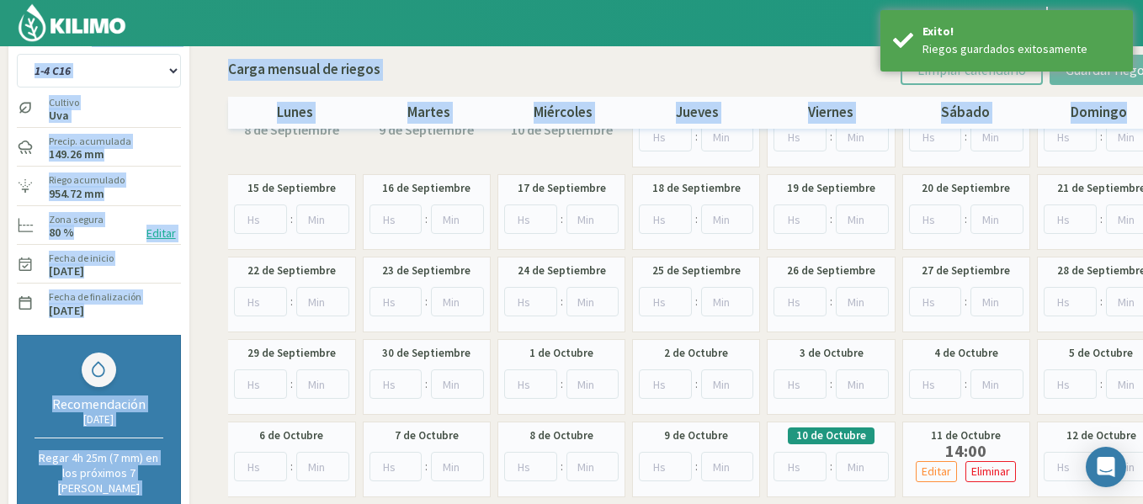
scroll to position [0, 0]
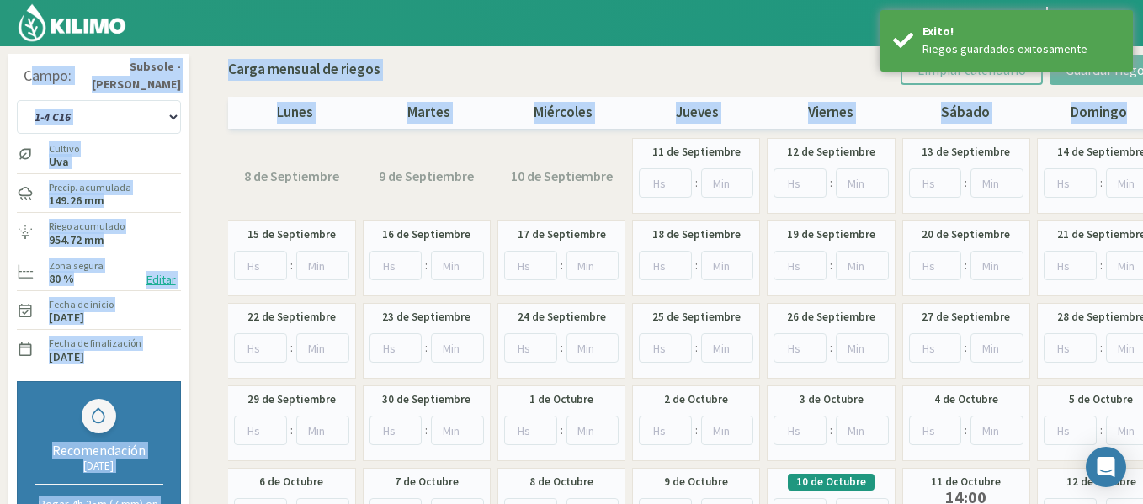
click at [630, 77] on div "Carga mensual de riegos Limpiar calendario Guardar riegos" at bounding box center [697, 70] width 938 height 30
click at [123, 113] on select "1-1 C13 1-2 C14 1-3 C15 1-4 C16 2-1 C11 2-2 C7-8-9 2-3 C9-10-12 3-1 C1 3-2 C2-3…" at bounding box center [99, 117] width 164 height 34
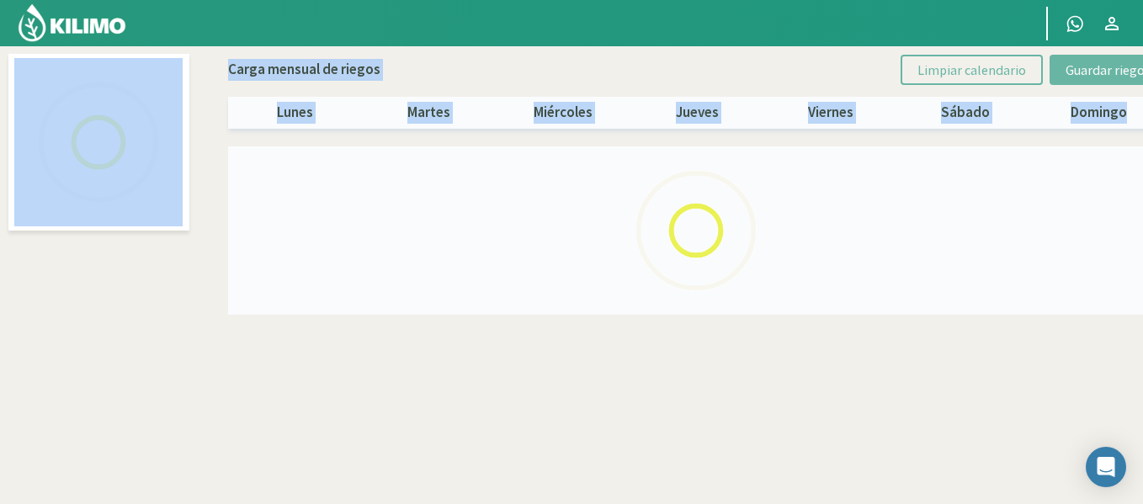
click at [417, 61] on div "Carga mensual de riegos Limpiar calendario Guardar riegos" at bounding box center [697, 70] width 938 height 30
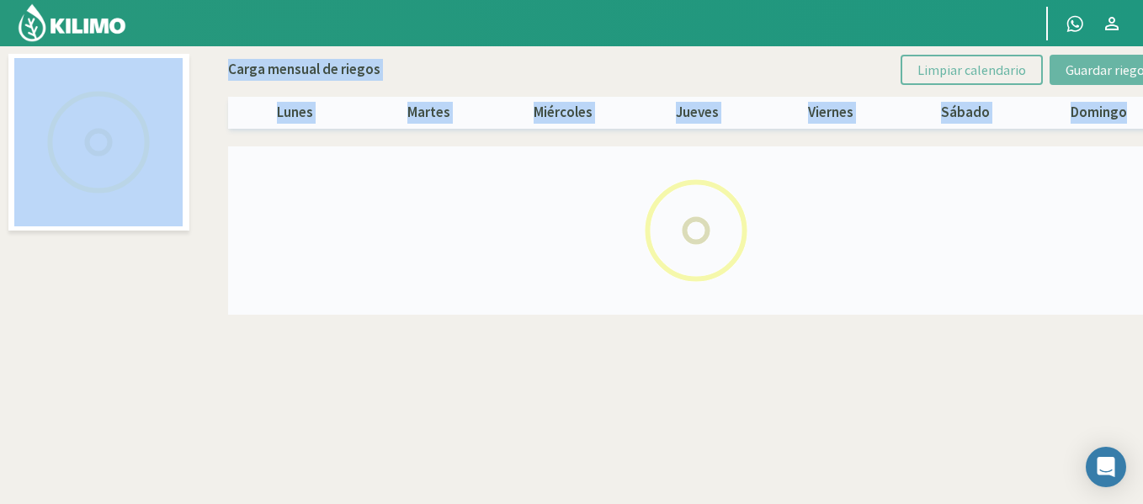
select select "19: Object"
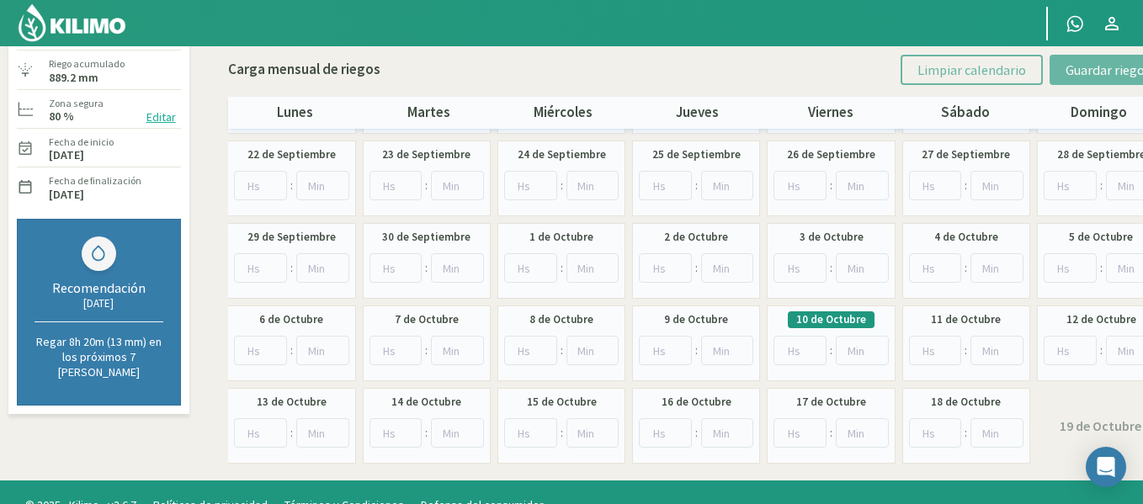
scroll to position [168, 0]
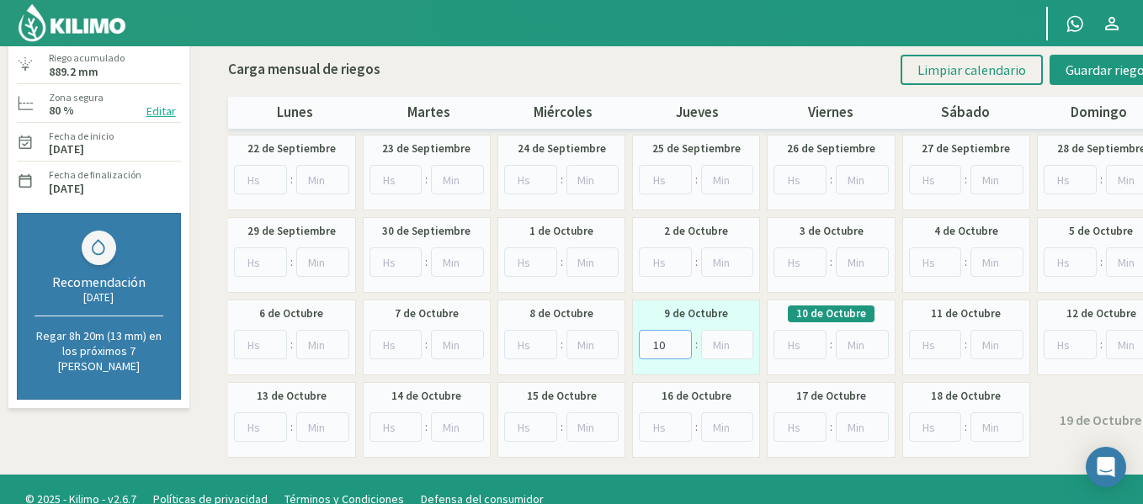
click at [678, 336] on input "10" at bounding box center [665, 344] width 53 height 29
click at [678, 337] on input "11" at bounding box center [665, 344] width 53 height 29
click at [678, 337] on input "12" at bounding box center [665, 344] width 53 height 29
click at [678, 337] on input "13" at bounding box center [665, 344] width 53 height 29
type input "14"
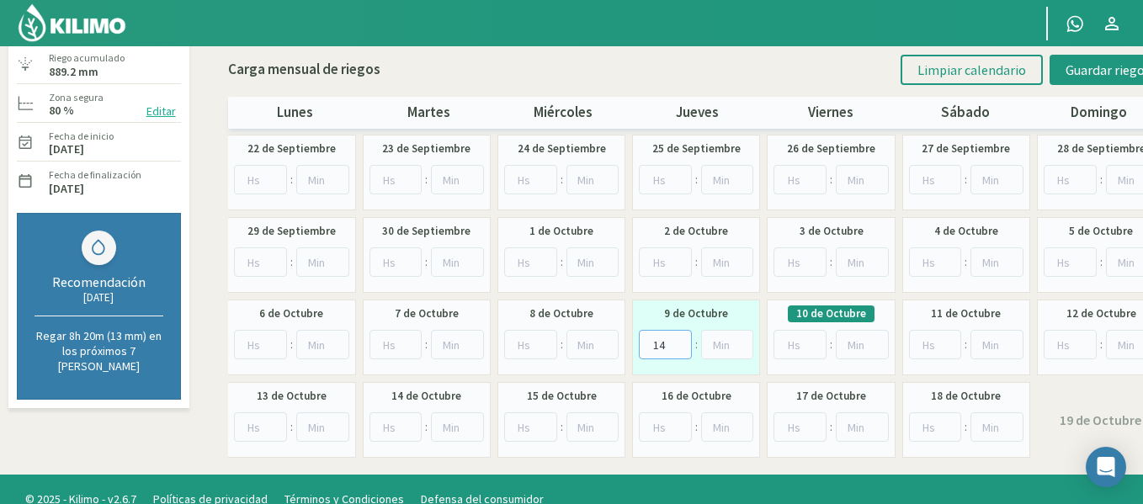
click at [678, 337] on input "14" at bounding box center [665, 344] width 53 height 29
click at [1082, 63] on span "Guardar riegos" at bounding box center [1108, 69] width 85 height 17
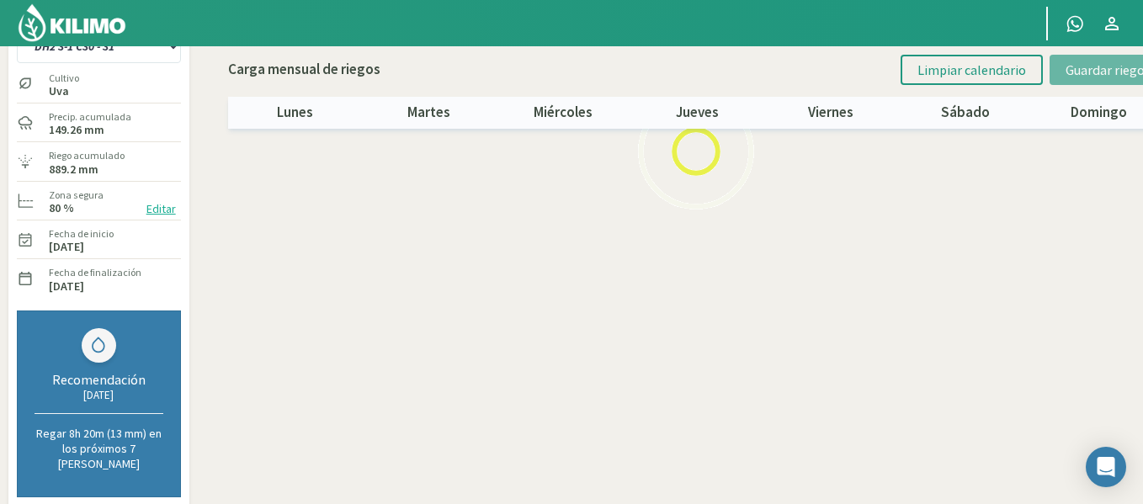
scroll to position [0, 0]
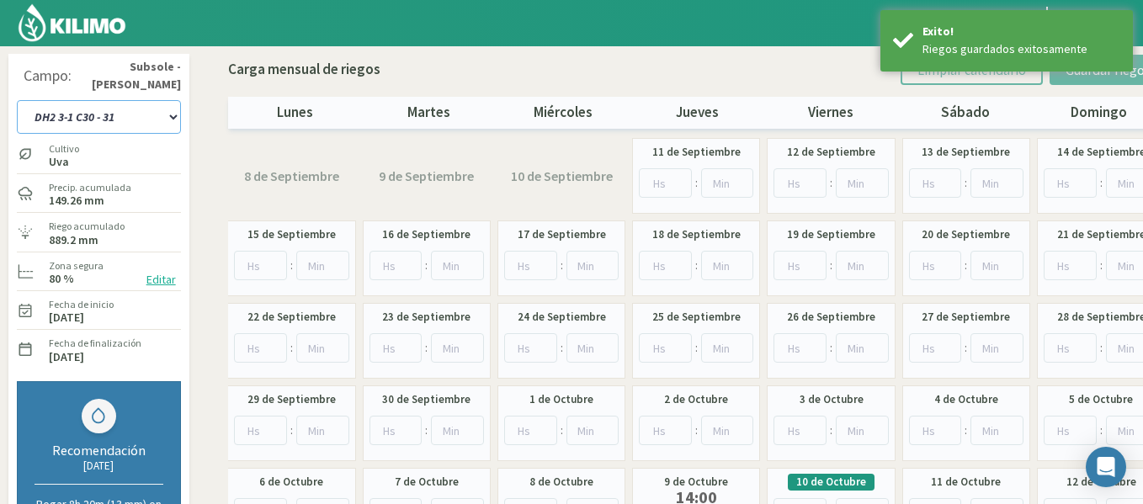
click at [141, 116] on select "1-1 C13 1-2 C14 1-3 C15 1-4 C16 2-1 C11 2-2 C7-8-9 2-3 C9-10-12 3-1 C1 3-2 C2-3…" at bounding box center [99, 117] width 164 height 34
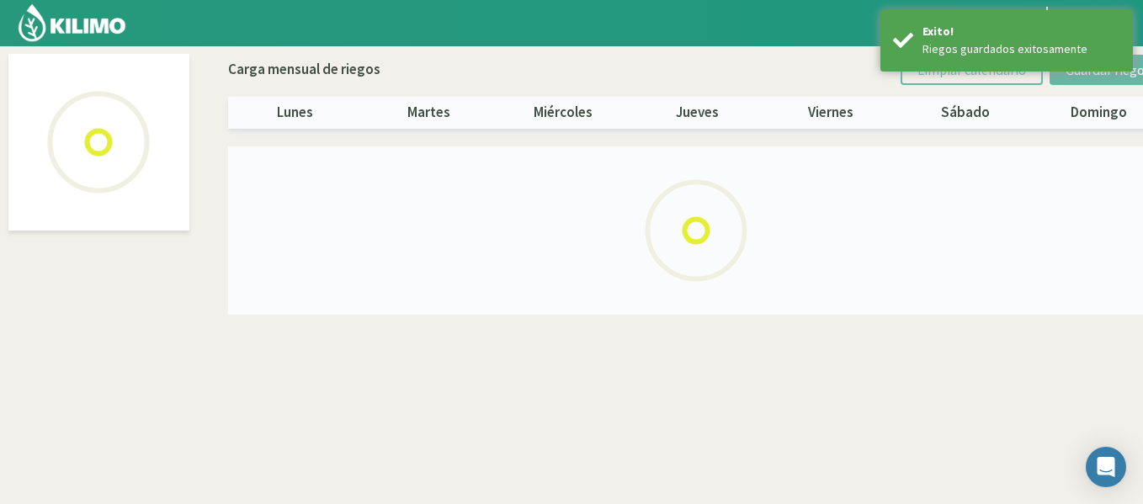
select select "20: Object"
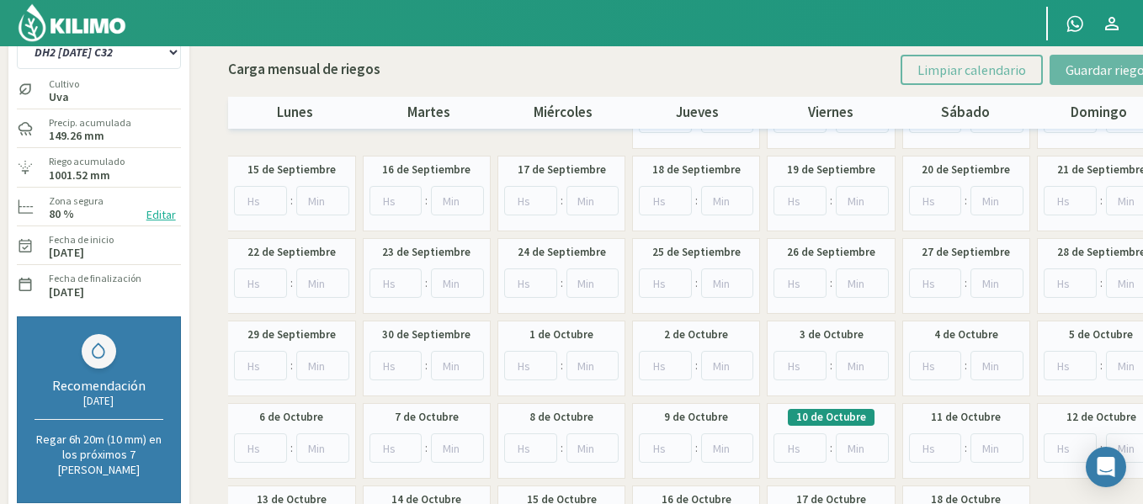
scroll to position [84, 0]
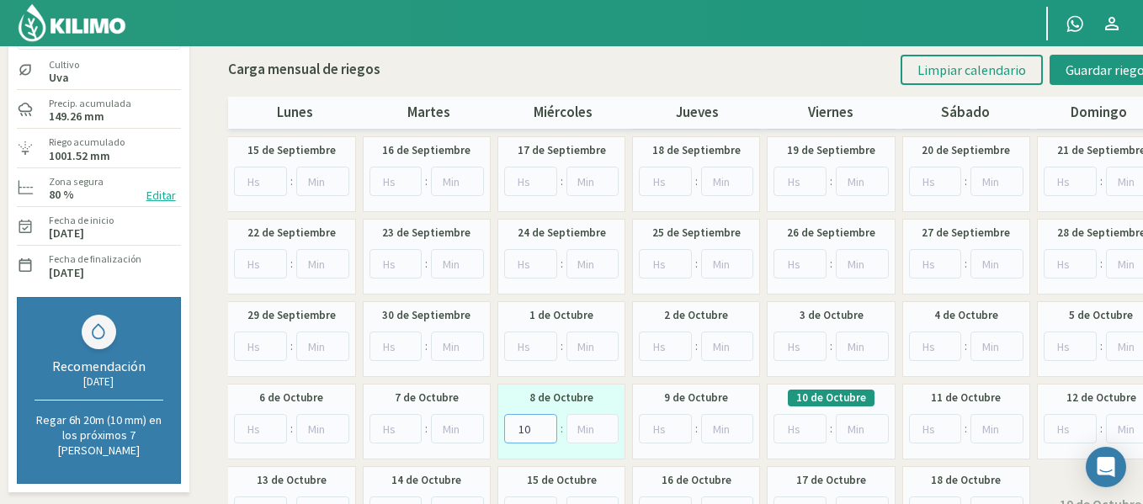
click at [544, 425] on input "10" at bounding box center [530, 428] width 53 height 29
click at [544, 425] on input "11" at bounding box center [530, 428] width 53 height 29
click at [544, 425] on input "12" at bounding box center [530, 428] width 53 height 29
click at [544, 425] on input "13" at bounding box center [530, 428] width 53 height 29
type input "14"
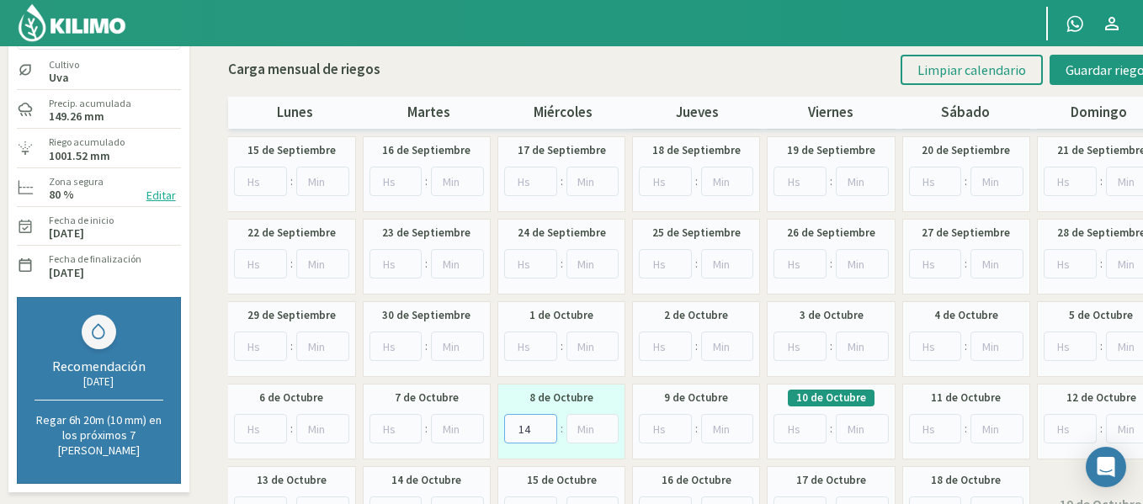
click at [544, 425] on input "14" at bounding box center [530, 428] width 53 height 29
click at [1098, 73] on span "Guardar riegos" at bounding box center [1108, 69] width 85 height 17
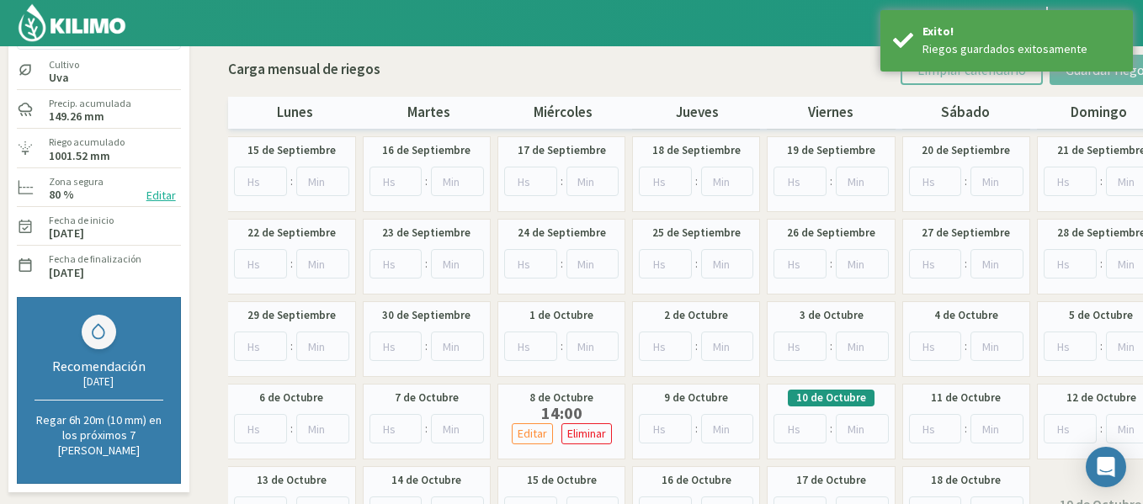
scroll to position [0, 0]
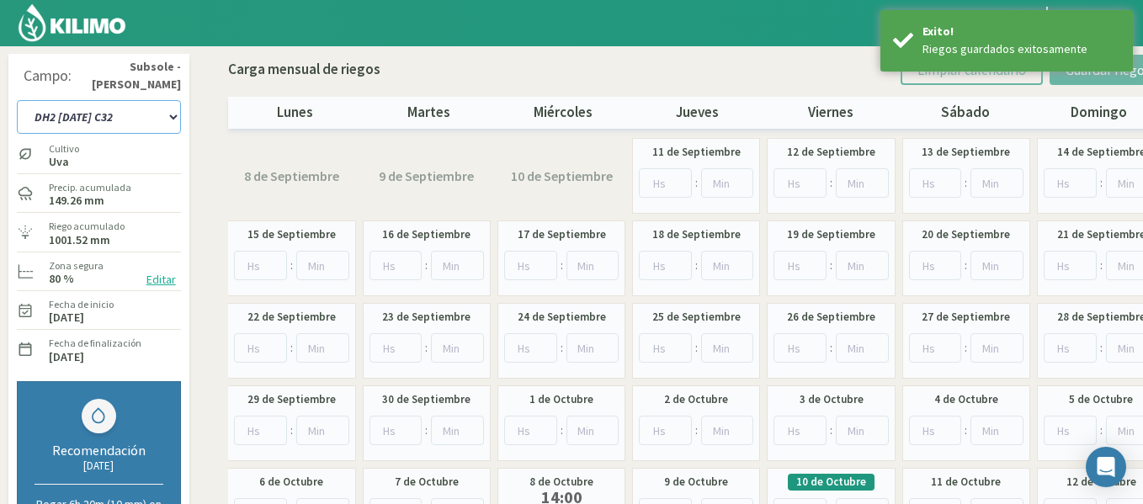
click at [111, 105] on select "1-1 C13 1-2 C14 1-3 C15 1-4 C16 2-1 C11 2-2 C7-8-9 2-3 C9-10-12 3-1 C1 3-2 C2-3…" at bounding box center [99, 117] width 164 height 34
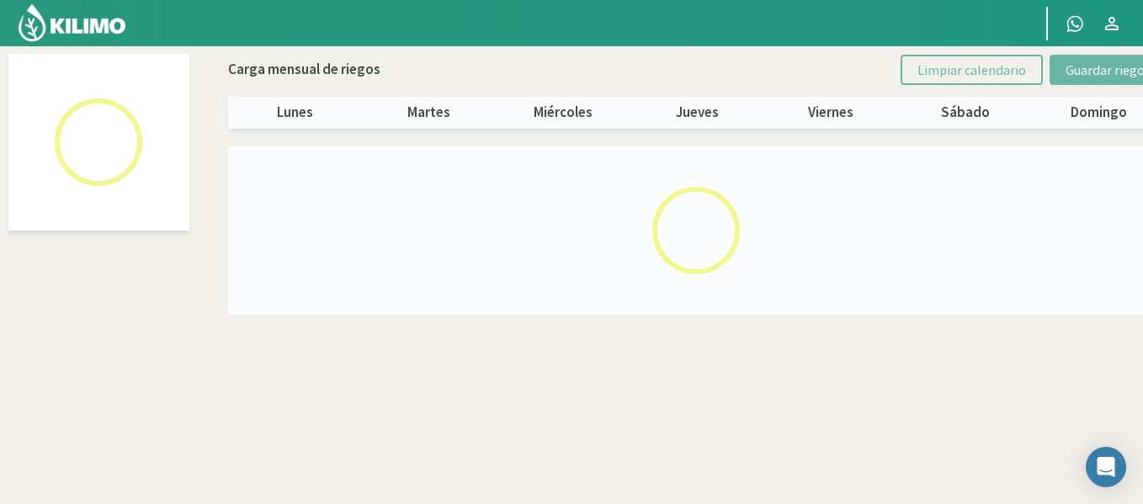
select select "22: Object"
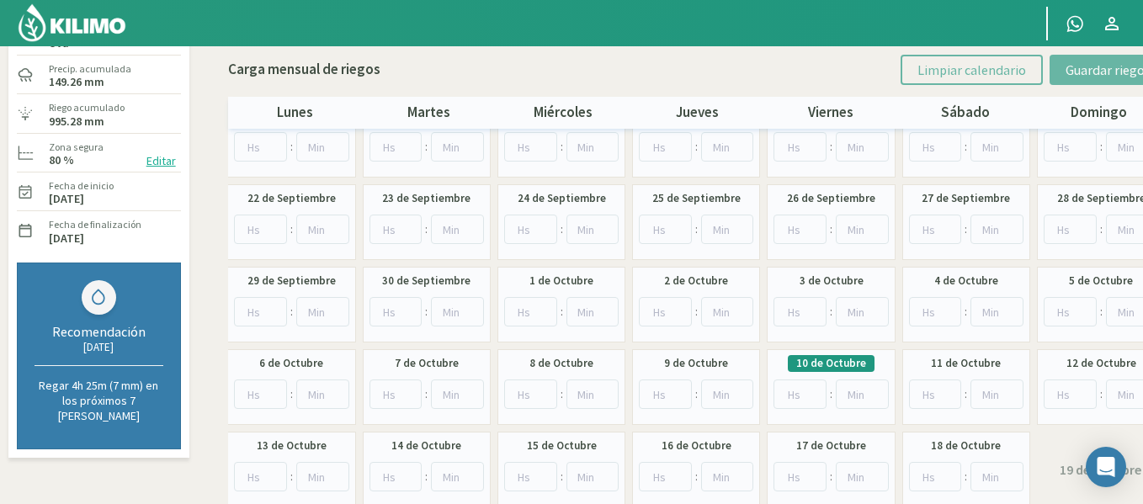
scroll to position [123, 0]
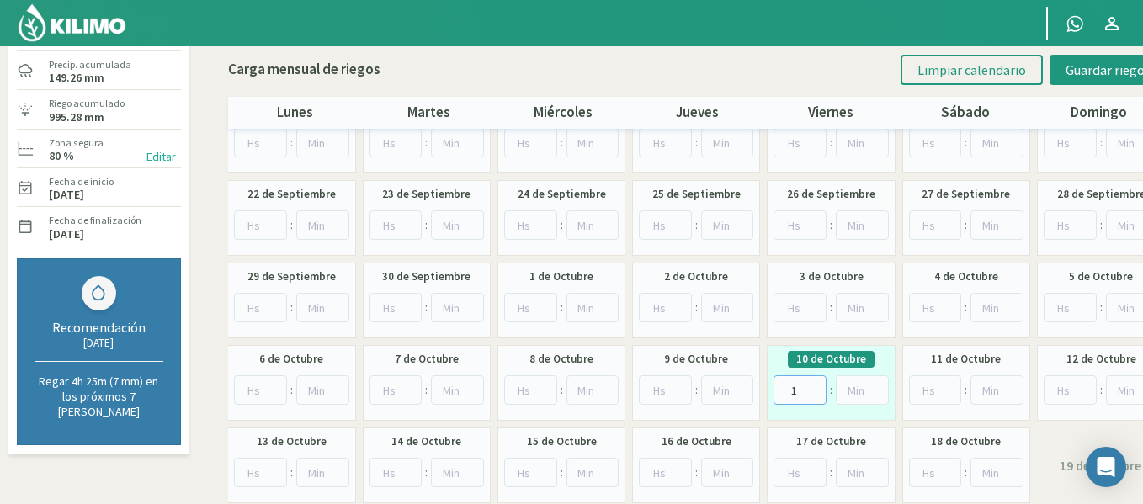
click at [815, 385] on input "1" at bounding box center [800, 389] width 53 height 29
click at [815, 385] on input "5" at bounding box center [800, 389] width 53 height 29
click at [815, 385] on input "6" at bounding box center [800, 389] width 53 height 29
click at [815, 385] on input "7" at bounding box center [800, 389] width 53 height 29
click at [815, 385] on input "8" at bounding box center [800, 389] width 53 height 29
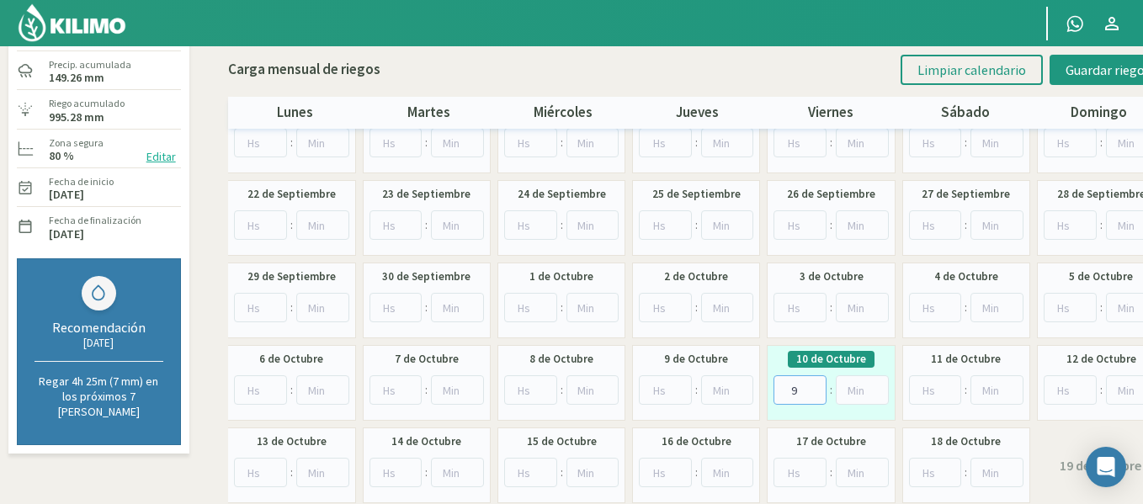
click at [815, 385] on input "9" at bounding box center [800, 389] width 53 height 29
click at [815, 385] on input "10" at bounding box center [800, 389] width 53 height 29
click at [815, 385] on input "11" at bounding box center [800, 389] width 53 height 29
click at [815, 385] on input "12" at bounding box center [800, 389] width 53 height 29
click at [815, 385] on input "13" at bounding box center [800, 389] width 53 height 29
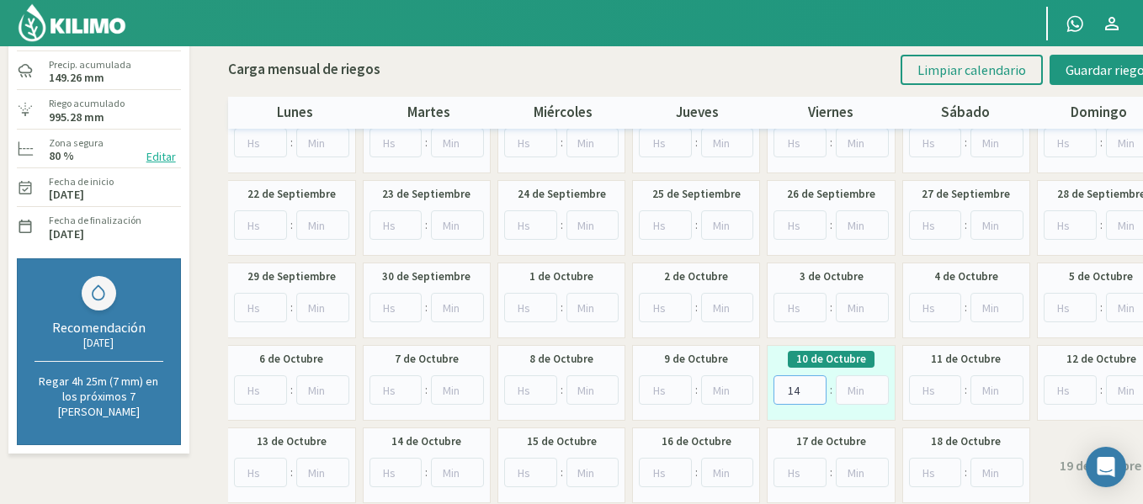
type input "14"
click at [815, 385] on input "14" at bounding box center [800, 389] width 53 height 29
click at [1066, 81] on button "Guardar riegos" at bounding box center [1108, 70] width 117 height 30
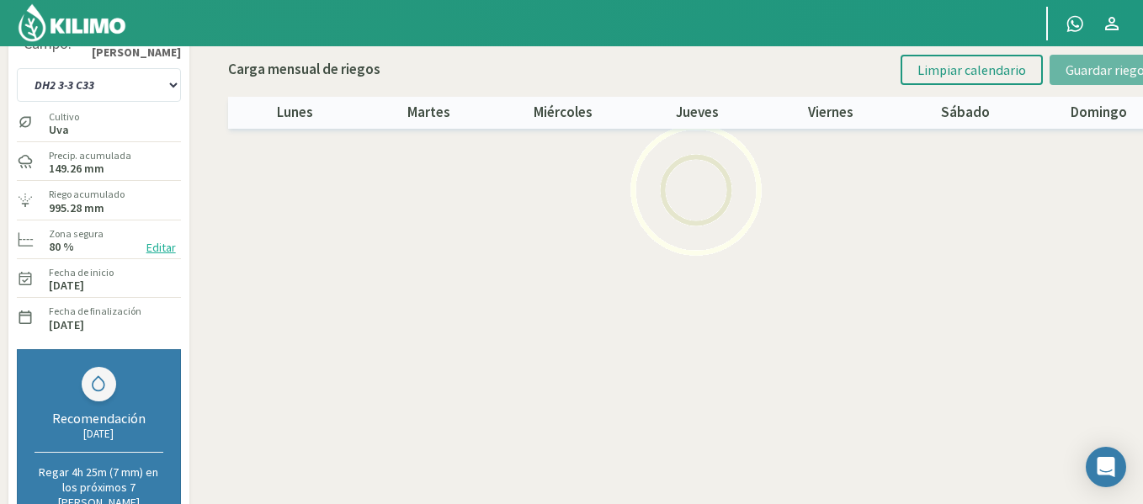
scroll to position [18, 0]
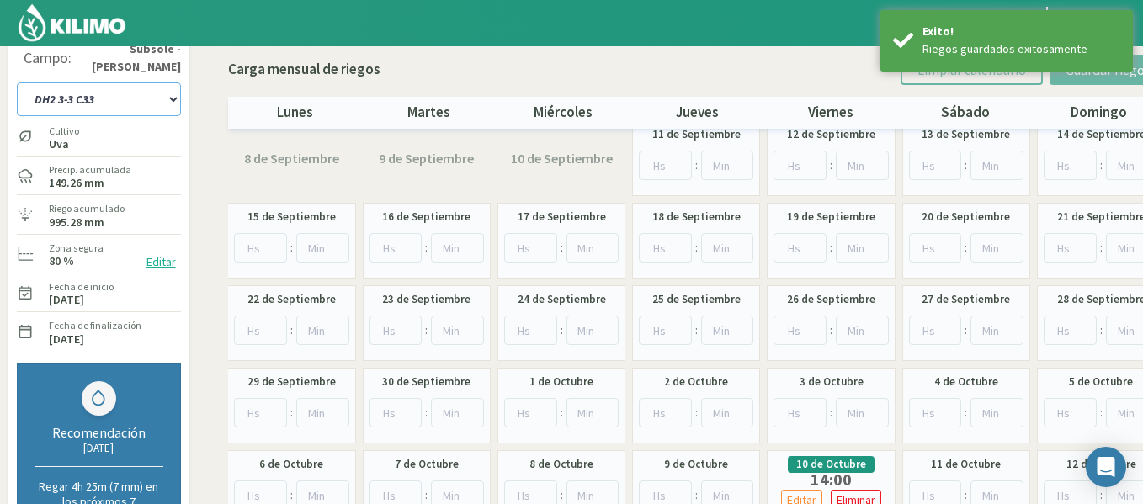
click at [81, 105] on select "1-1 C13 1-2 C14 1-3 C15 1-4 C16 2-1 C11 2-2 C7-8-9 2-3 C9-10-12 3-1 C1 3-2 C2-3…" at bounding box center [99, 99] width 164 height 34
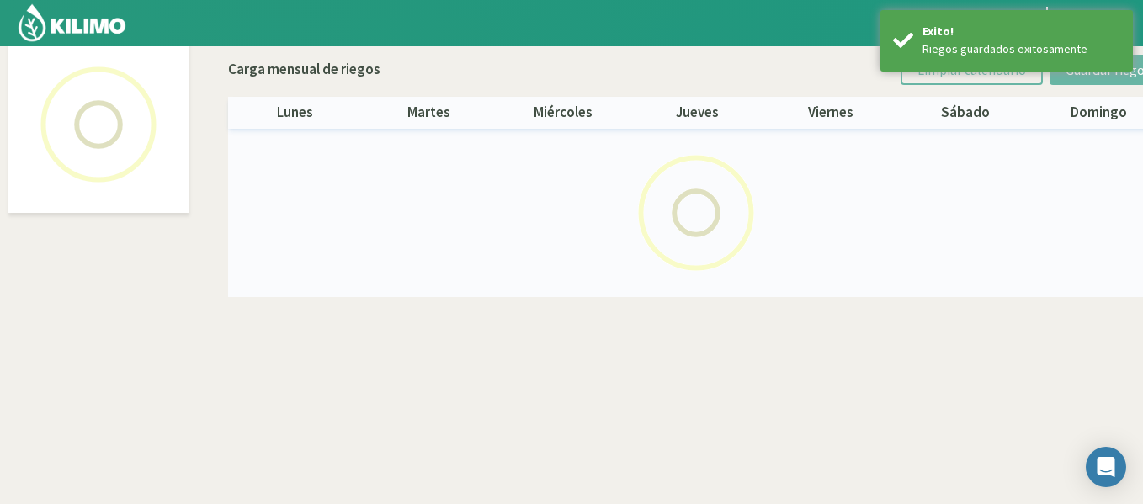
scroll to position [97, 0]
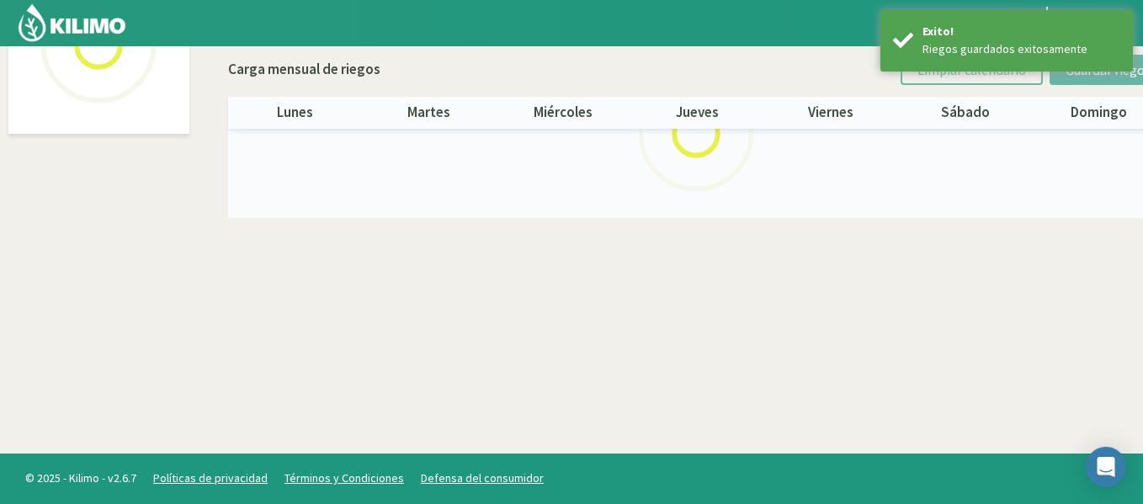
select select "23: Object"
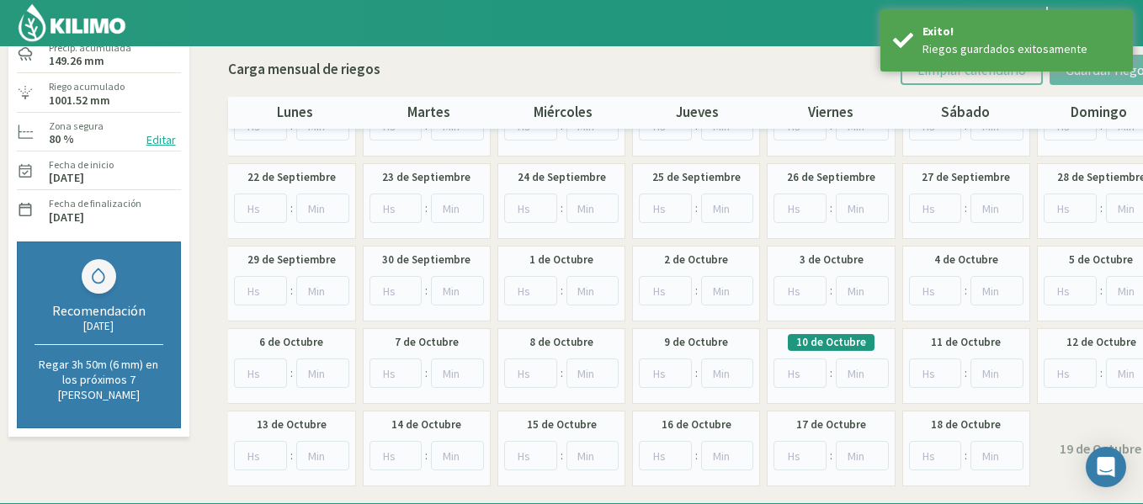
scroll to position [181, 0]
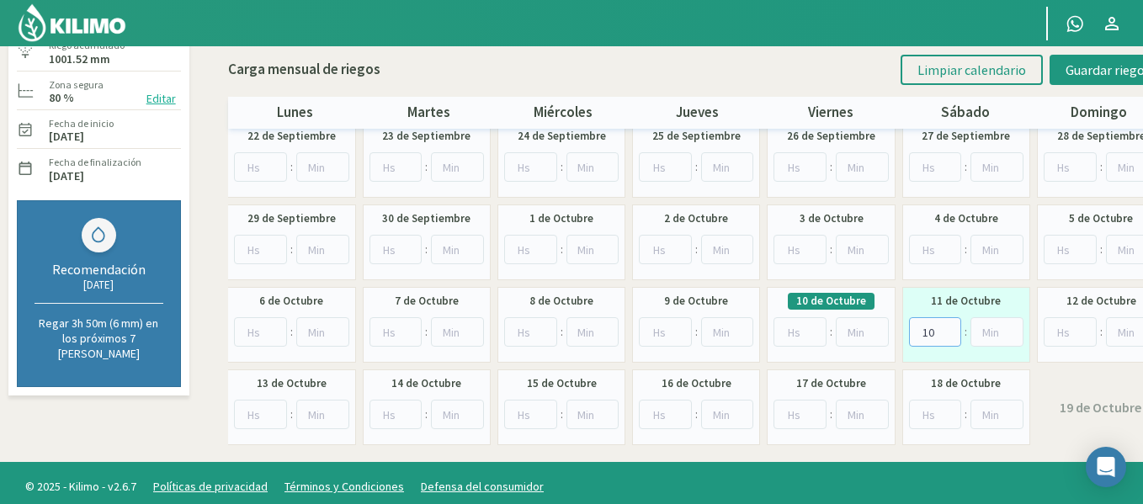
click at [946, 327] on input "10" at bounding box center [935, 331] width 53 height 29
click at [946, 327] on input "11" at bounding box center [935, 331] width 53 height 29
click at [946, 327] on input "12" at bounding box center [935, 331] width 53 height 29
click at [946, 327] on input "13" at bounding box center [935, 331] width 53 height 29
type input "14"
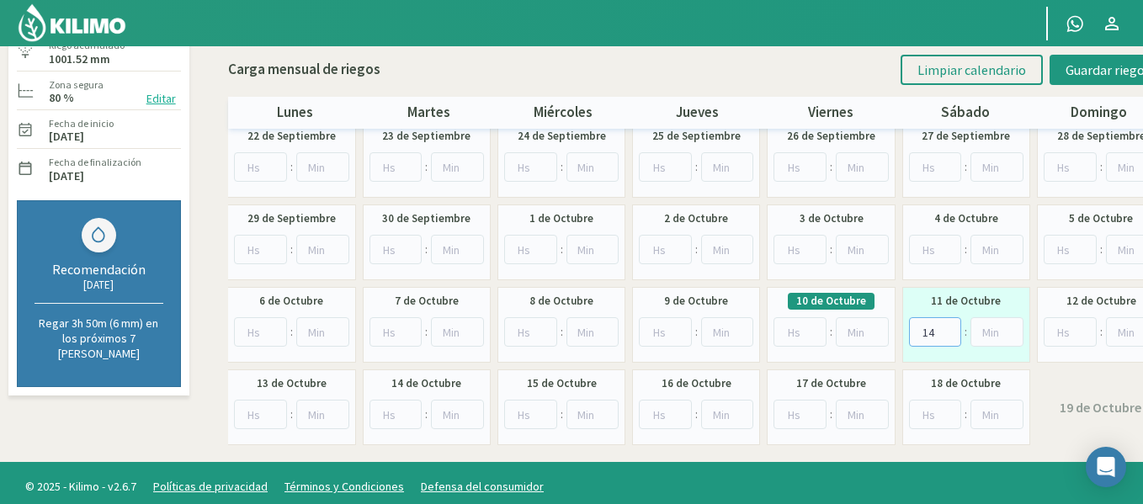
click at [946, 327] on input "14" at bounding box center [935, 331] width 53 height 29
click at [1093, 70] on span "Guardar riegos" at bounding box center [1108, 69] width 85 height 17
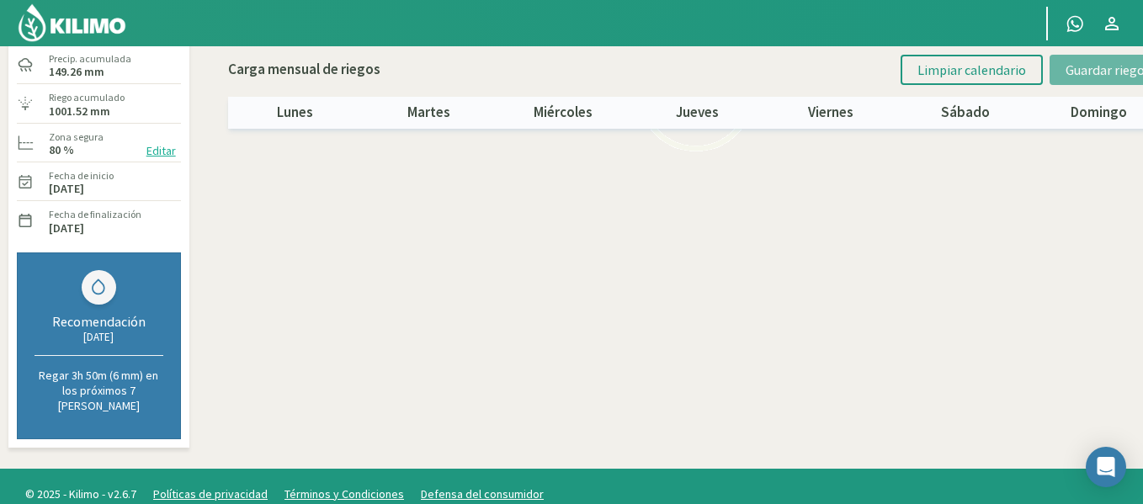
scroll to position [0, 0]
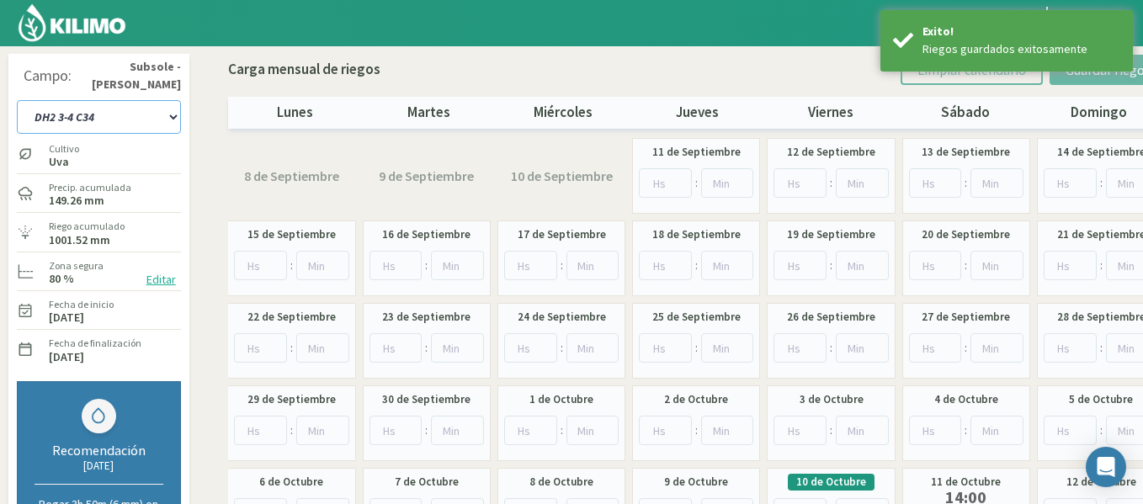
click at [157, 109] on select "1-1 C13 1-2 C14 1-3 C15 1-4 C16 2-1 C11 2-2 C7-8-9 2-3 C9-10-12 3-1 C1 3-2 C2-3…" at bounding box center [99, 117] width 164 height 34
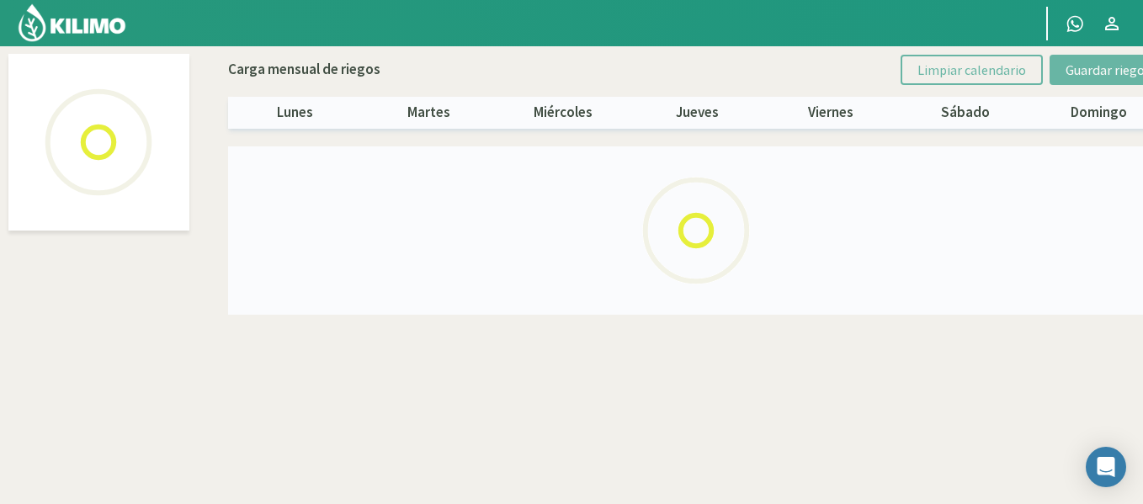
select select "15: Object"
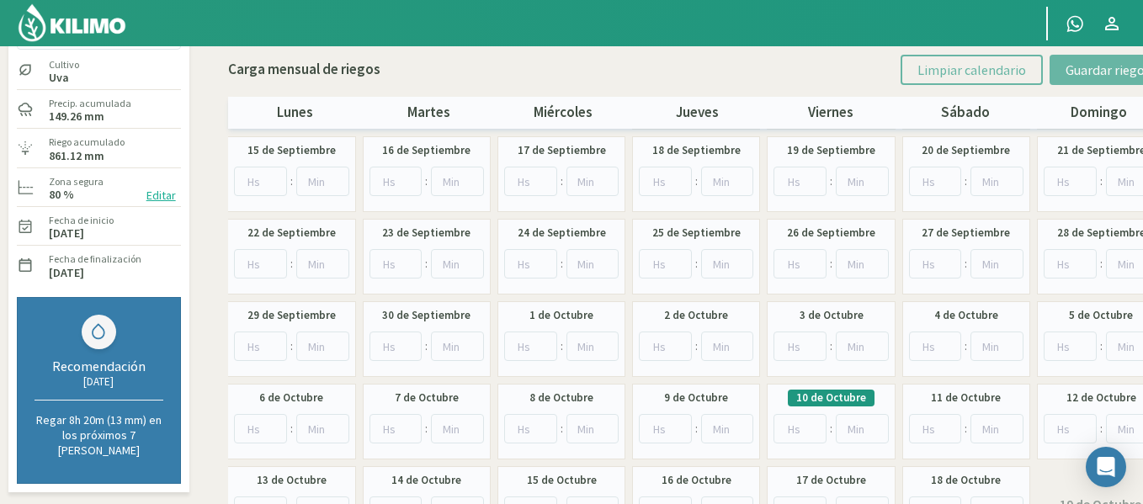
scroll to position [168, 0]
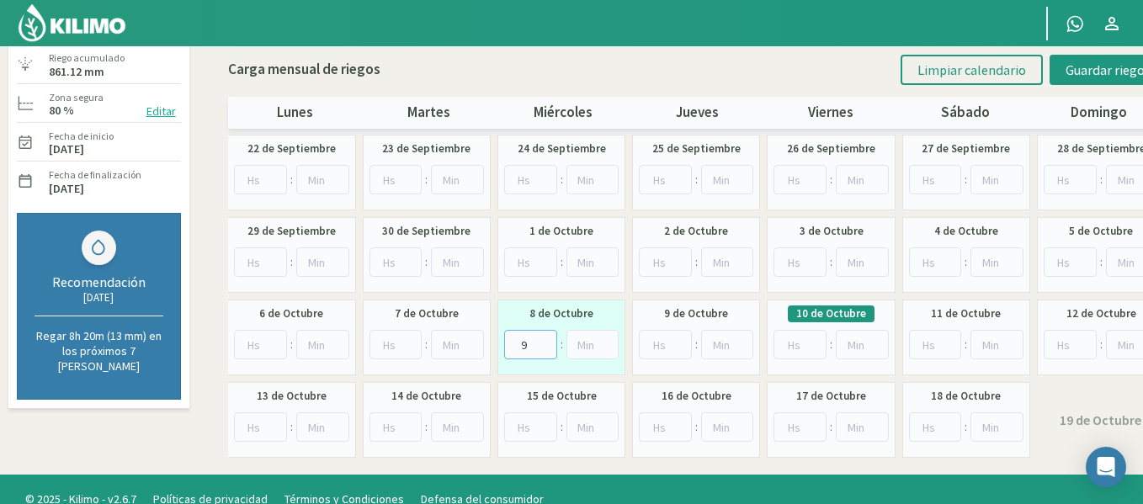
click at [542, 342] on input "9" at bounding box center [530, 344] width 53 height 29
click at [542, 342] on input "10" at bounding box center [530, 344] width 53 height 29
click at [542, 342] on input "11" at bounding box center [530, 344] width 53 height 29
click at [542, 342] on input "12" at bounding box center [530, 344] width 53 height 29
click at [542, 342] on input "13" at bounding box center [530, 344] width 53 height 29
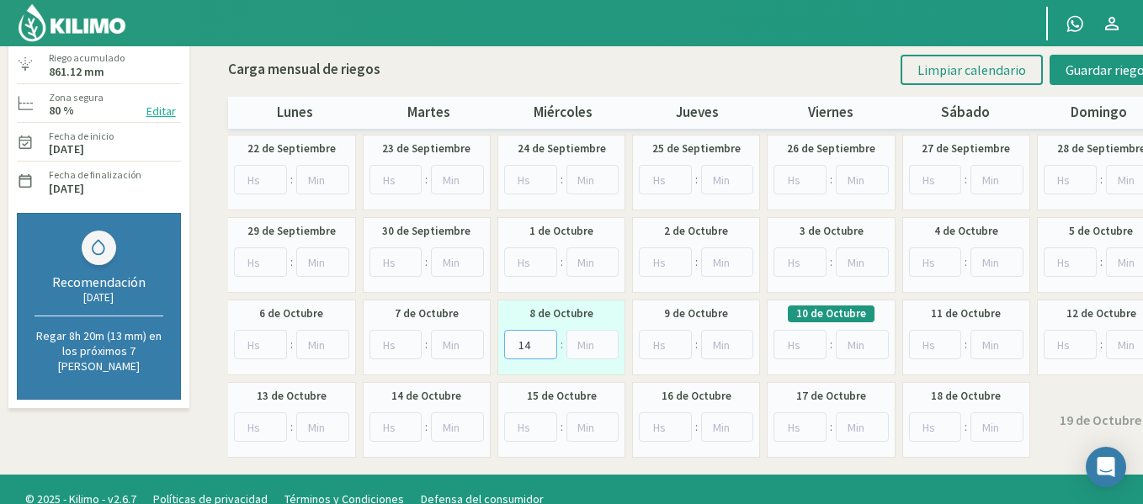
type input "14"
click at [542, 341] on input "14" at bounding box center [530, 344] width 53 height 29
click at [1076, 74] on span "Guardar riegos" at bounding box center [1108, 69] width 85 height 17
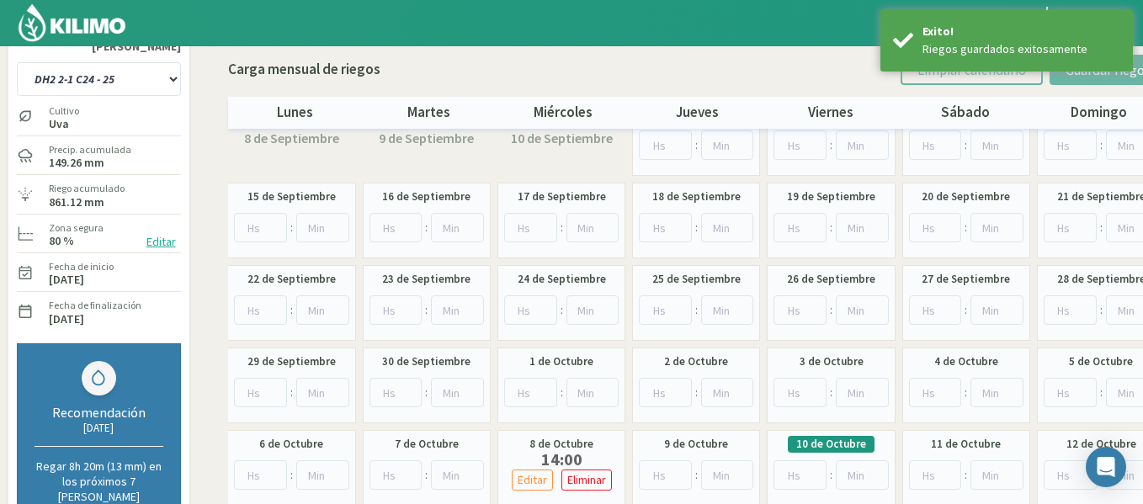
scroll to position [0, 0]
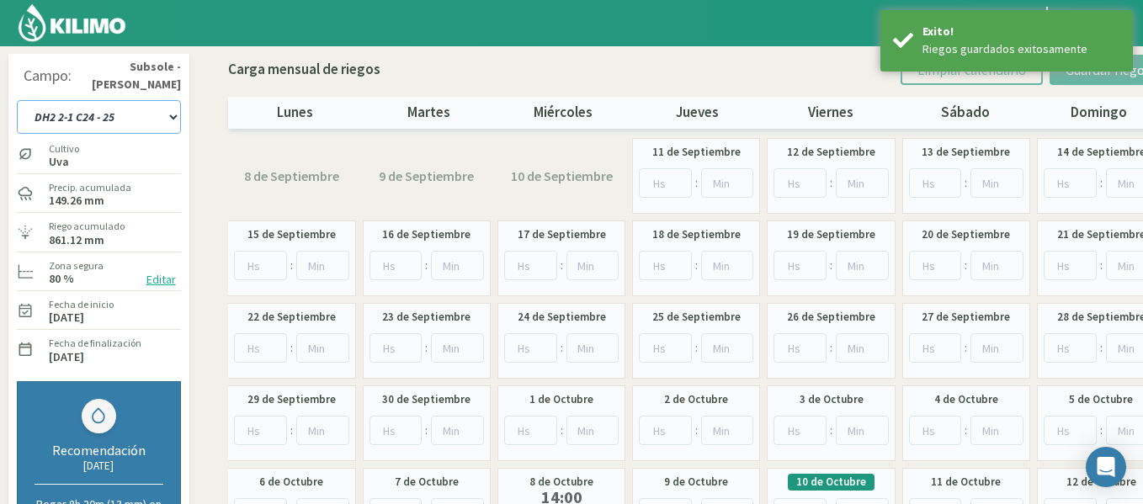
click at [144, 104] on select "1-1 C13 1-2 C14 1-3 C15 1-4 C16 2-1 C11 2-2 C7-8-9 2-3 C9-10-12 3-1 C1 3-2 C2-3…" at bounding box center [99, 117] width 164 height 34
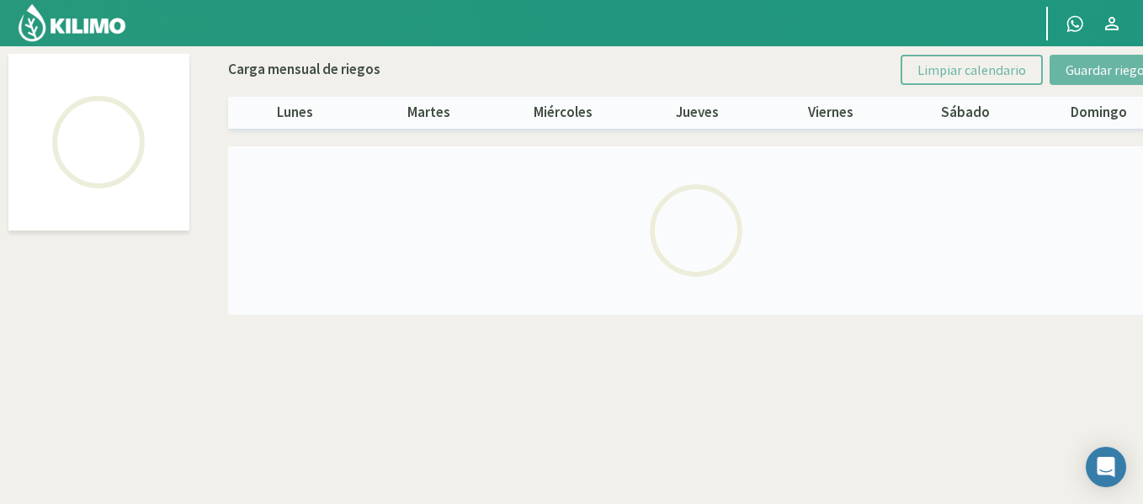
select select "16: Object"
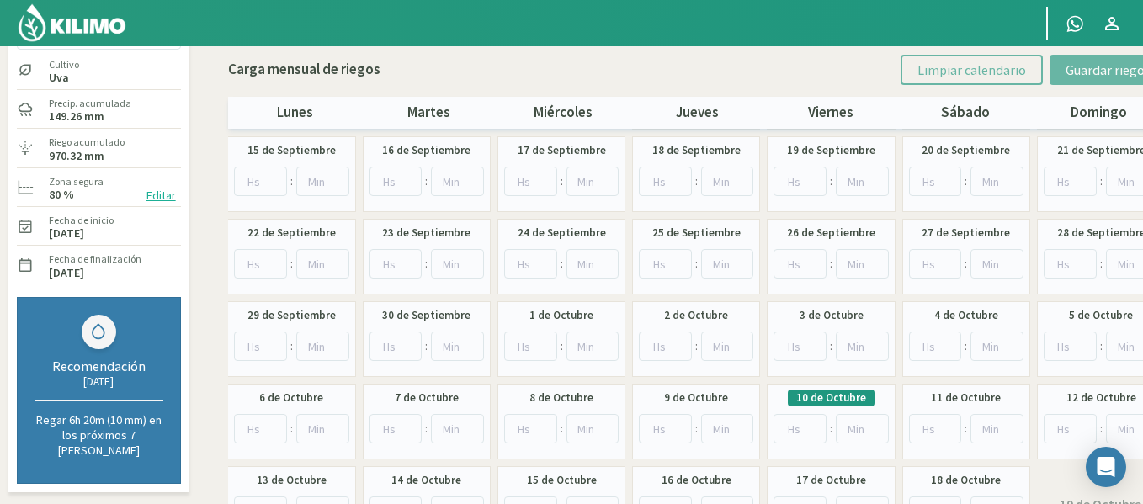
scroll to position [168, 0]
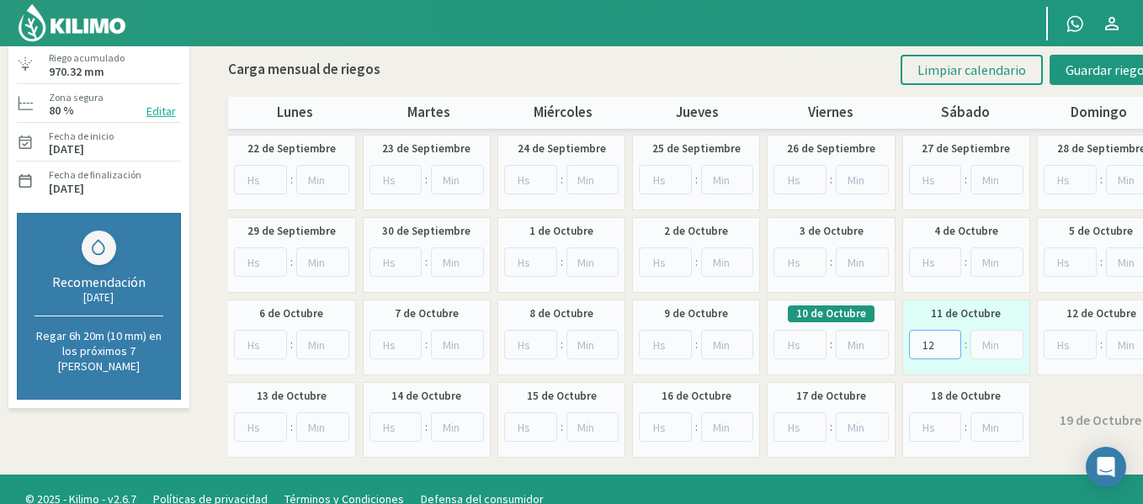
click at [951, 338] on input "12" at bounding box center [935, 344] width 53 height 29
click at [951, 338] on input "13" at bounding box center [935, 344] width 53 height 29
type input "14"
click at [951, 338] on input "14" at bounding box center [935, 344] width 53 height 29
click at [1076, 74] on span "Guardar riegos" at bounding box center [1108, 69] width 85 height 17
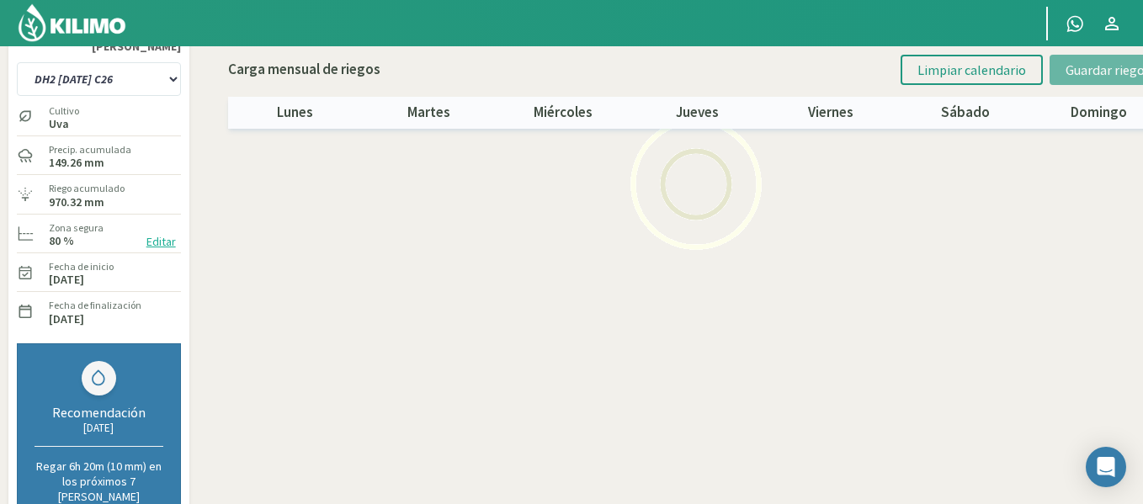
scroll to position [0, 0]
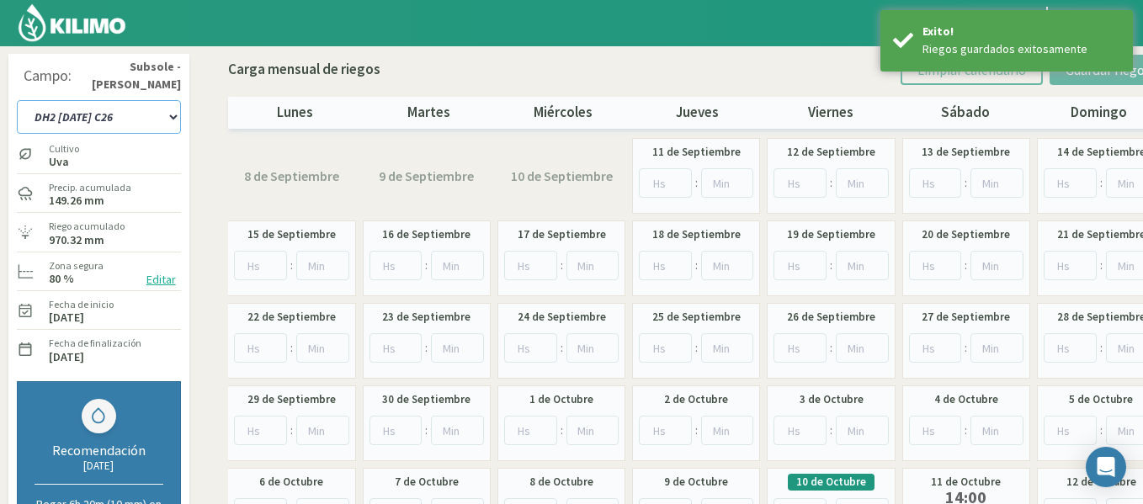
click at [94, 122] on select "1-1 C13 1-2 C14 1-3 C15 1-4 C16 2-1 C11 2-2 C7-8-9 2-3 C9-10-12 3-1 C1 3-2 C2-3…" at bounding box center [99, 117] width 164 height 34
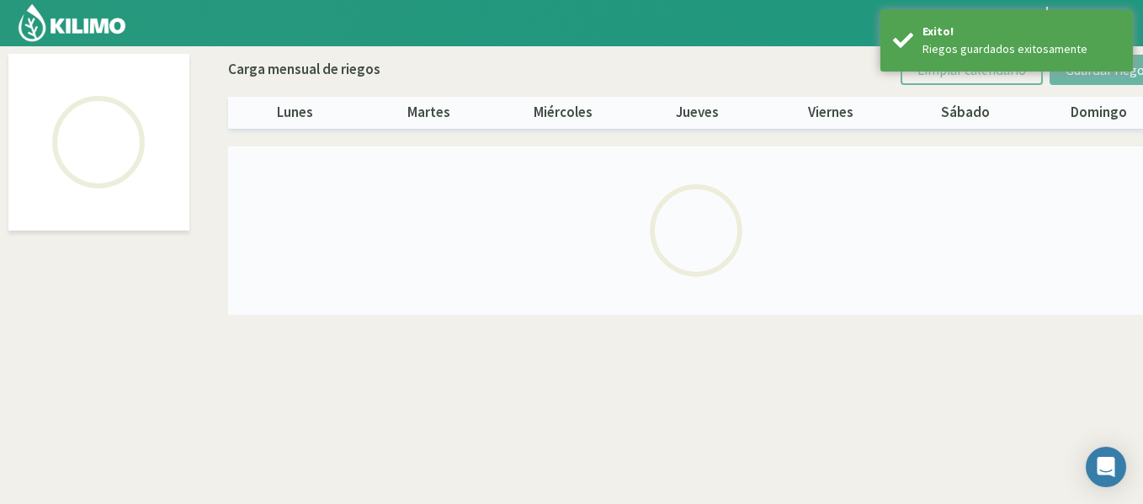
select select "17: Object"
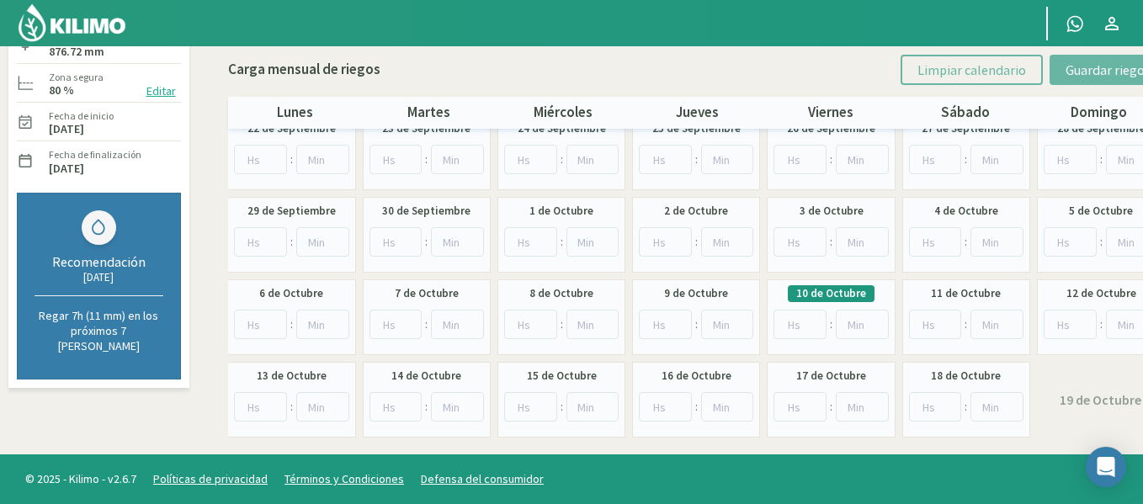
scroll to position [189, 0]
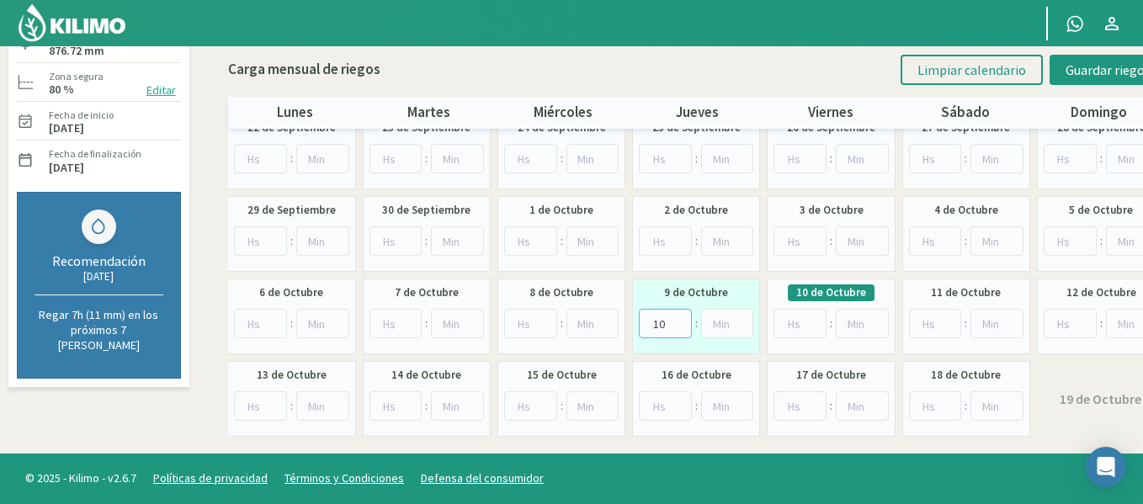
click at [682, 322] on input "10" at bounding box center [665, 323] width 53 height 29
click at [682, 322] on input "11" at bounding box center [665, 323] width 53 height 29
click at [682, 322] on input "12" at bounding box center [665, 323] width 53 height 29
click at [682, 322] on input "13" at bounding box center [665, 323] width 53 height 29
type input "14"
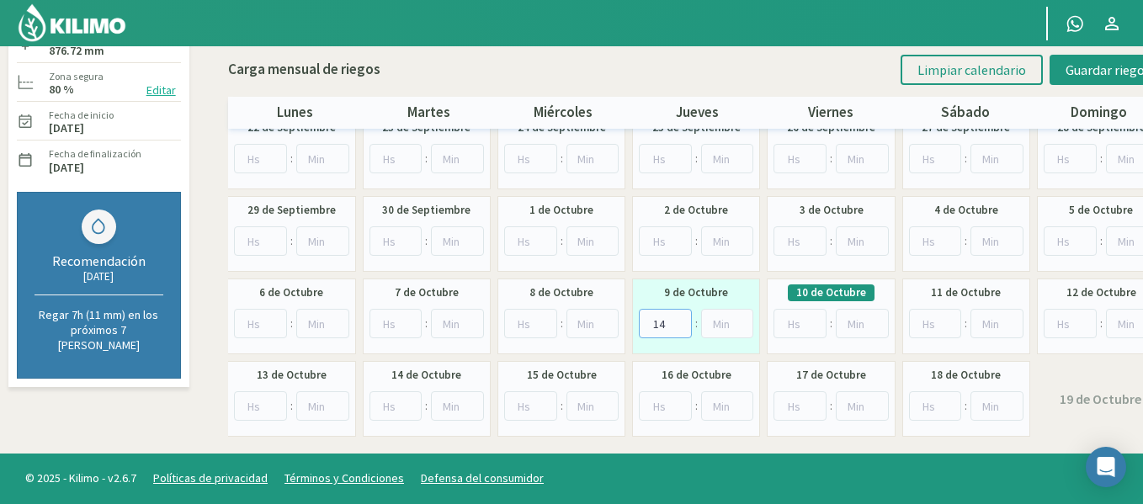
click at [682, 322] on input "14" at bounding box center [665, 323] width 53 height 29
click at [1077, 80] on button "Guardar riegos" at bounding box center [1108, 70] width 117 height 30
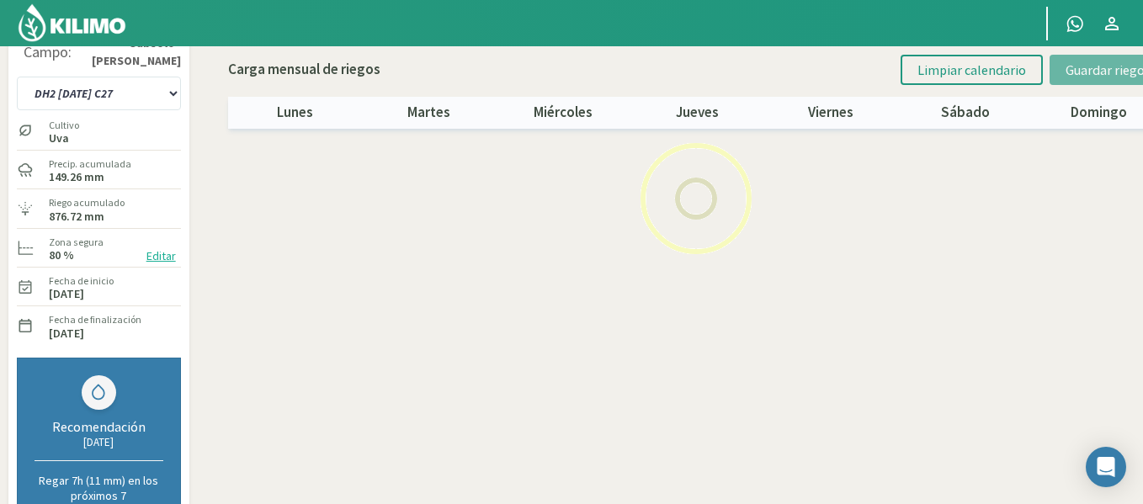
scroll to position [13, 0]
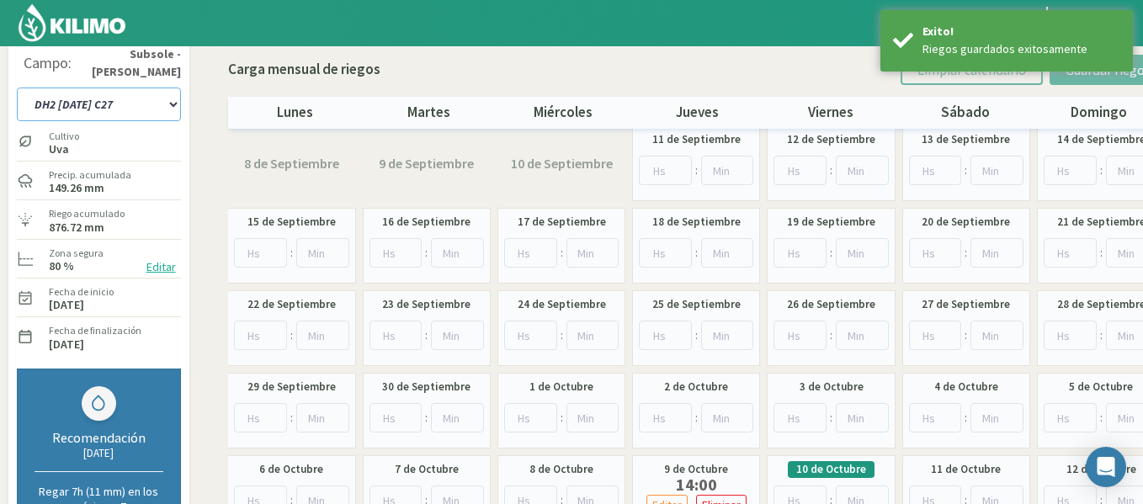
click at [93, 102] on select "1-1 C13 1-2 C14 1-3 C15 1-4 C16 2-1 C11 2-2 C7-8-9 2-3 C9-10-12 3-1 C1 3-2 C2-3…" at bounding box center [99, 105] width 164 height 34
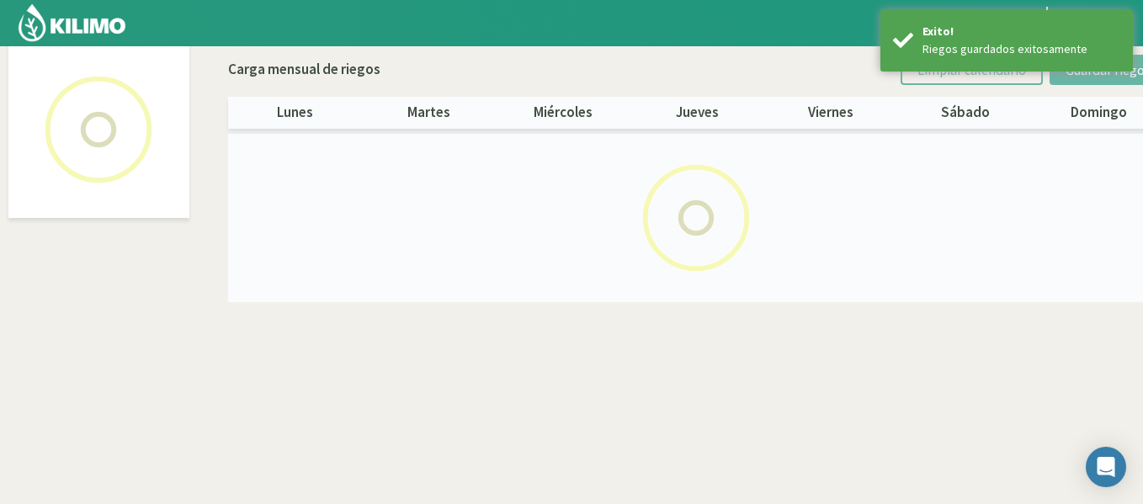
scroll to position [97, 0]
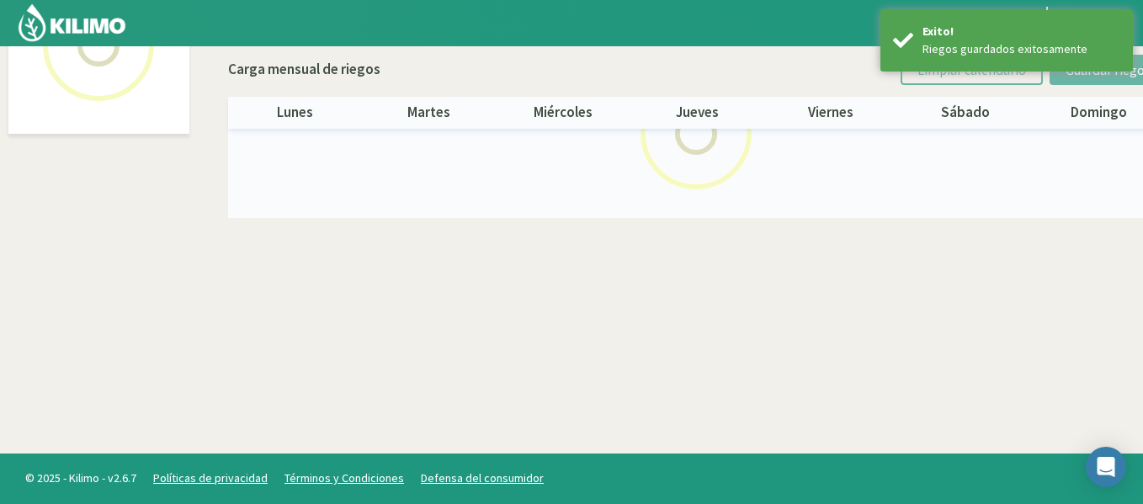
select select "18: Object"
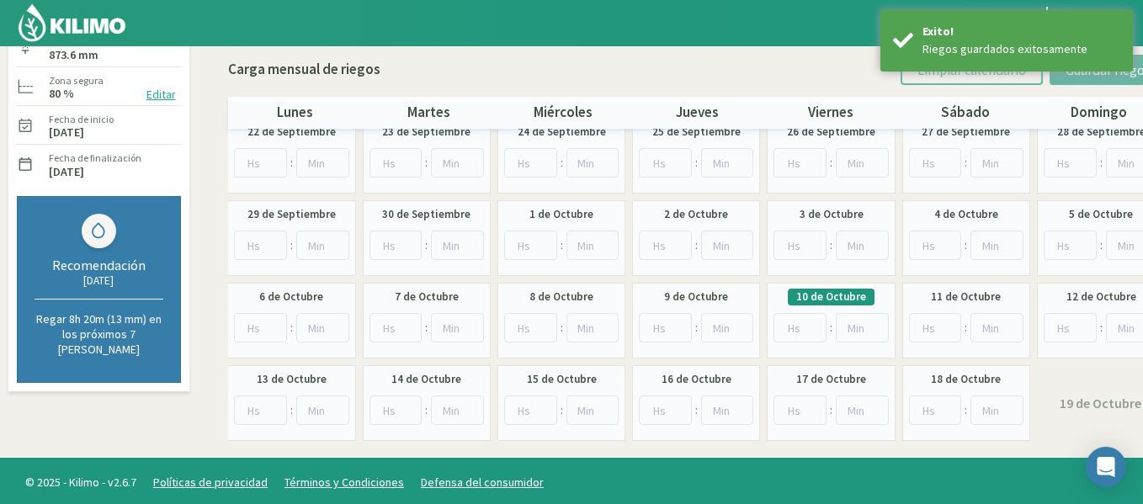
scroll to position [189, 0]
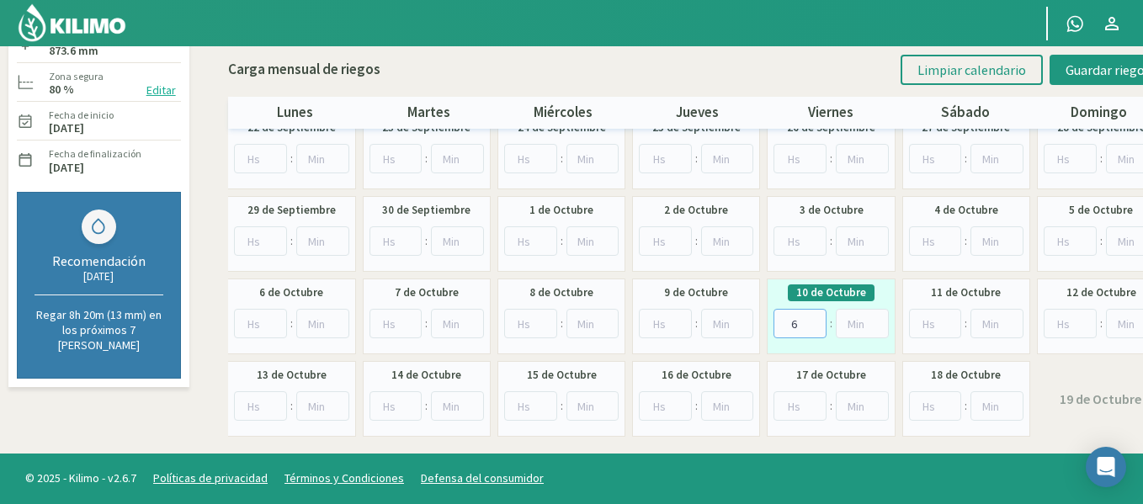
click at [816, 317] on input "6" at bounding box center [800, 323] width 53 height 29
click at [816, 317] on input "7" at bounding box center [800, 323] width 53 height 29
click at [816, 317] on input "8" at bounding box center [800, 323] width 53 height 29
click at [816, 317] on input "9" at bounding box center [800, 323] width 53 height 29
click at [816, 317] on input "10" at bounding box center [800, 323] width 53 height 29
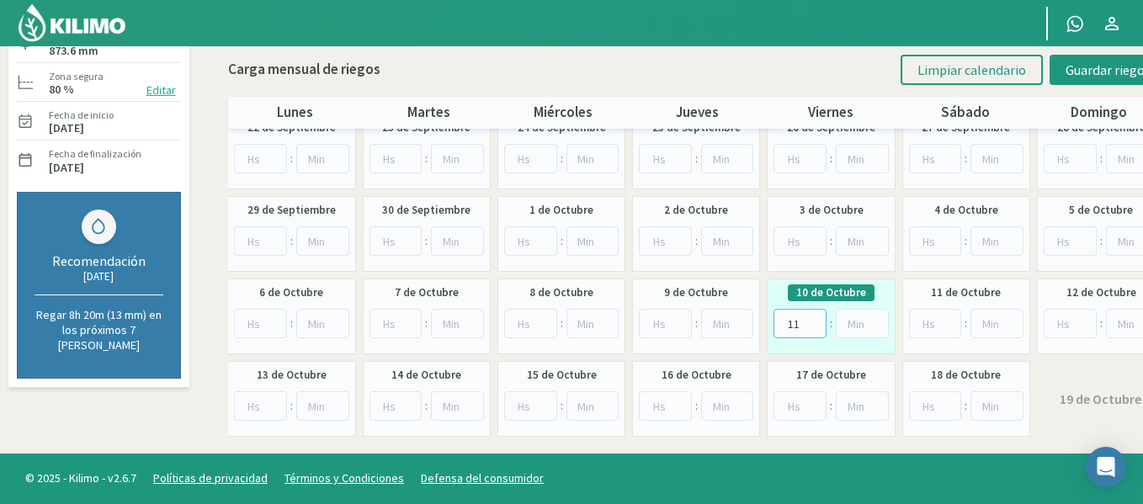
click at [816, 317] on input "11" at bounding box center [800, 323] width 53 height 29
click at [816, 317] on input "12" at bounding box center [800, 323] width 53 height 29
click at [816, 317] on input "13" at bounding box center [800, 323] width 53 height 29
type input "14"
click at [816, 317] on input "14" at bounding box center [800, 323] width 53 height 29
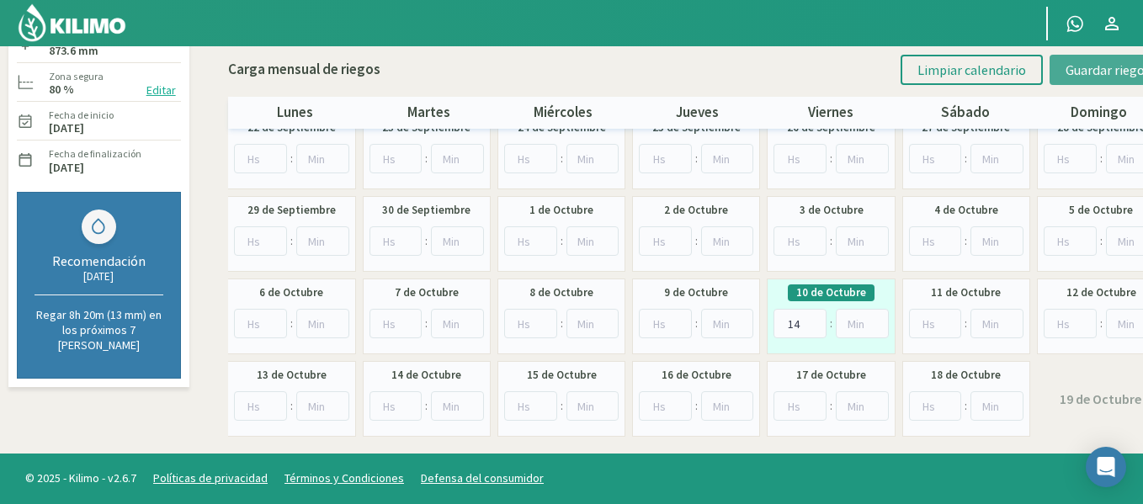
click at [1076, 80] on button "Guardar riegos" at bounding box center [1108, 70] width 117 height 30
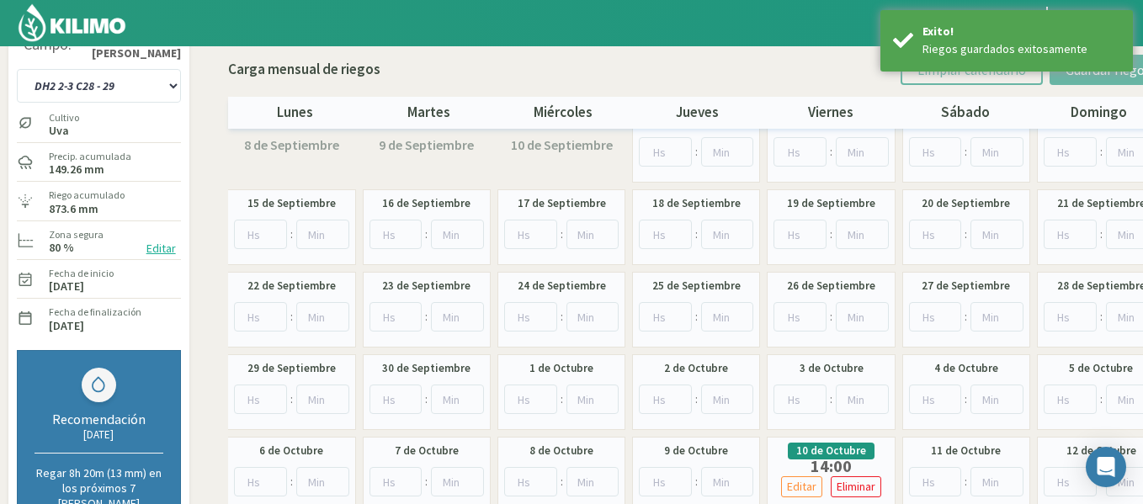
scroll to position [0, 0]
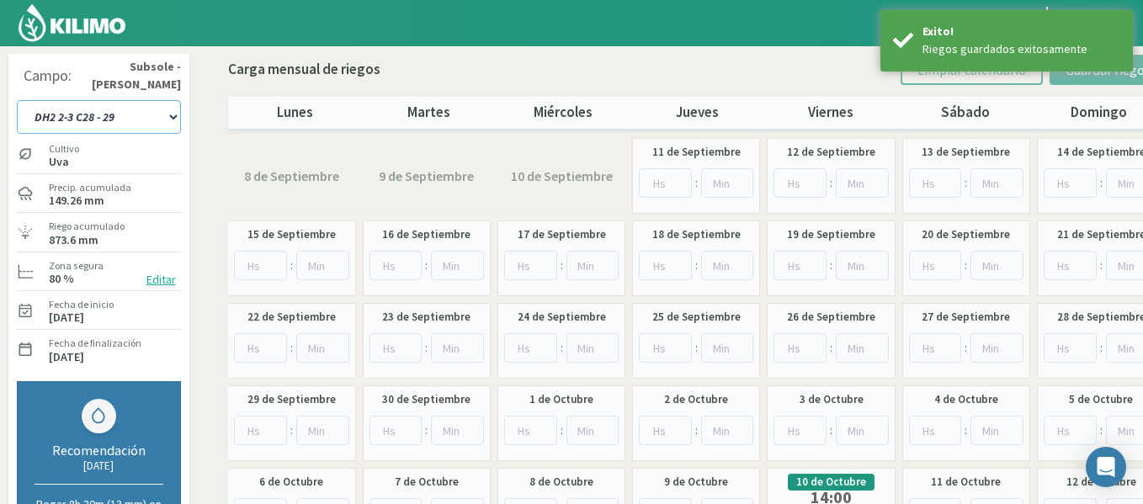
click at [98, 109] on select "1-1 C13 1-2 C14 1-3 C15 1-4 C16 2-1 C11 2-2 C7-8-9 2-3 C9-10-12 3-1 C1 3-2 C2-3…" at bounding box center [99, 117] width 164 height 34
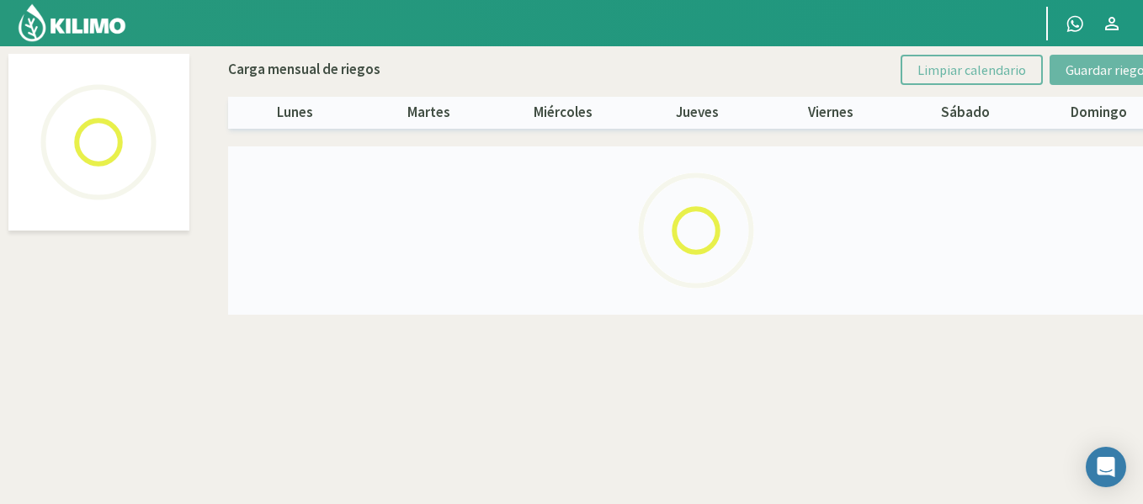
select select "11: Object"
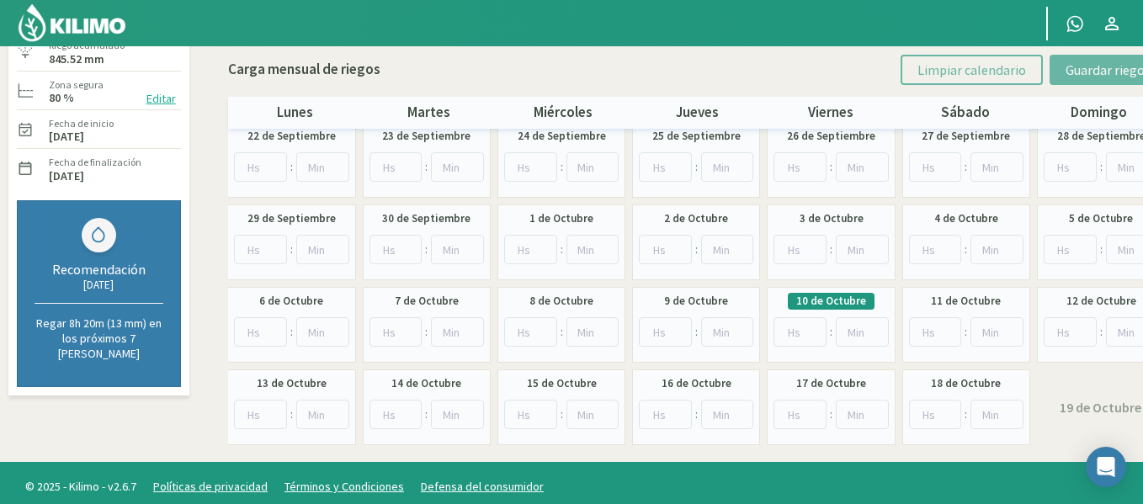
scroll to position [189, 0]
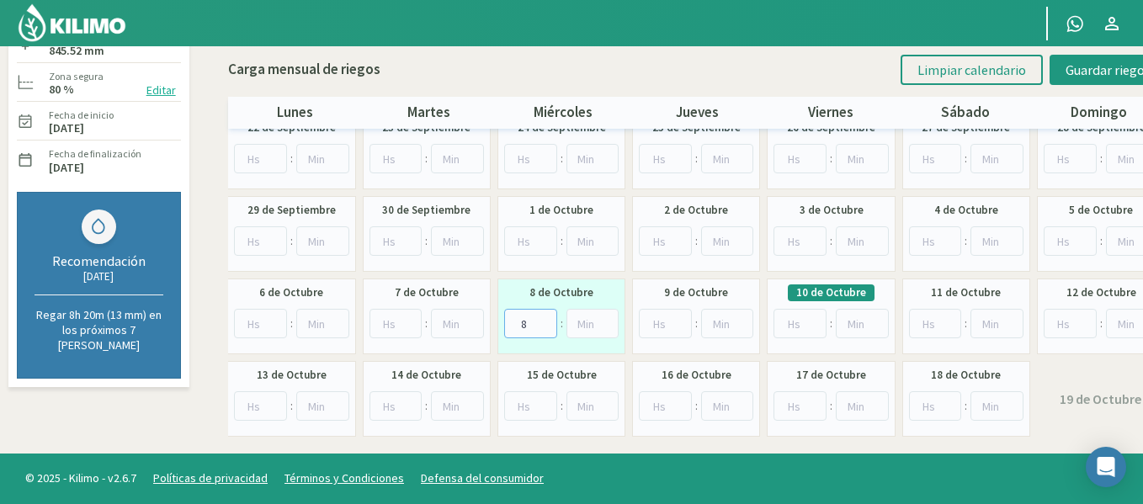
click at [546, 321] on input "8" at bounding box center [530, 323] width 53 height 29
click at [546, 321] on input "9" at bounding box center [530, 323] width 53 height 29
click at [546, 321] on input "10" at bounding box center [530, 323] width 53 height 29
click at [546, 321] on input "11" at bounding box center [530, 323] width 53 height 29
click at [546, 321] on input "12" at bounding box center [530, 323] width 53 height 29
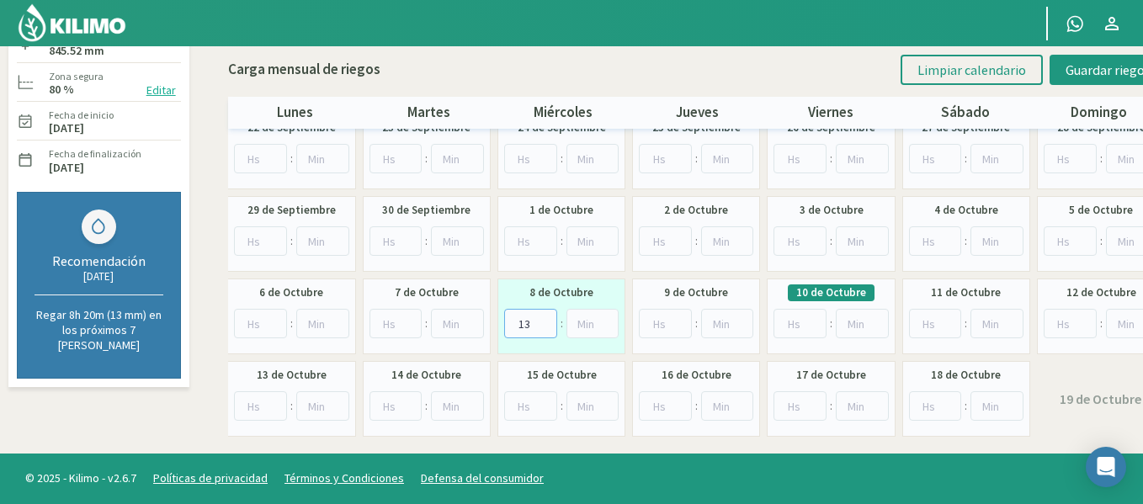
click at [546, 321] on input "13" at bounding box center [530, 323] width 53 height 29
type input "14"
click at [546, 321] on input "14" at bounding box center [530, 323] width 53 height 29
click at [1101, 58] on button "Guardar riegos" at bounding box center [1108, 70] width 117 height 30
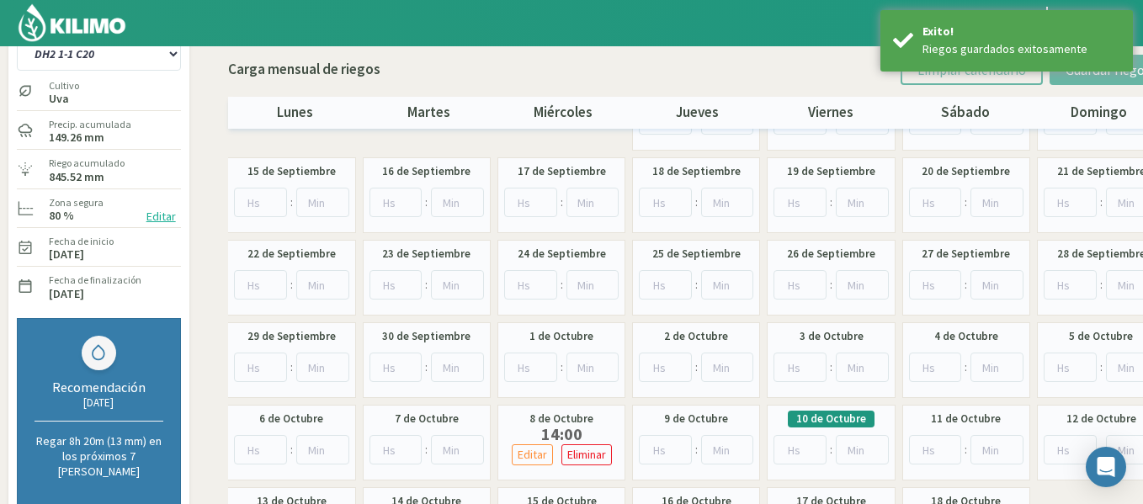
scroll to position [0, 0]
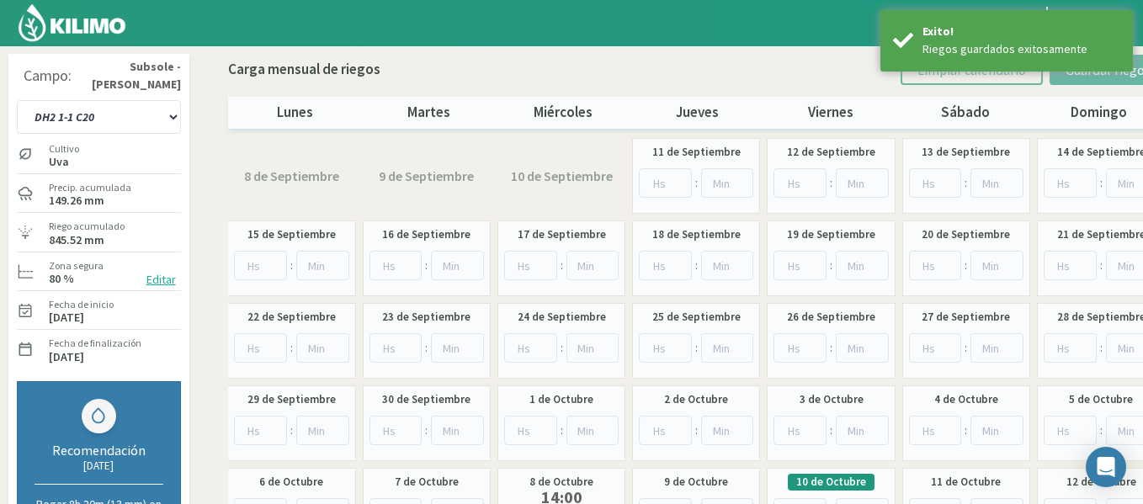
click at [93, 94] on div "1-1 C13 1-2 C14 1-3 C15 1-4 C16 2-1 C11 2-2 C7-8-9 2-3 C9-10-12 3-1 C1 3-2 C2-3…" at bounding box center [99, 115] width 164 height 42
click at [93, 107] on select "1-1 C13 1-2 C14 1-3 C15 1-4 C16 2-1 C11 2-2 C7-8-9 2-3 C9-10-12 3-1 C1 3-2 C2-3…" at bounding box center [99, 117] width 164 height 34
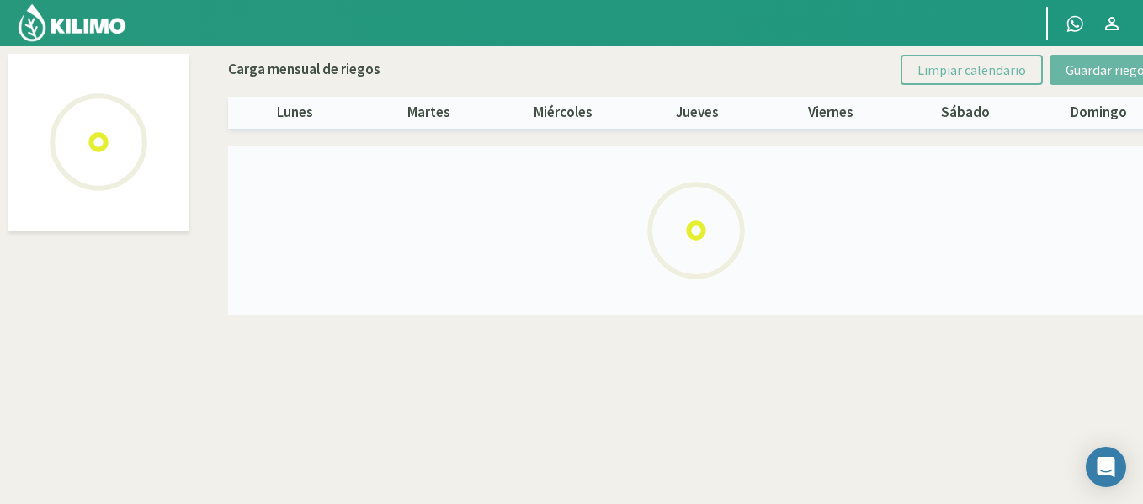
select select "12: Object"
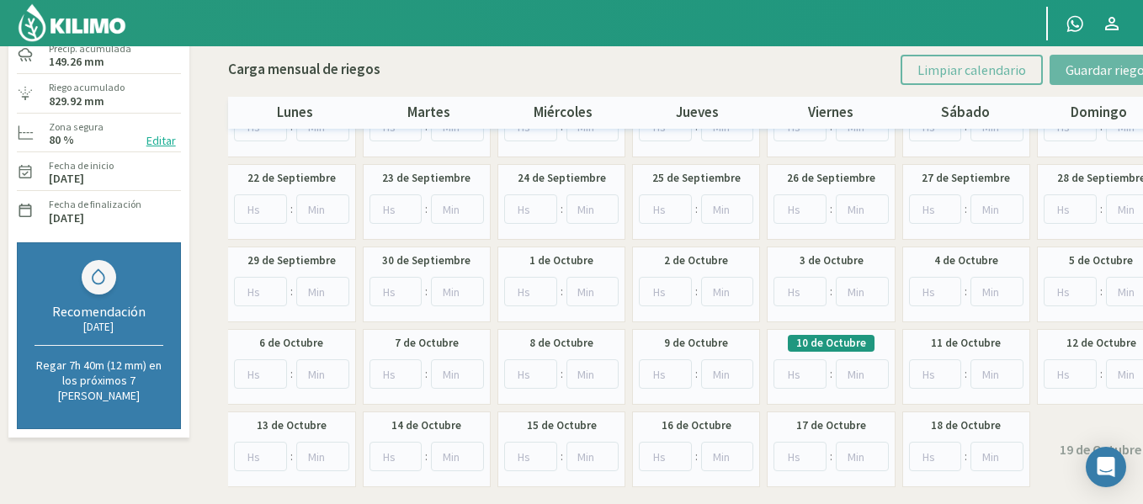
scroll to position [168, 0]
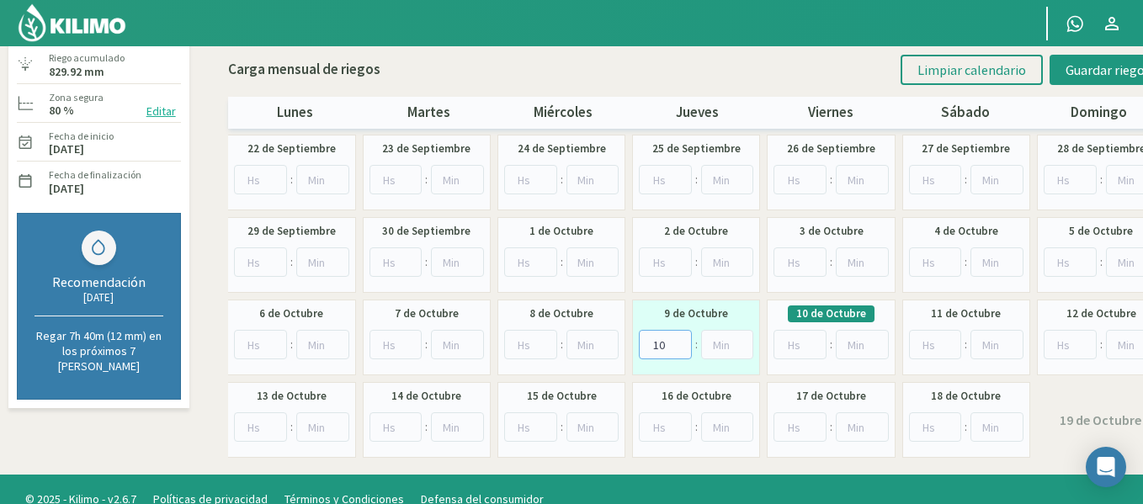
click at [681, 343] on input "10" at bounding box center [665, 344] width 53 height 29
click at [681, 343] on input "11" at bounding box center [665, 344] width 53 height 29
click at [681, 343] on input "12" at bounding box center [665, 344] width 53 height 29
click at [681, 343] on input "13" at bounding box center [665, 344] width 53 height 29
type input "14"
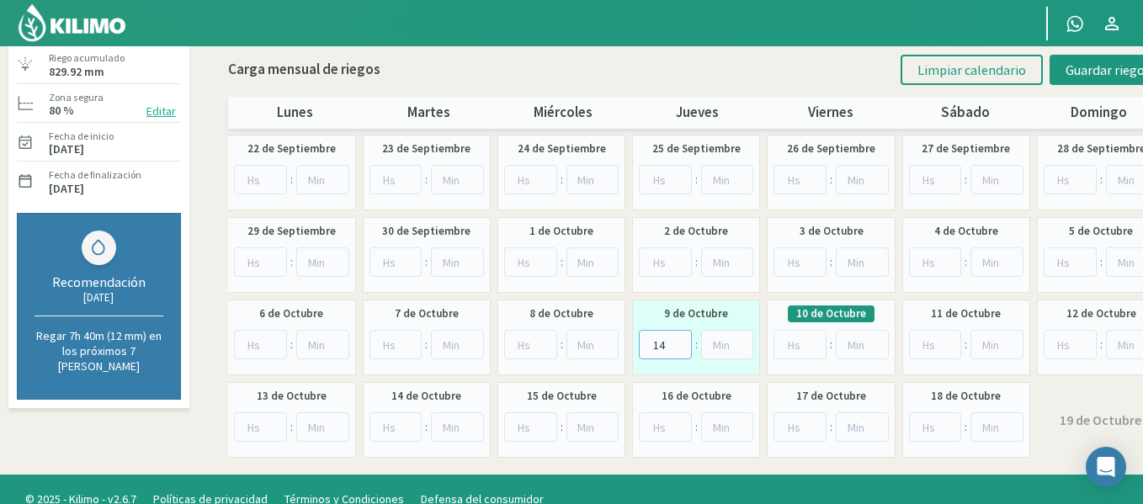
click at [681, 343] on input "14" at bounding box center [665, 344] width 53 height 29
click at [1090, 77] on button "Guardar riegos" at bounding box center [1108, 70] width 117 height 30
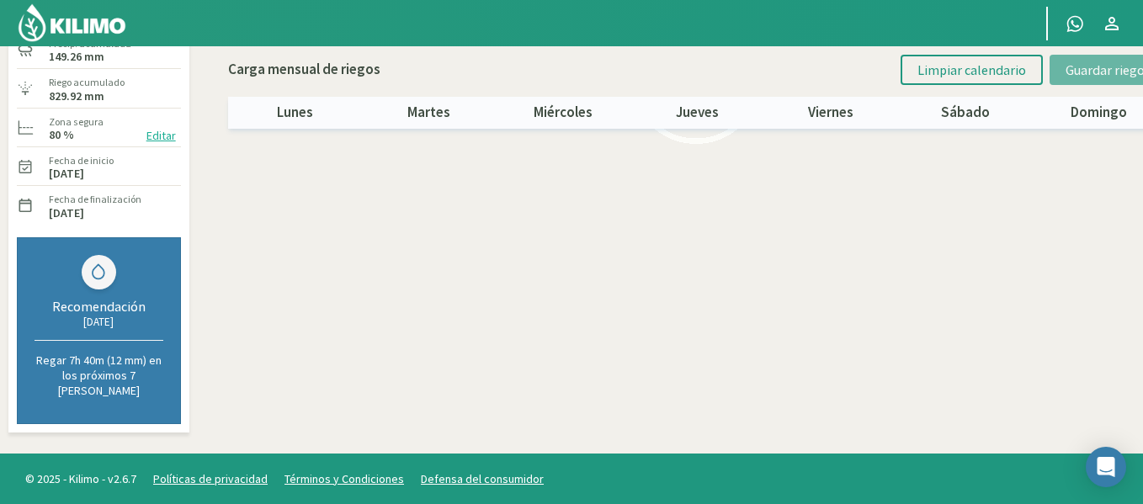
scroll to position [0, 0]
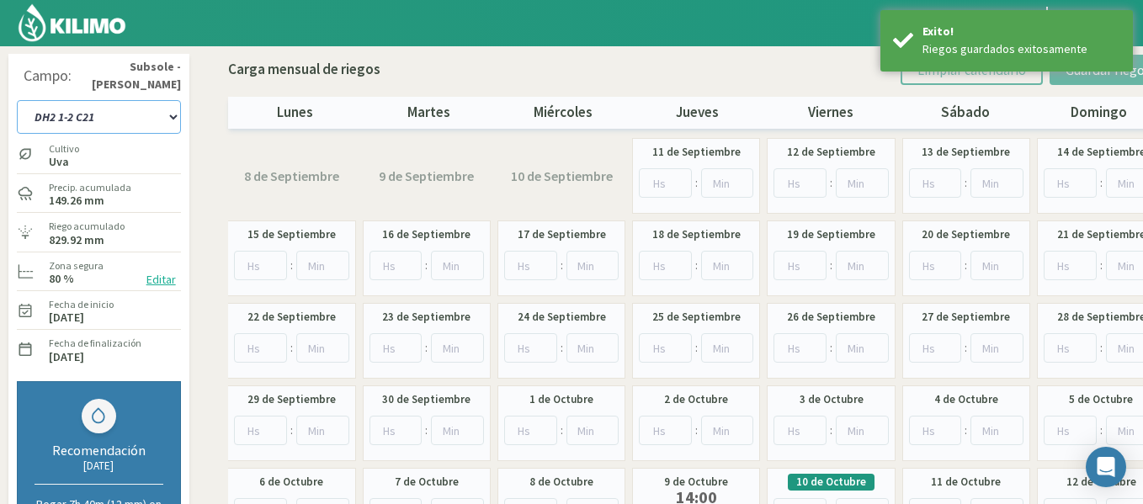
click at [132, 128] on select "1-1 C13 1-2 C14 1-3 C15 1-4 C16 2-1 C11 2-2 C7-8-9 2-3 C9-10-12 3-1 C1 3-2 C2-3…" at bounding box center [99, 117] width 164 height 34
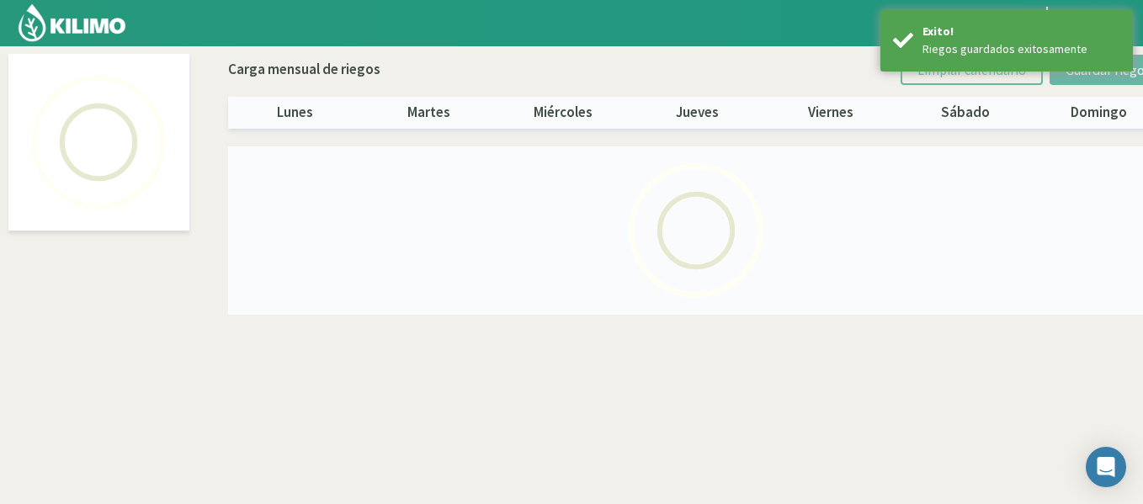
select select "13: Object"
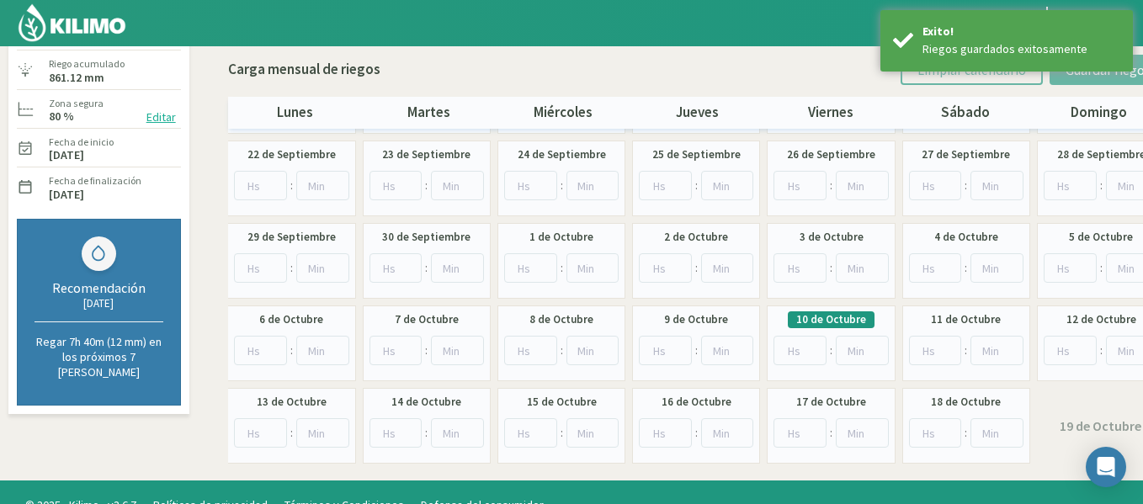
scroll to position [168, 0]
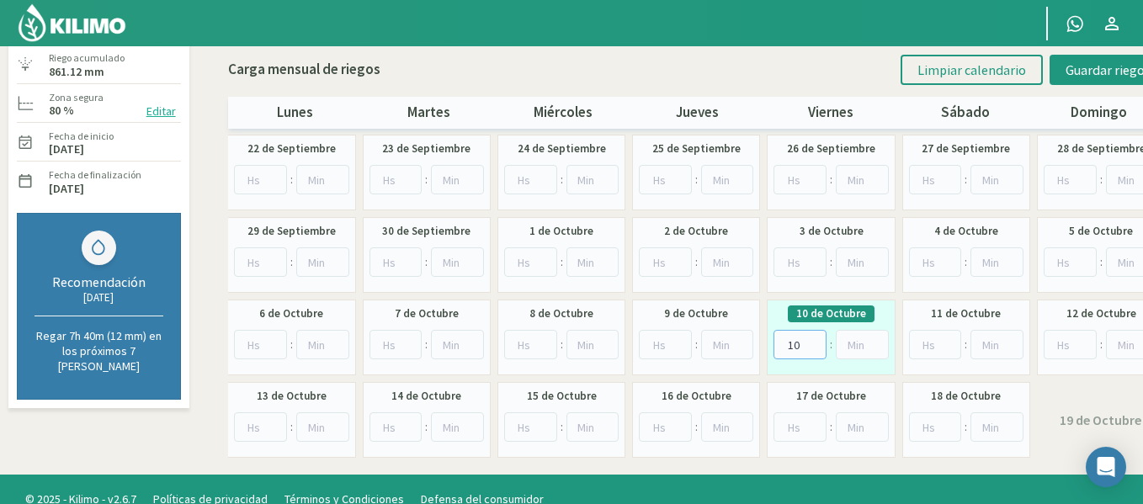
click at [812, 343] on input "10" at bounding box center [800, 344] width 53 height 29
click at [812, 343] on input "11" at bounding box center [800, 344] width 53 height 29
click at [812, 343] on input "12" at bounding box center [800, 344] width 53 height 29
click at [812, 343] on input "13" at bounding box center [800, 344] width 53 height 29
type input "14"
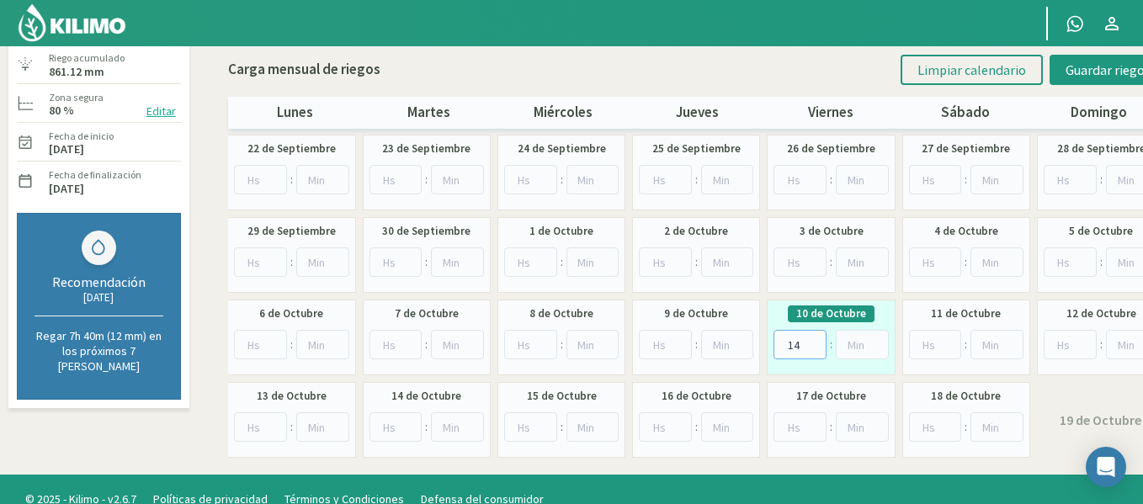
click at [812, 343] on input "14" at bounding box center [800, 344] width 53 height 29
click at [1084, 73] on span "Guardar riegos" at bounding box center [1108, 69] width 85 height 17
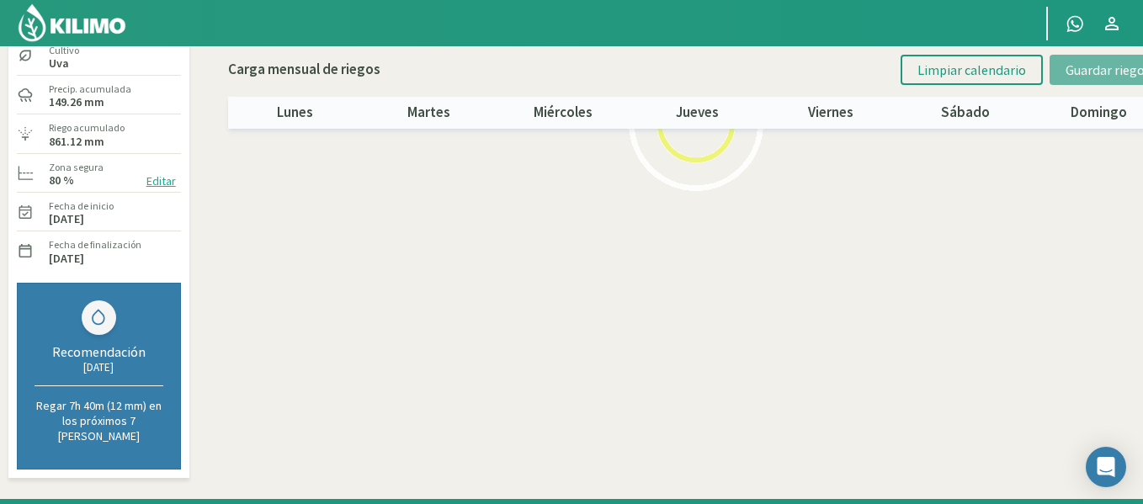
scroll to position [63, 0]
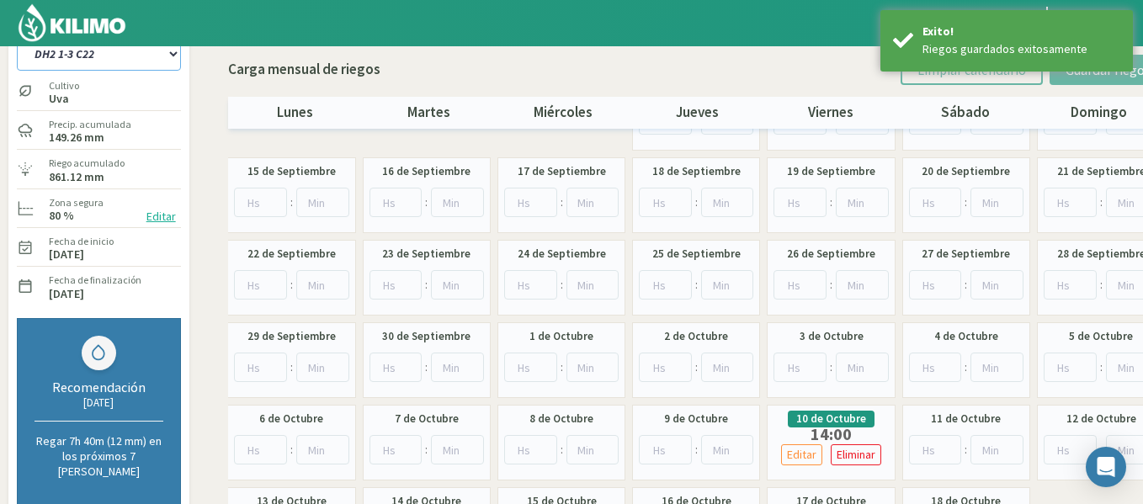
click at [117, 55] on select "1-1 C13 1-2 C14 1-3 C15 1-4 C16 2-1 C11 2-2 C7-8-9 2-3 C9-10-12 3-1 C1 3-2 C2-3…" at bounding box center [99, 54] width 164 height 34
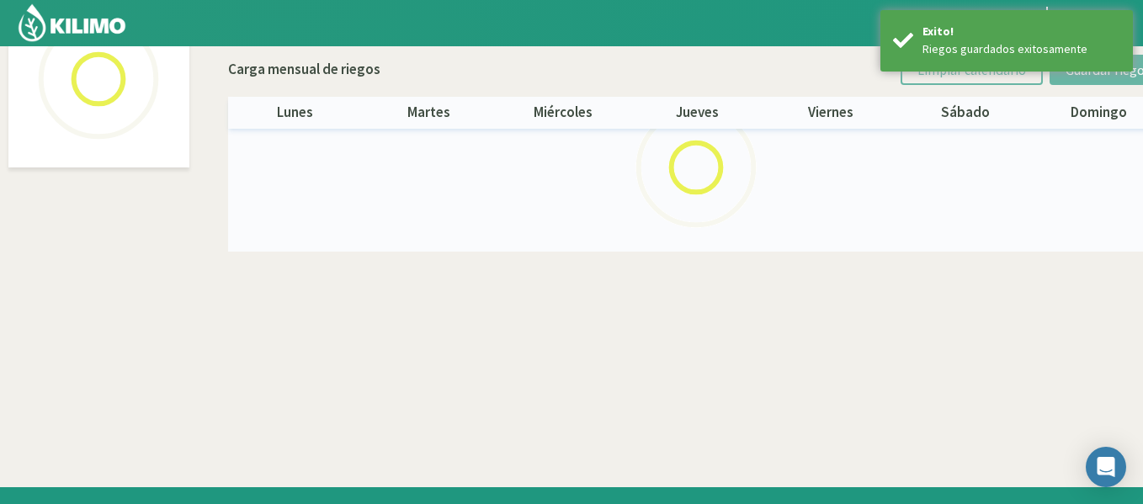
scroll to position [97, 0]
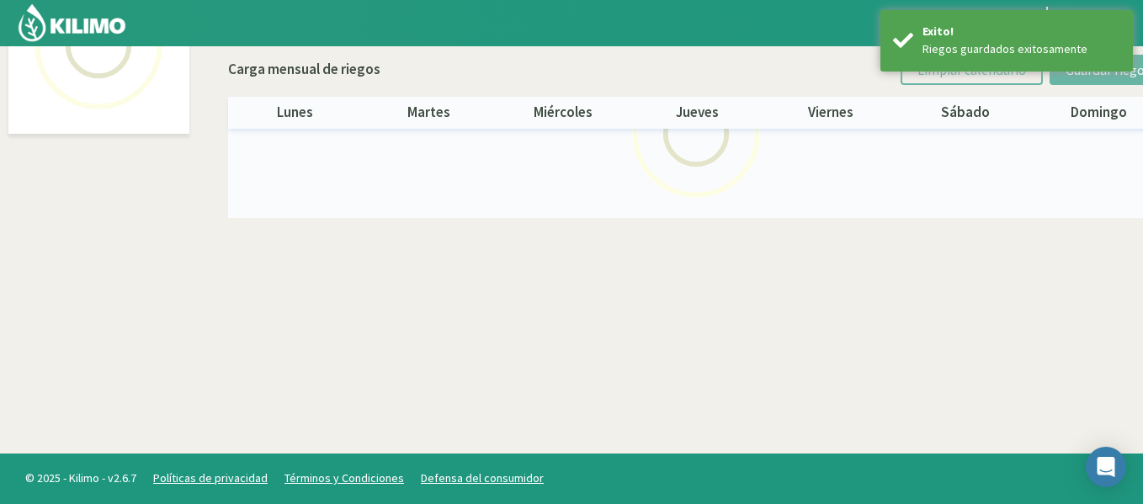
select select "14: Object"
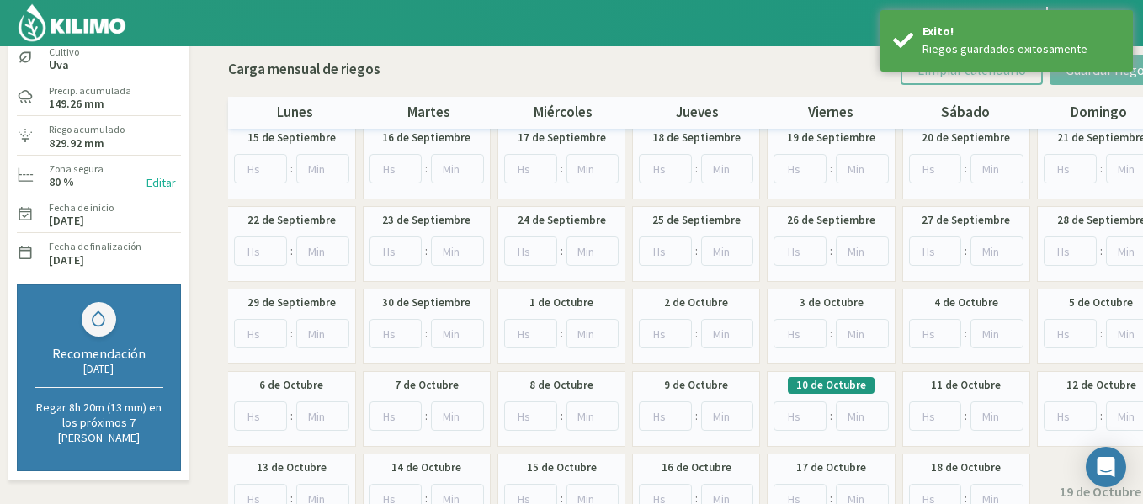
scroll to position [189, 0]
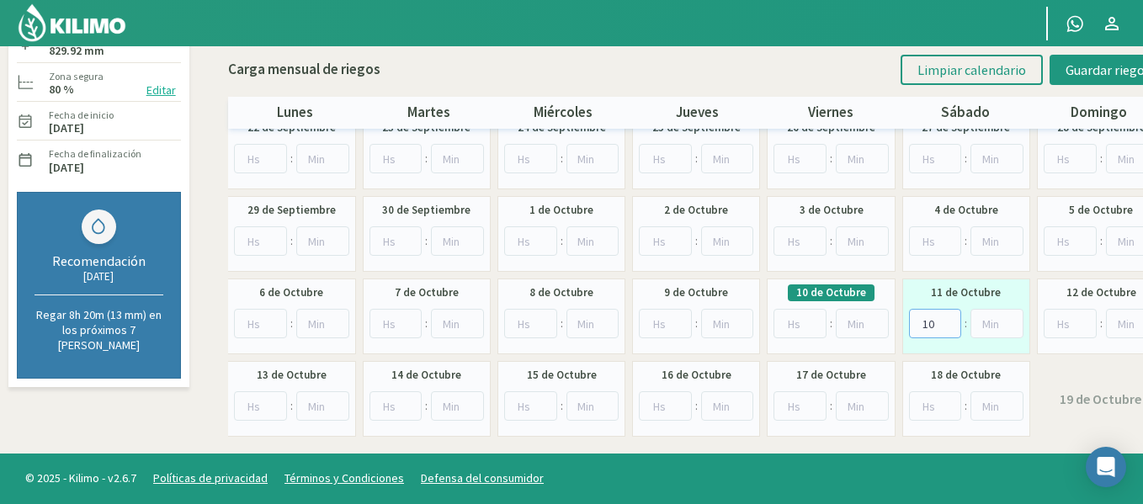
click at [950, 316] on input "10" at bounding box center [935, 323] width 53 height 29
click at [950, 316] on input "11" at bounding box center [935, 323] width 53 height 29
click at [950, 316] on input "12" at bounding box center [935, 323] width 53 height 29
click at [950, 316] on input "13" at bounding box center [935, 323] width 53 height 29
type input "14"
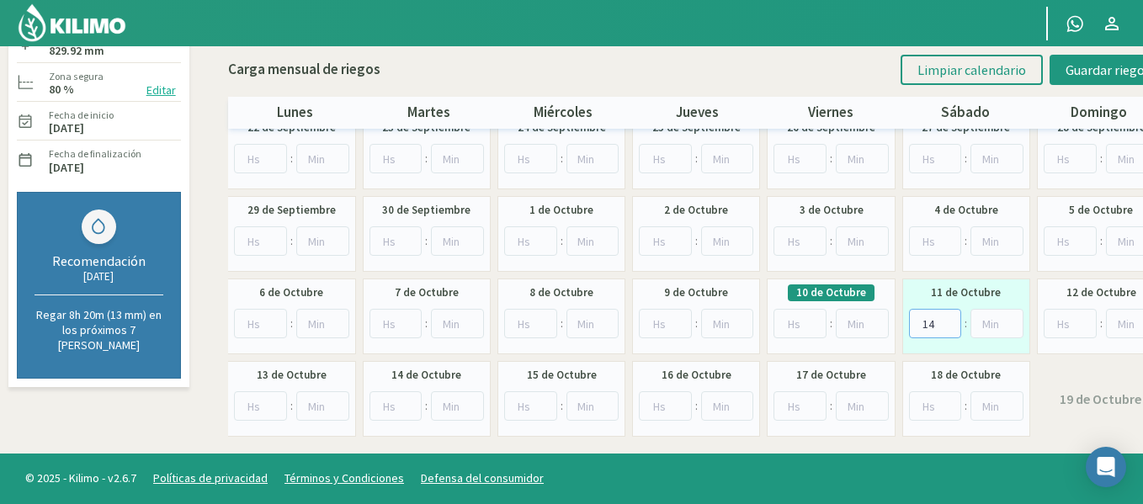
click at [950, 316] on input "14" at bounding box center [935, 323] width 53 height 29
click at [1125, 77] on span "Guardar riegos" at bounding box center [1108, 69] width 85 height 17
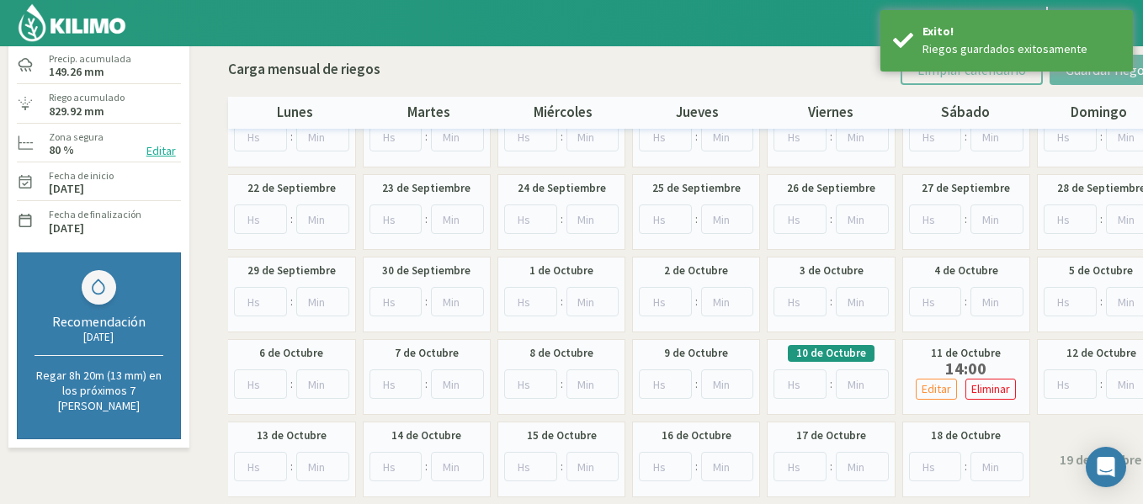
scroll to position [61, 0]
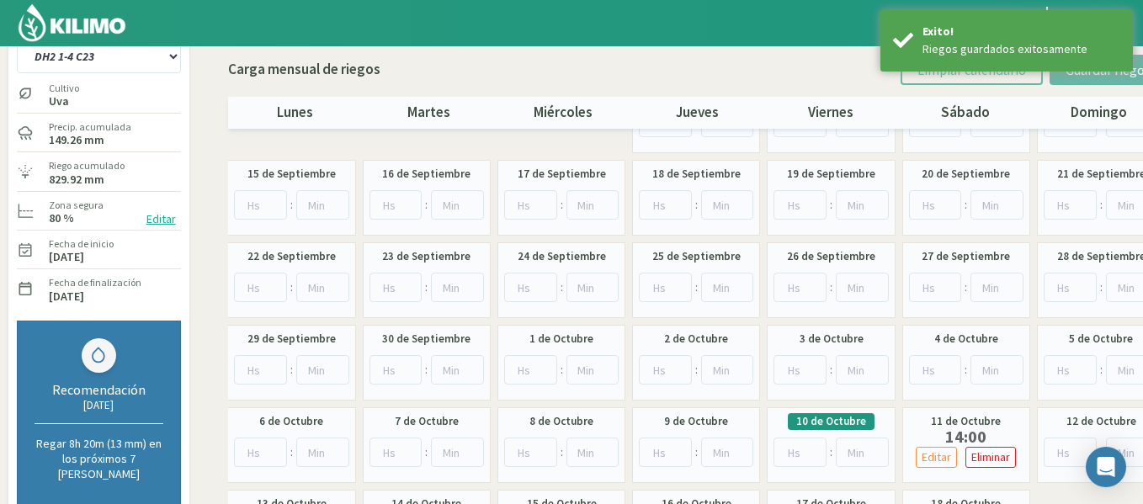
click at [97, 29] on img at bounding box center [72, 23] width 110 height 40
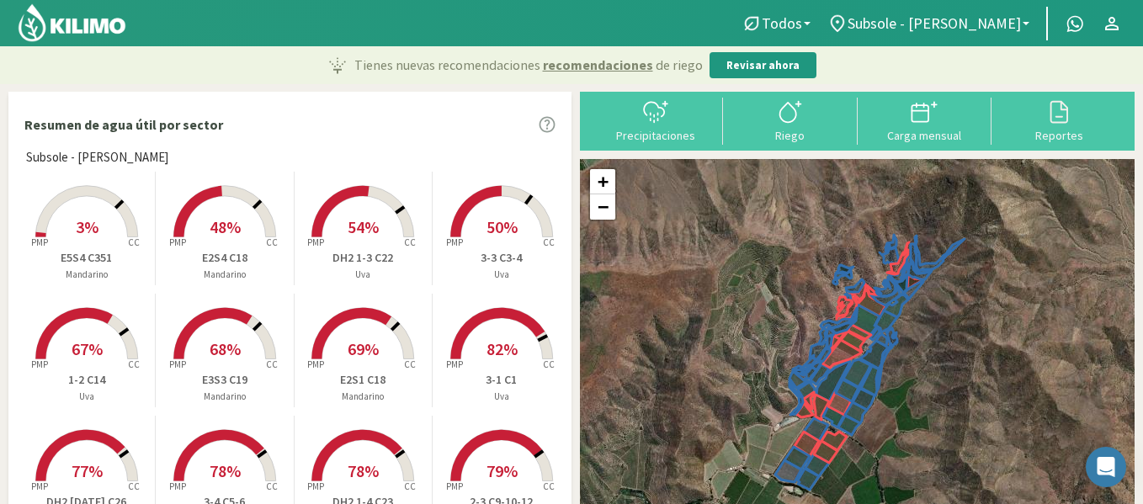
click at [53, 217] on rect at bounding box center [86, 239] width 135 height 135
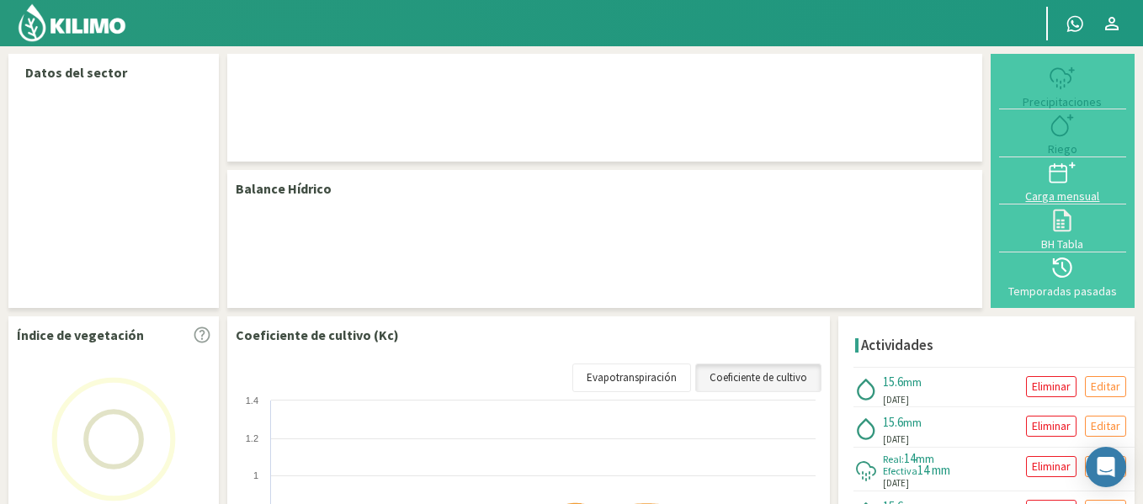
select select "47: Object"
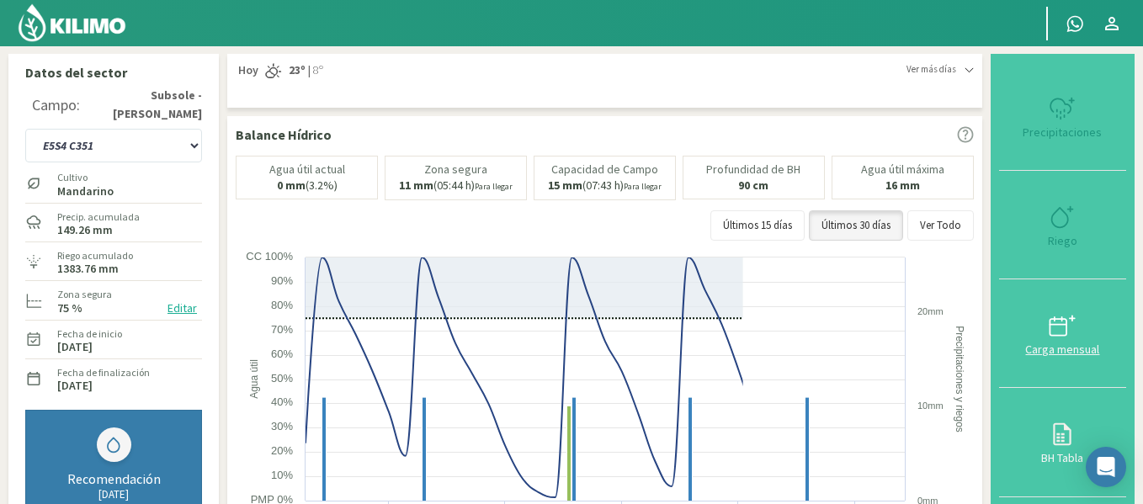
click at [1072, 295] on button "Carga mensual" at bounding box center [1062, 333] width 127 height 109
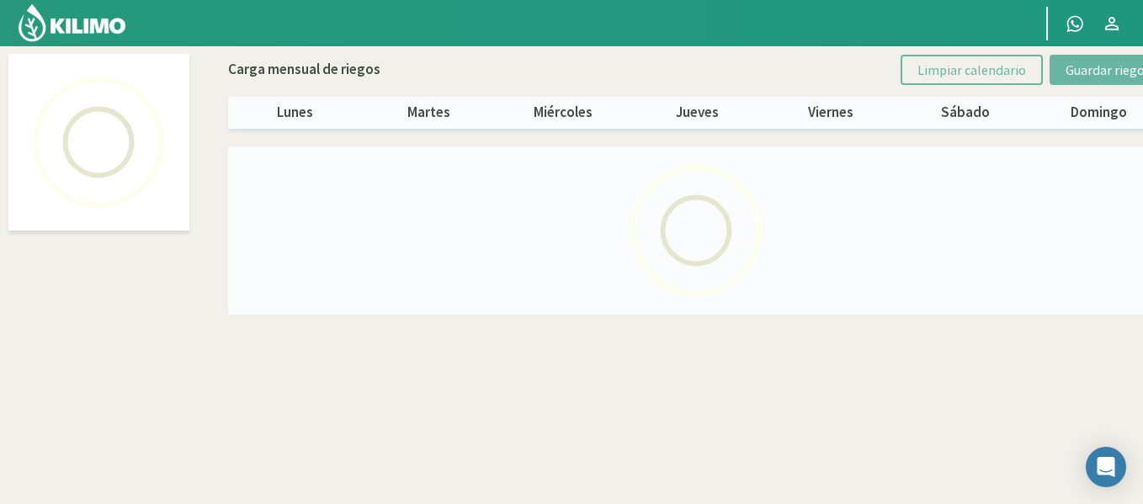
select select "47: Object"
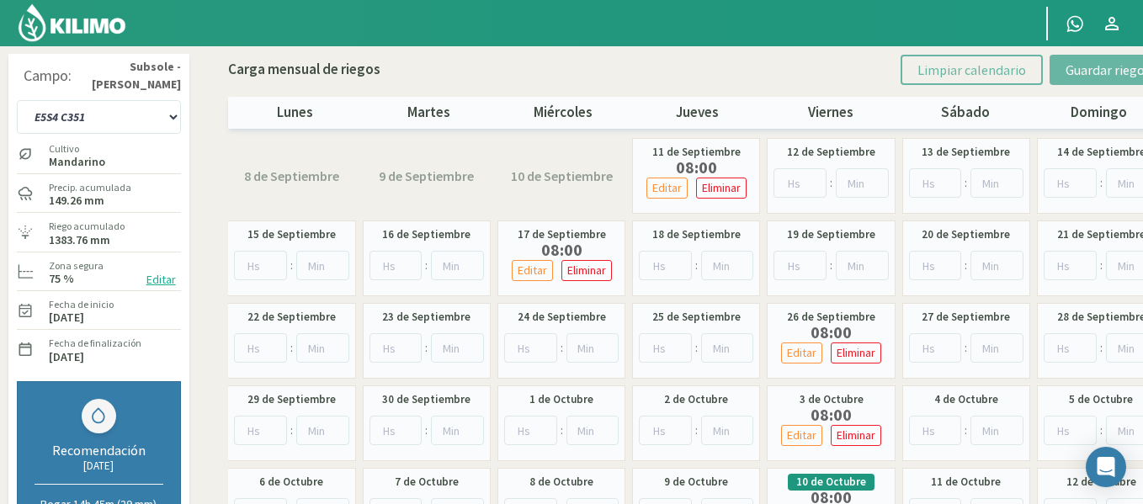
click at [109, 18] on img at bounding box center [72, 23] width 110 height 40
